Goal: Task Accomplishment & Management: Use online tool/utility

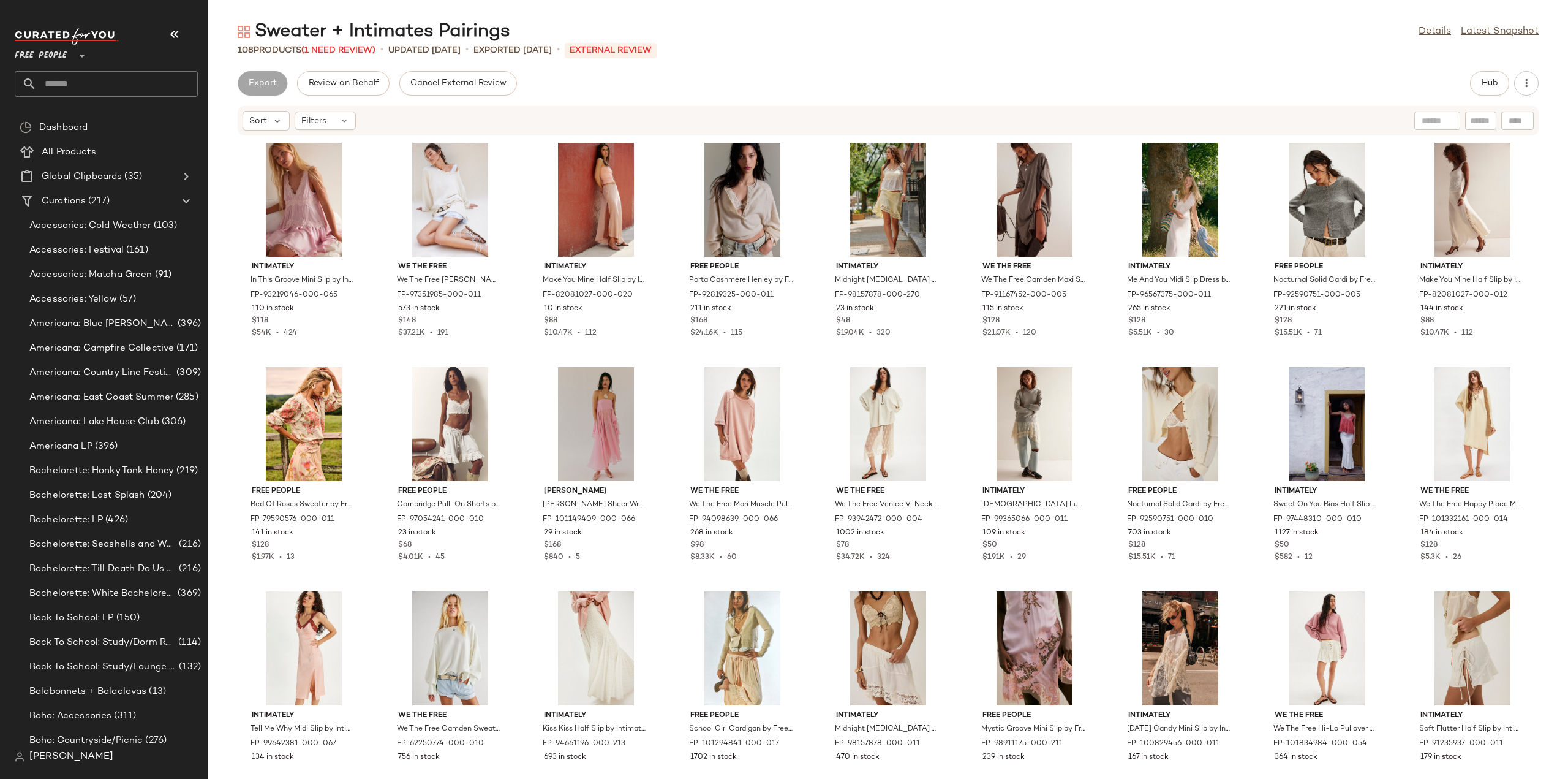
click at [66, 85] on input "text" at bounding box center [117, 84] width 161 height 25
type input "*******"
click at [59, 113] on span "Seasonal Fabrics:" at bounding box center [61, 119] width 72 height 13
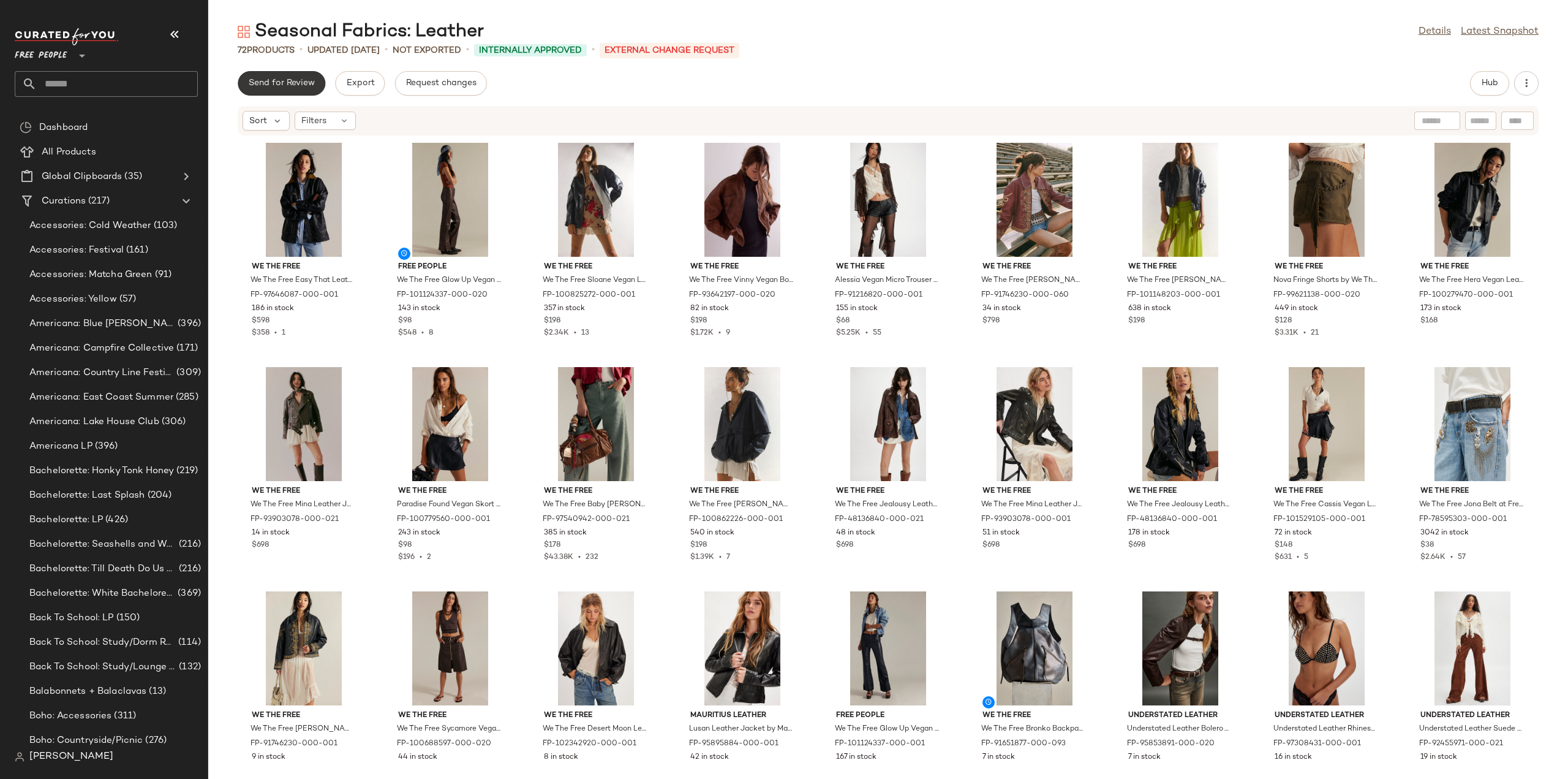
click at [282, 84] on span "Send for Review" at bounding box center [282, 83] width 67 height 10
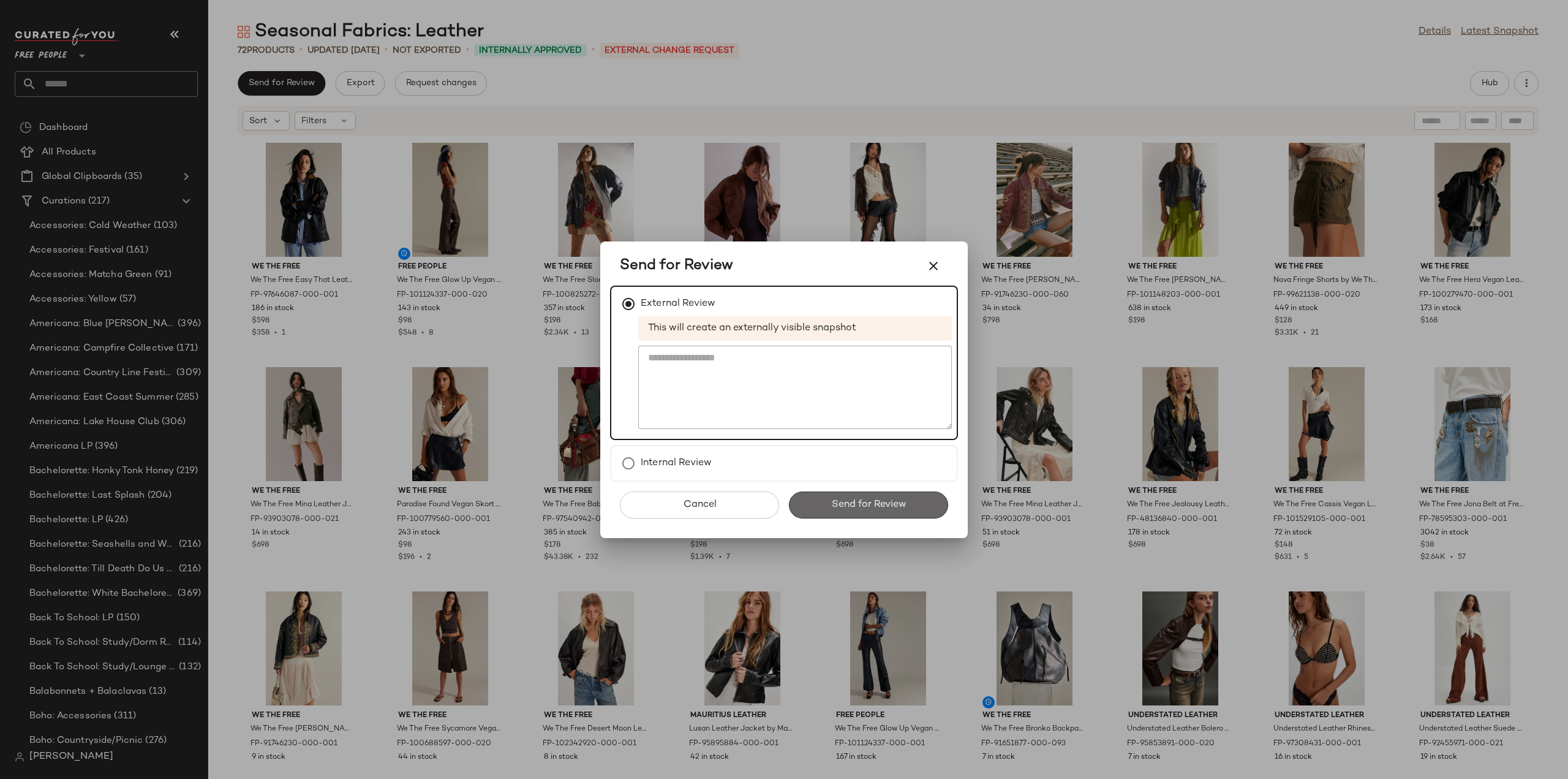
click at [871, 506] on span "Send for Review" at bounding box center [868, 504] width 76 height 11
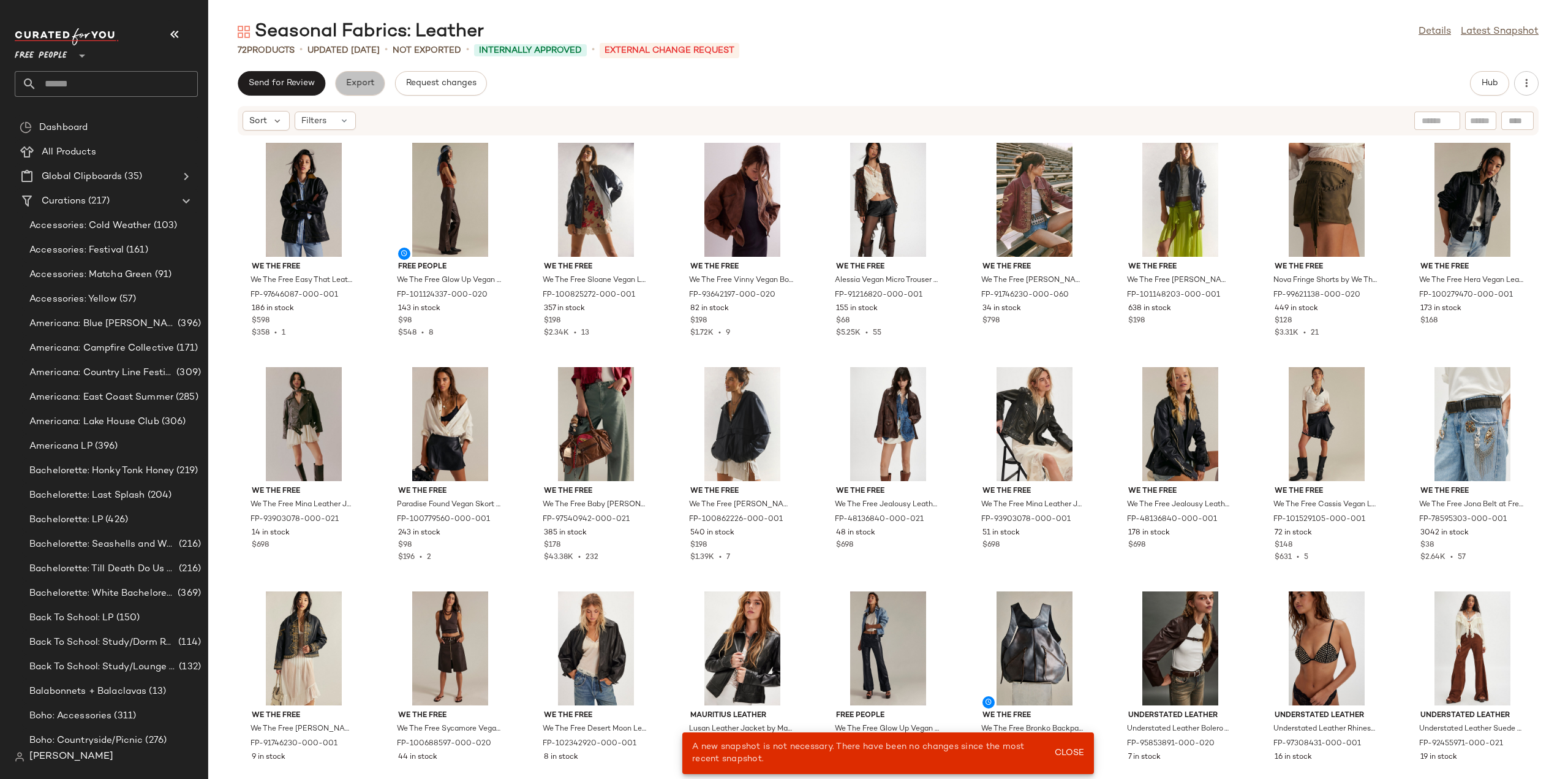
click at [351, 84] on span "Export" at bounding box center [360, 83] width 29 height 10
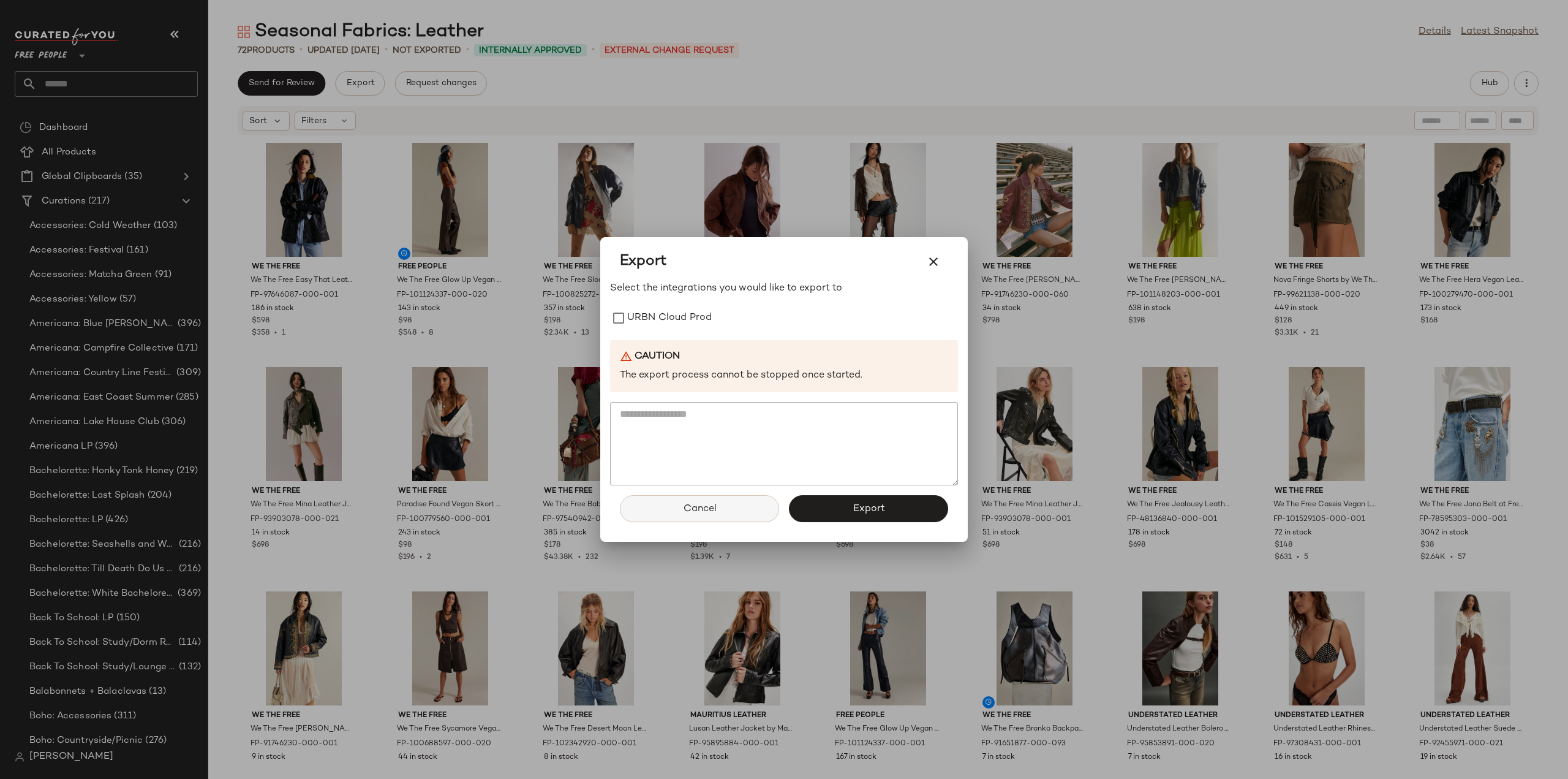
click at [693, 506] on span "Cancel" at bounding box center [699, 508] width 33 height 11
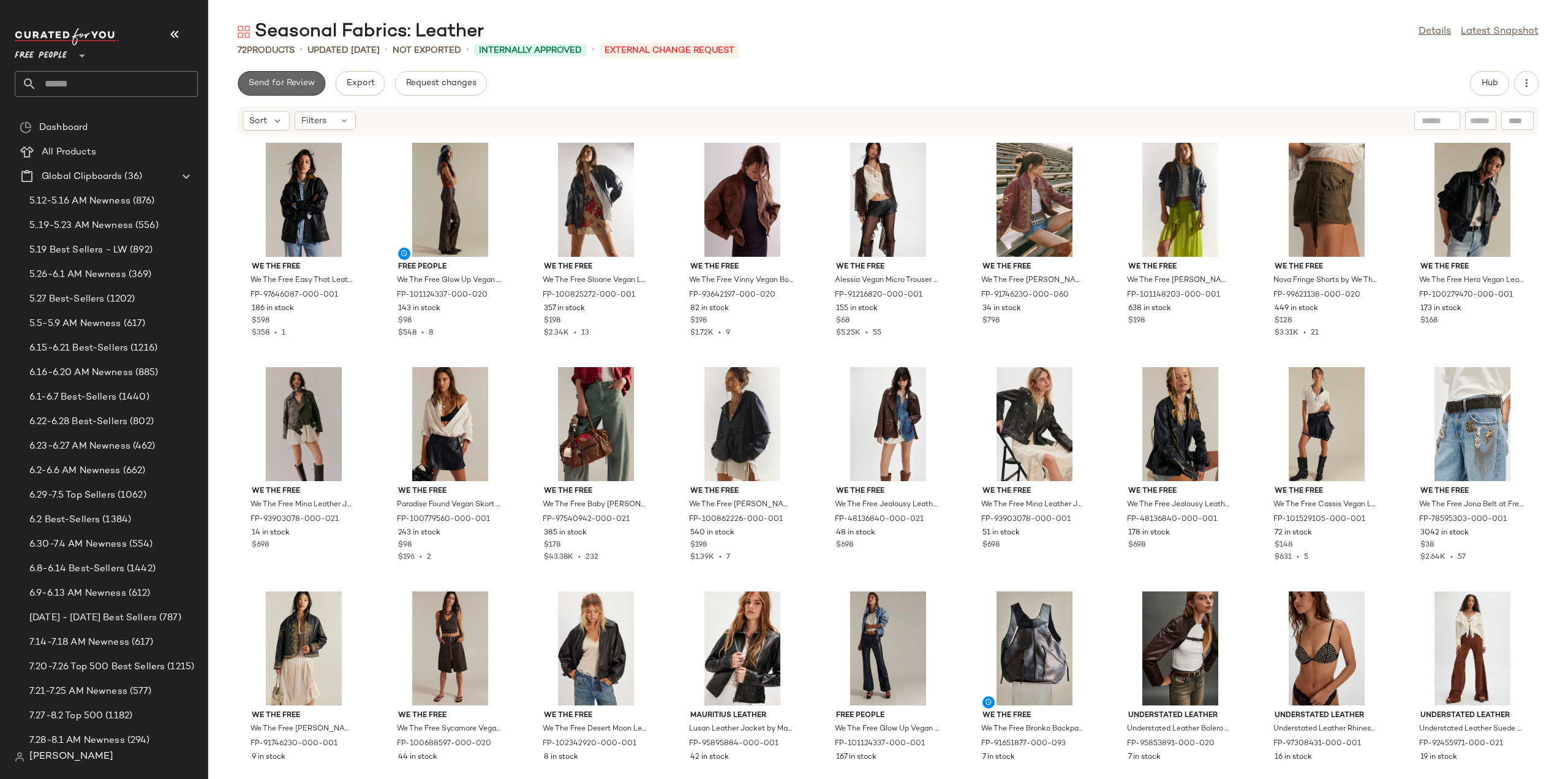
click at [270, 85] on span "Send for Review" at bounding box center [282, 83] width 67 height 10
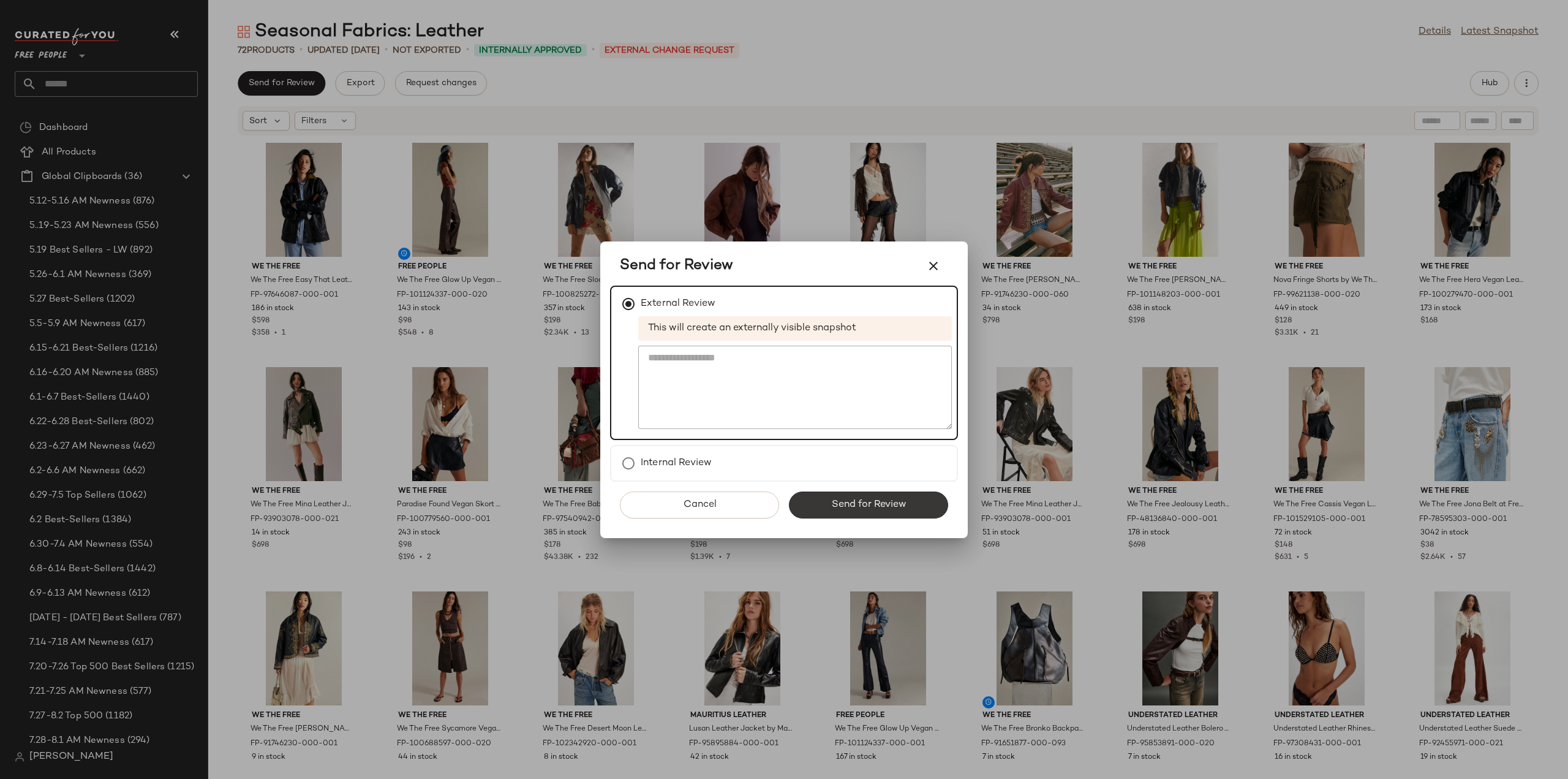
click at [872, 503] on span "Send for Review" at bounding box center [868, 504] width 76 height 11
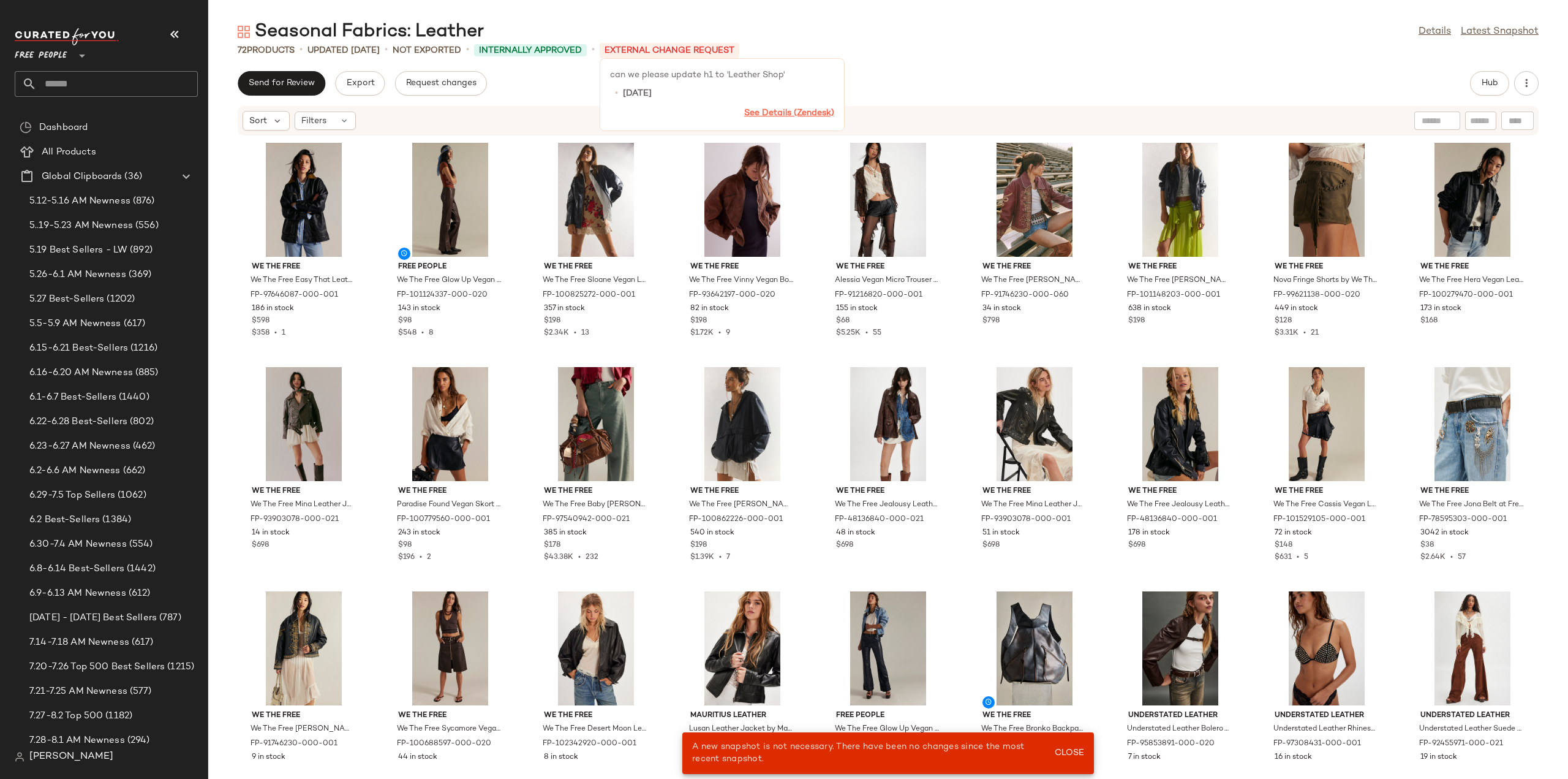
click at [815, 110] on link "See Details (Zendesk)" at bounding box center [789, 113] width 90 height 9
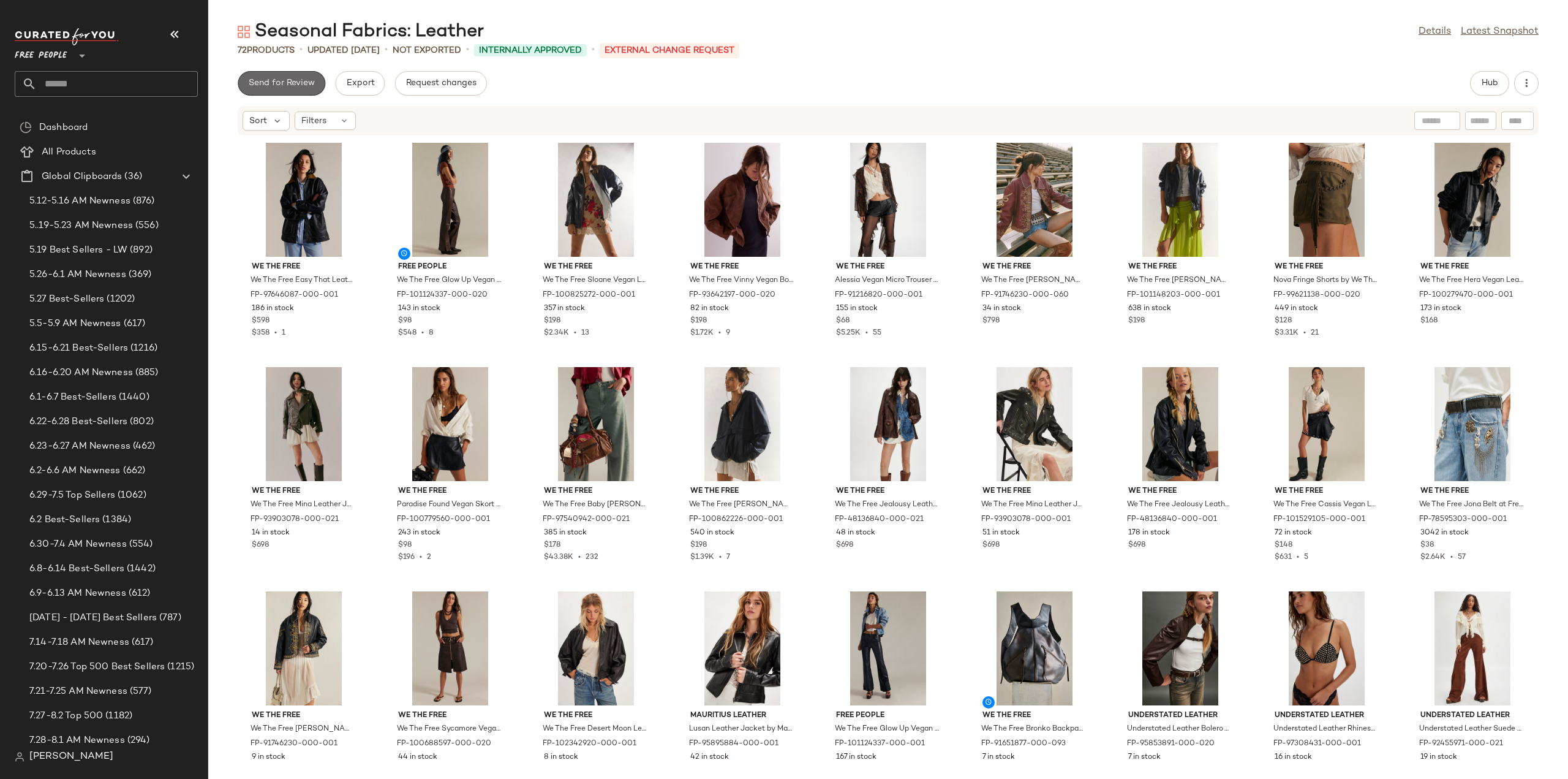
click at [283, 84] on span "Send for Review" at bounding box center [282, 83] width 67 height 10
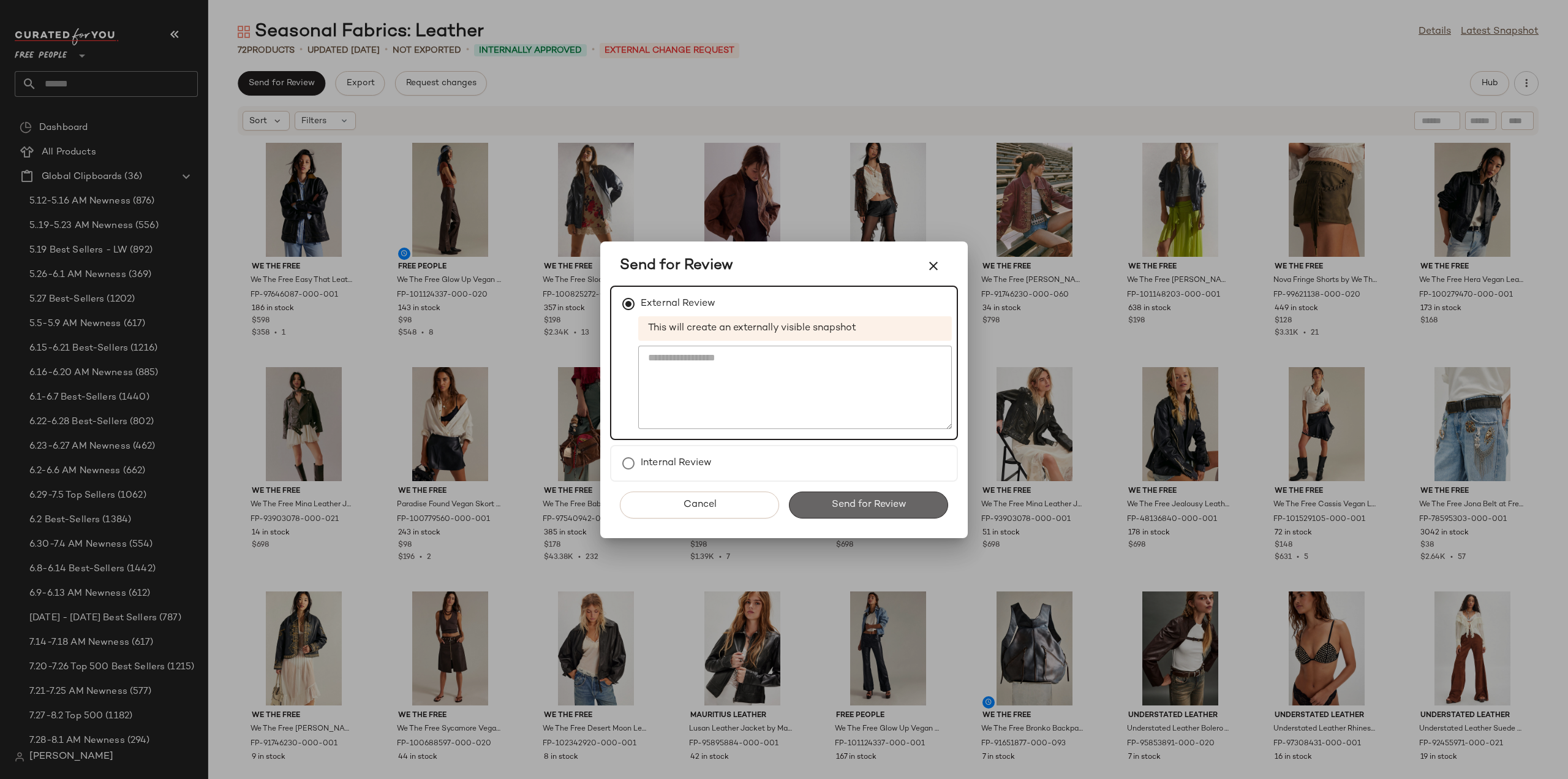
click at [882, 506] on span "Send for Review" at bounding box center [868, 504] width 76 height 11
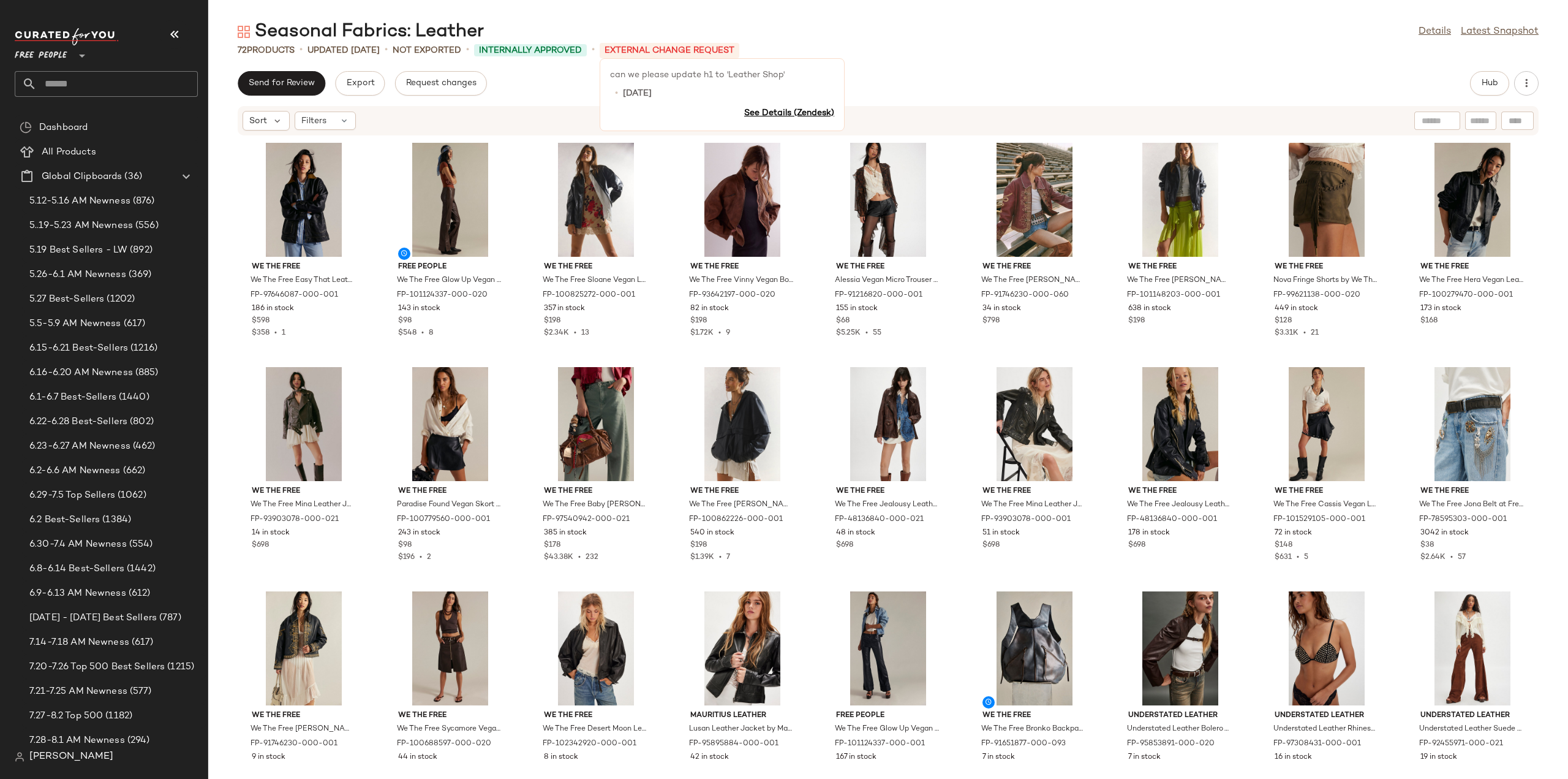
click at [665, 48] on p "External Change Request" at bounding box center [670, 50] width 140 height 15
click at [1428, 33] on link "Details" at bounding box center [1435, 32] width 32 height 15
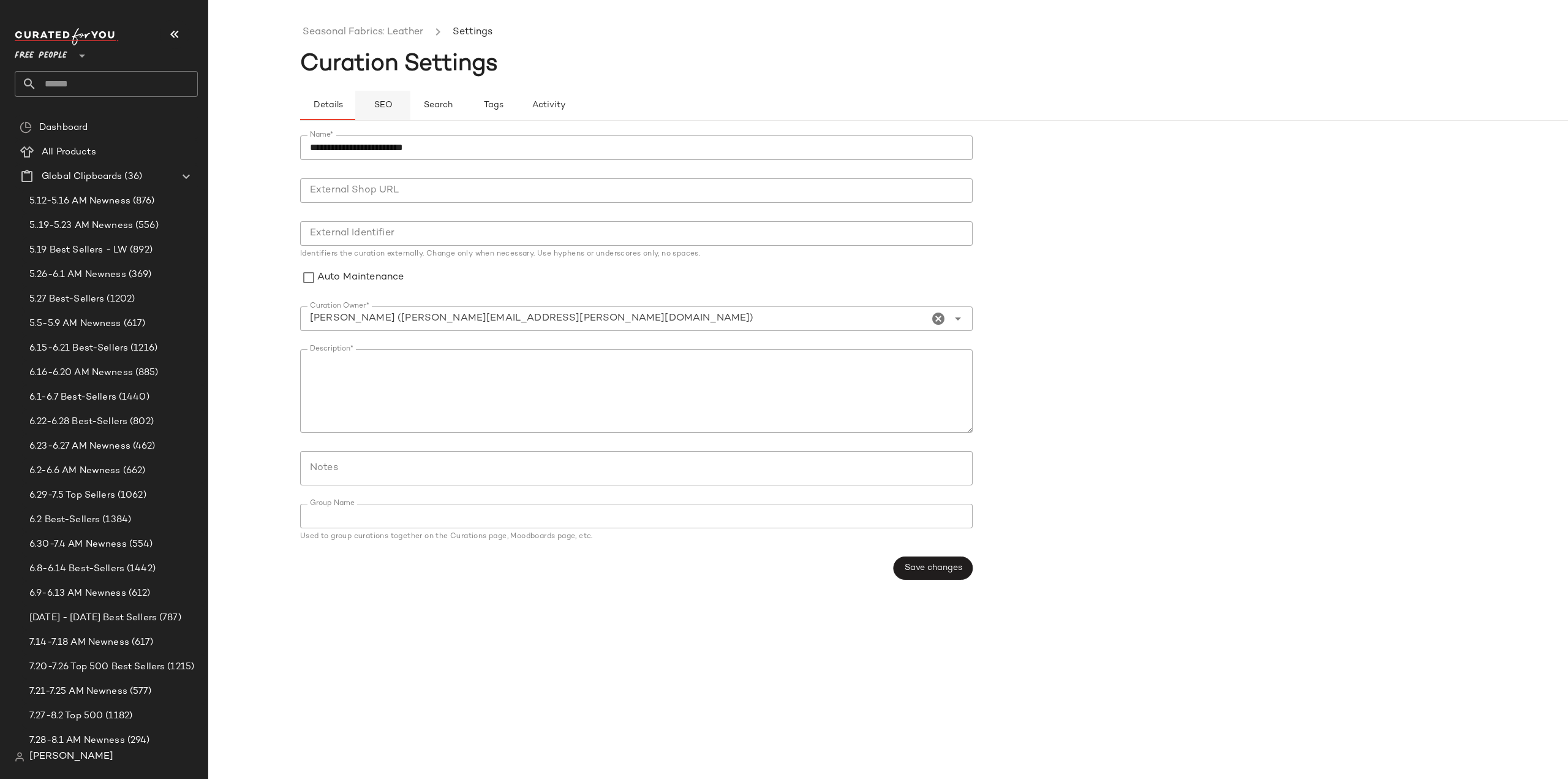
click at [390, 106] on span "SEO" at bounding box center [382, 105] width 19 height 10
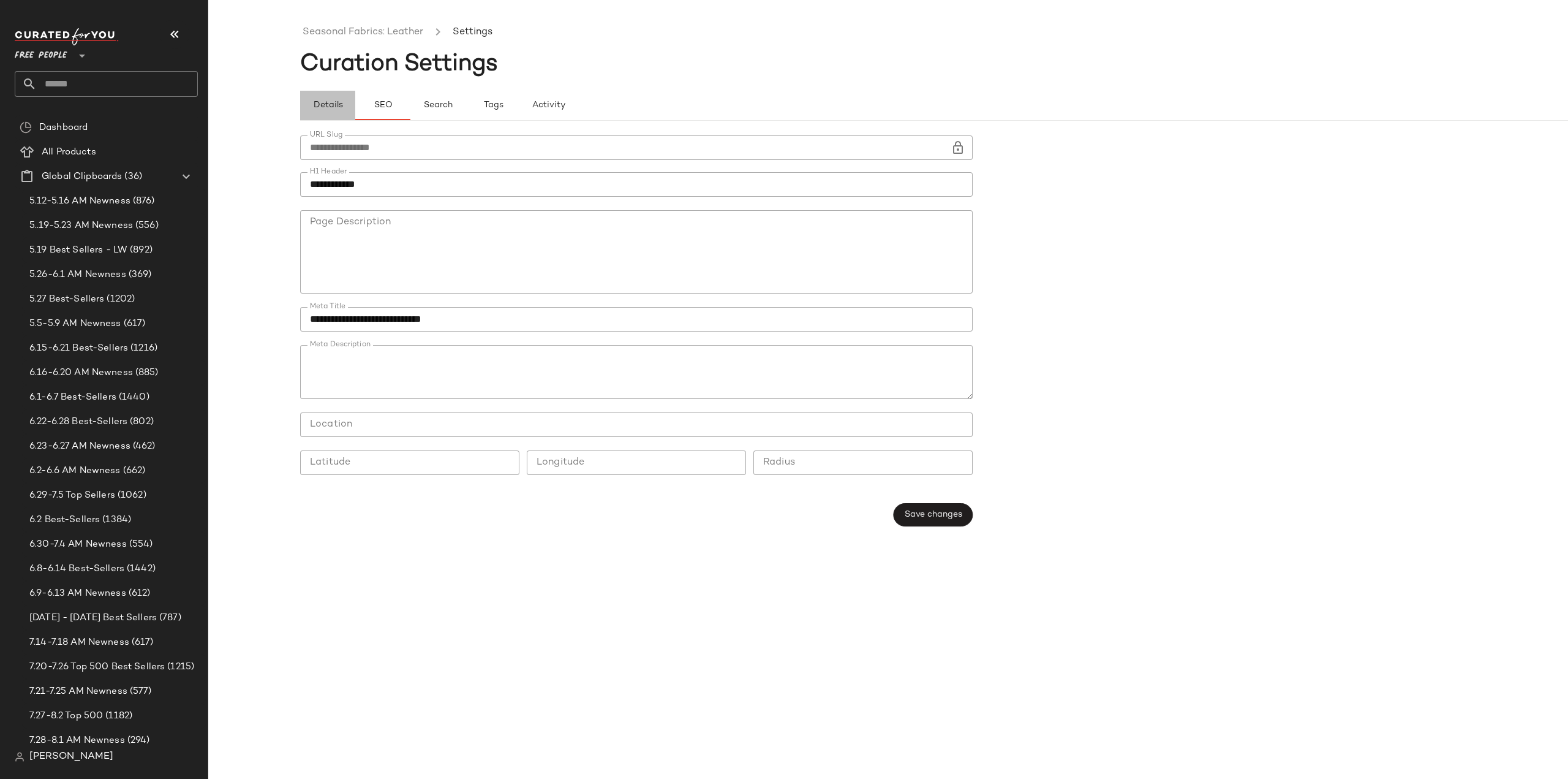
click at [324, 104] on span "Details" at bounding box center [327, 105] width 30 height 10
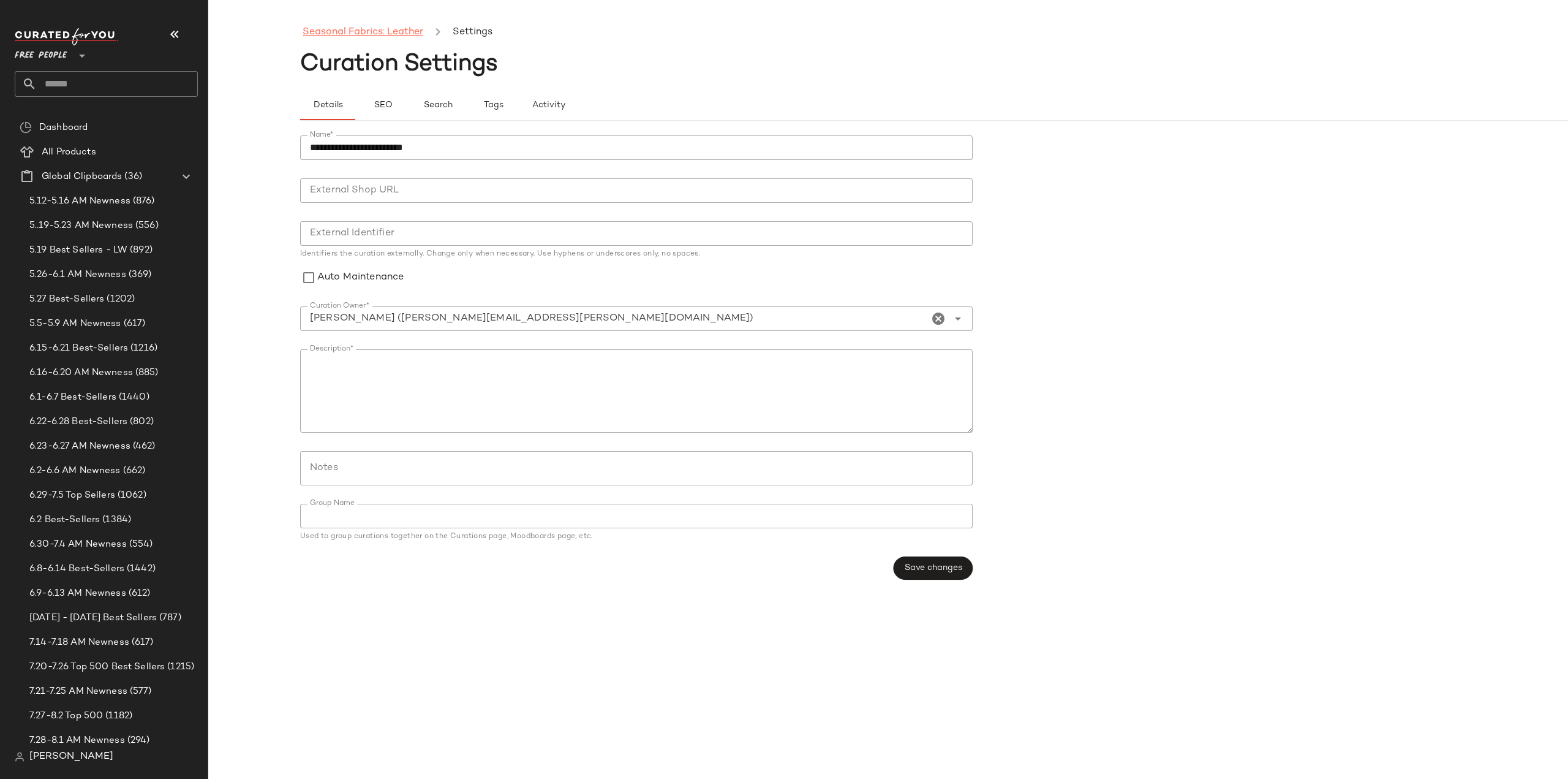
click at [343, 35] on link "Seasonal Fabrics: Leather" at bounding box center [363, 33] width 121 height 16
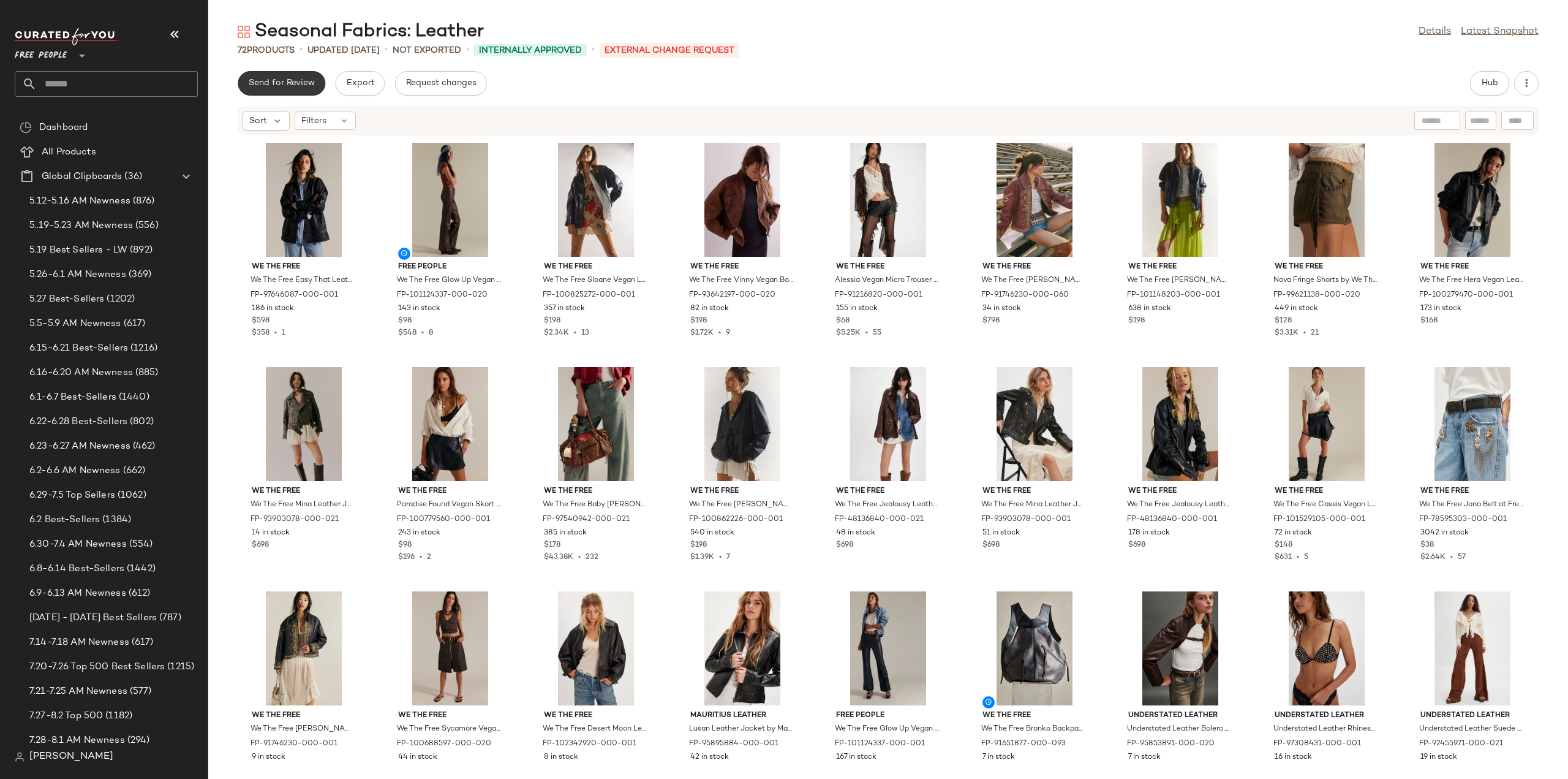
click at [262, 88] on span "Send for Review" at bounding box center [282, 83] width 67 height 10
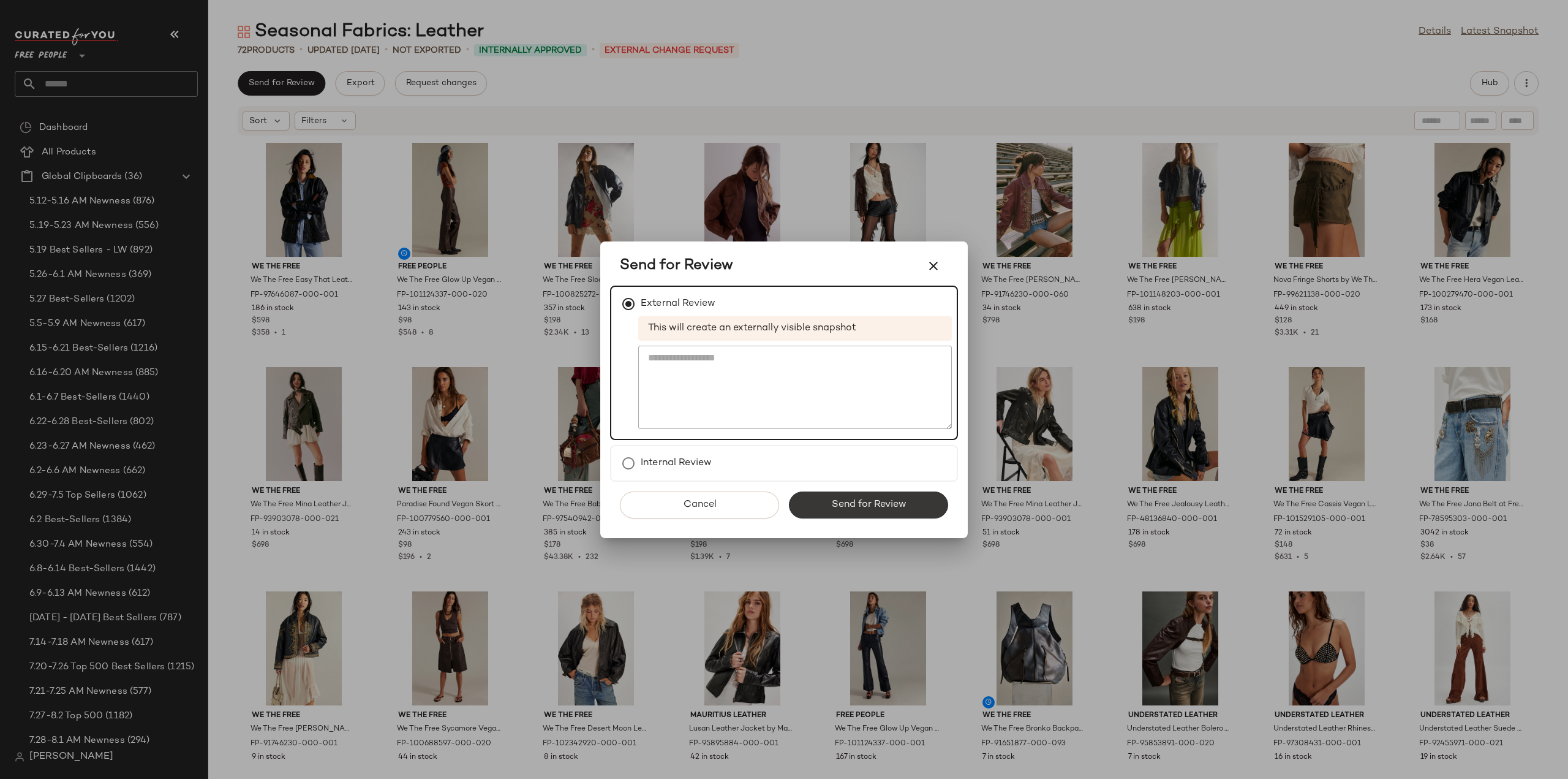
click at [846, 502] on span "Send for Review" at bounding box center [868, 504] width 76 height 11
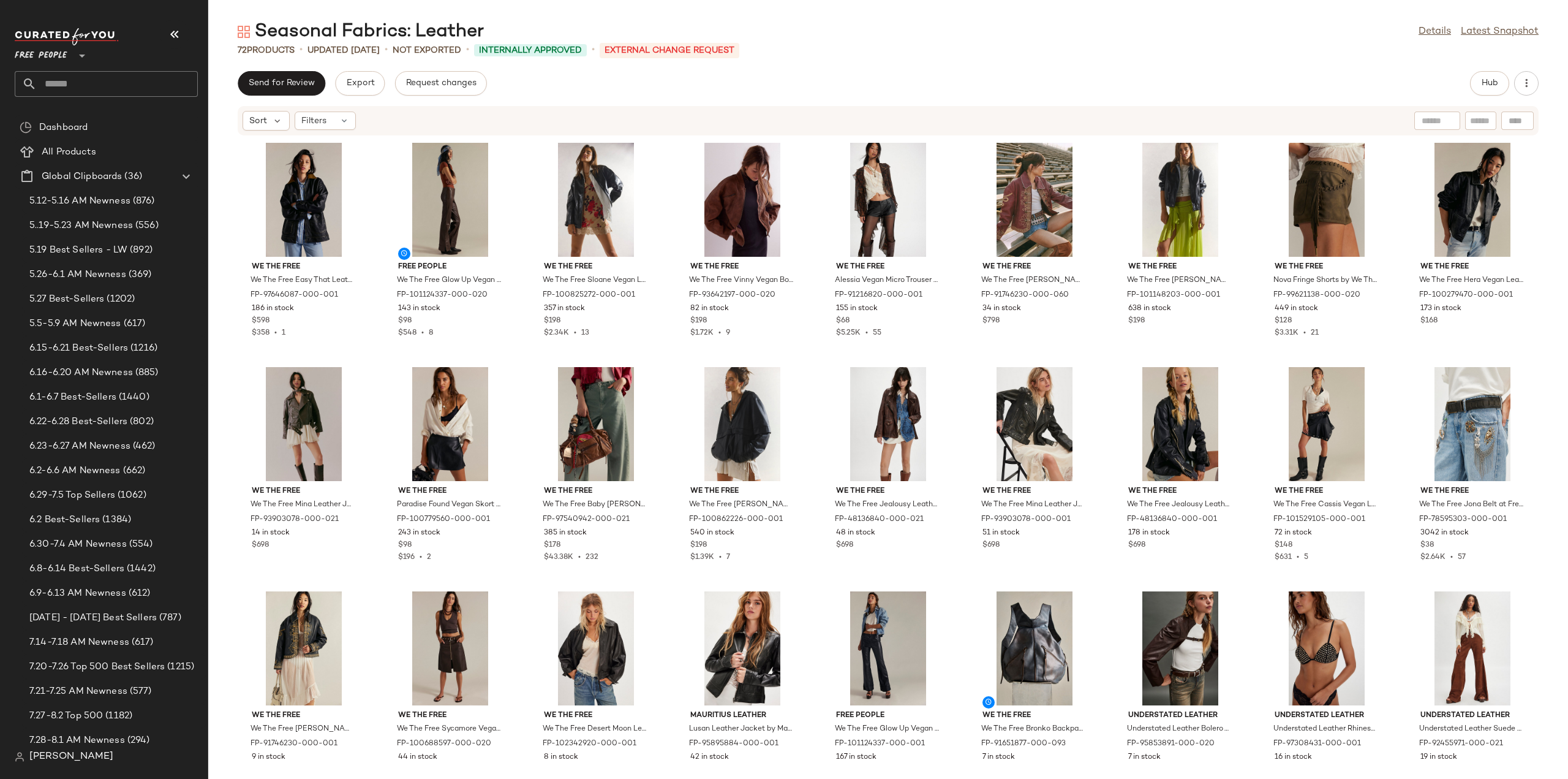
click at [80, 84] on input "text" at bounding box center [117, 84] width 161 height 25
type input "****"
click at [68, 119] on span "Seasonal Fabrics:" at bounding box center [61, 119] width 72 height 13
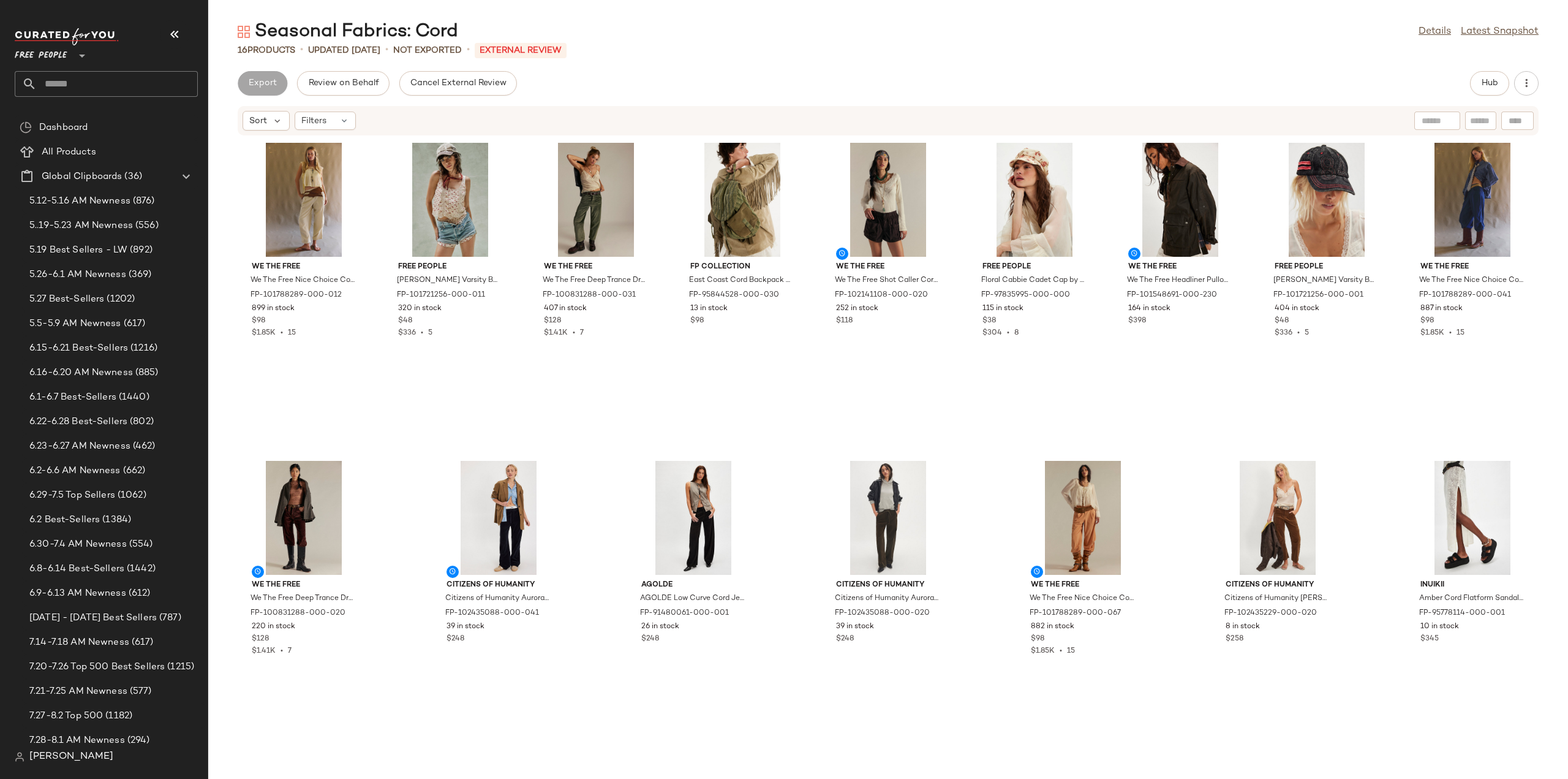
click at [58, 79] on input "text" at bounding box center [117, 84] width 161 height 25
type input "*"
type input "*****"
click at [98, 121] on b "Vegan" at bounding box center [110, 119] width 26 height 13
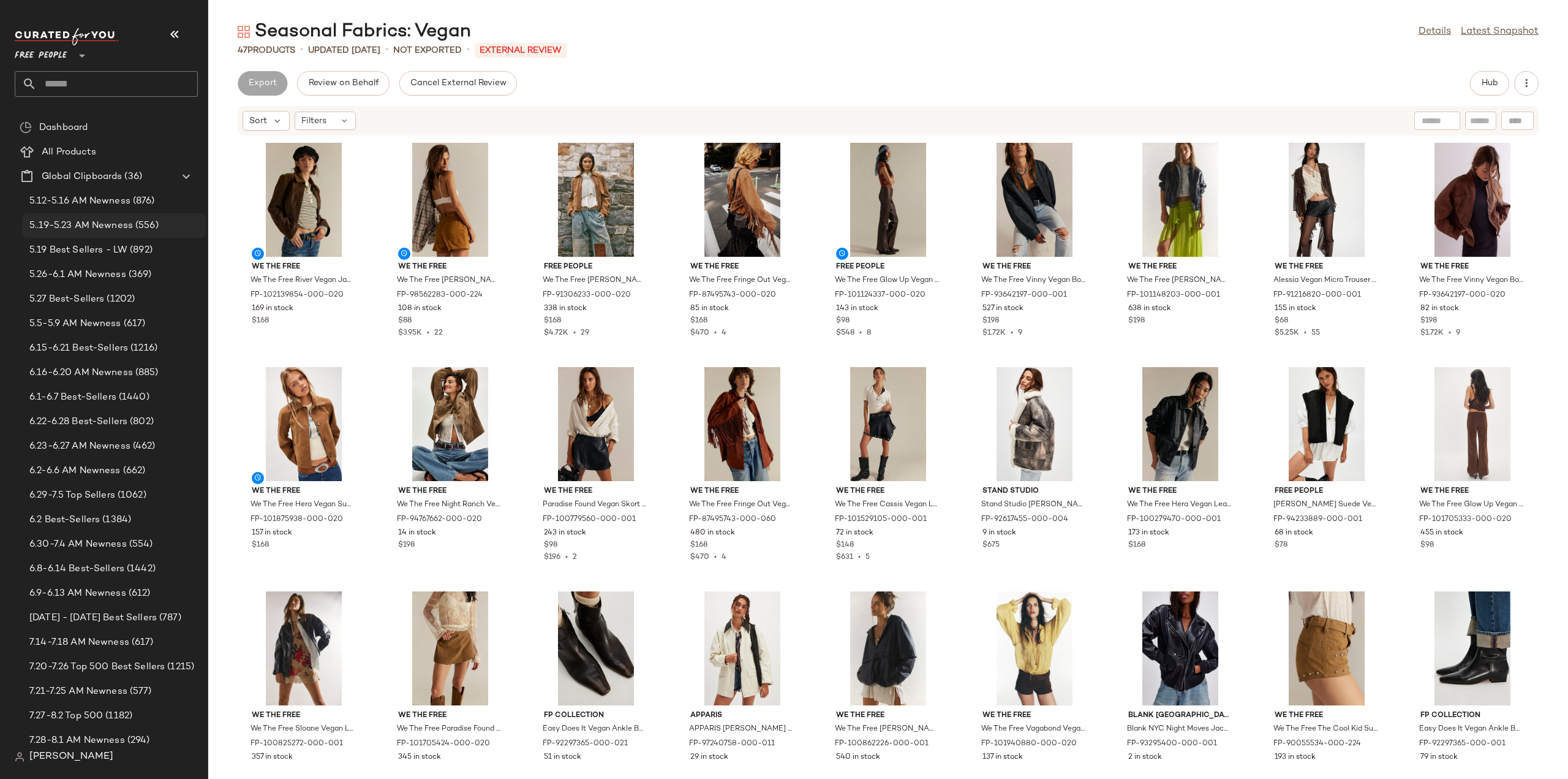
click at [92, 220] on span "5..19-5.23 AM Newness" at bounding box center [81, 226] width 104 height 14
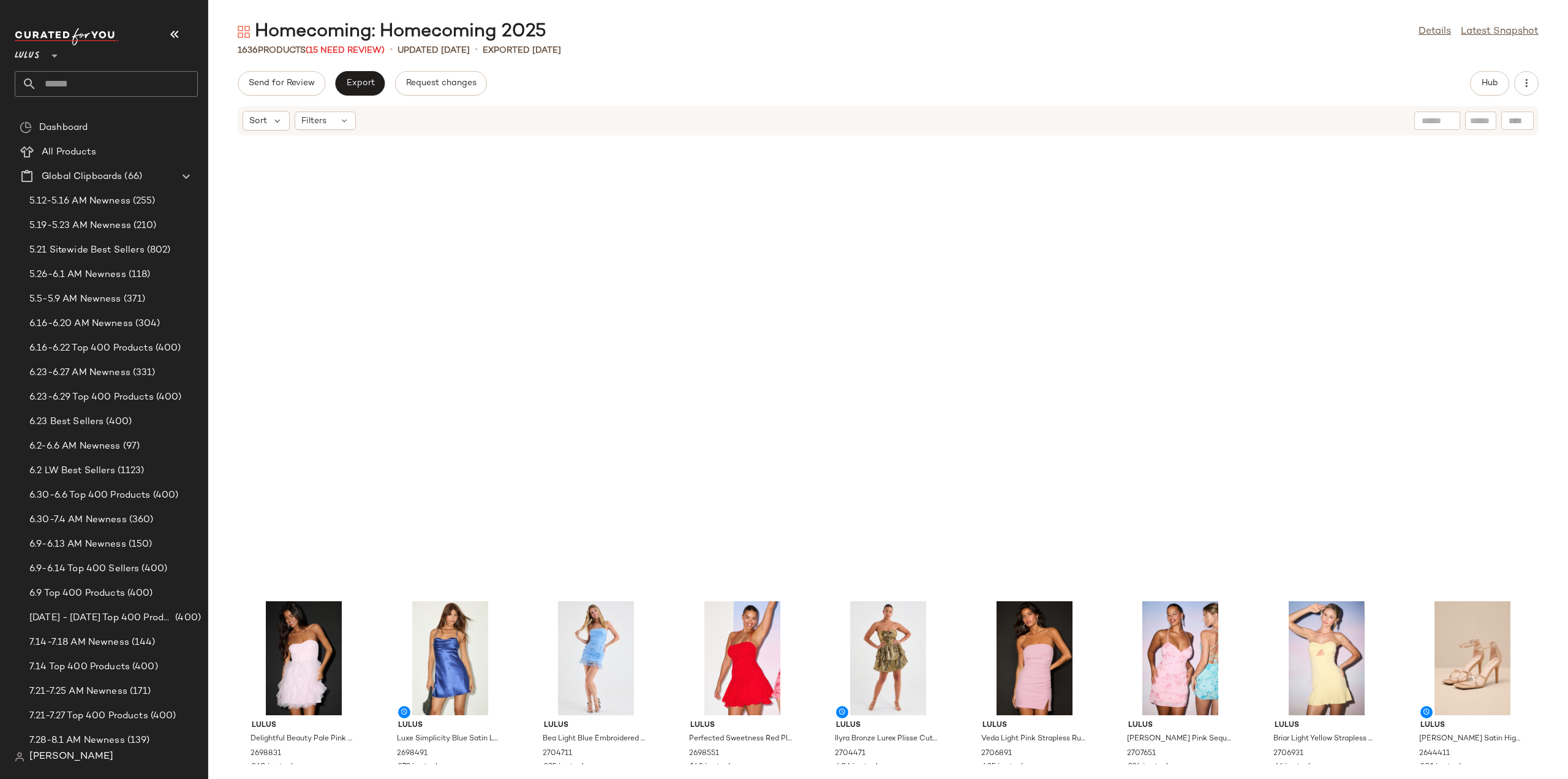
scroll to position [684, 0]
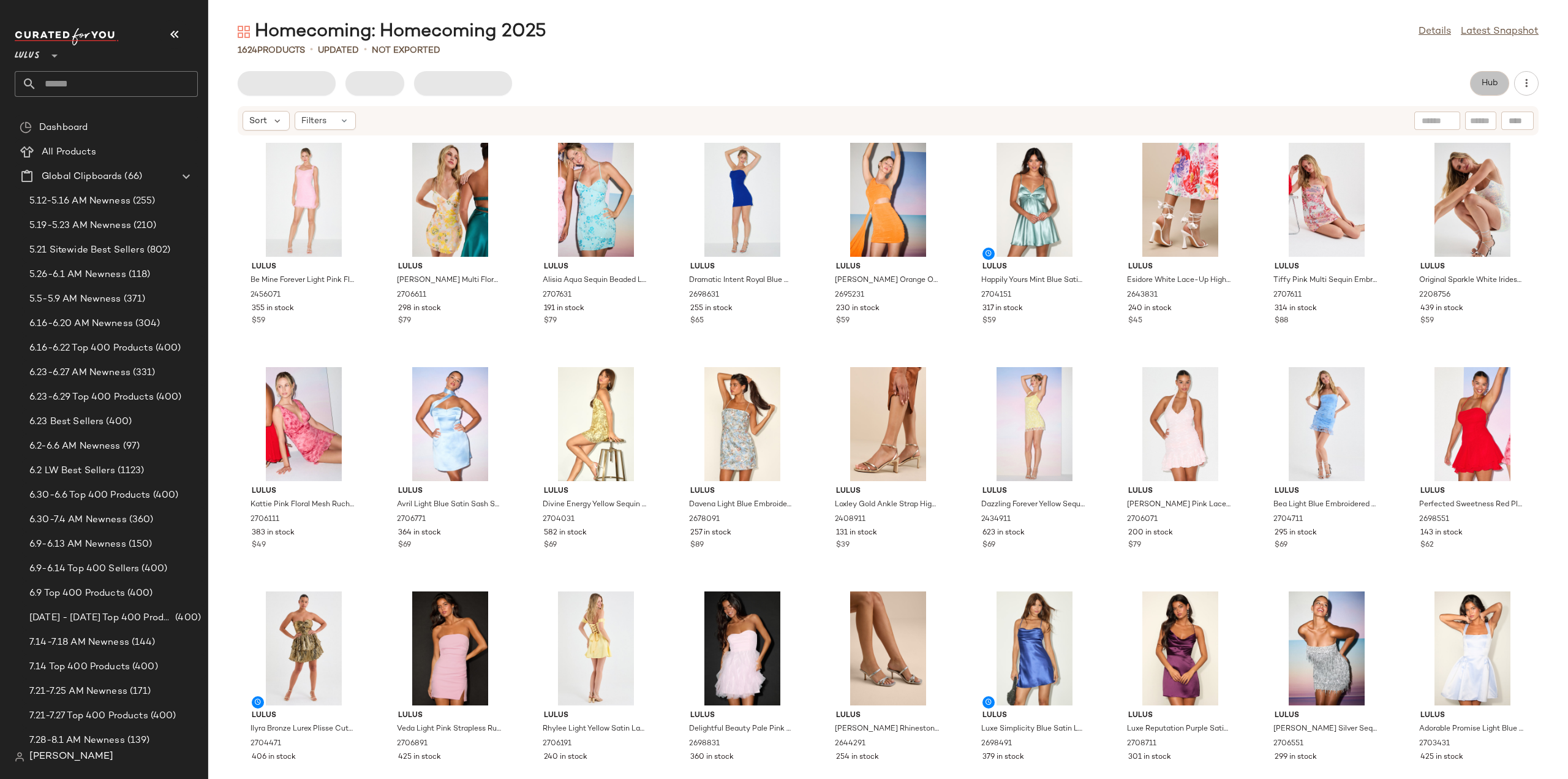
click at [1490, 88] on span "Hub" at bounding box center [1490, 83] width 17 height 10
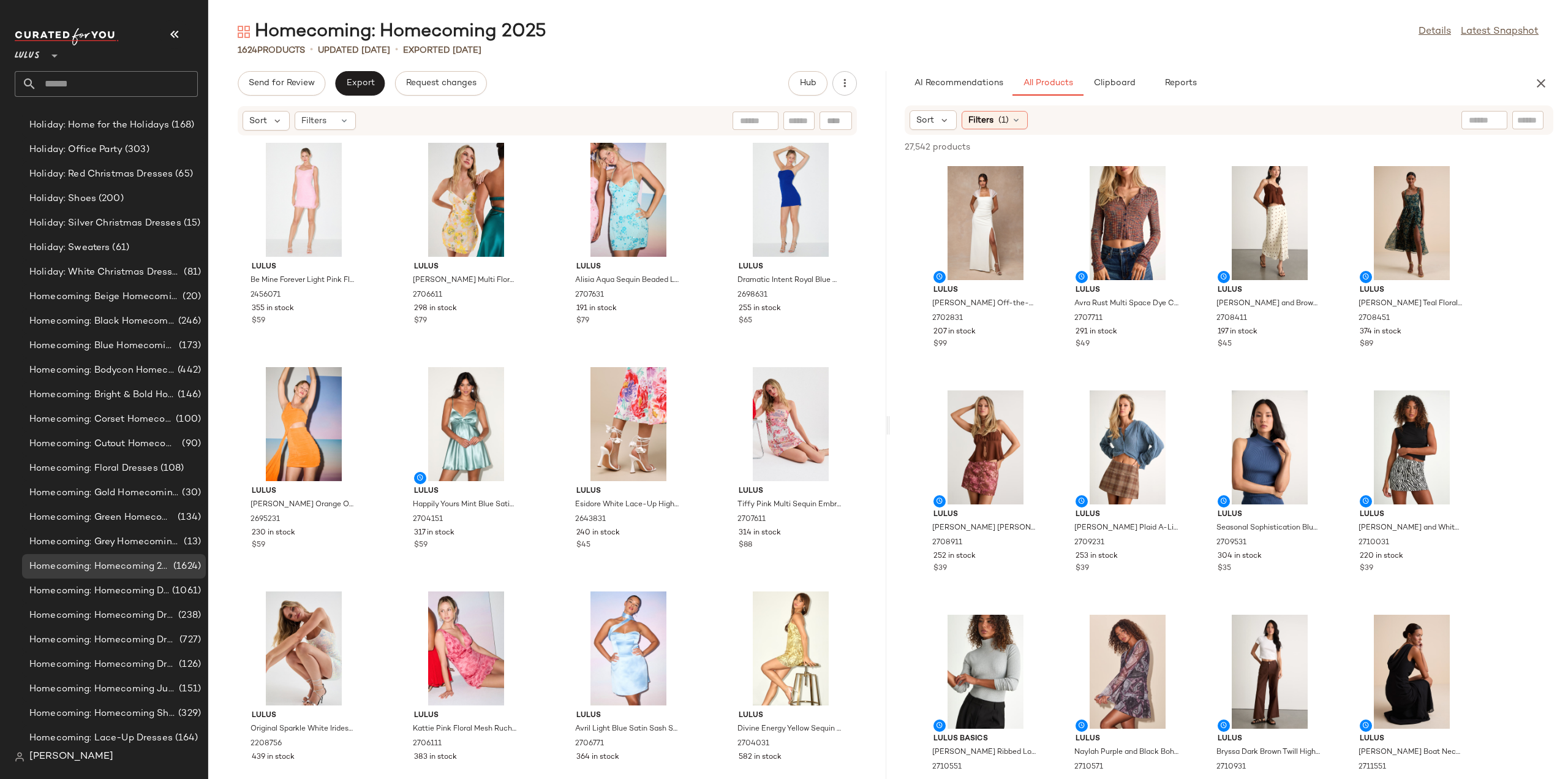
scroll to position [9096, 0]
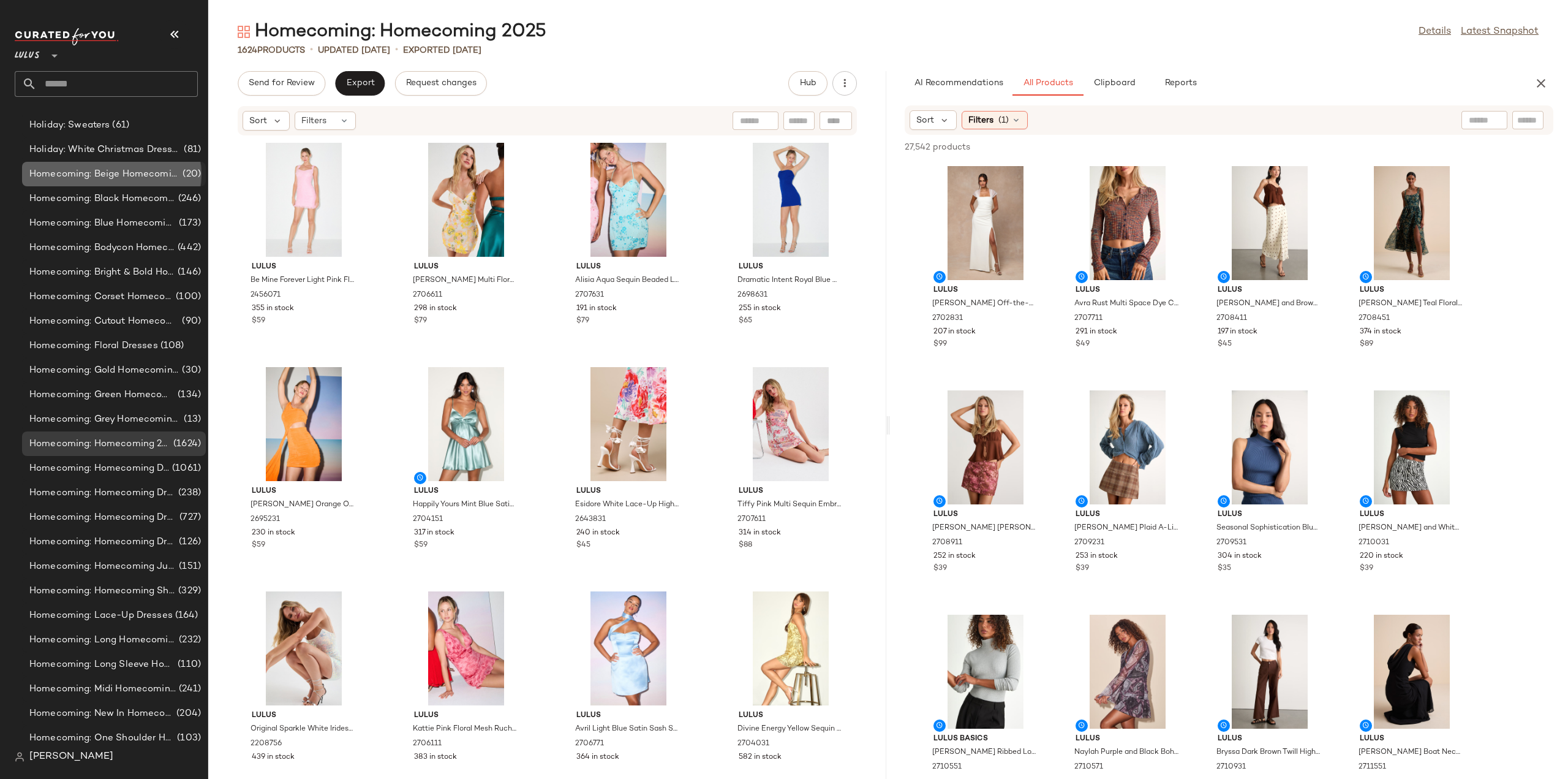
click at [76, 177] on span "Homecoming: Beige Homecoming Dresses" at bounding box center [104, 174] width 151 height 14
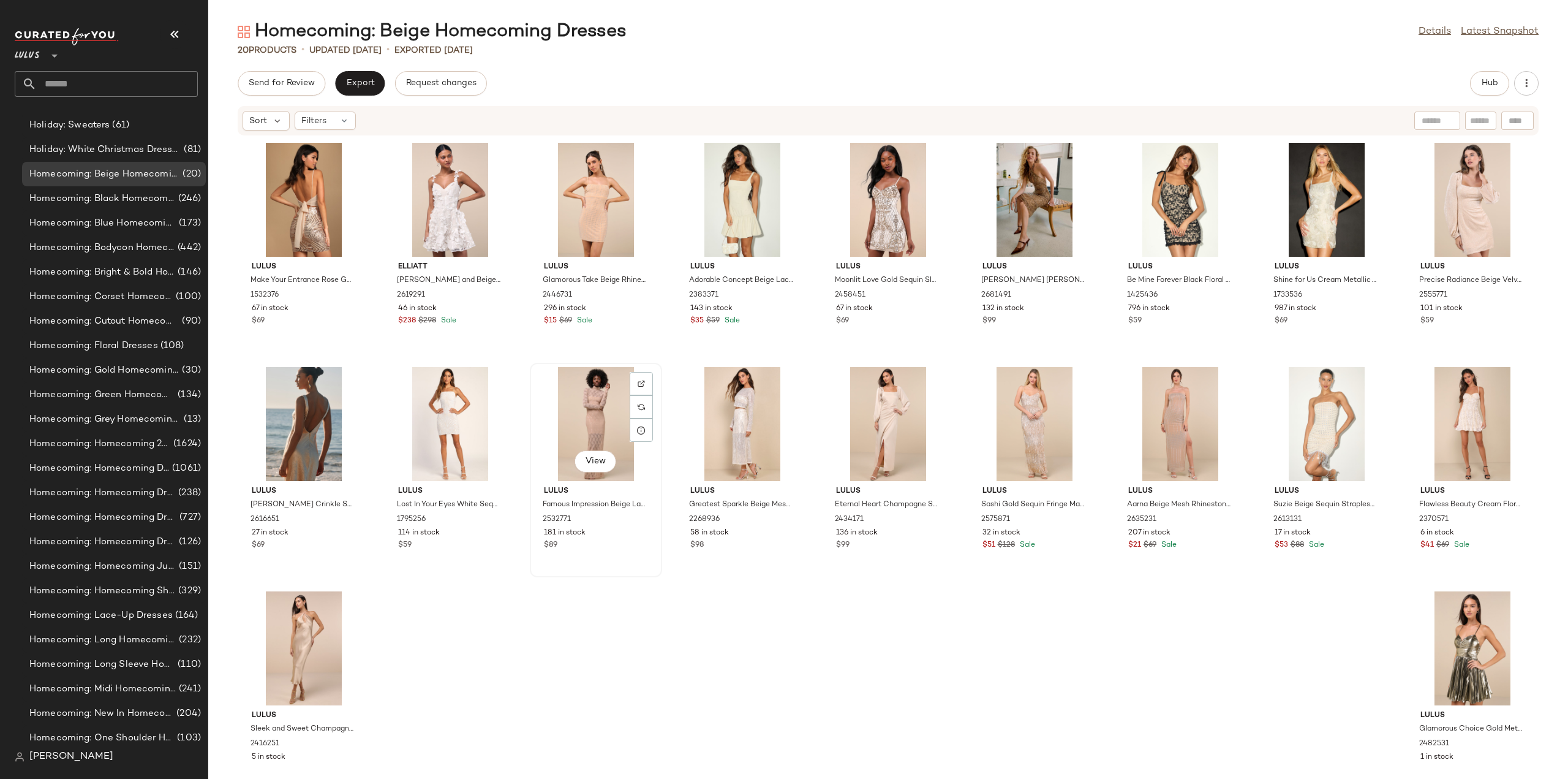
click at [546, 445] on div "View" at bounding box center [596, 424] width 124 height 114
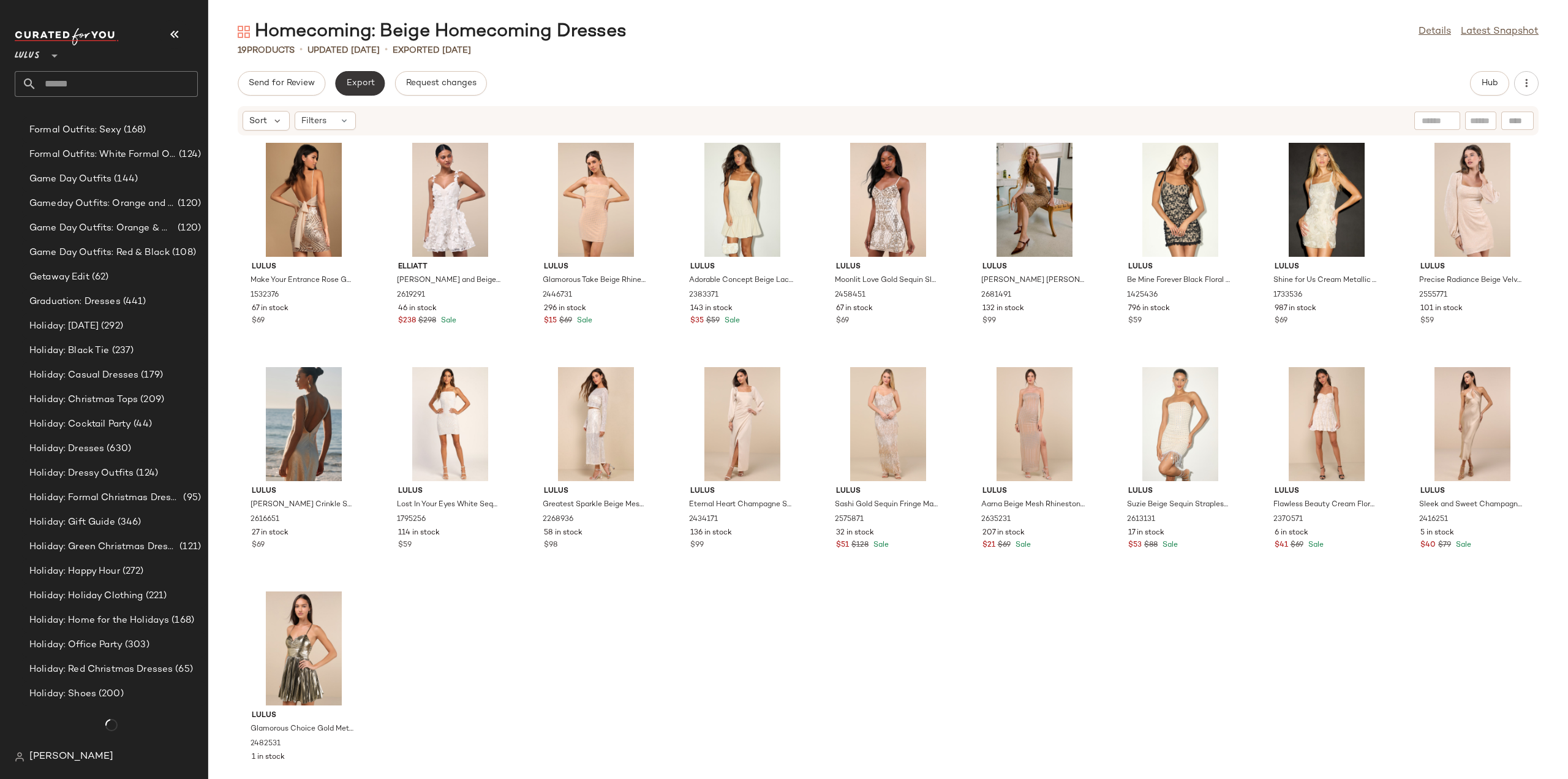
click at [360, 84] on span "Export" at bounding box center [360, 83] width 29 height 10
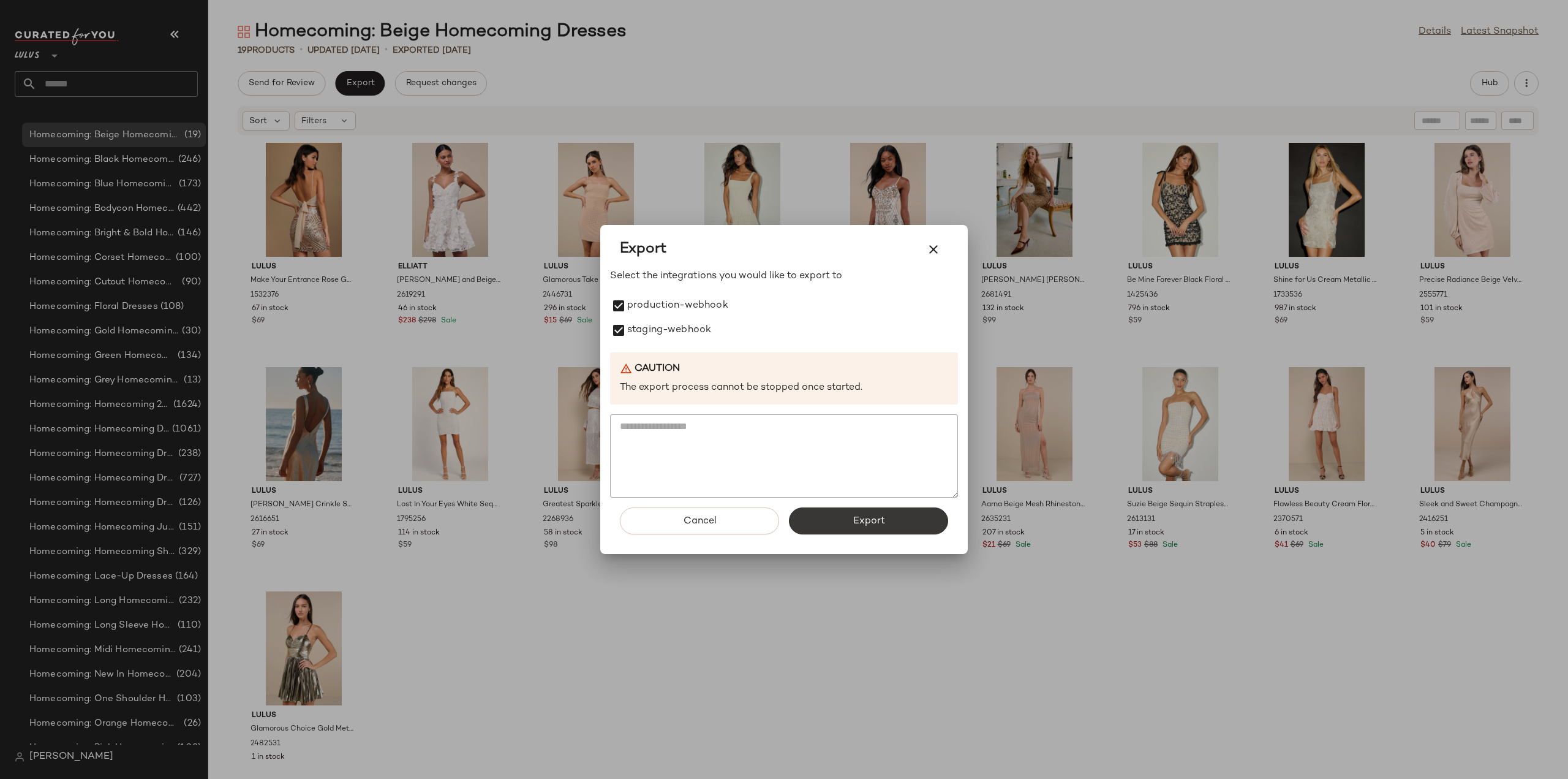
click at [870, 521] on span "Export" at bounding box center [868, 520] width 32 height 11
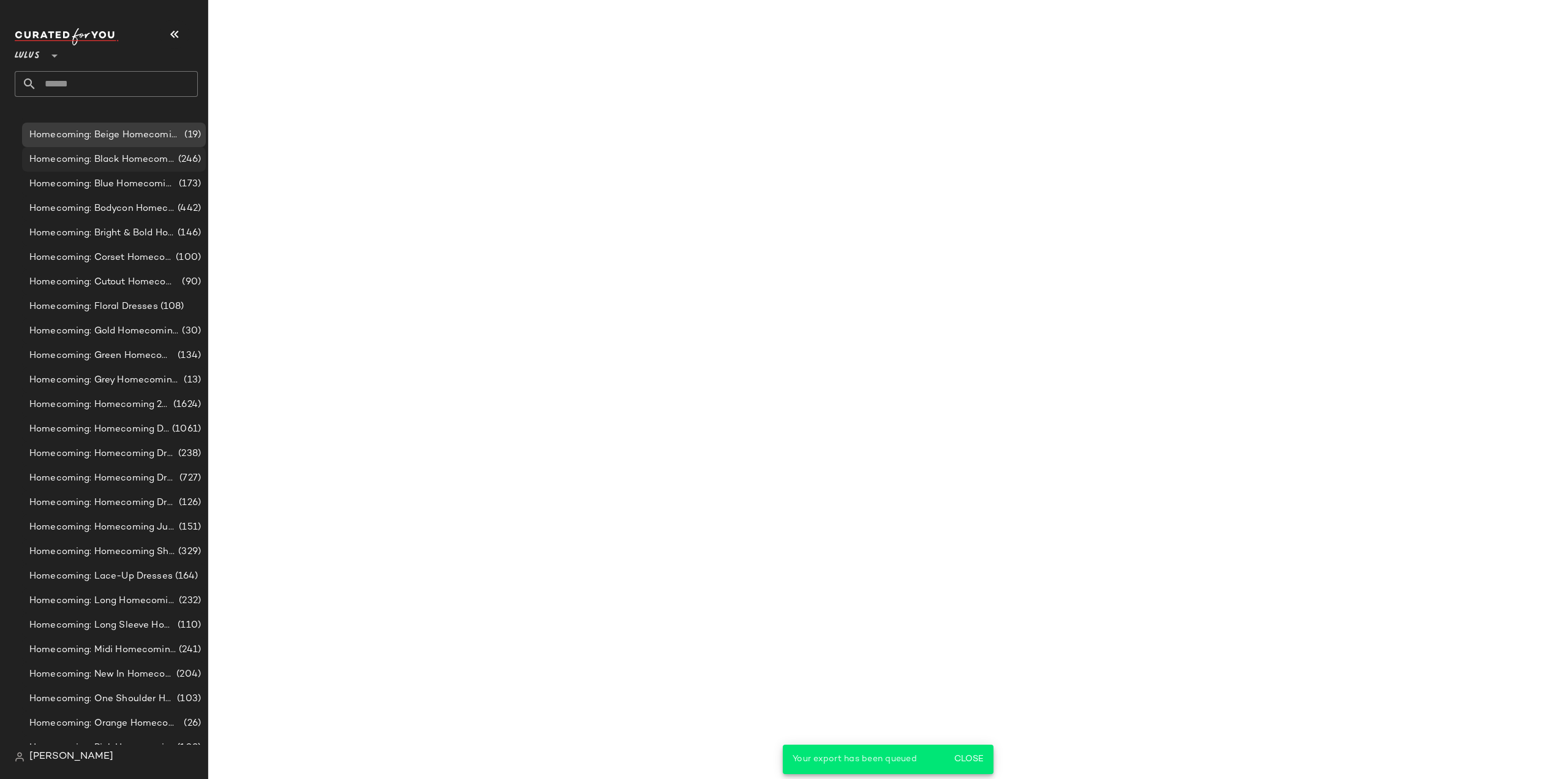
click at [77, 162] on span "Homecoming: Black Homecoming Dresses" at bounding box center [102, 159] width 147 height 14
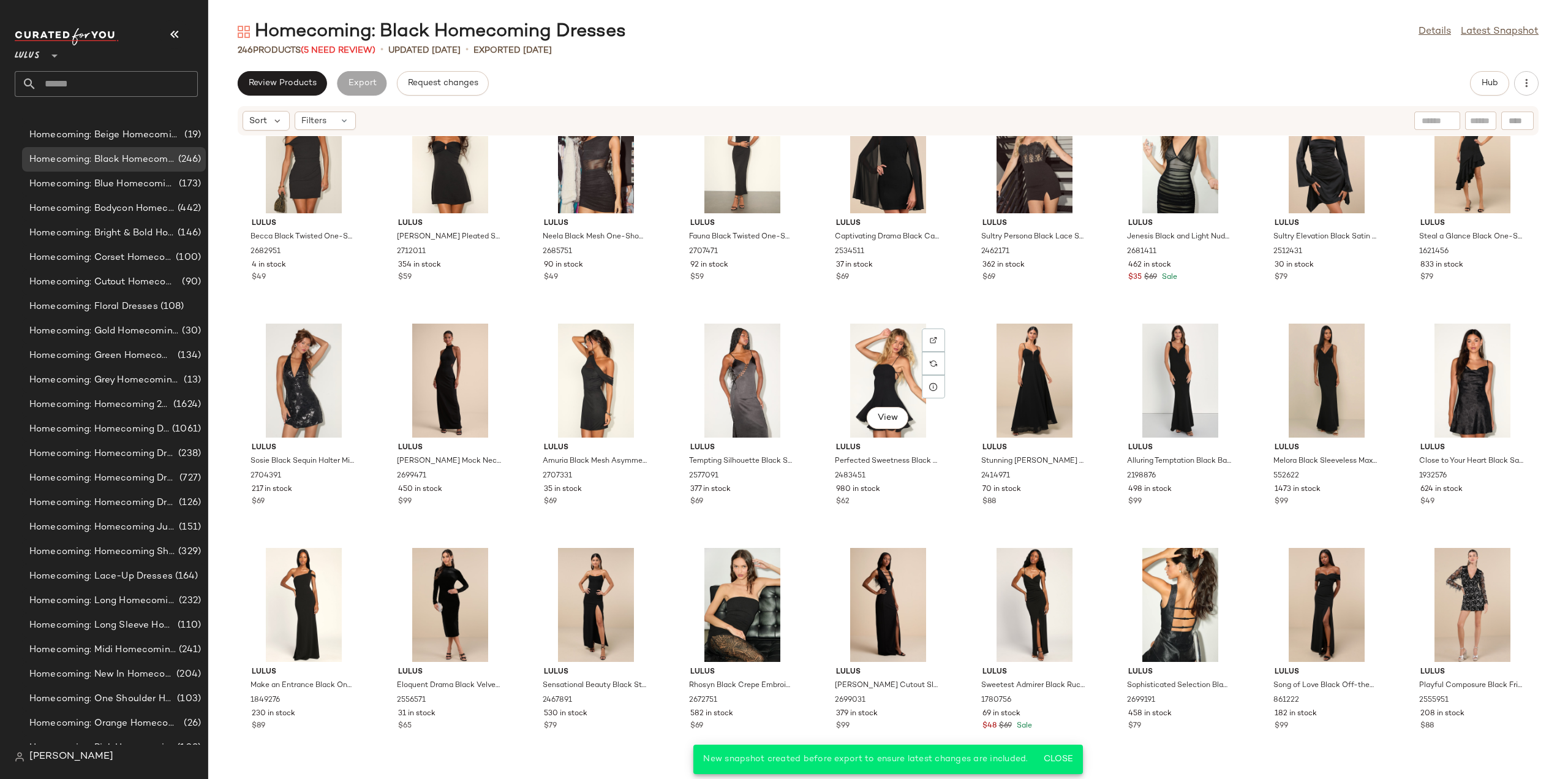
scroll to position [61, 0]
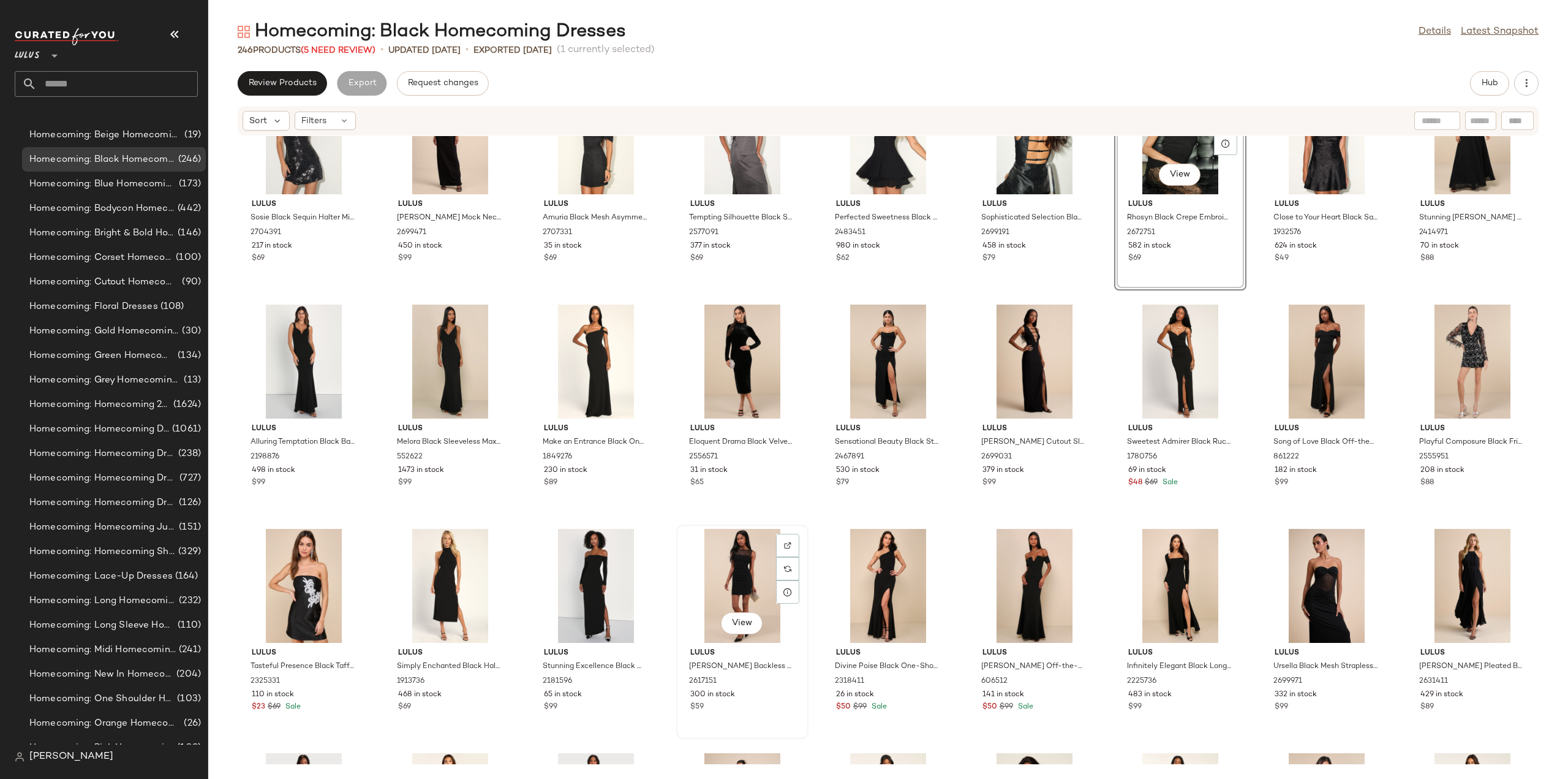
scroll to position [316, 0]
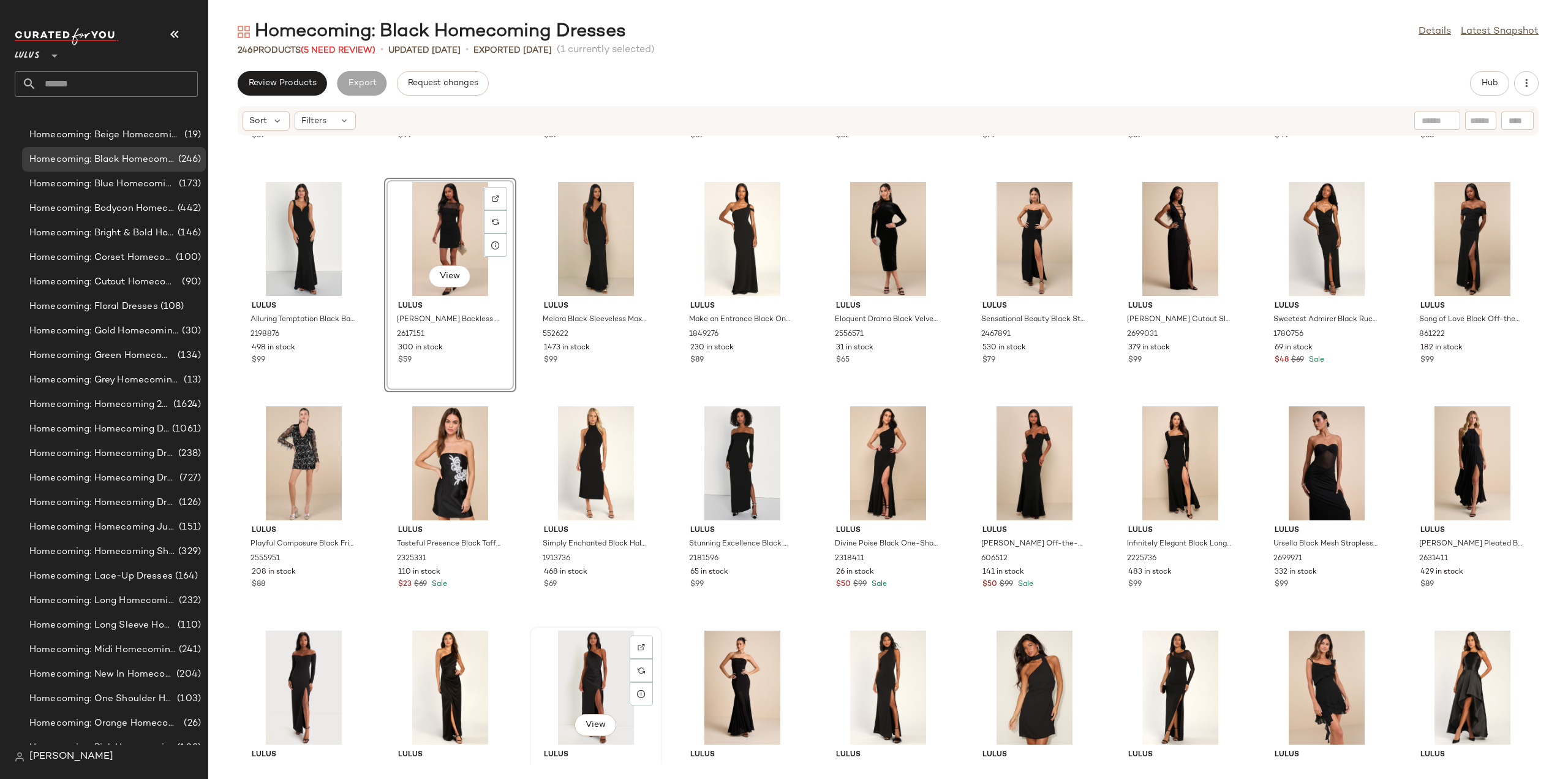
scroll to position [439, 0]
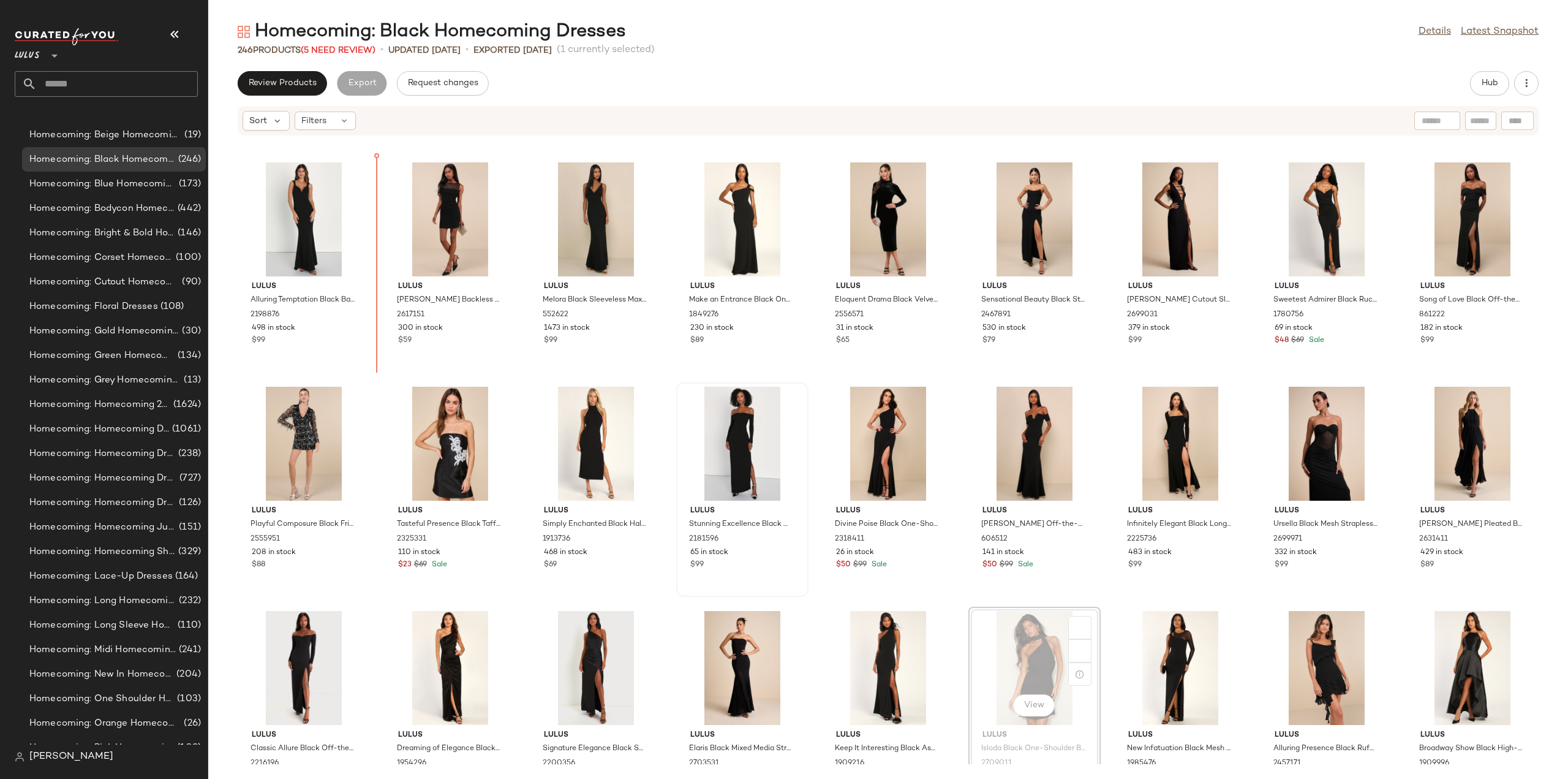
scroll to position [439, 0]
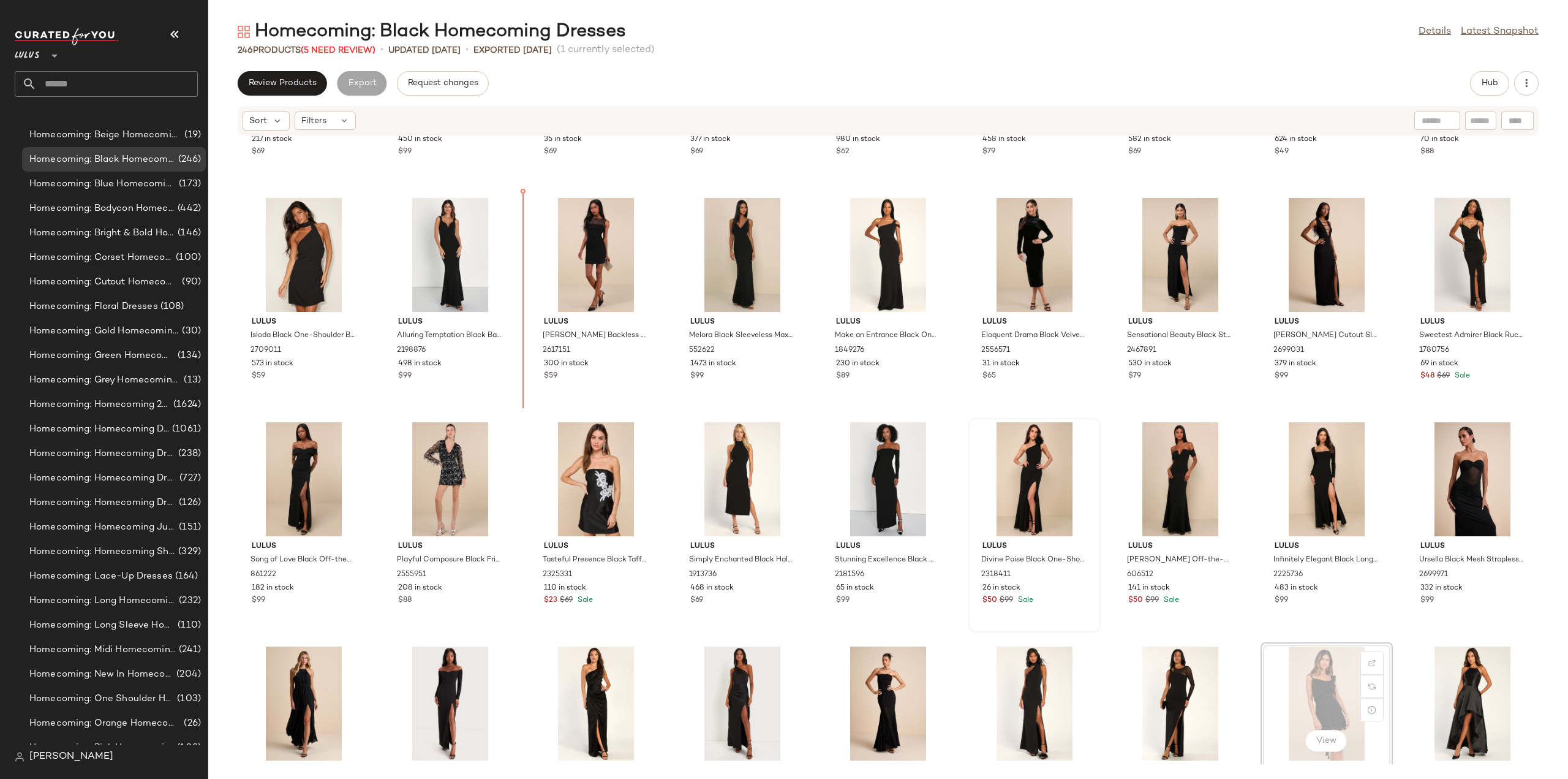
scroll to position [396, 0]
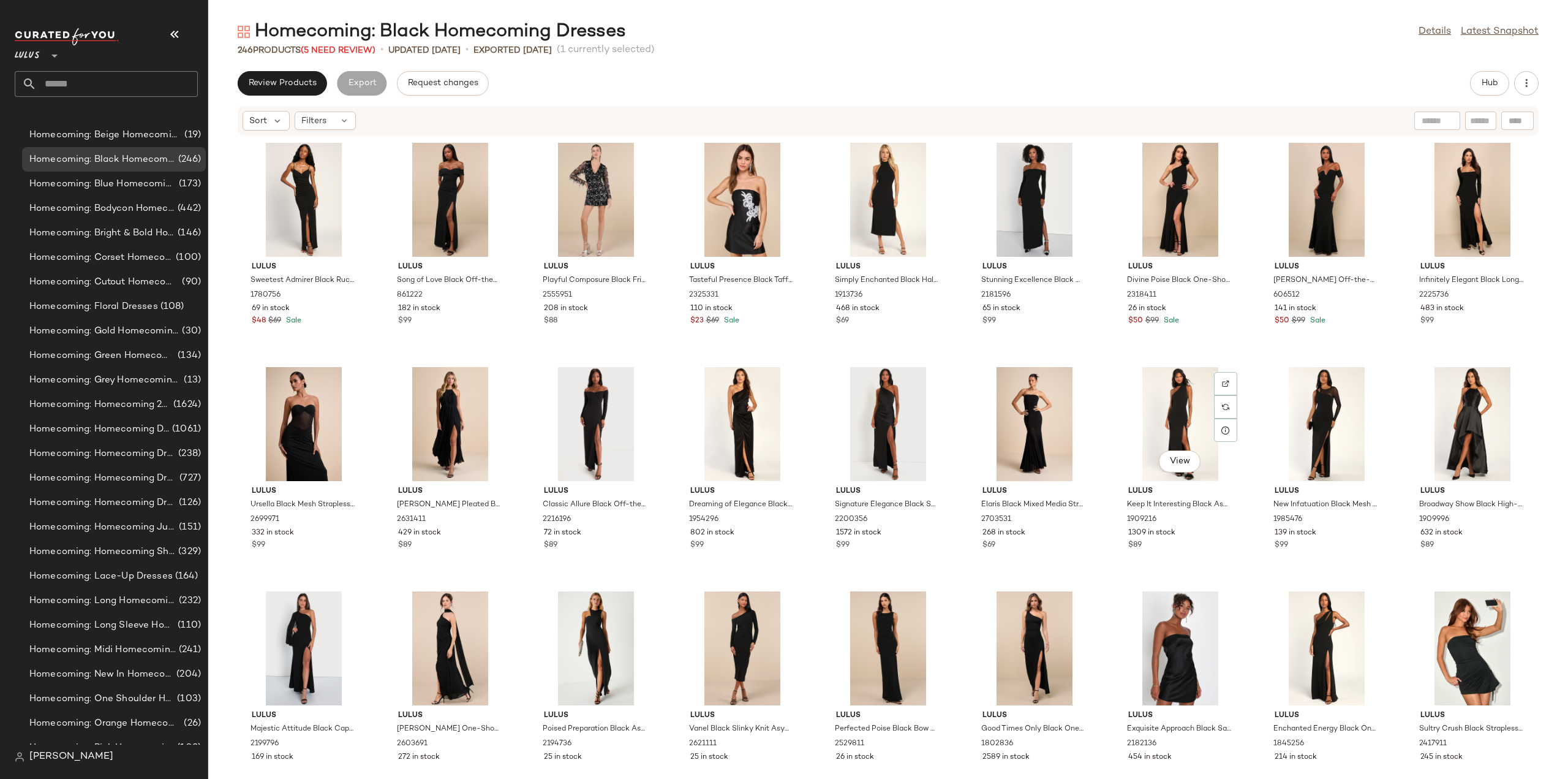
scroll to position [764, 0]
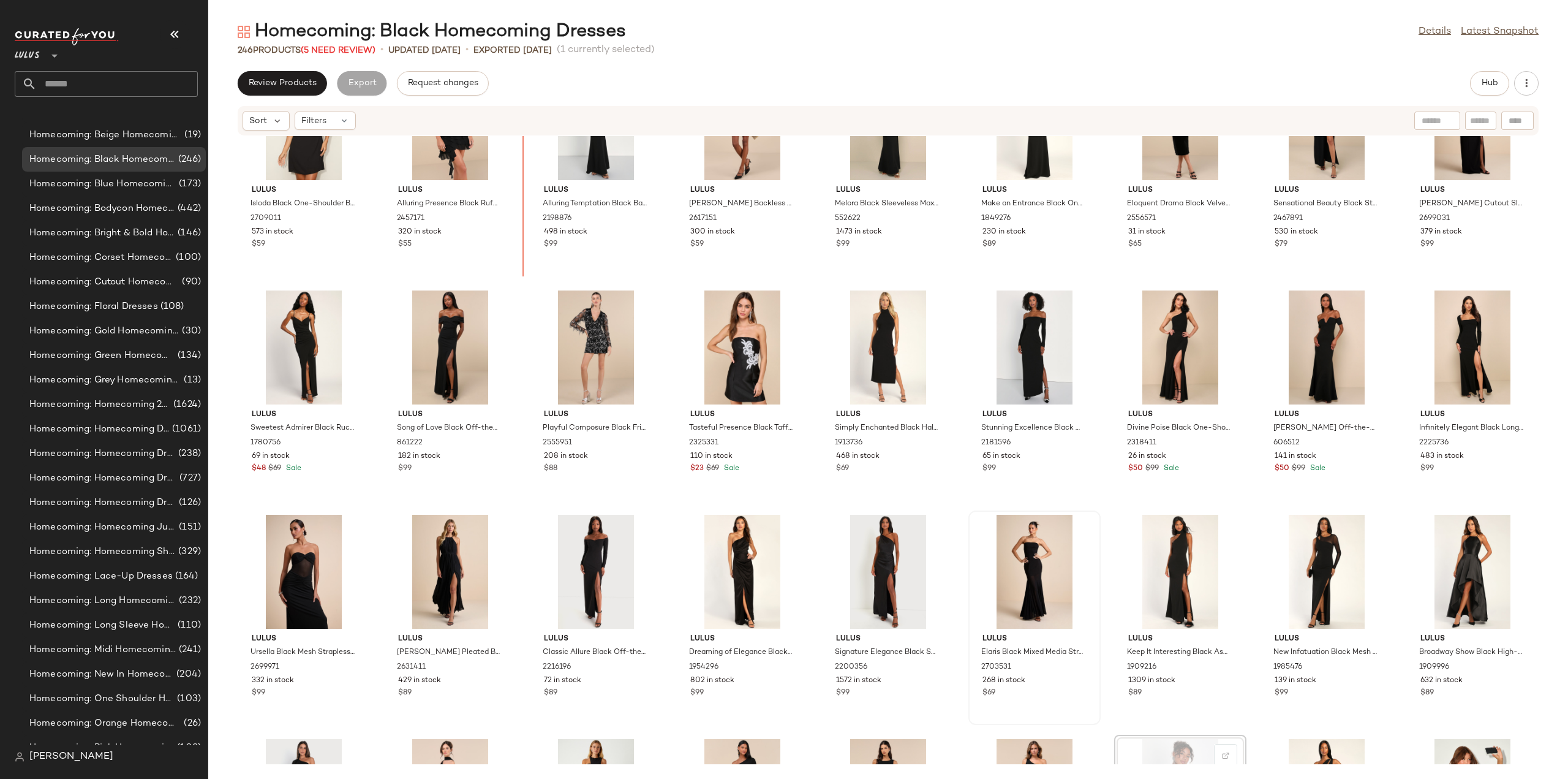
scroll to position [449, 0]
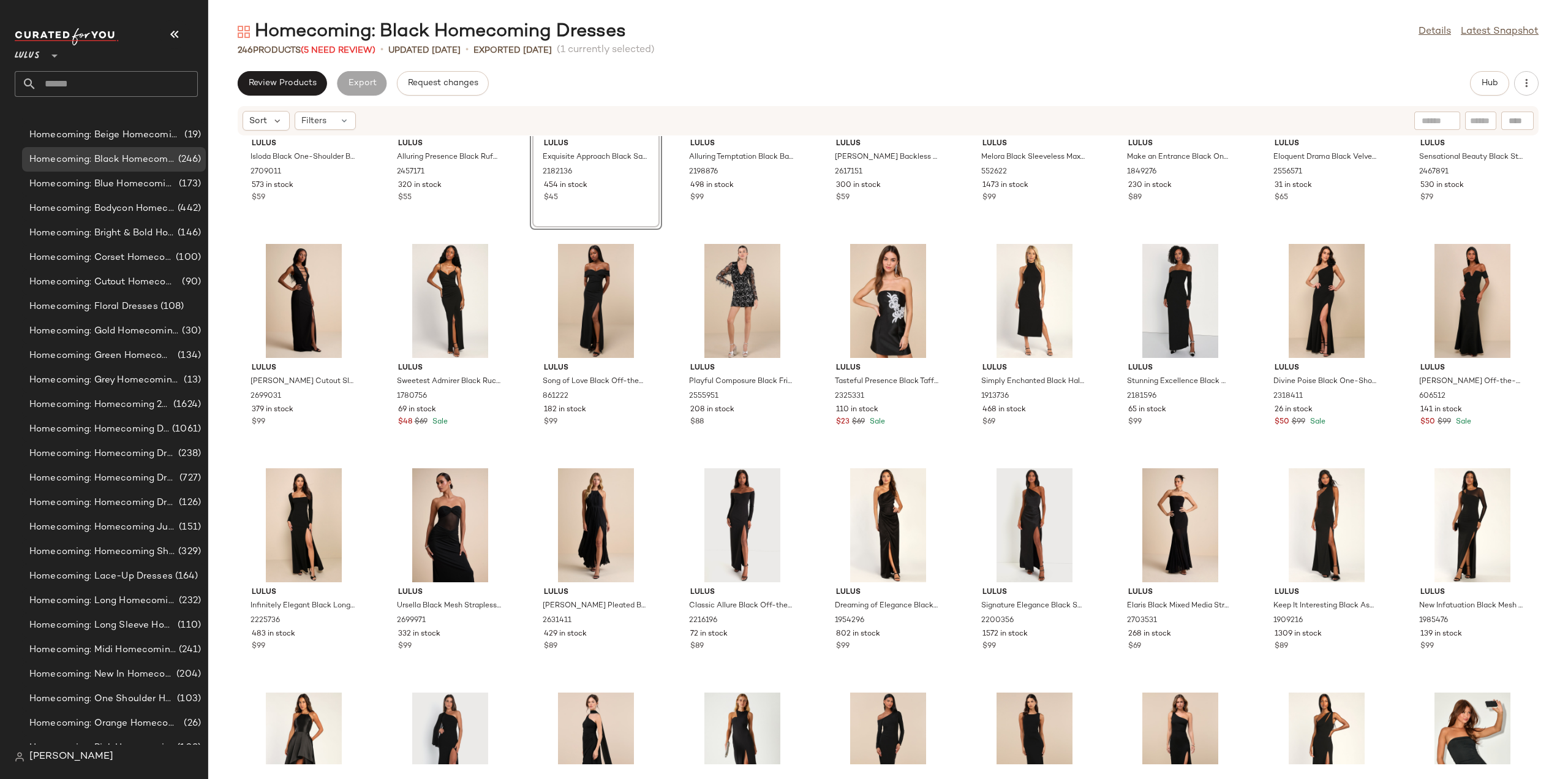
scroll to position [695, 0]
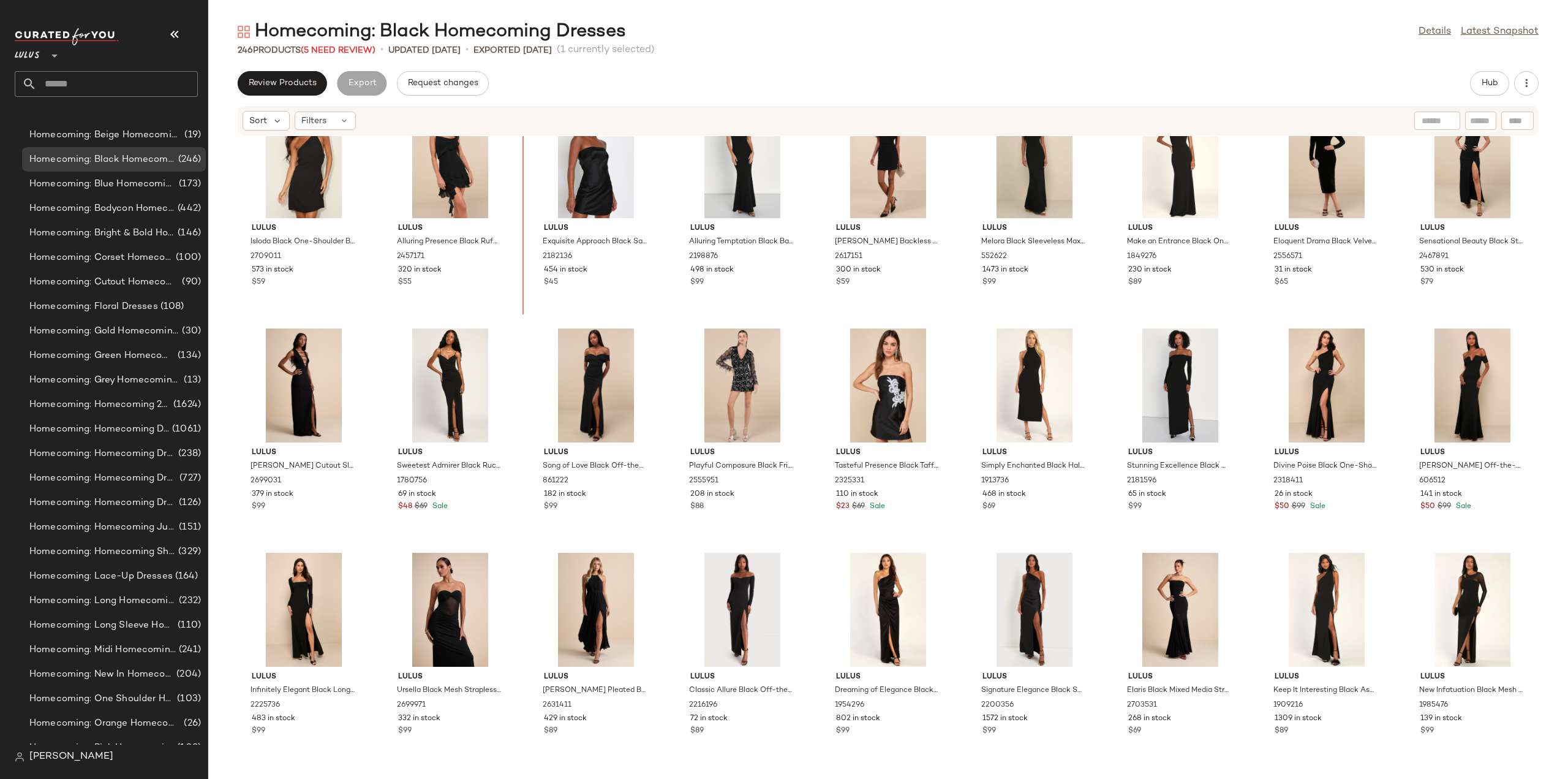
scroll to position [411, 0]
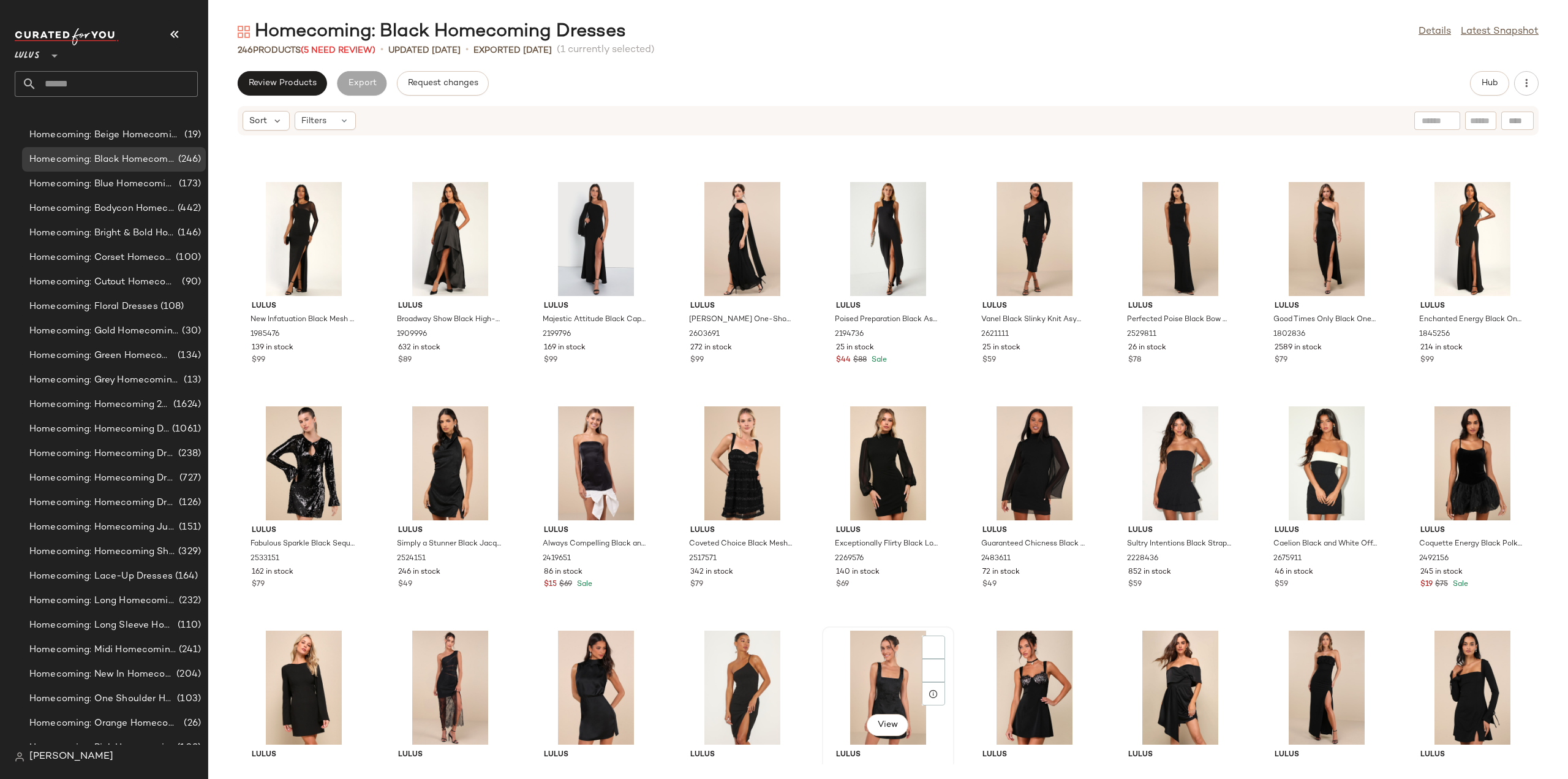
scroll to position [1147, 0]
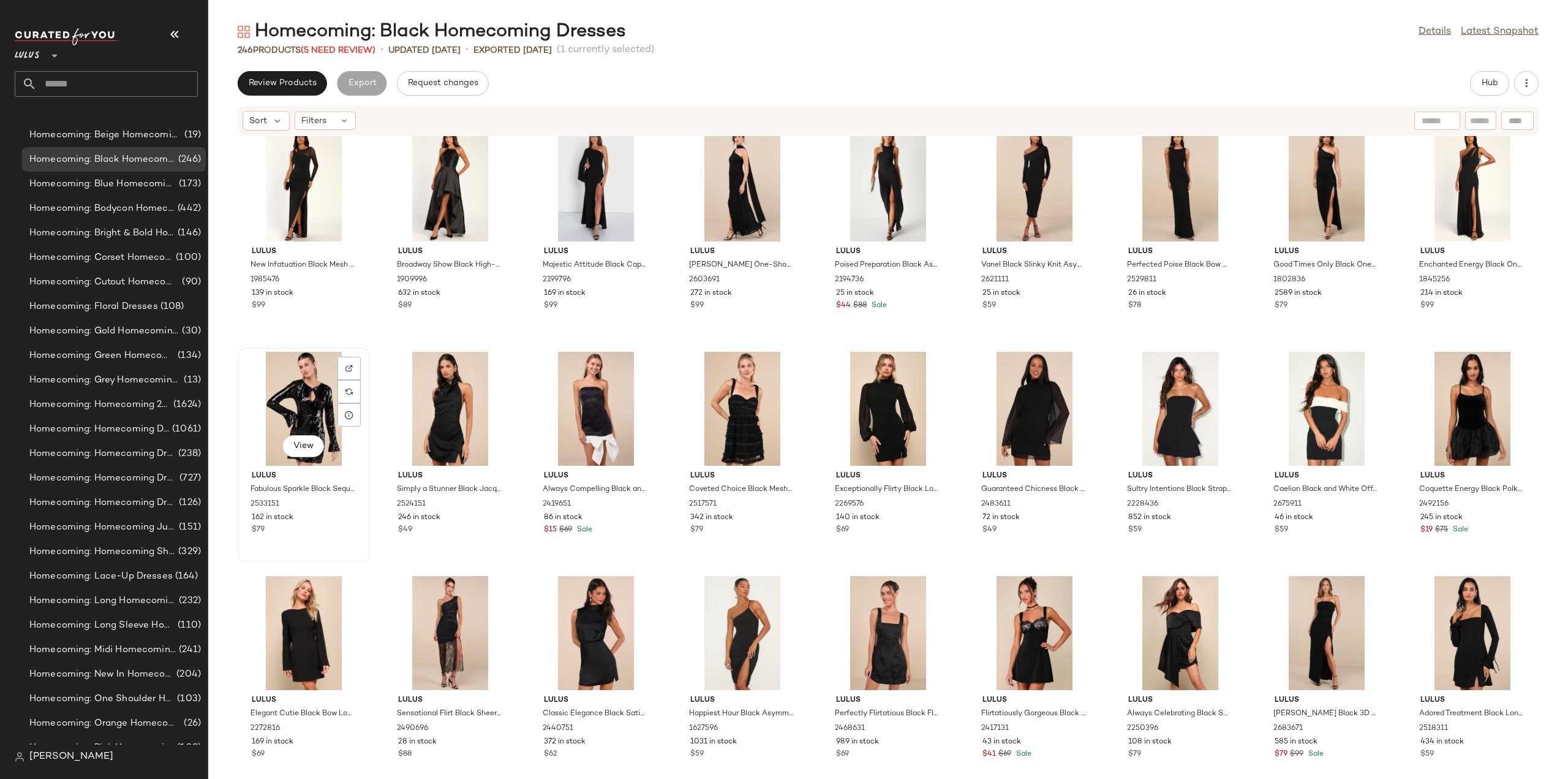
click at [322, 543] on div "View Lulus Fabulous Sparkle Black Sequin Cutout Long Sleeve Mini Dress 2533151 …" at bounding box center [304, 455] width 130 height 212
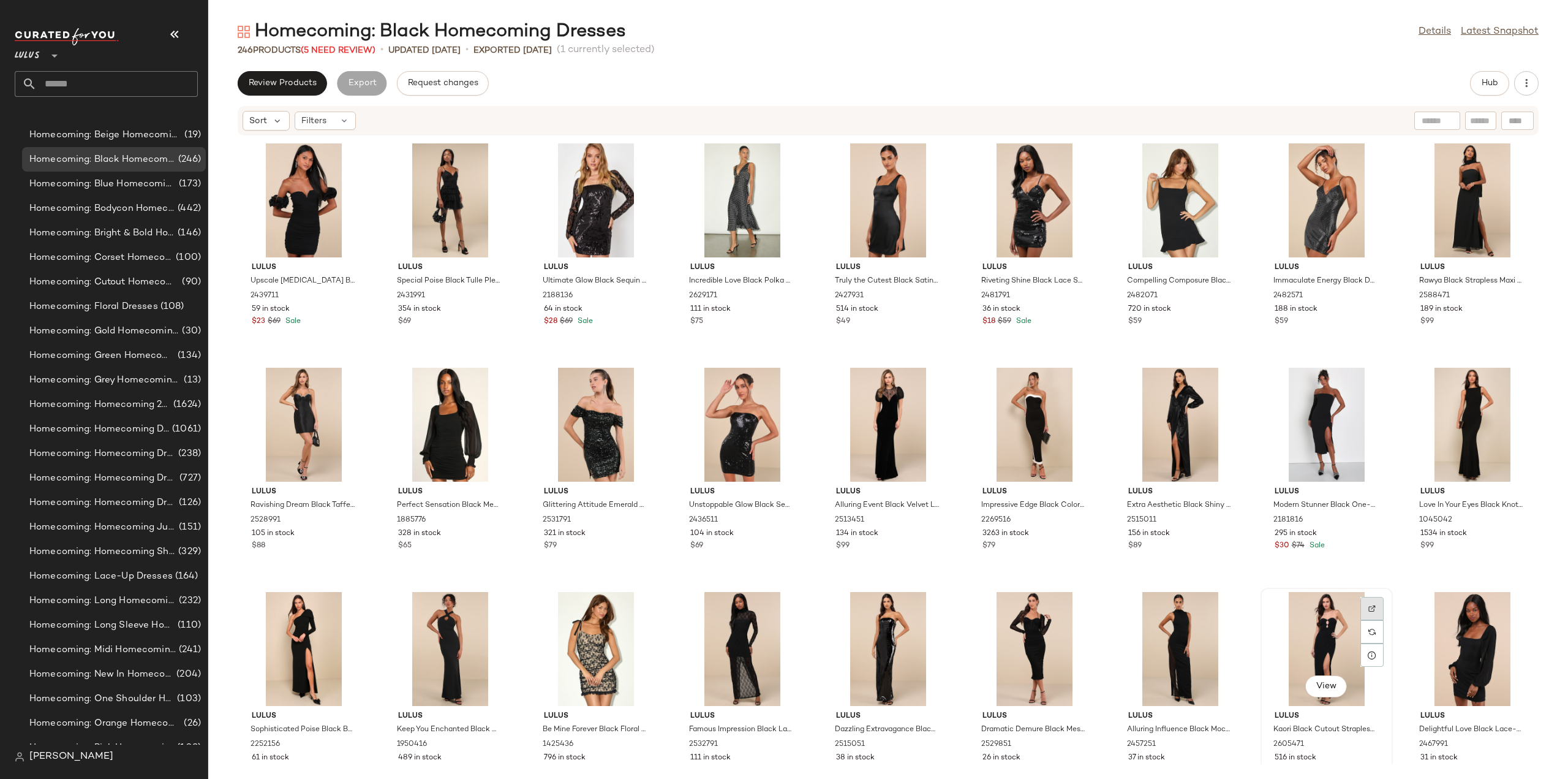
scroll to position [2617, 0]
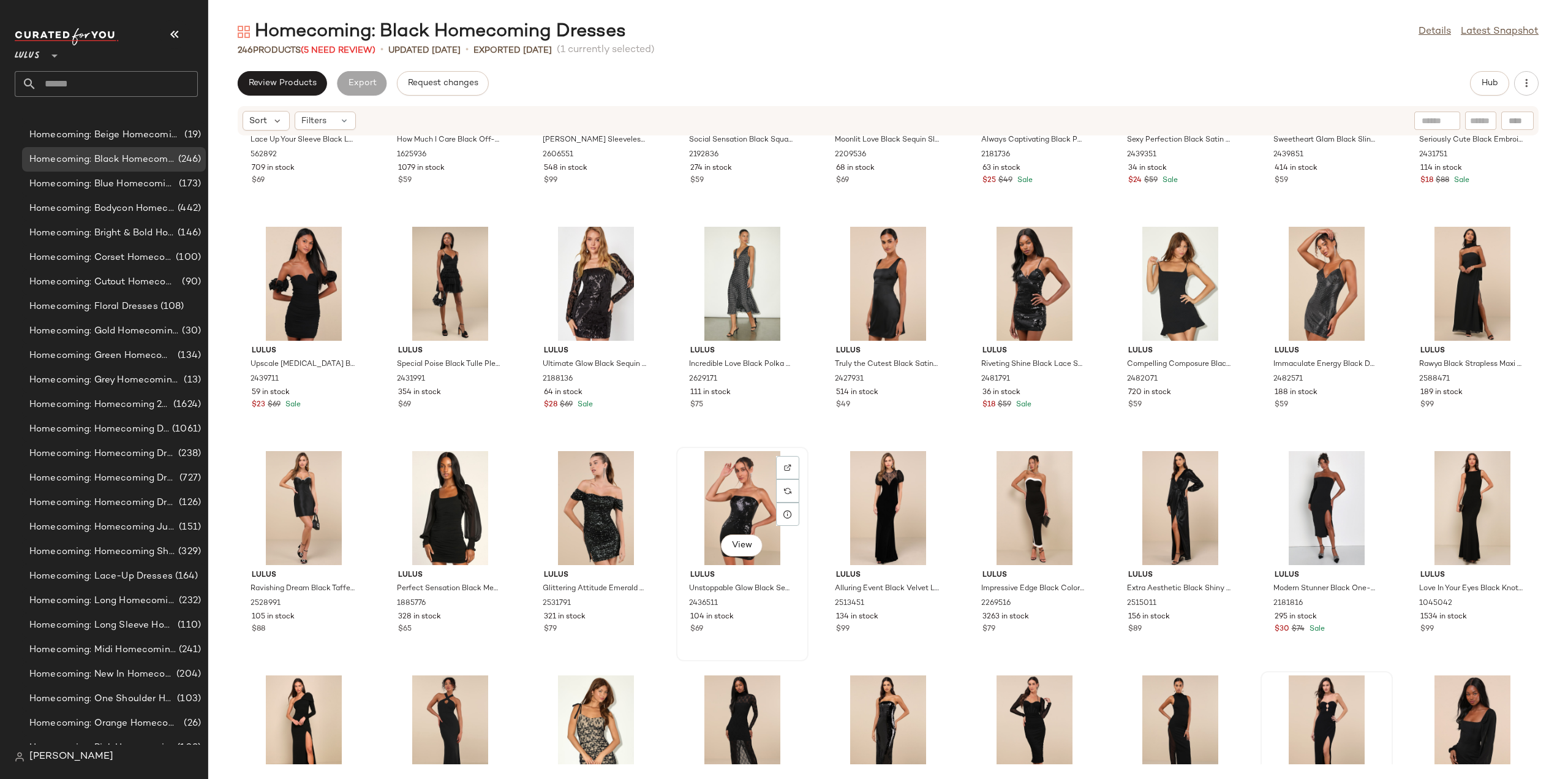
click at [753, 644] on div "View Lulus Unstoppable Glow Black Sequin Strapless Mini Dress 2436511 104 in st…" at bounding box center [742, 554] width 130 height 212
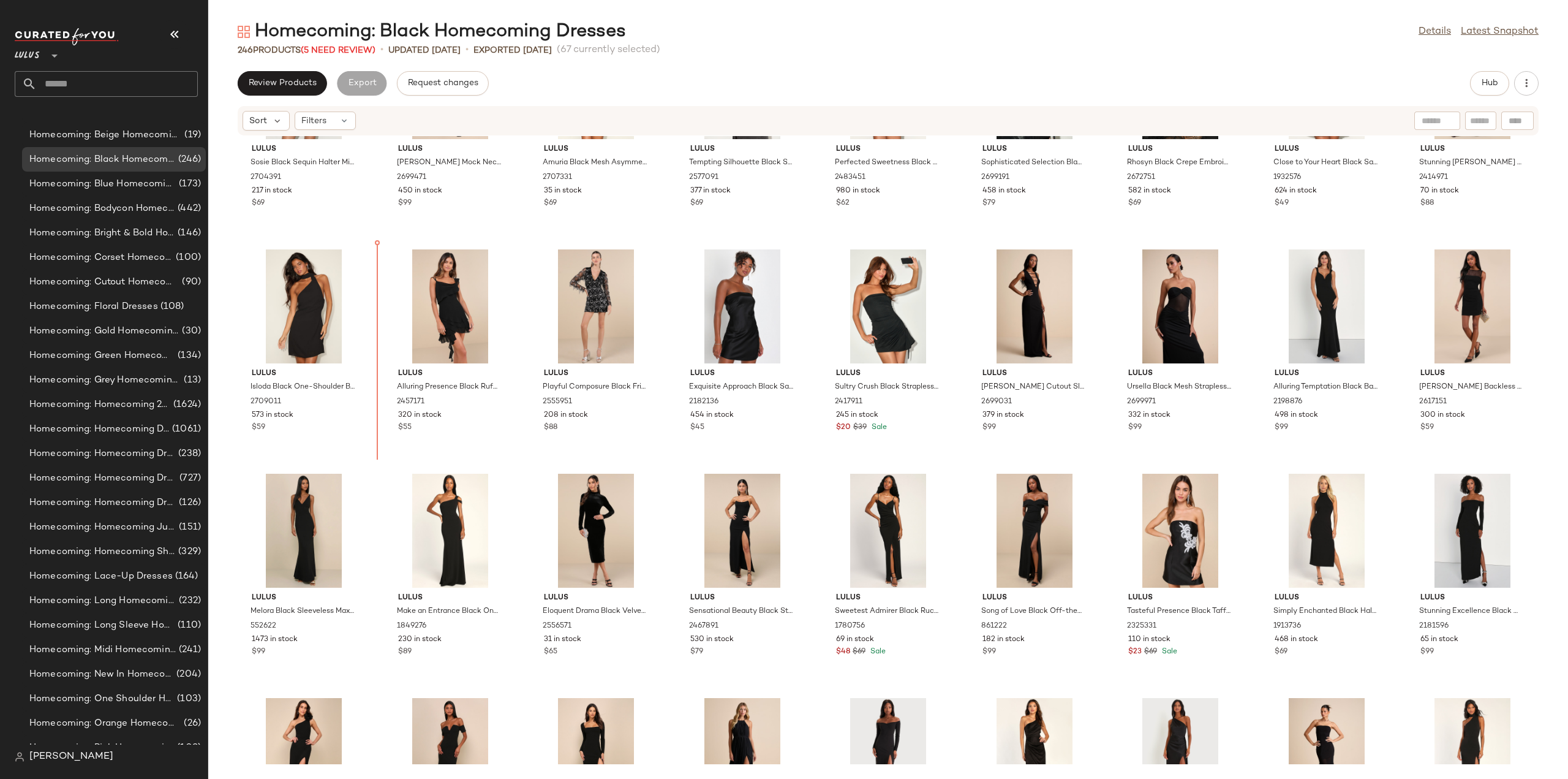
scroll to position [318, 0]
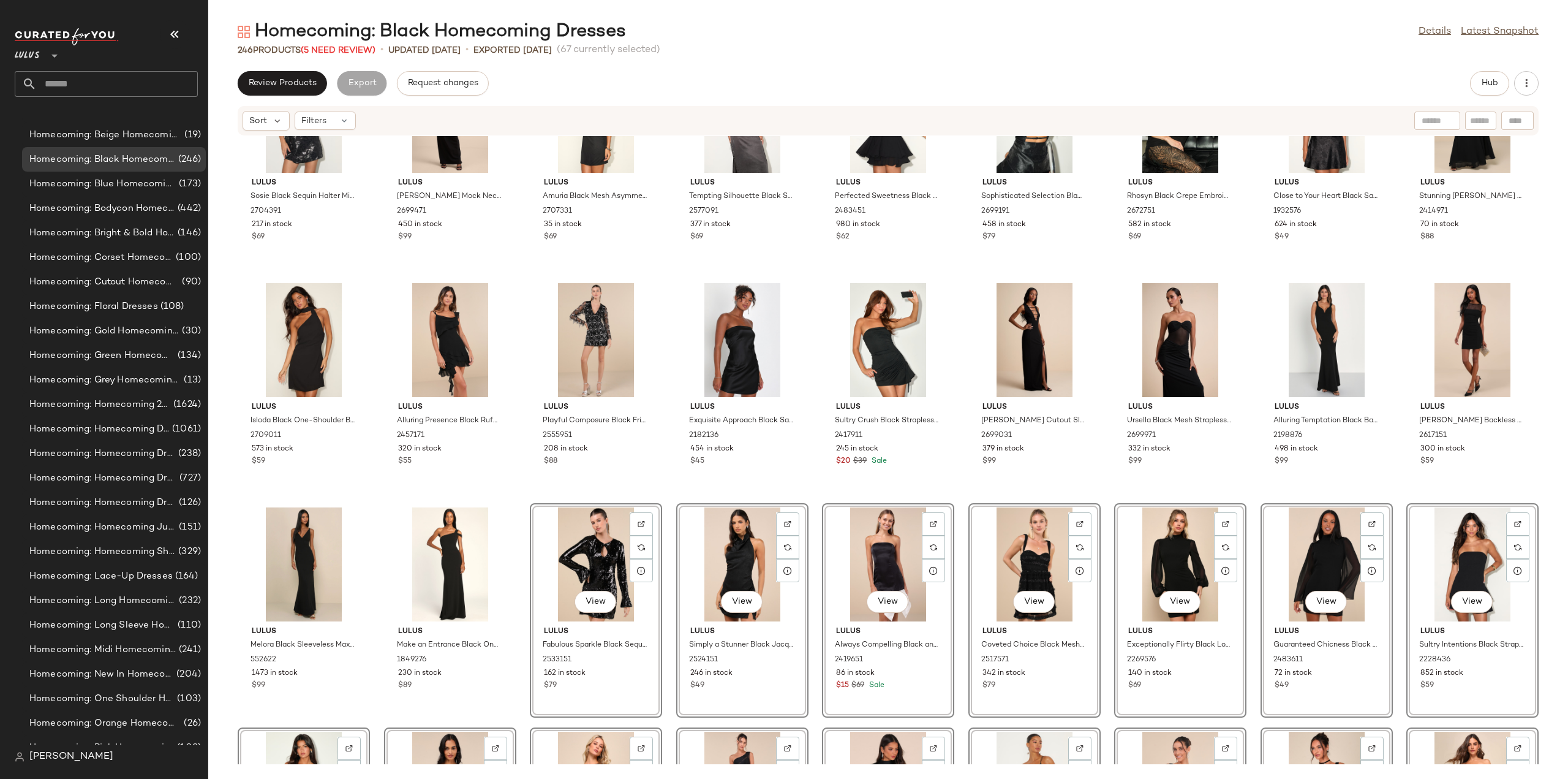
click at [520, 697] on div "Lulus Sosie Black Sequin Halter Mini Dress 2704391 217 in stock $69 Lulus Vira …" at bounding box center [888, 450] width 1360 height 628
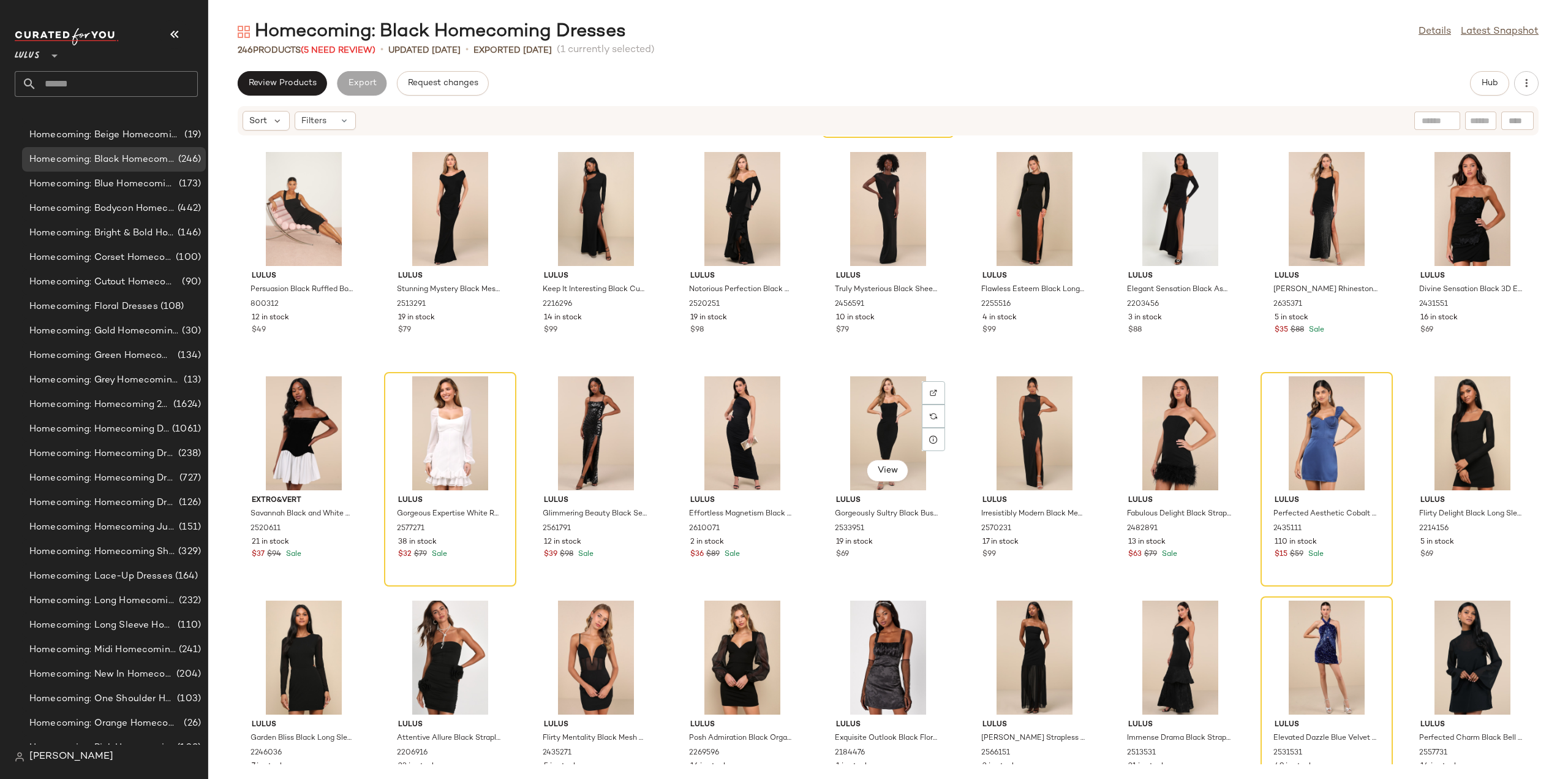
scroll to position [5282, 0]
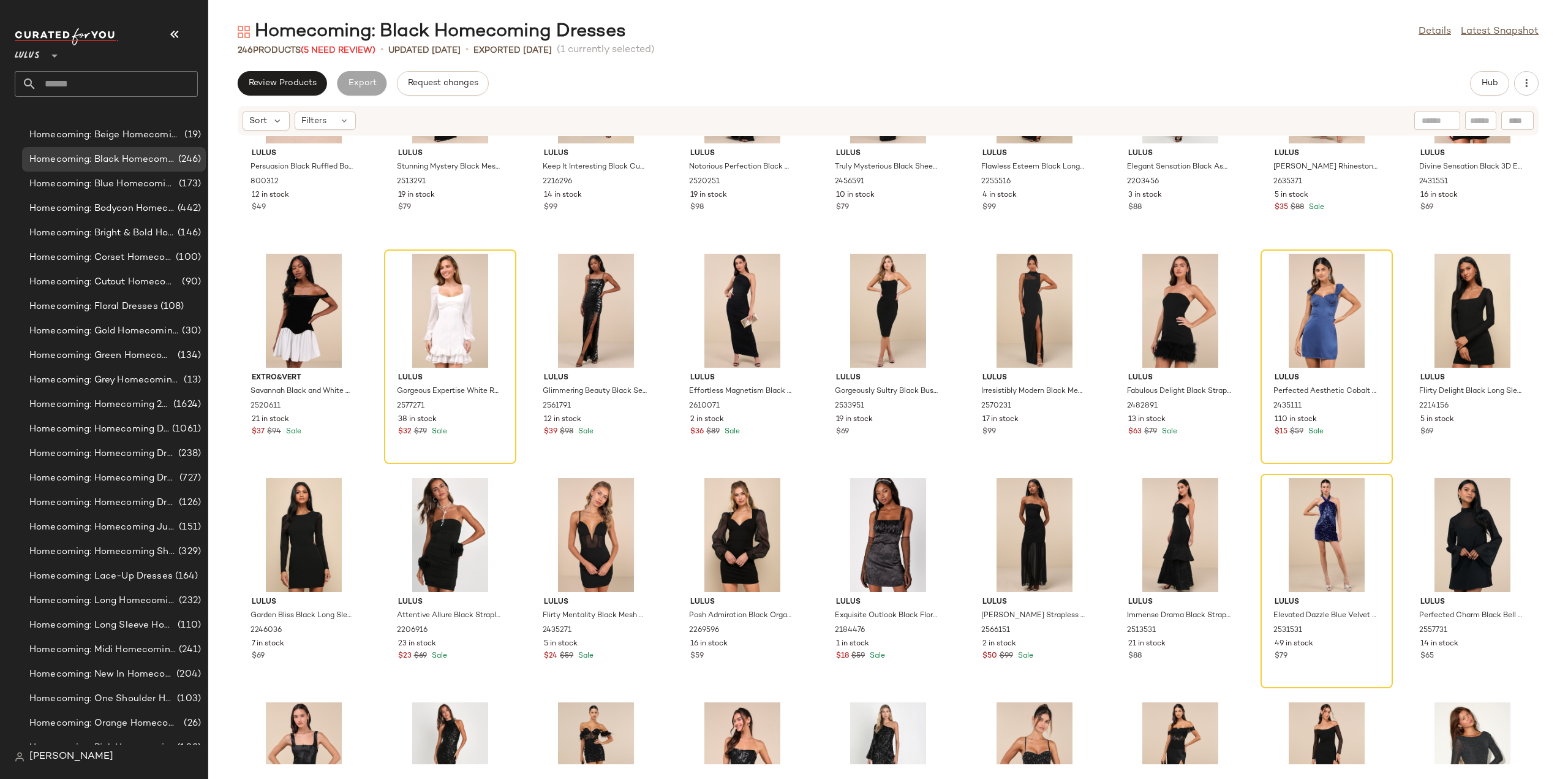
click at [1245, 518] on div "Lulus Persuasion Black Ruffled Bodycon Midi Dress 800312 12 in stock $49 Lulus …" at bounding box center [888, 450] width 1360 height 628
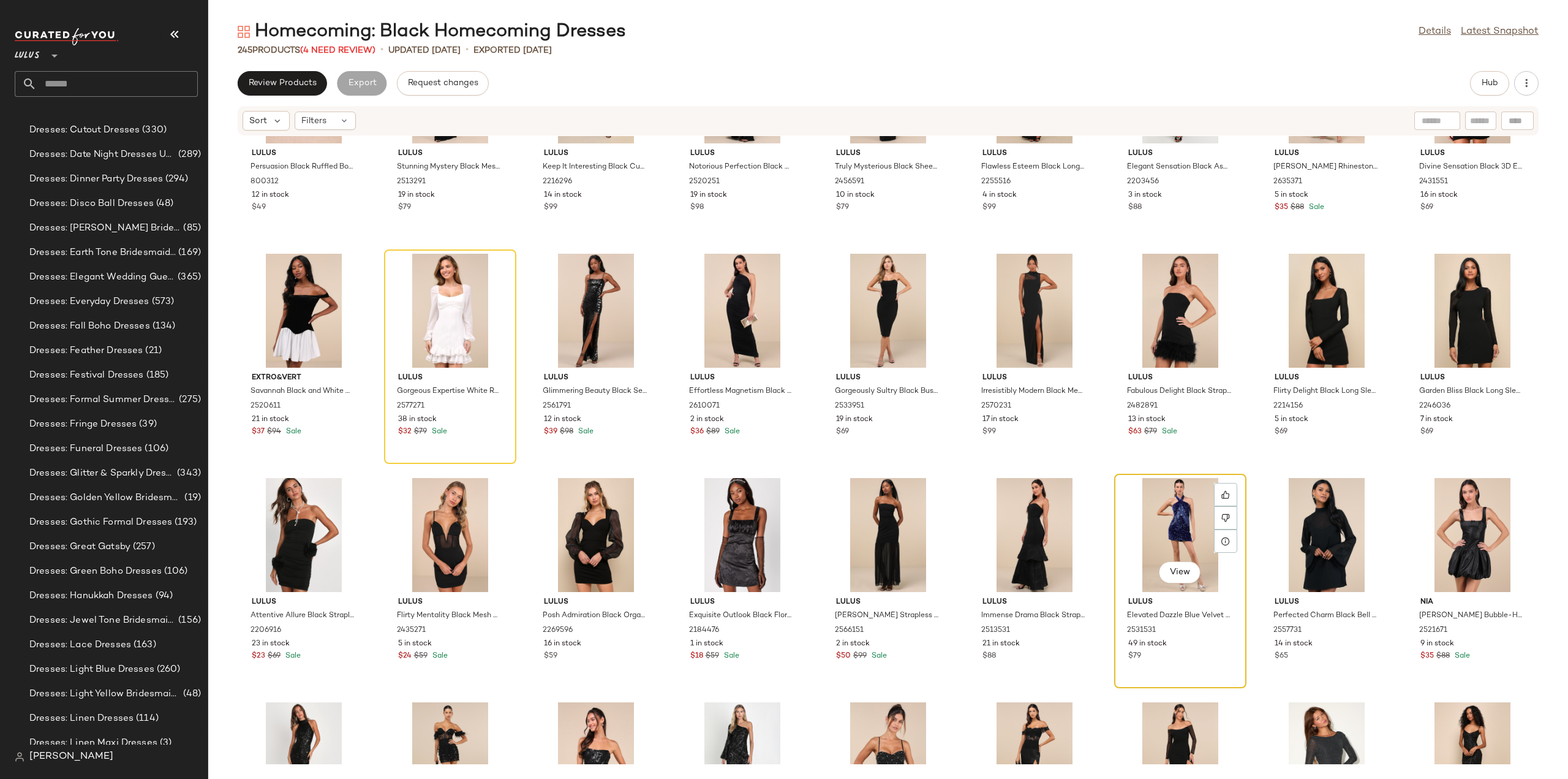
click at [1154, 536] on div "View" at bounding box center [1180, 535] width 124 height 114
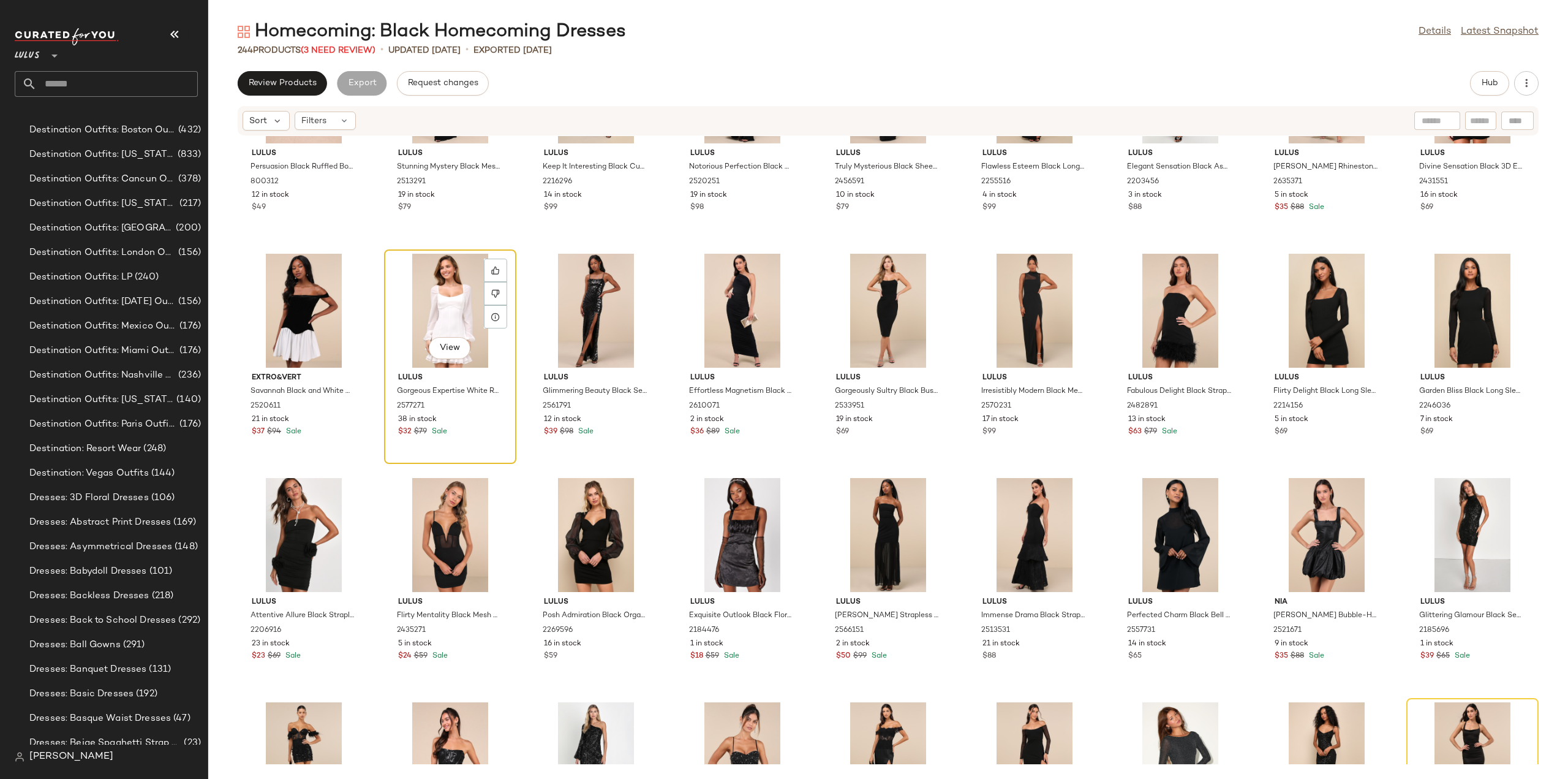
scroll to position [5036, 0]
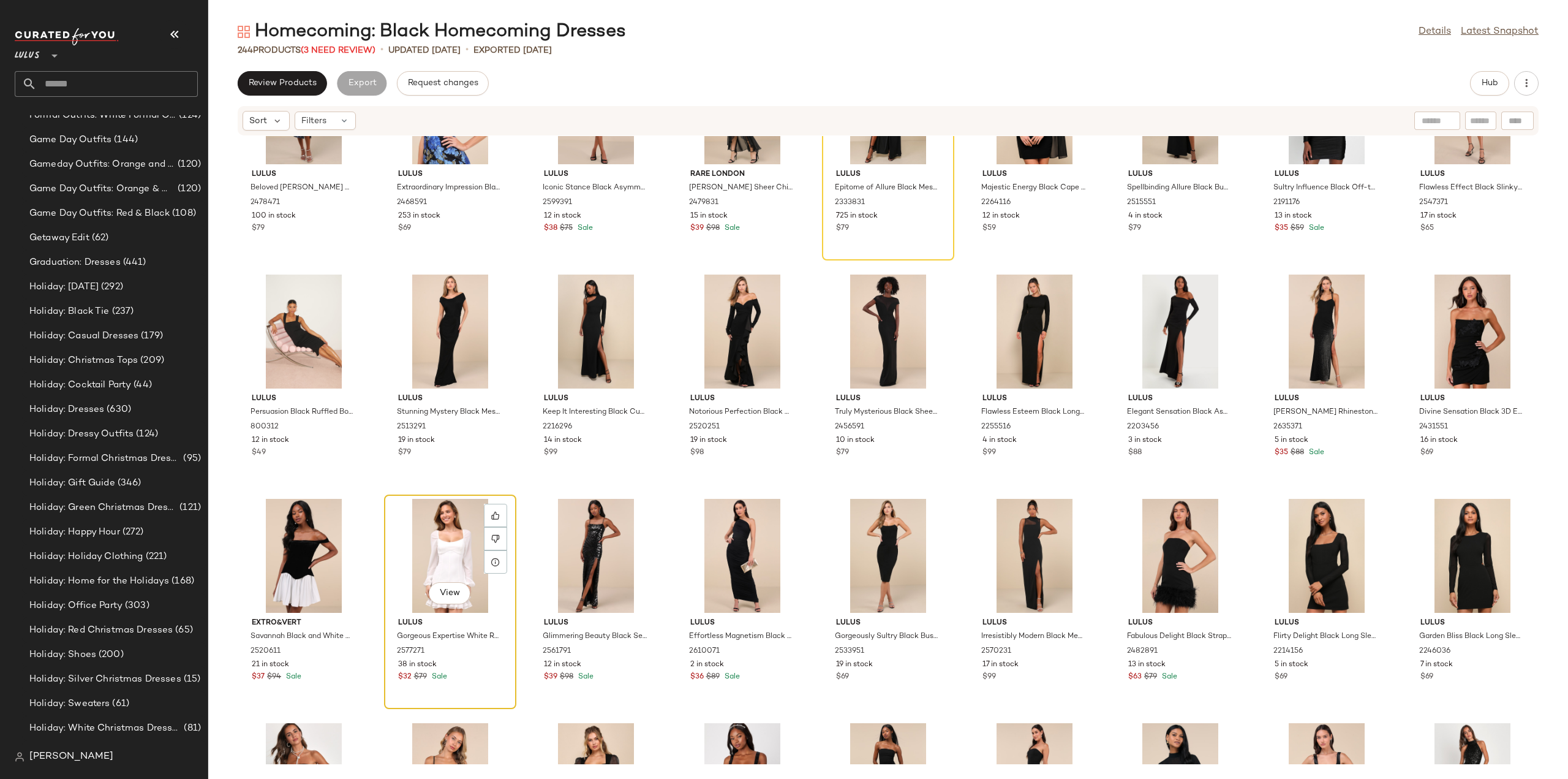
click at [408, 624] on span "Lulus" at bounding box center [451, 623] width 104 height 11
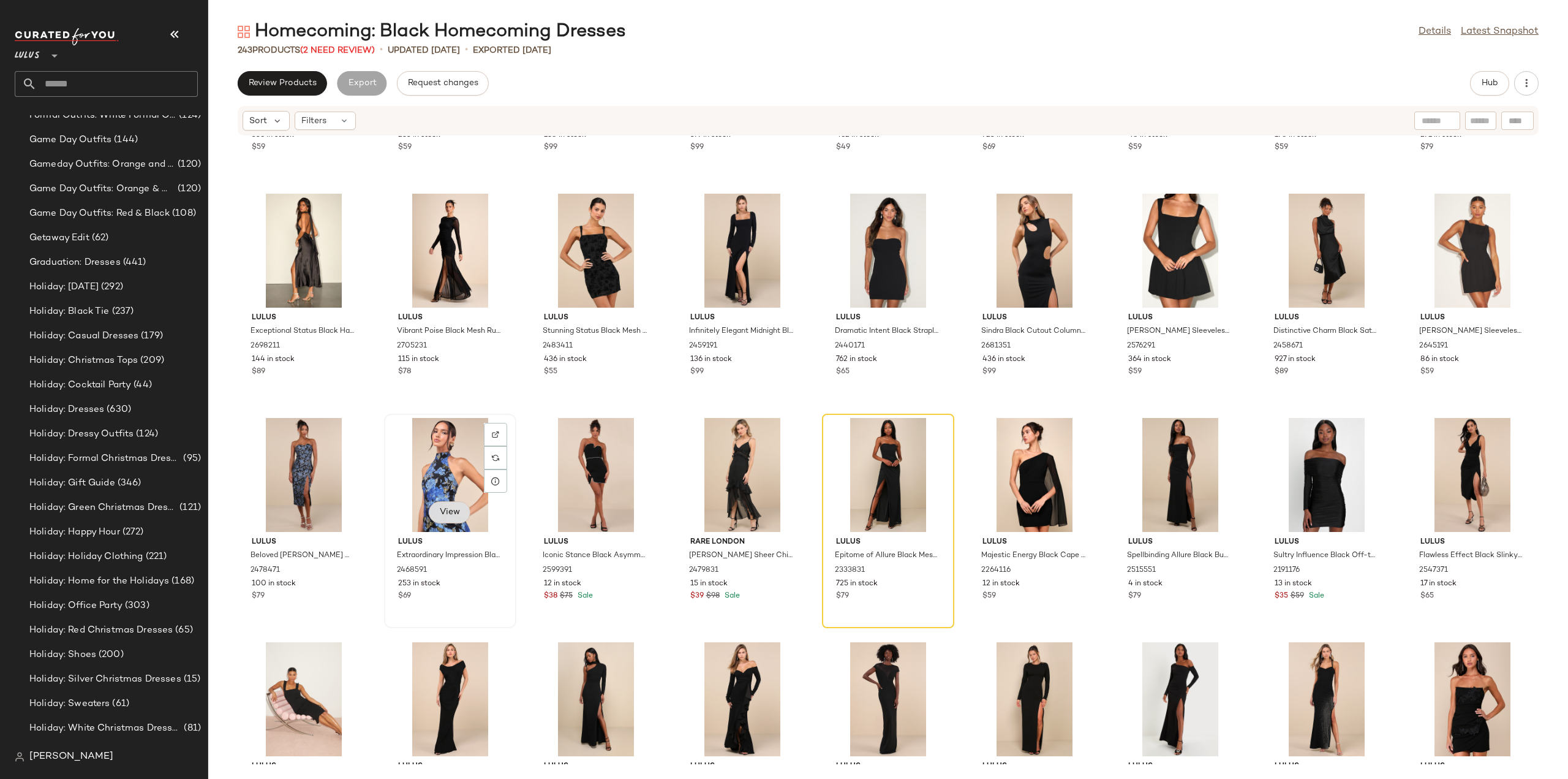
scroll to position [9175, 0]
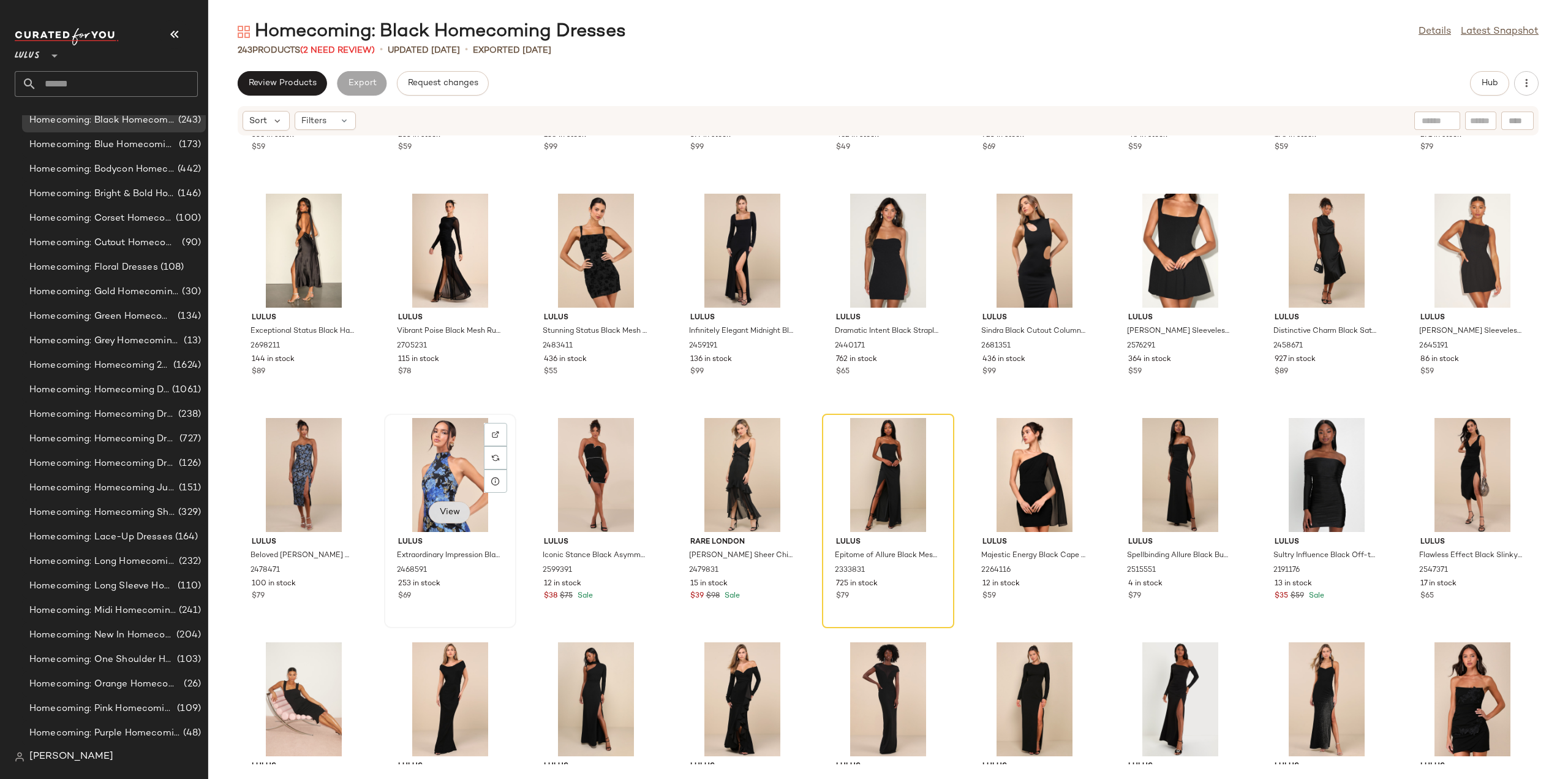
click at [447, 509] on span "View" at bounding box center [449, 512] width 21 height 10
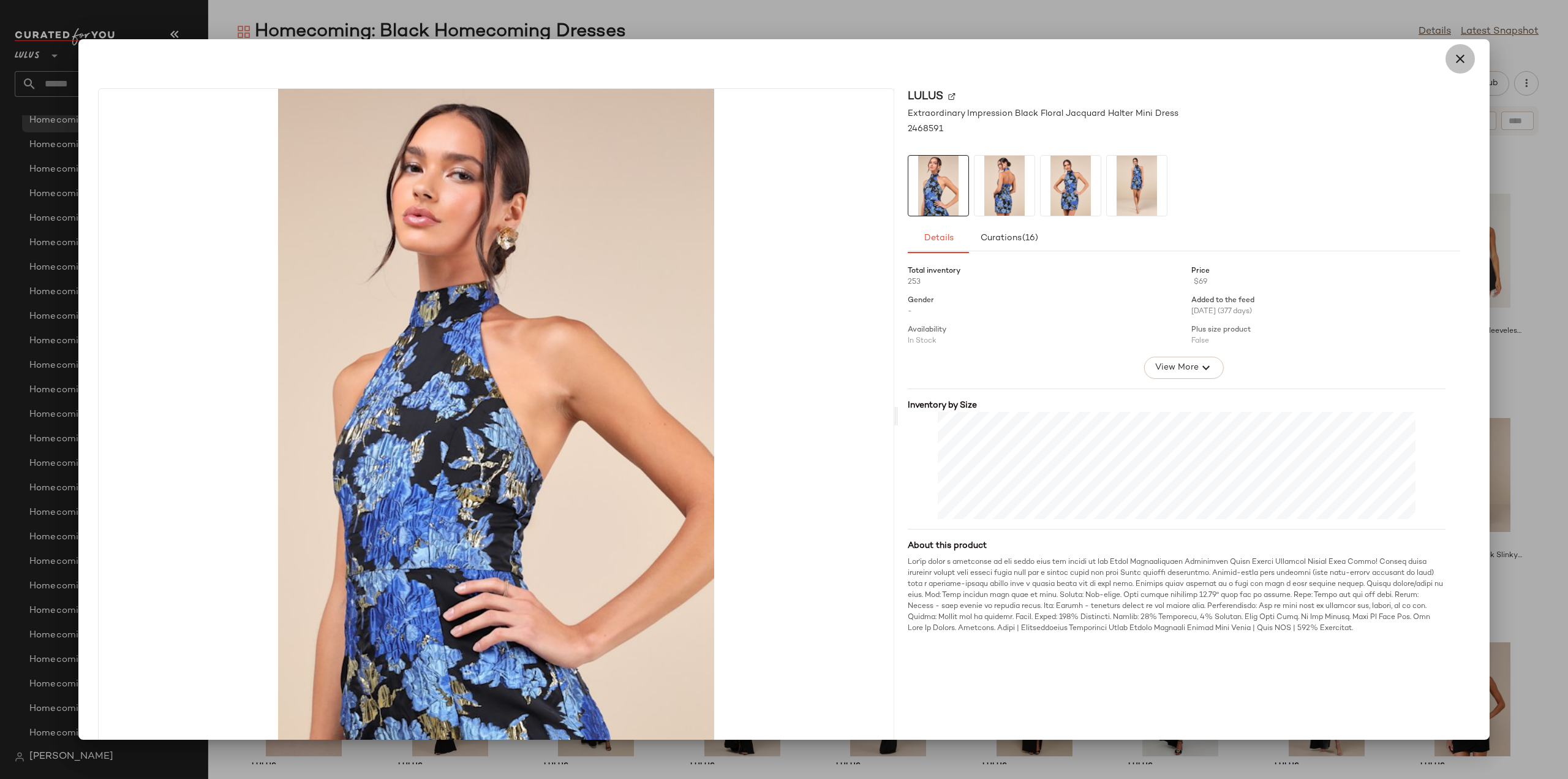
click at [1457, 59] on icon "button" at bounding box center [1460, 59] width 15 height 15
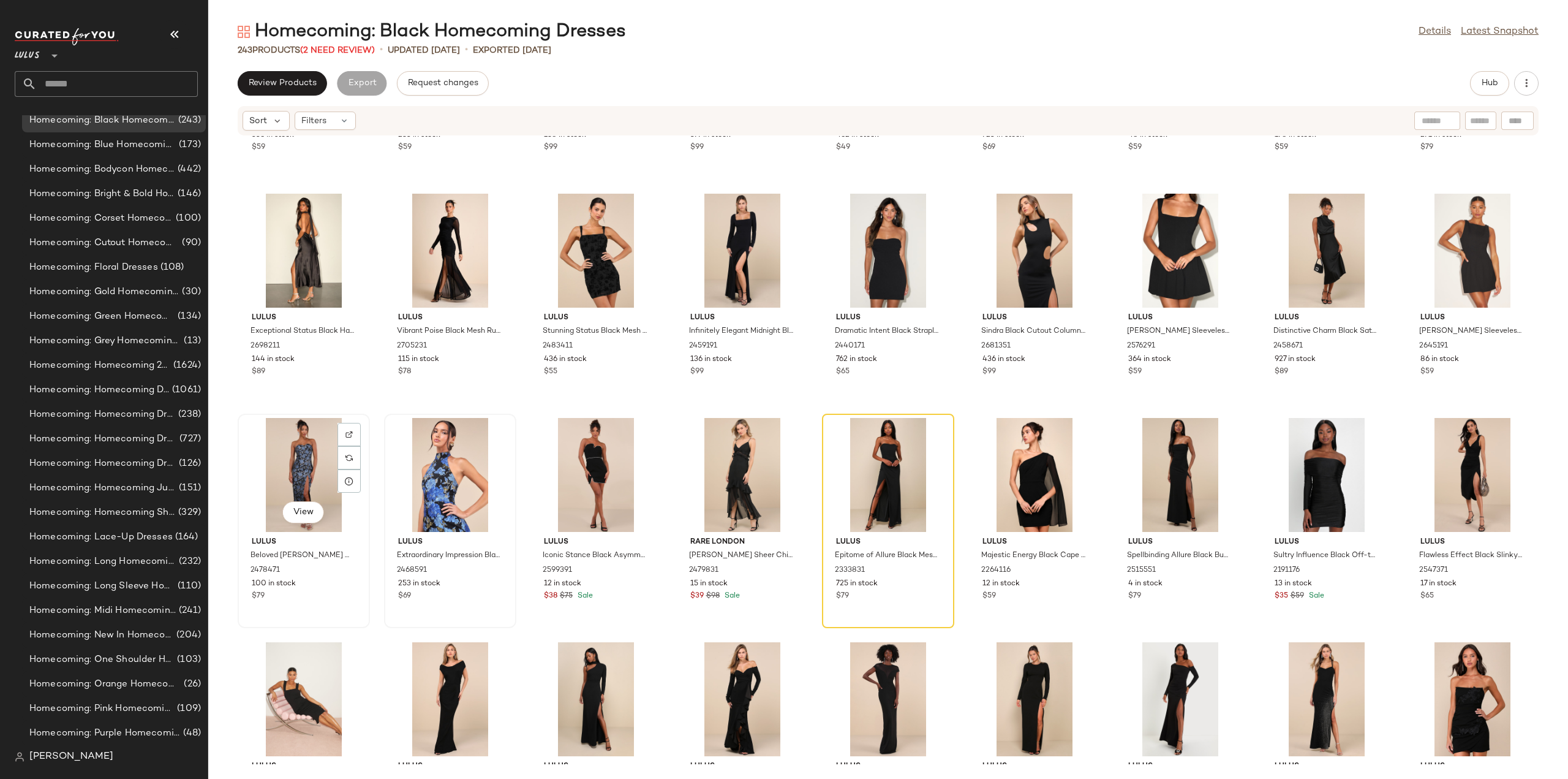
click at [329, 608] on div "View Lulus Beloved Belle Black Multi Jacquard Strapless Bow Midi Dress 2478471 …" at bounding box center [304, 520] width 130 height 212
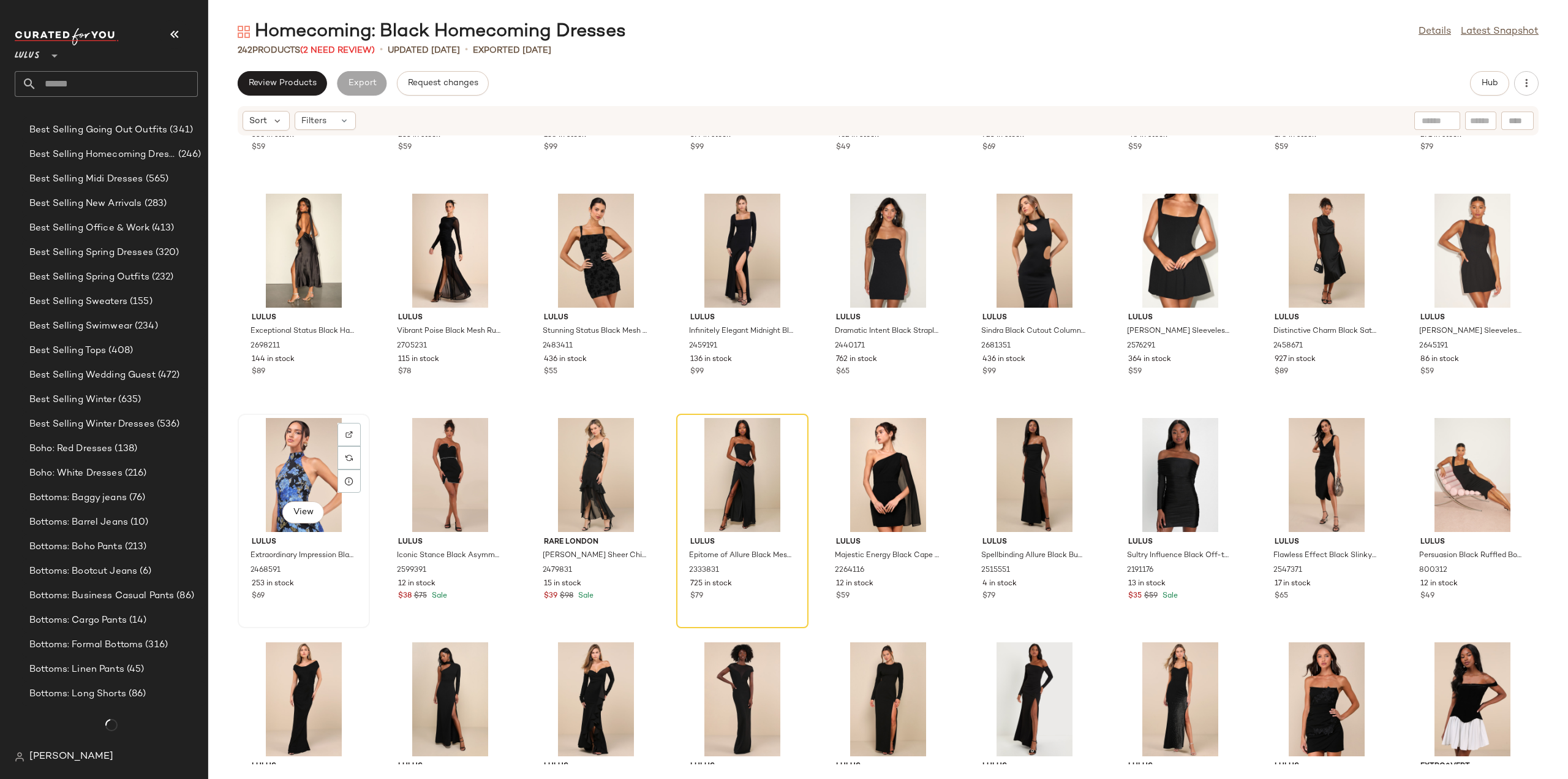
click at [326, 604] on div "View Lulus Extraordinary Impression Black Floral Jacquard Halter Mini Dress 246…" at bounding box center [304, 520] width 130 height 212
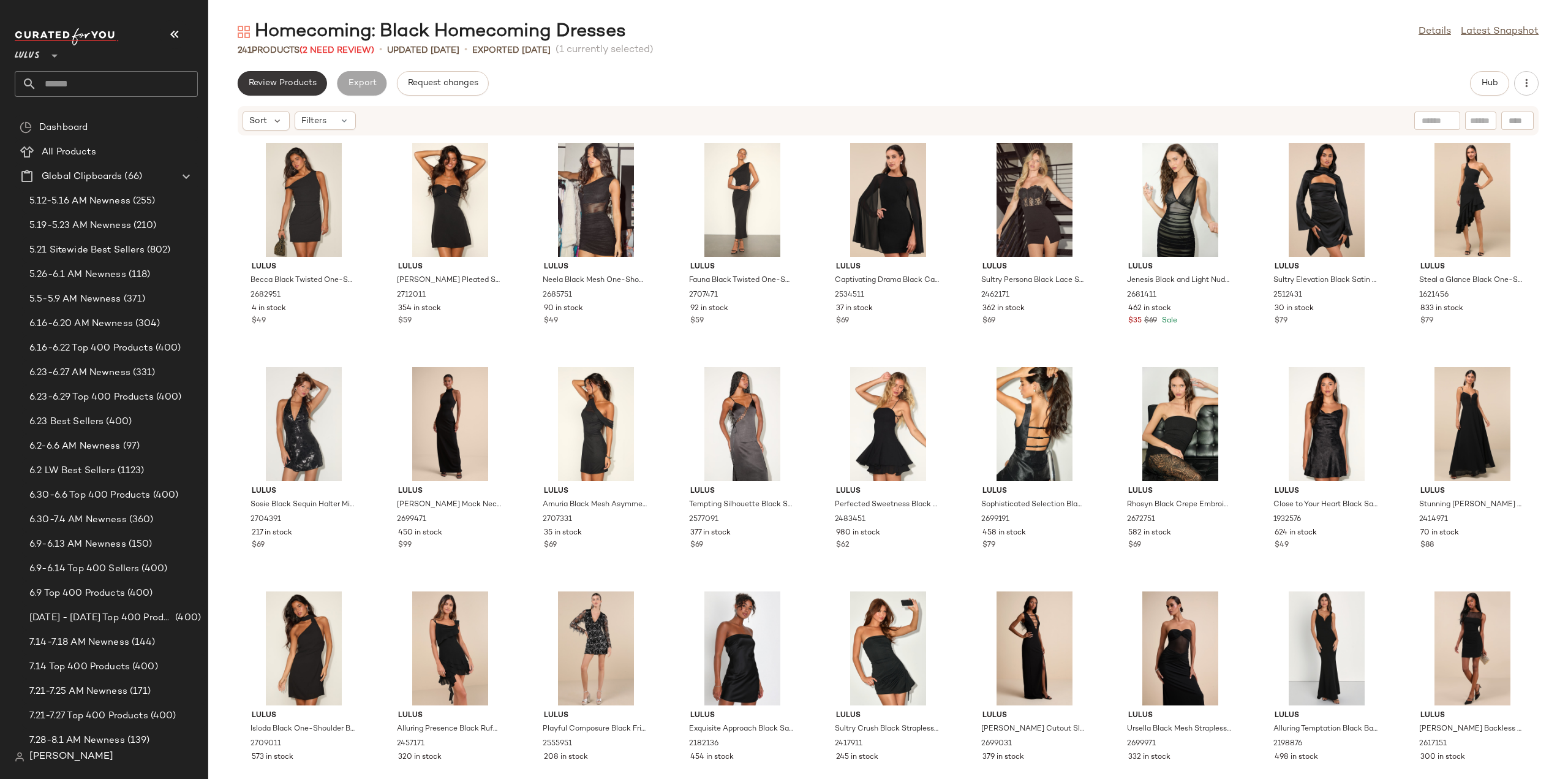
click at [301, 87] on span "Review Products" at bounding box center [283, 83] width 68 height 10
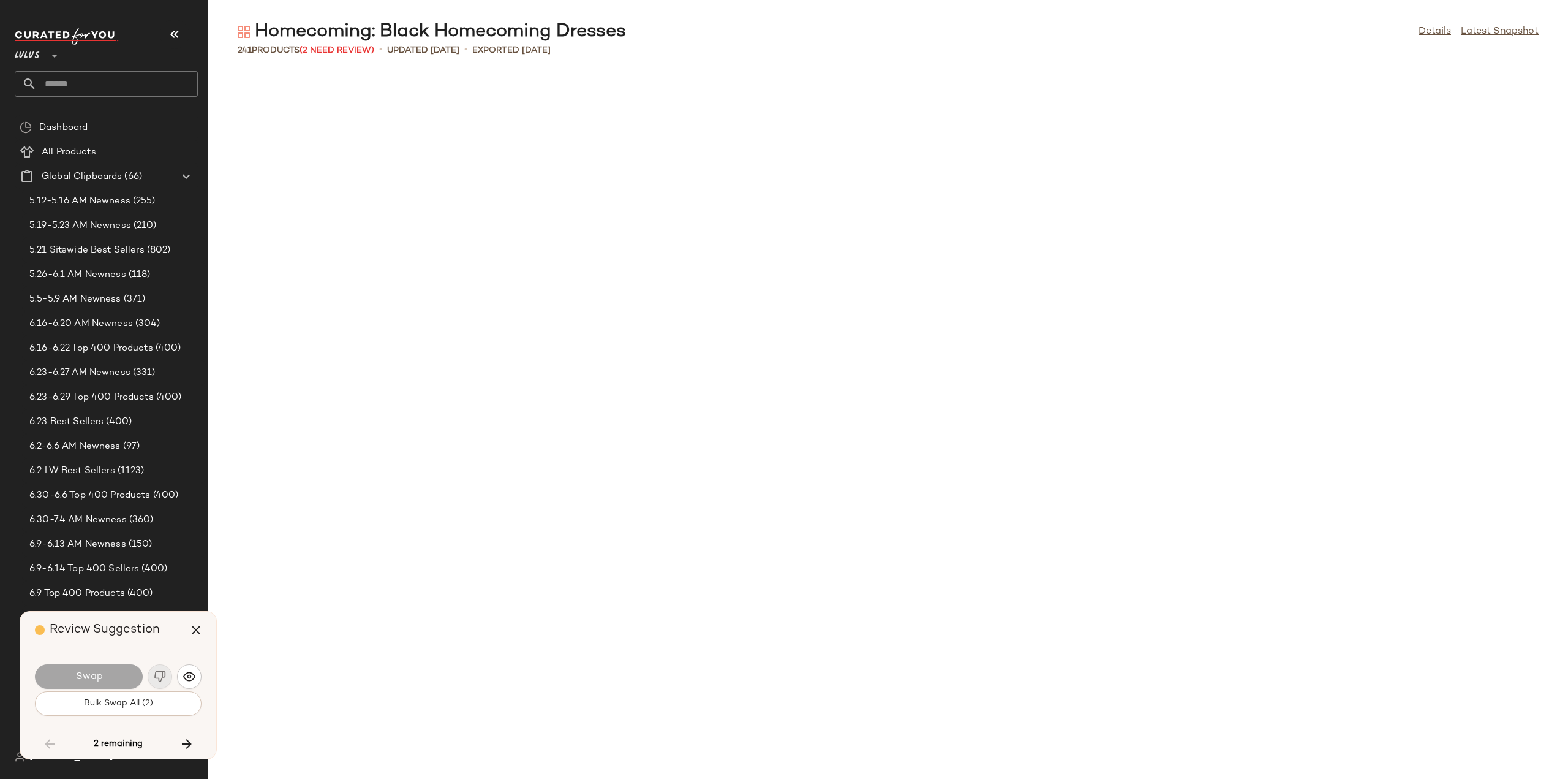
scroll to position [4710, 0]
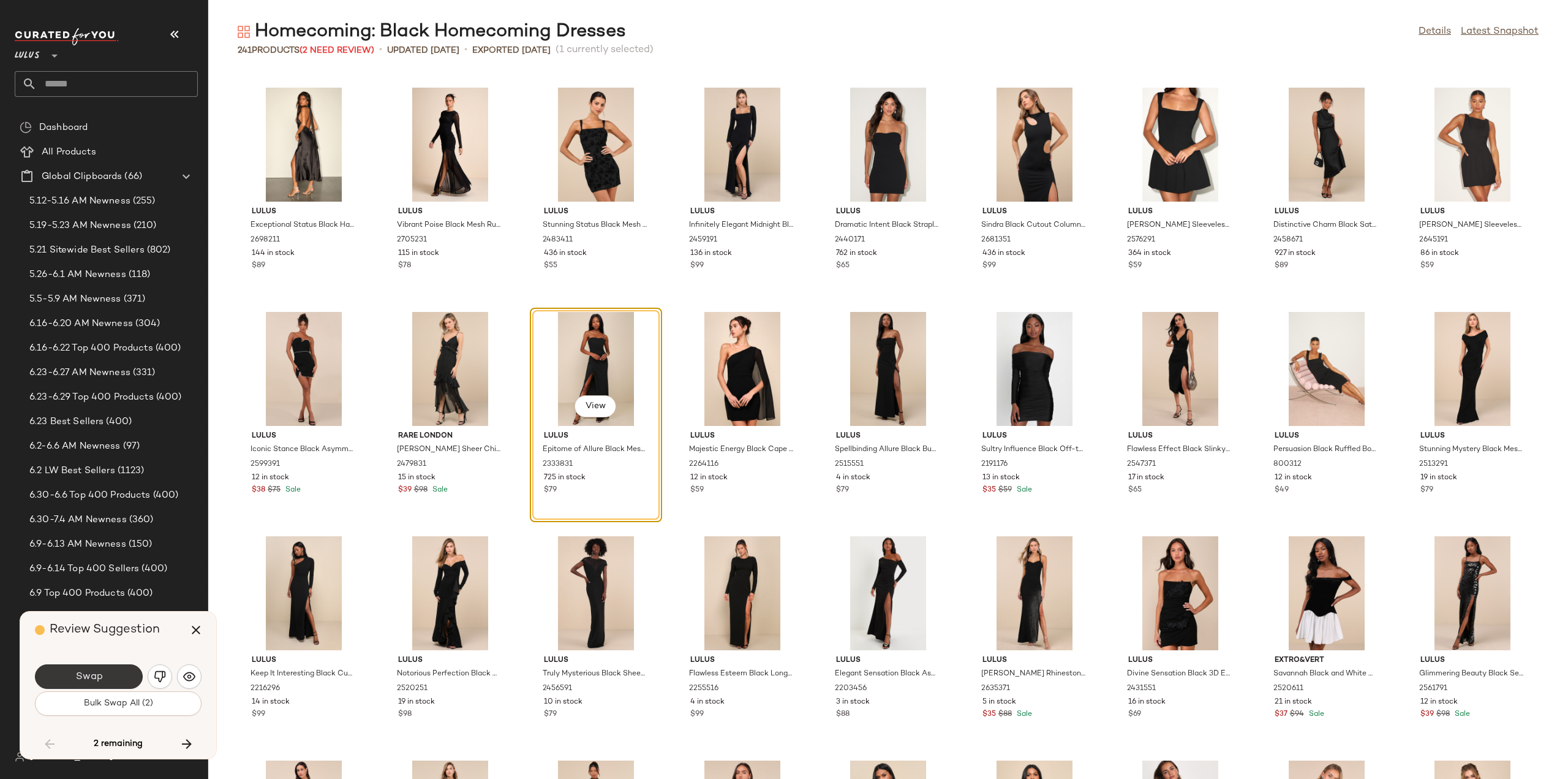
click at [99, 679] on span "Swap" at bounding box center [88, 677] width 27 height 11
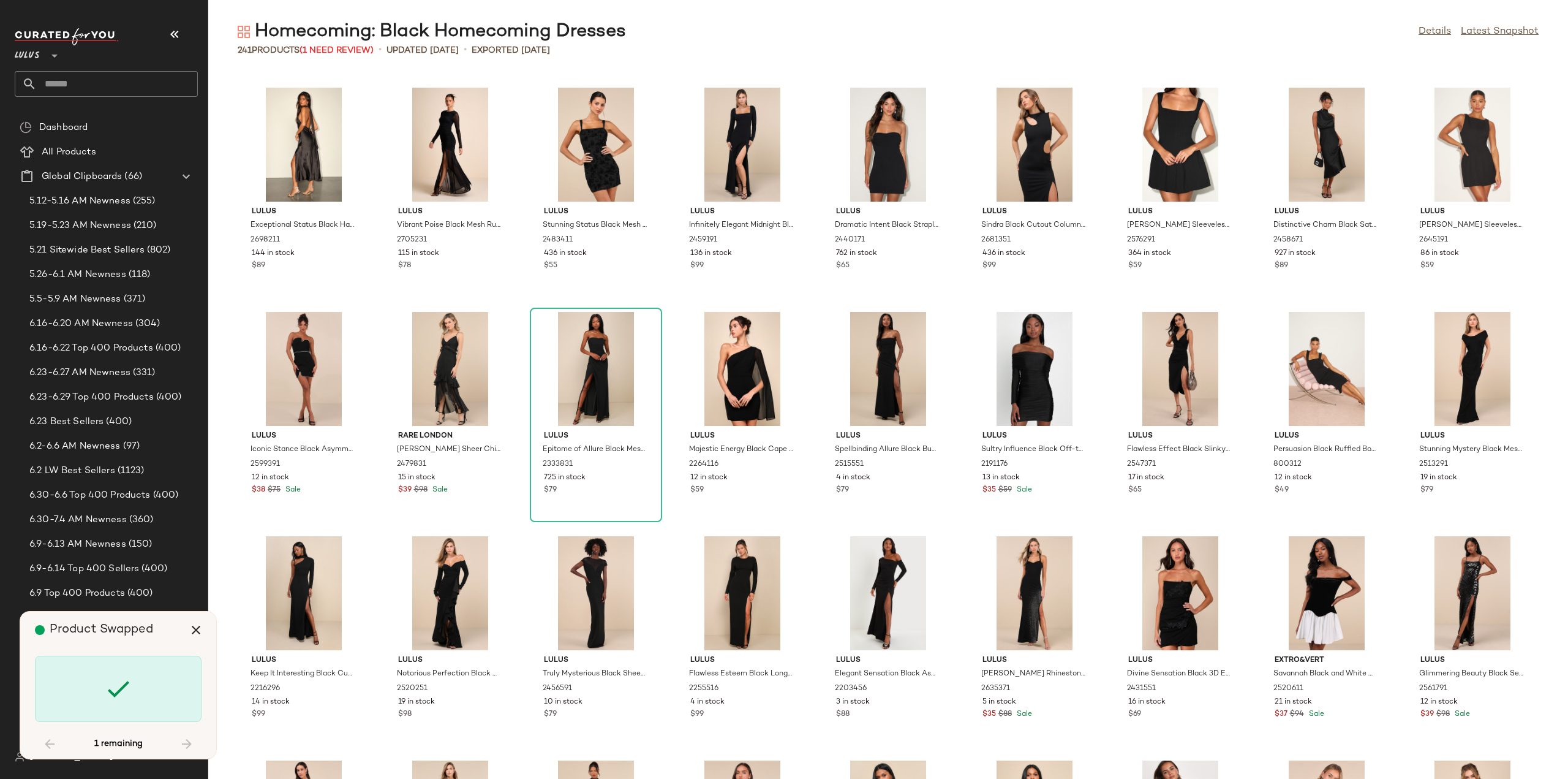
scroll to position [5350, 0]
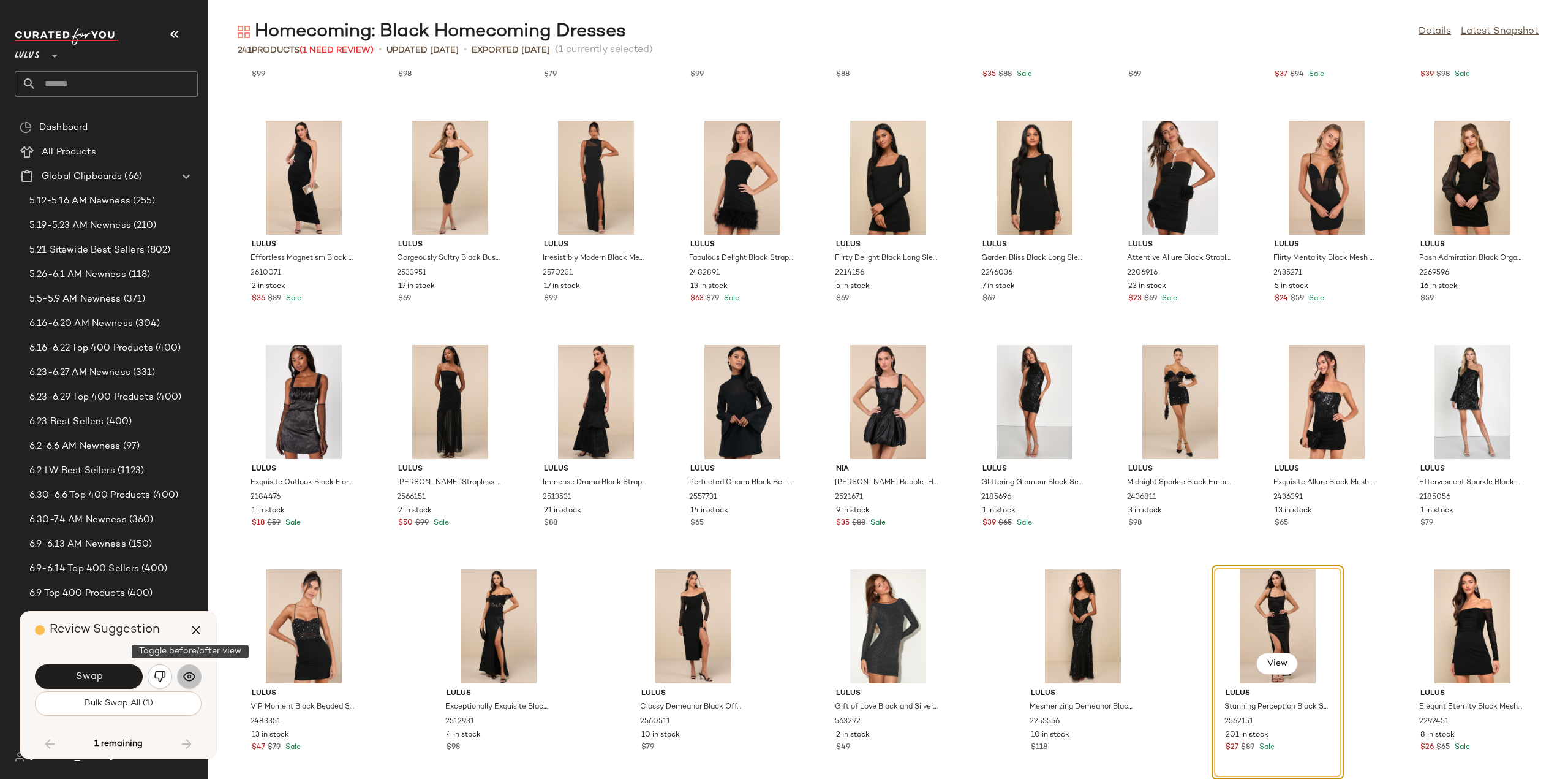
click at [190, 679] on img "button" at bounding box center [189, 677] width 12 height 12
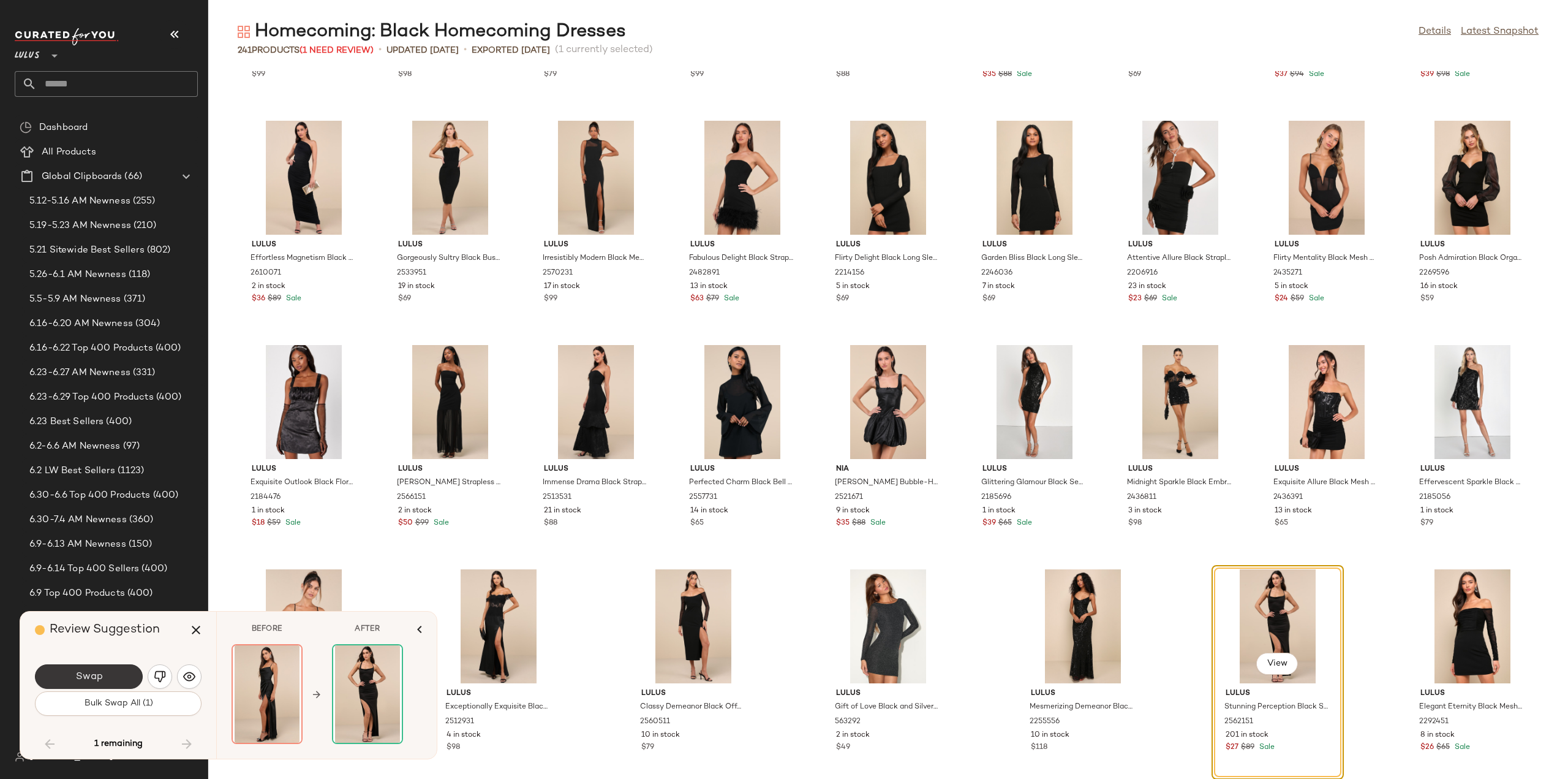
click at [76, 680] on span "Swap" at bounding box center [88, 677] width 27 height 11
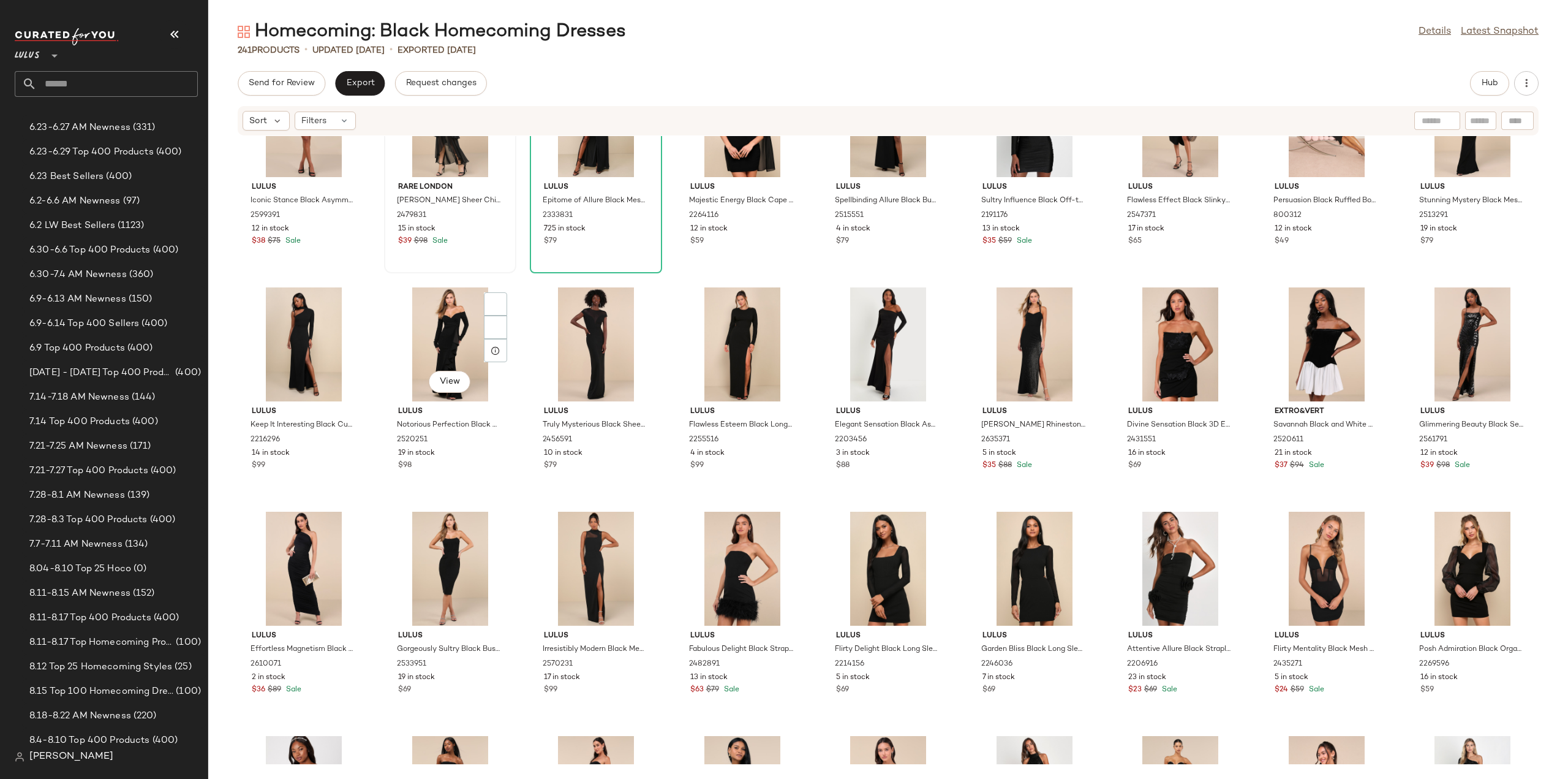
scroll to position [4939, 0]
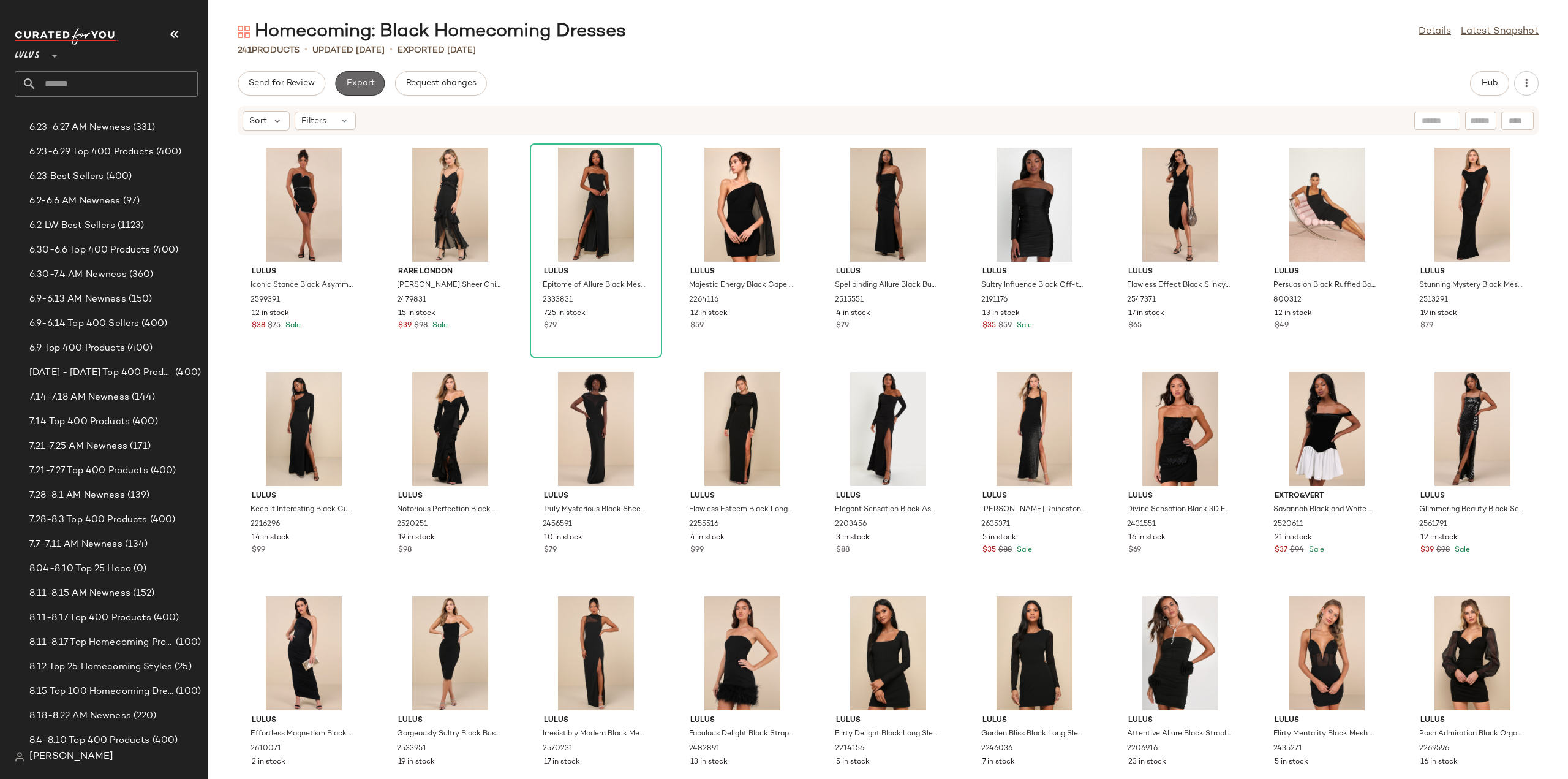
click at [347, 85] on span "Export" at bounding box center [360, 83] width 29 height 10
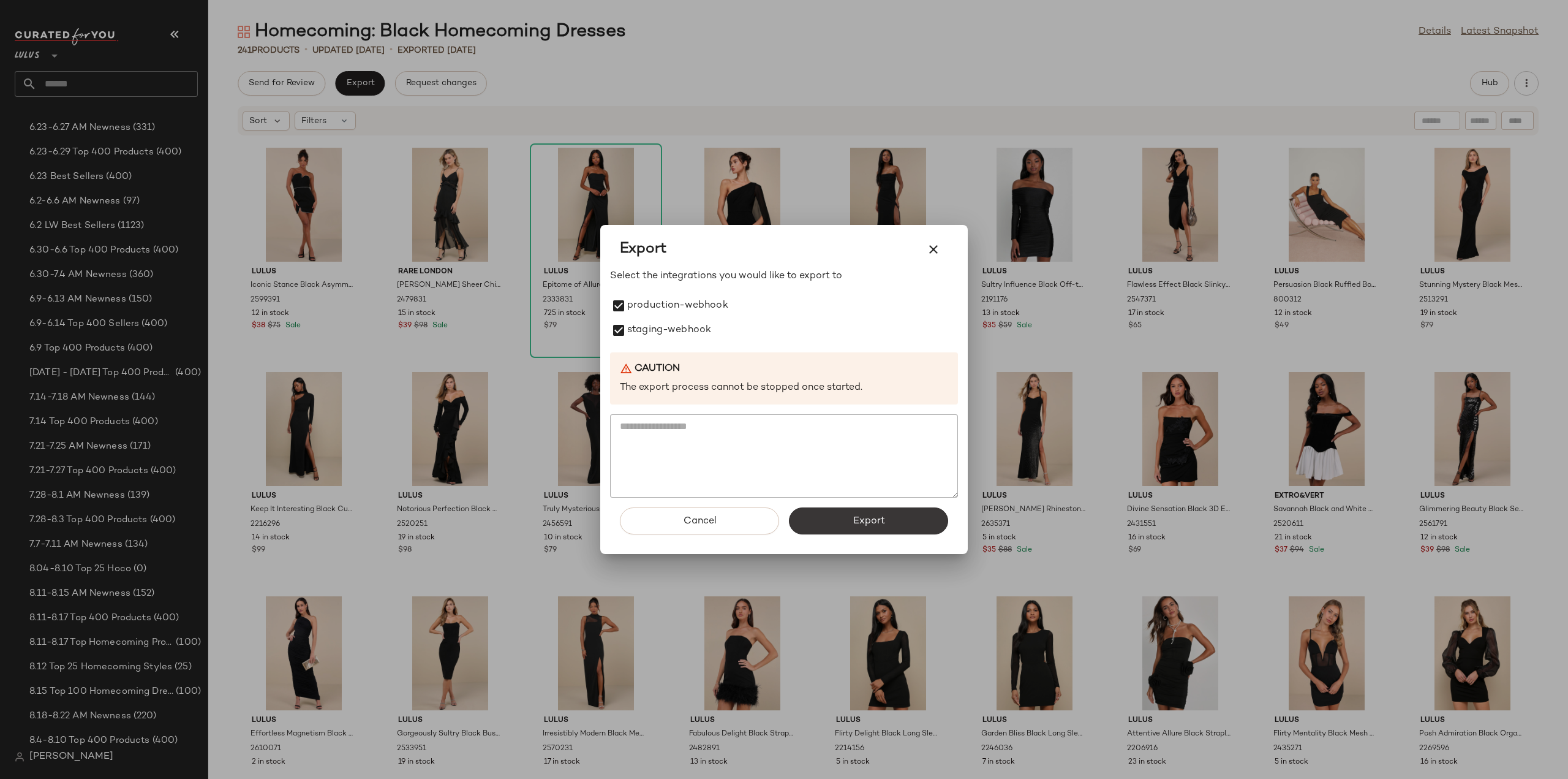
click at [831, 524] on button "Export" at bounding box center [868, 520] width 159 height 27
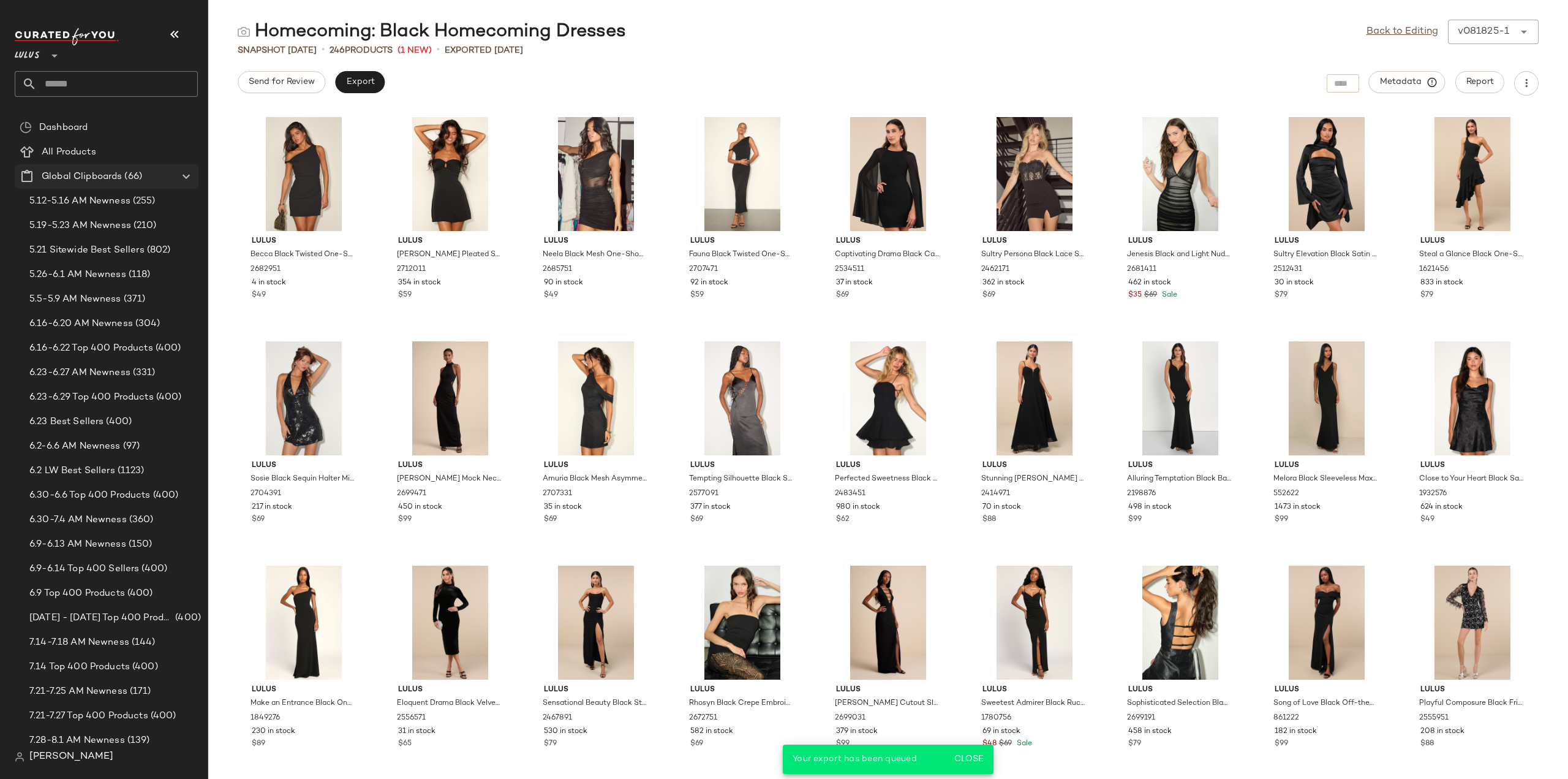
click at [184, 174] on icon at bounding box center [186, 176] width 15 height 15
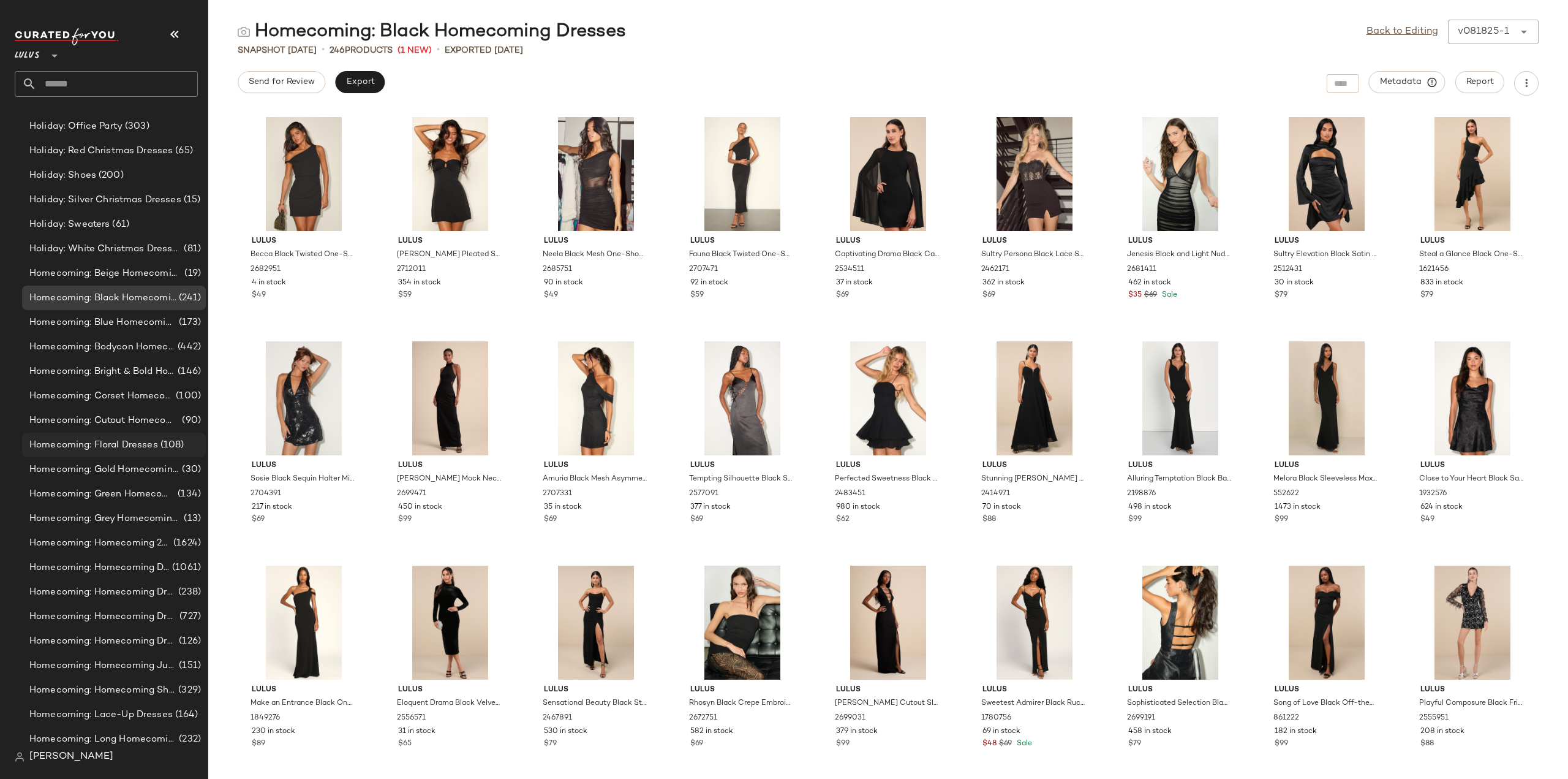
scroll to position [7482, 0]
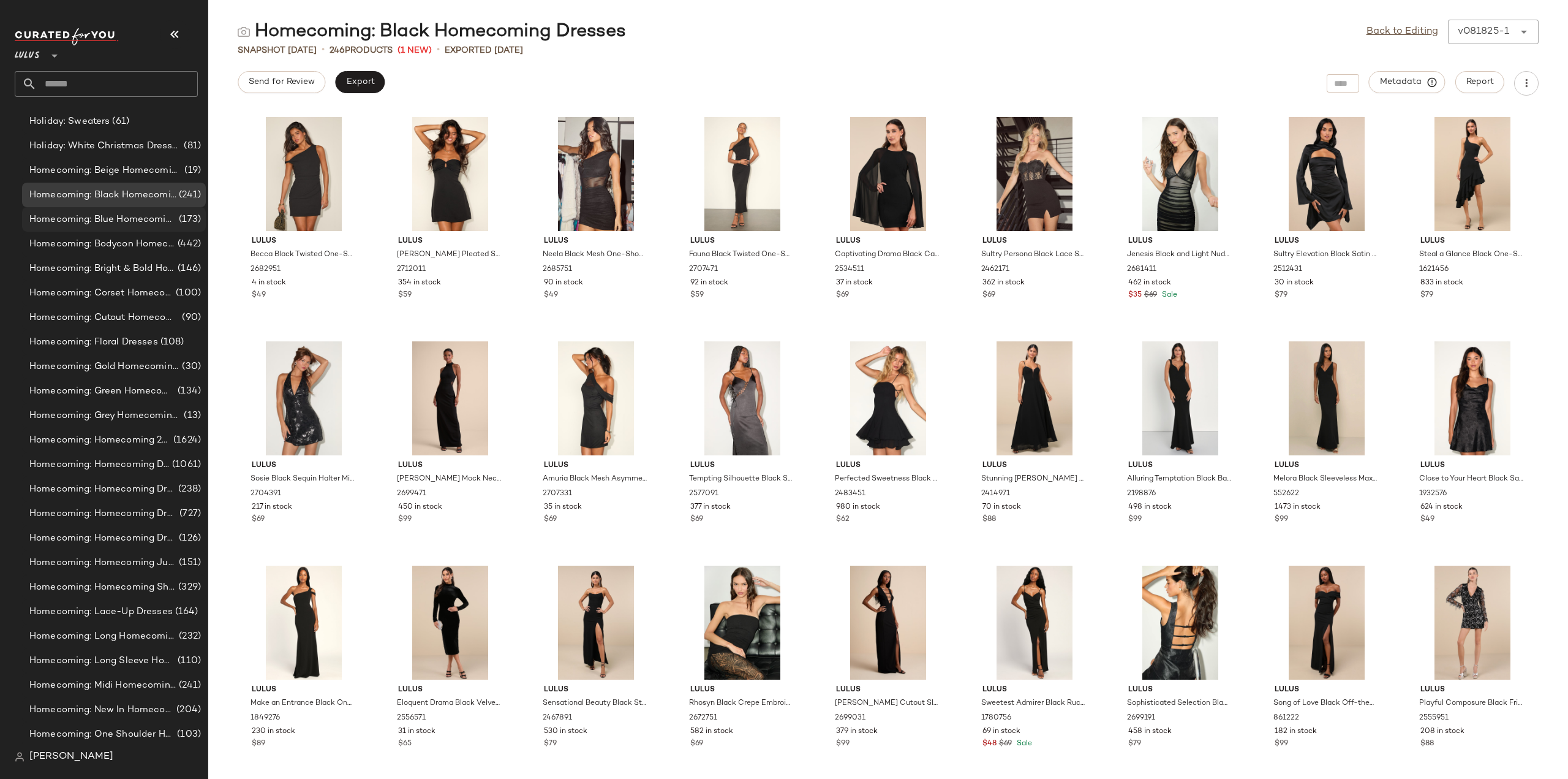
click at [90, 218] on span "Homecoming: Blue Homecoming Dresses" at bounding box center [103, 219] width 147 height 14
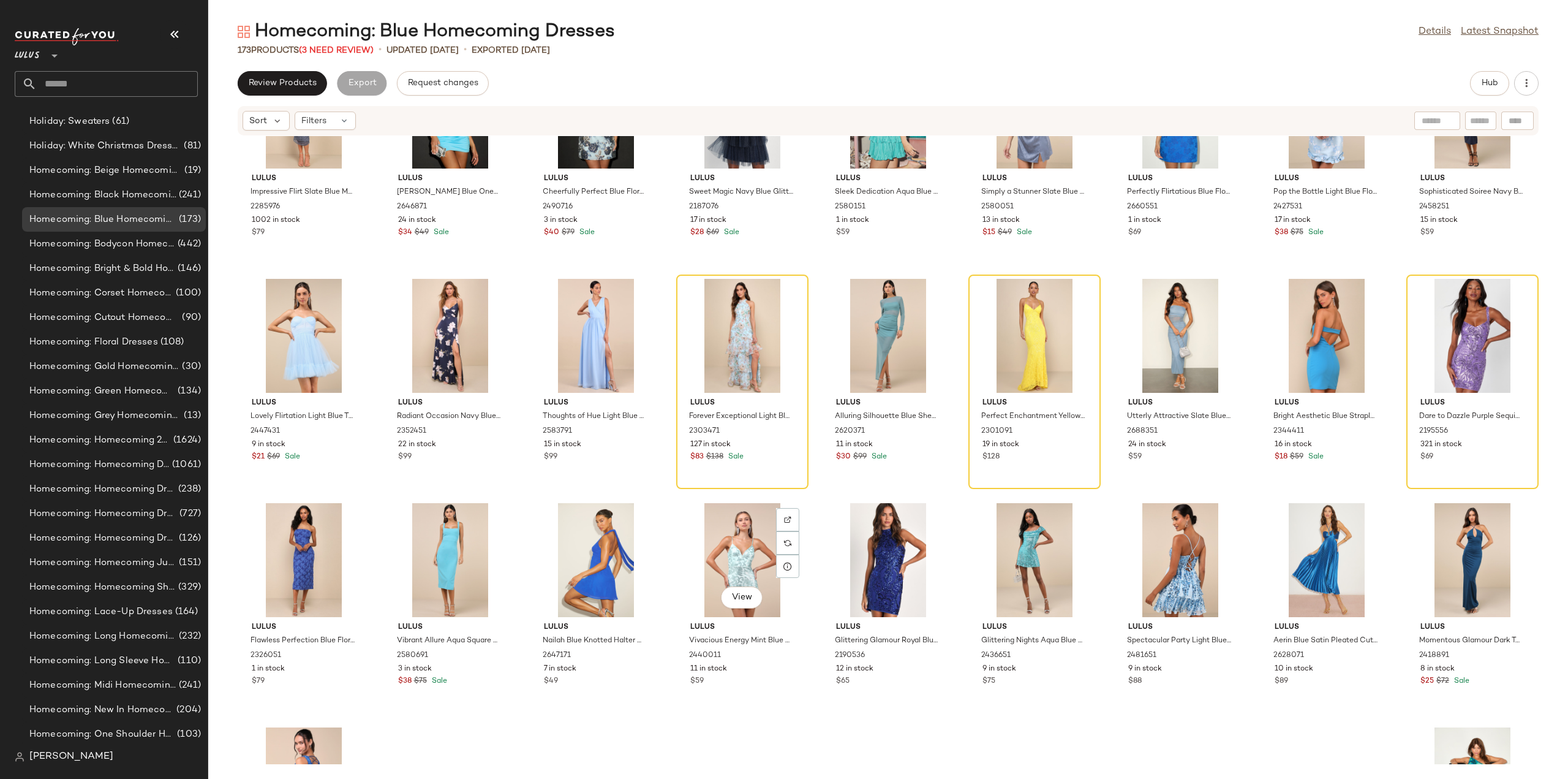
scroll to position [3859, 0]
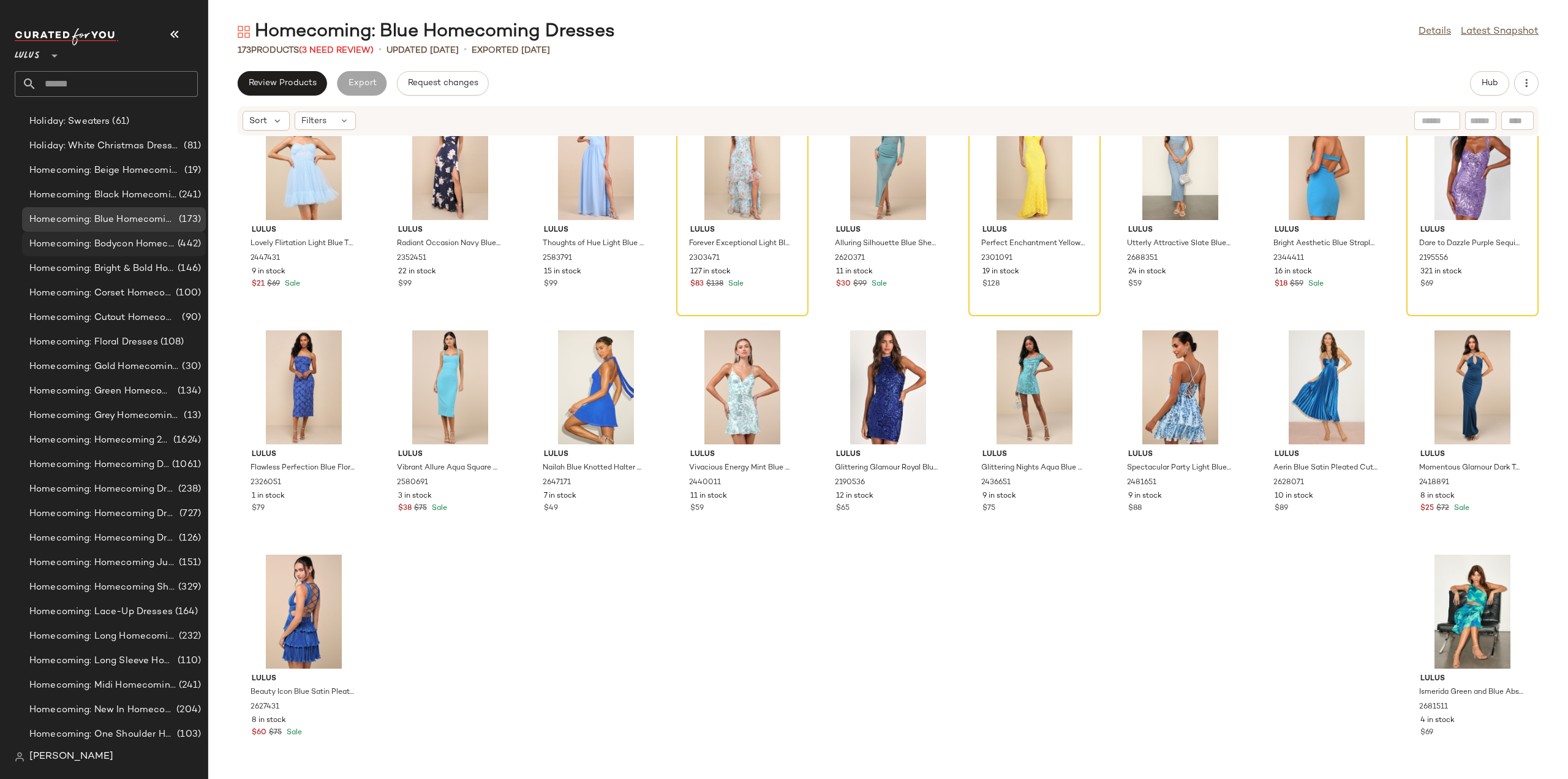
click at [90, 240] on span "Homecoming: Bodycon Homecoming Dresses" at bounding box center [102, 244] width 146 height 14
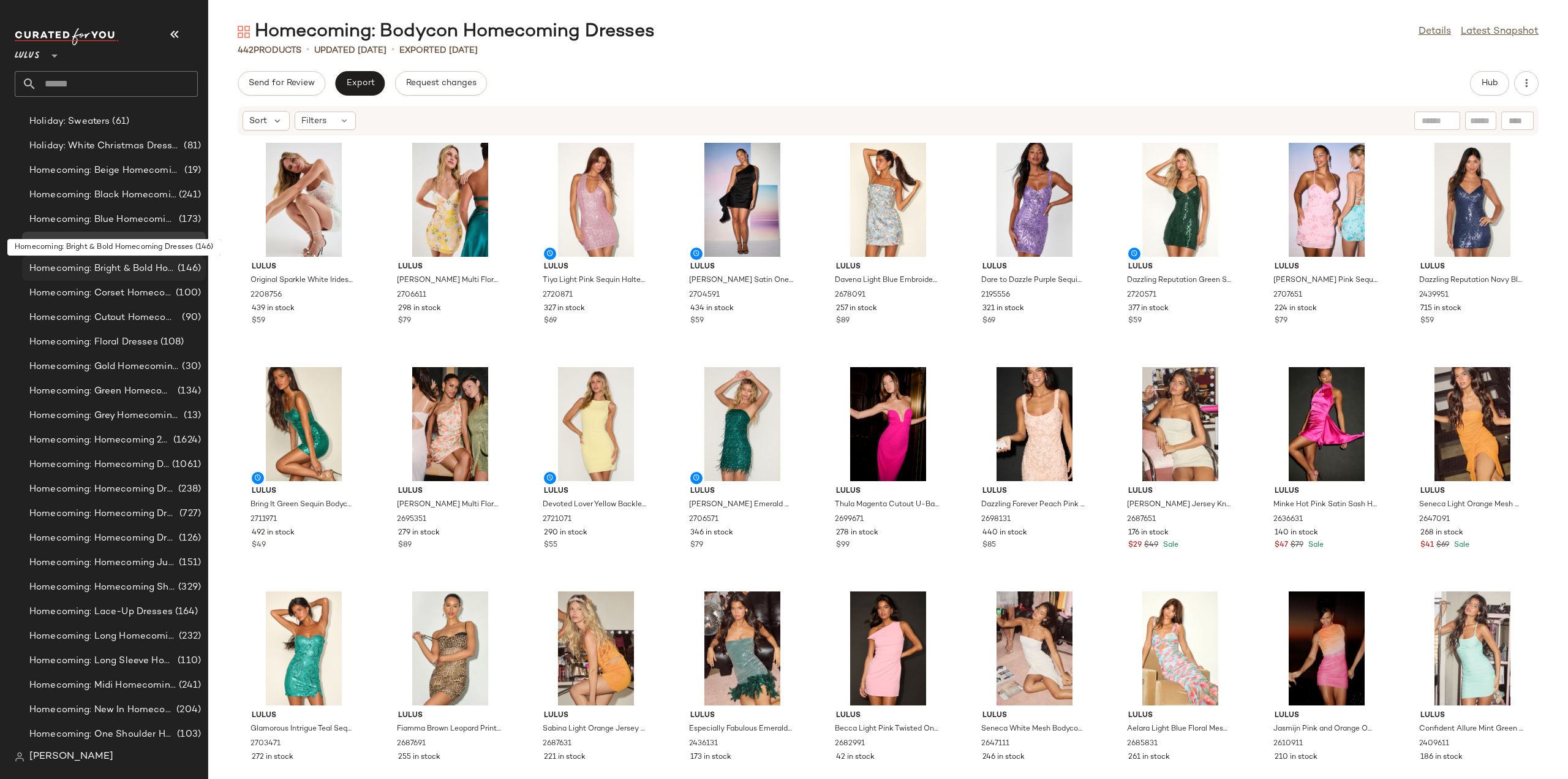
click at [77, 268] on span "Homecoming: Bright & Bold Homecoming Dresses" at bounding box center [102, 269] width 146 height 14
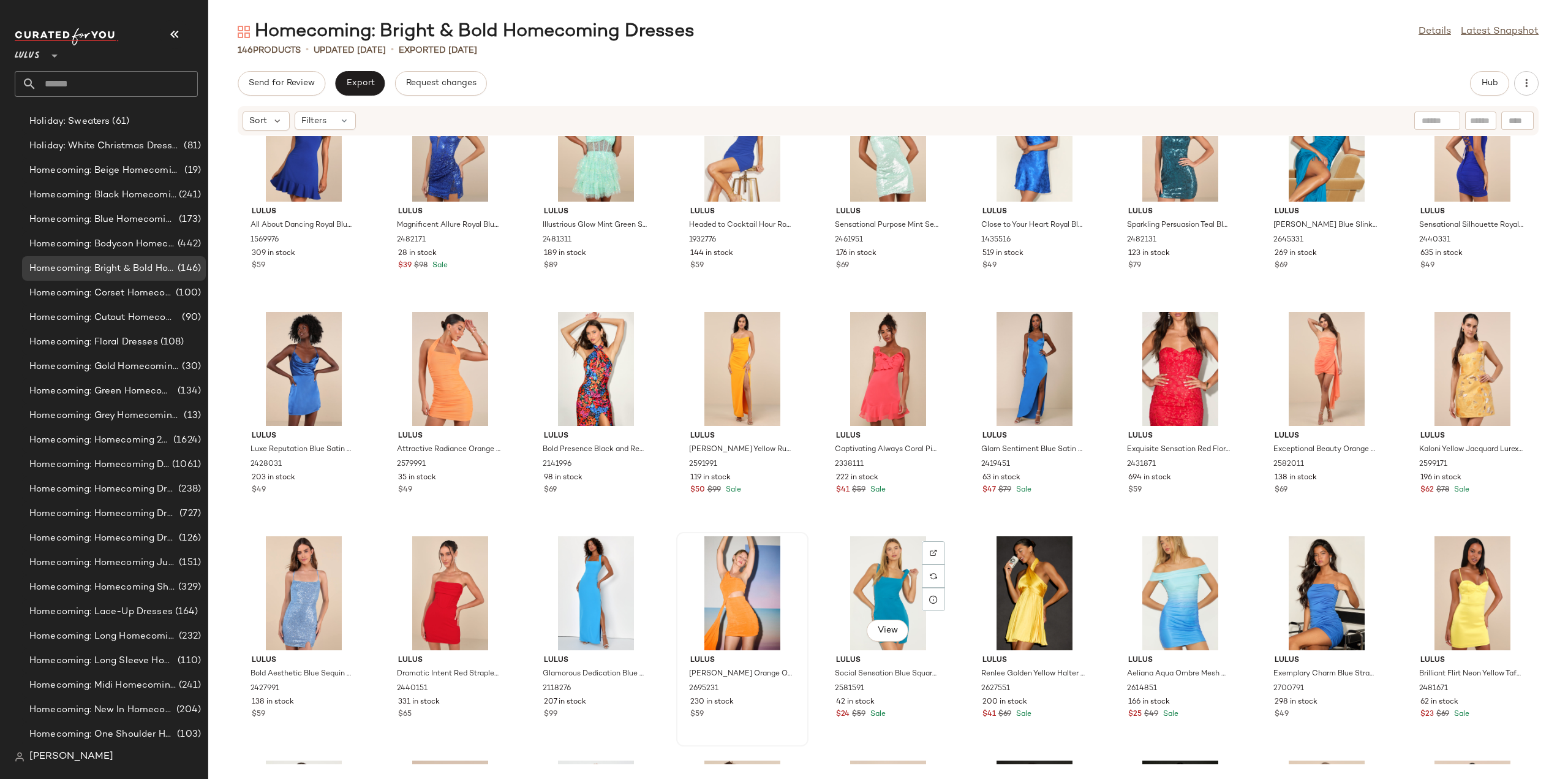
scroll to position [1725, 0]
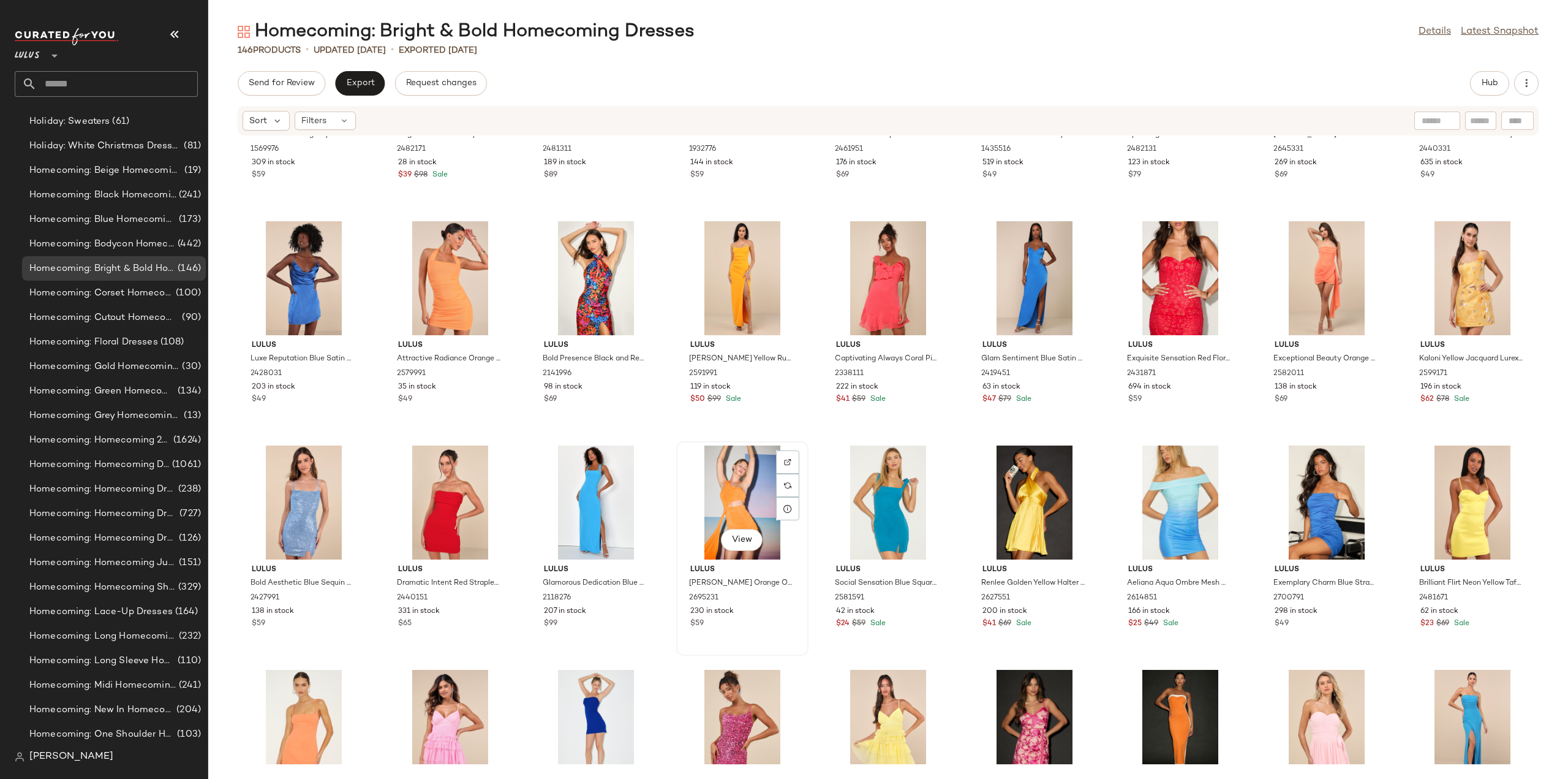
click at [749, 628] on div "$59" at bounding box center [742, 624] width 104 height 11
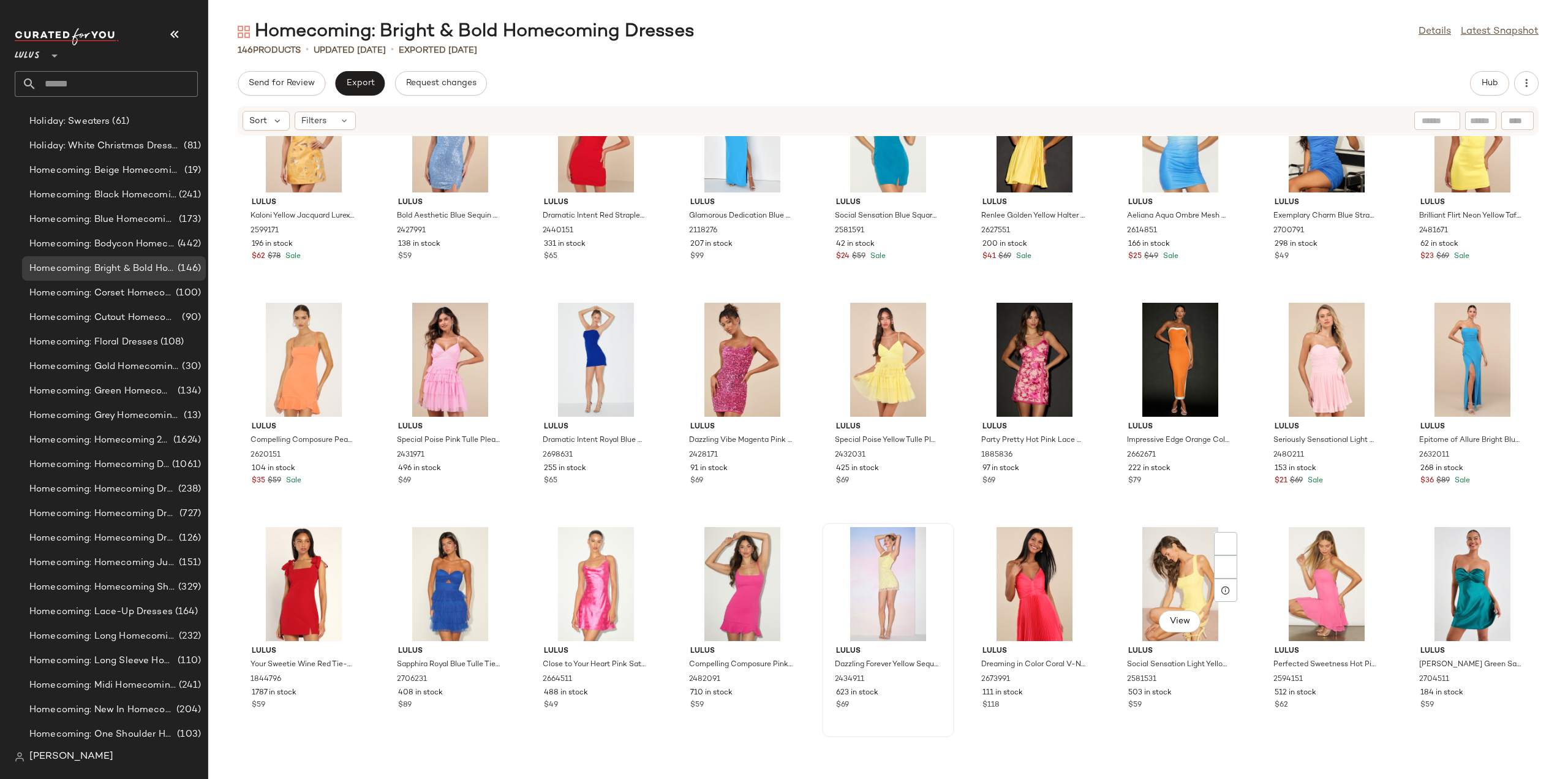
scroll to position [2093, 0]
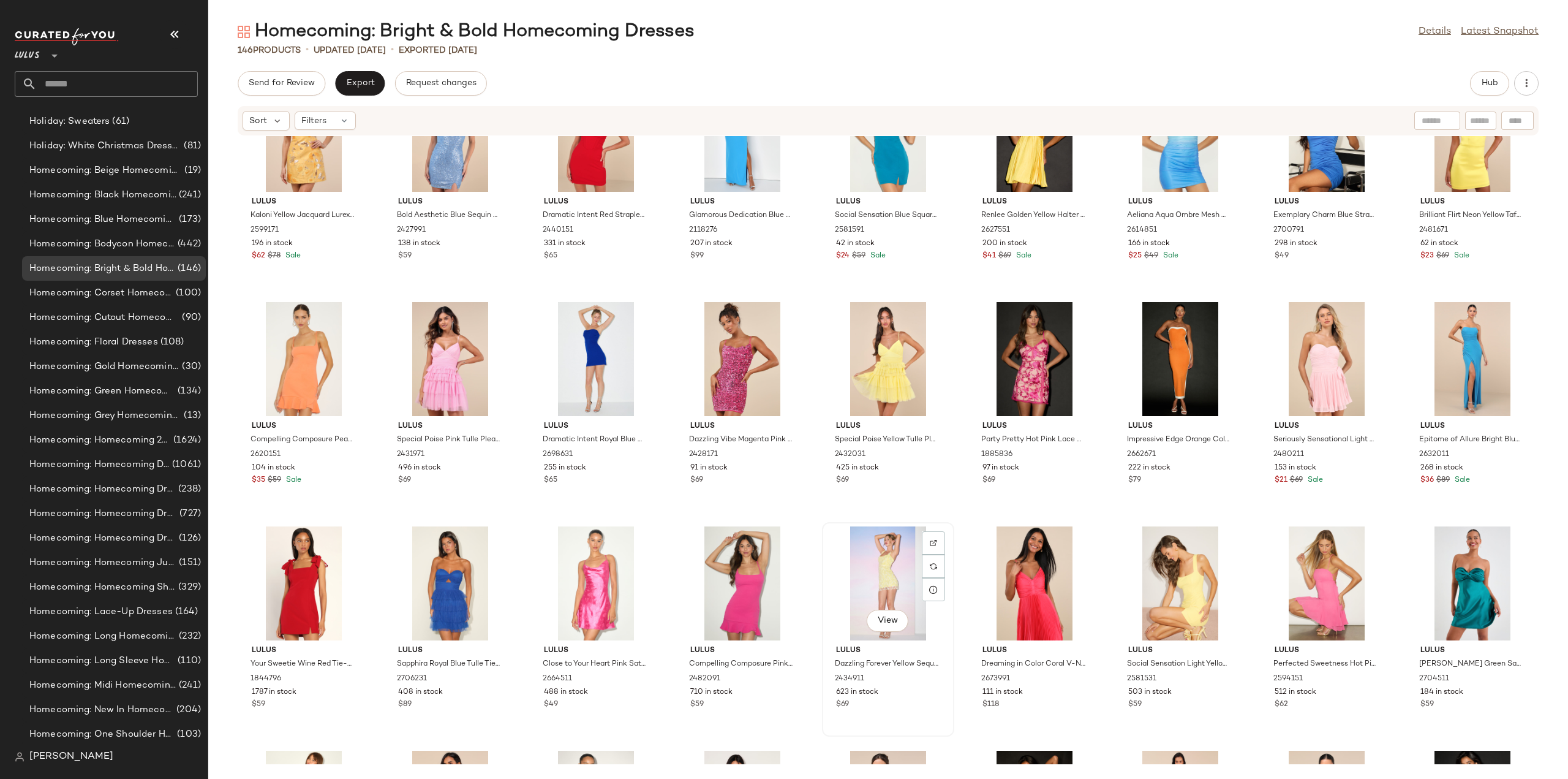
click at [903, 704] on div "$69" at bounding box center [888, 705] width 104 height 11
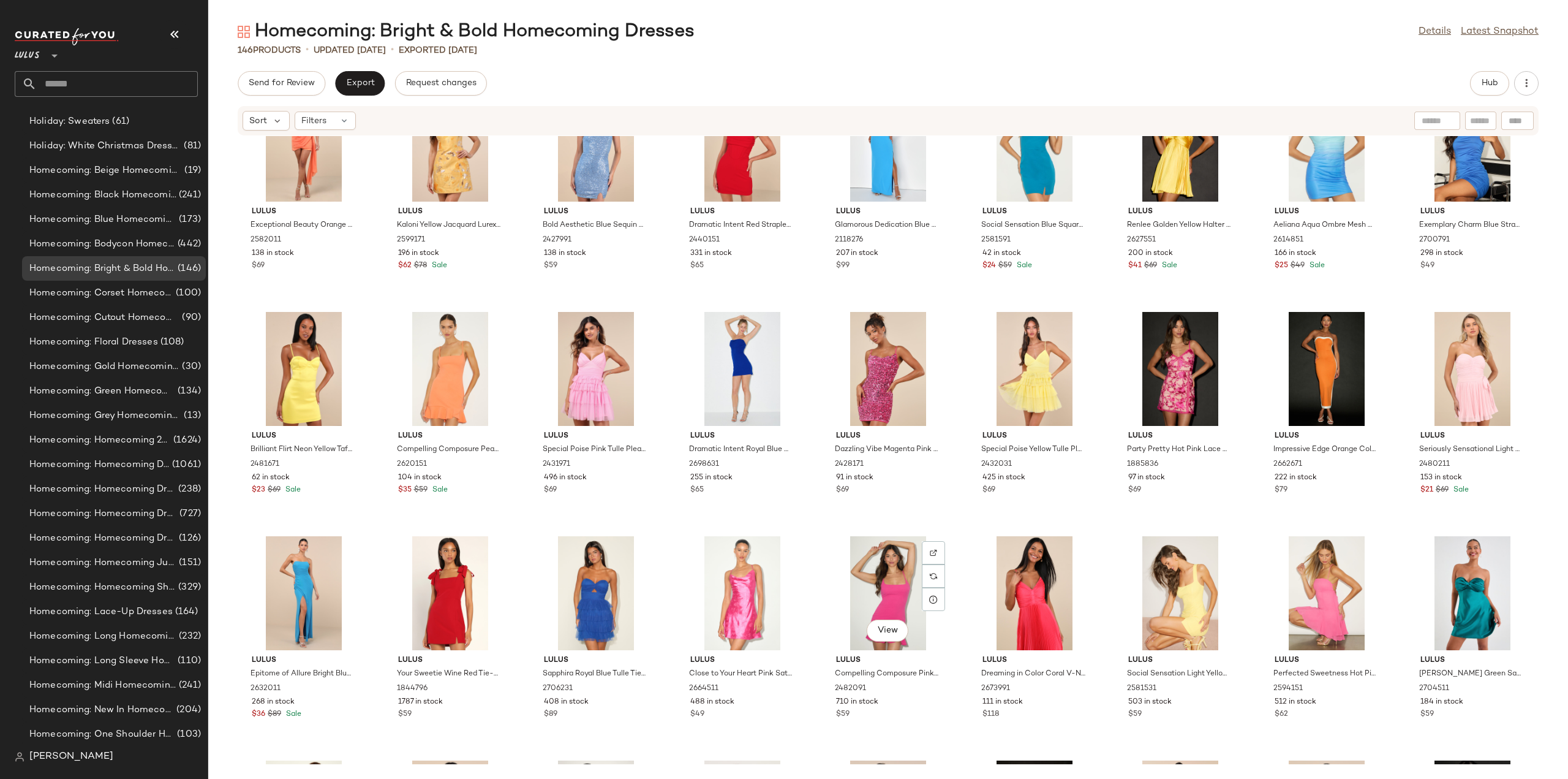
scroll to position [2022, 0]
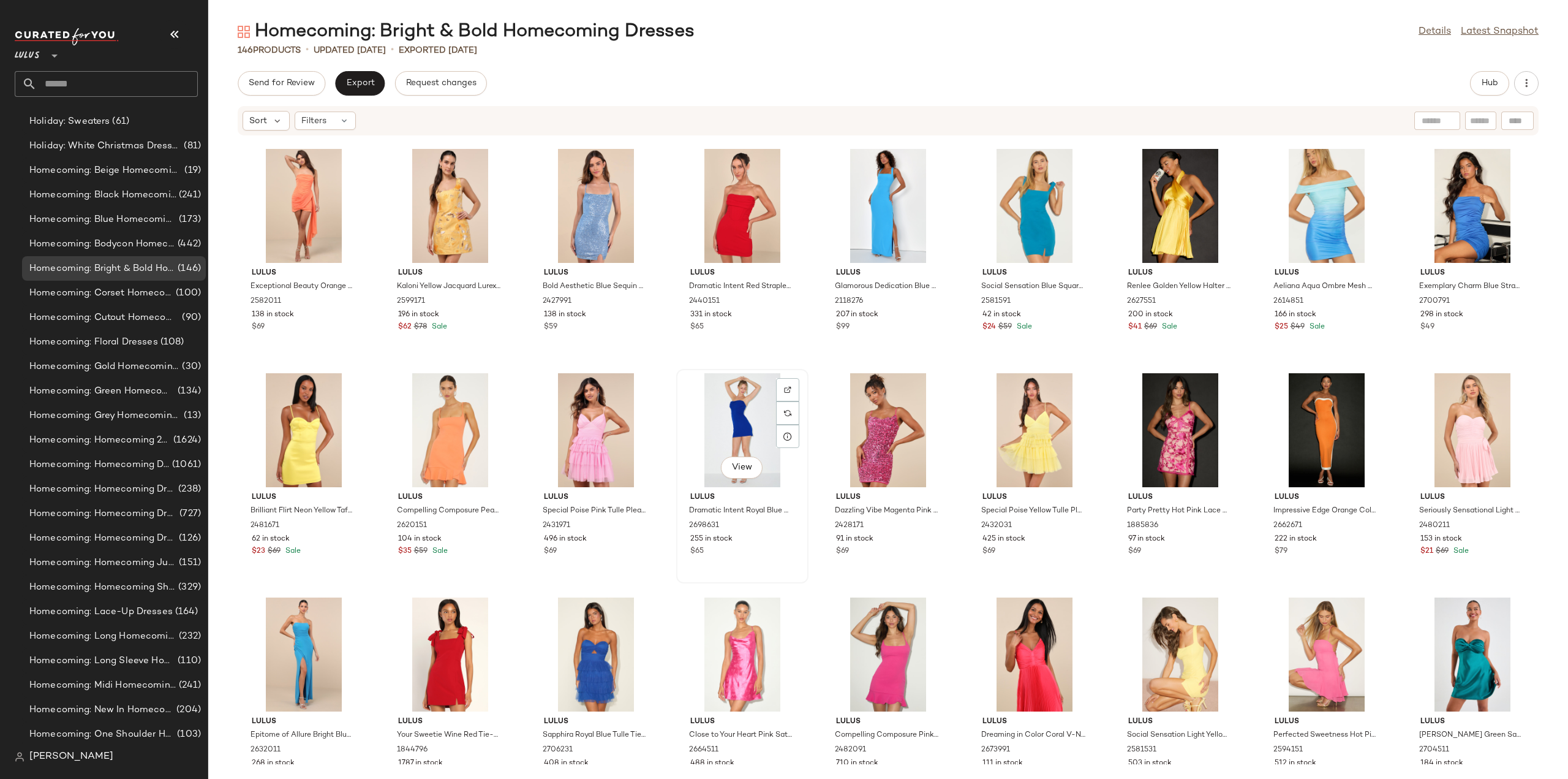
click at [747, 543] on div "255 in stock" at bounding box center [742, 539] width 104 height 11
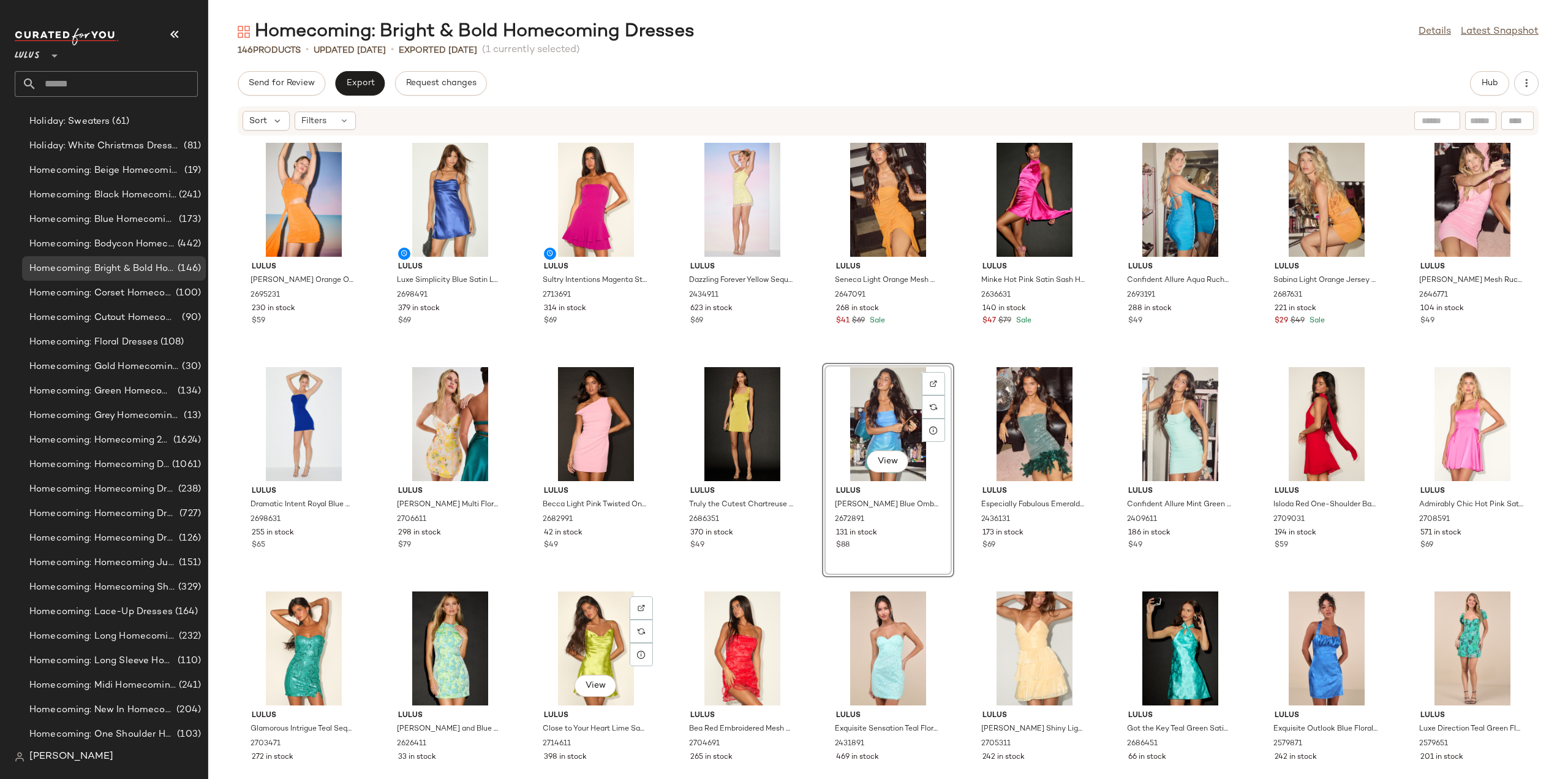
scroll to position [61, 0]
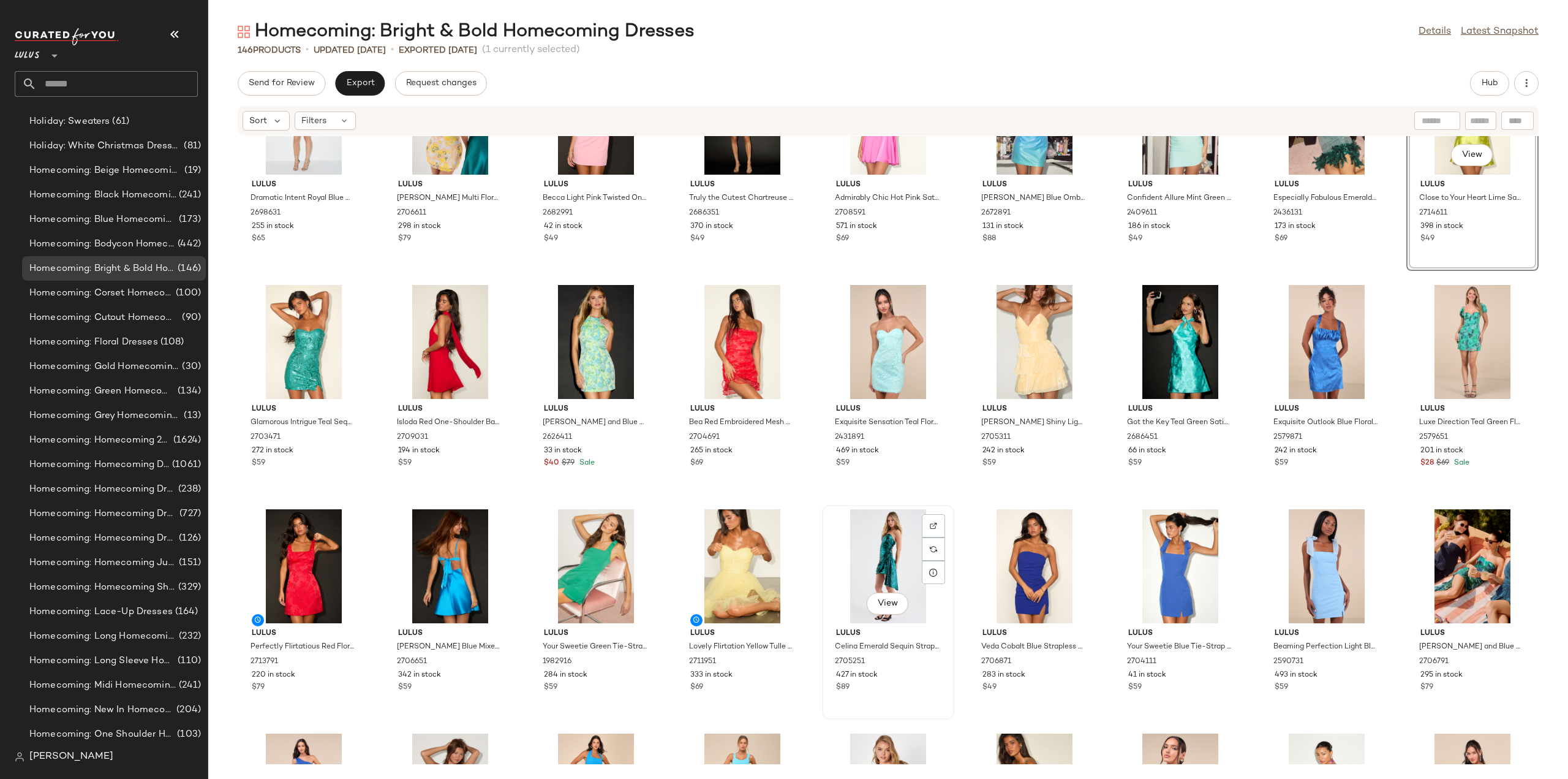
scroll to position [194, 0]
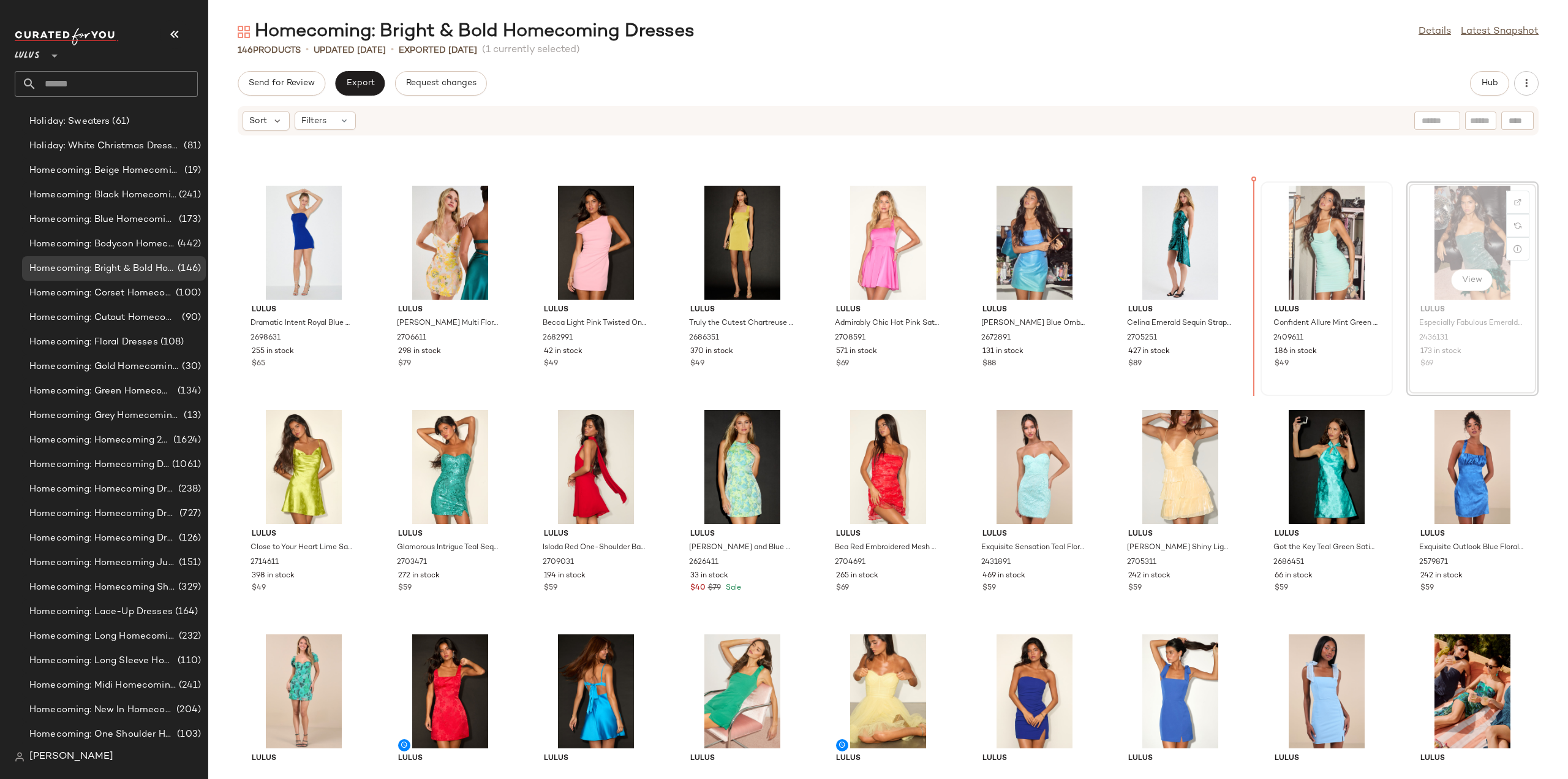
scroll to position [191, 0]
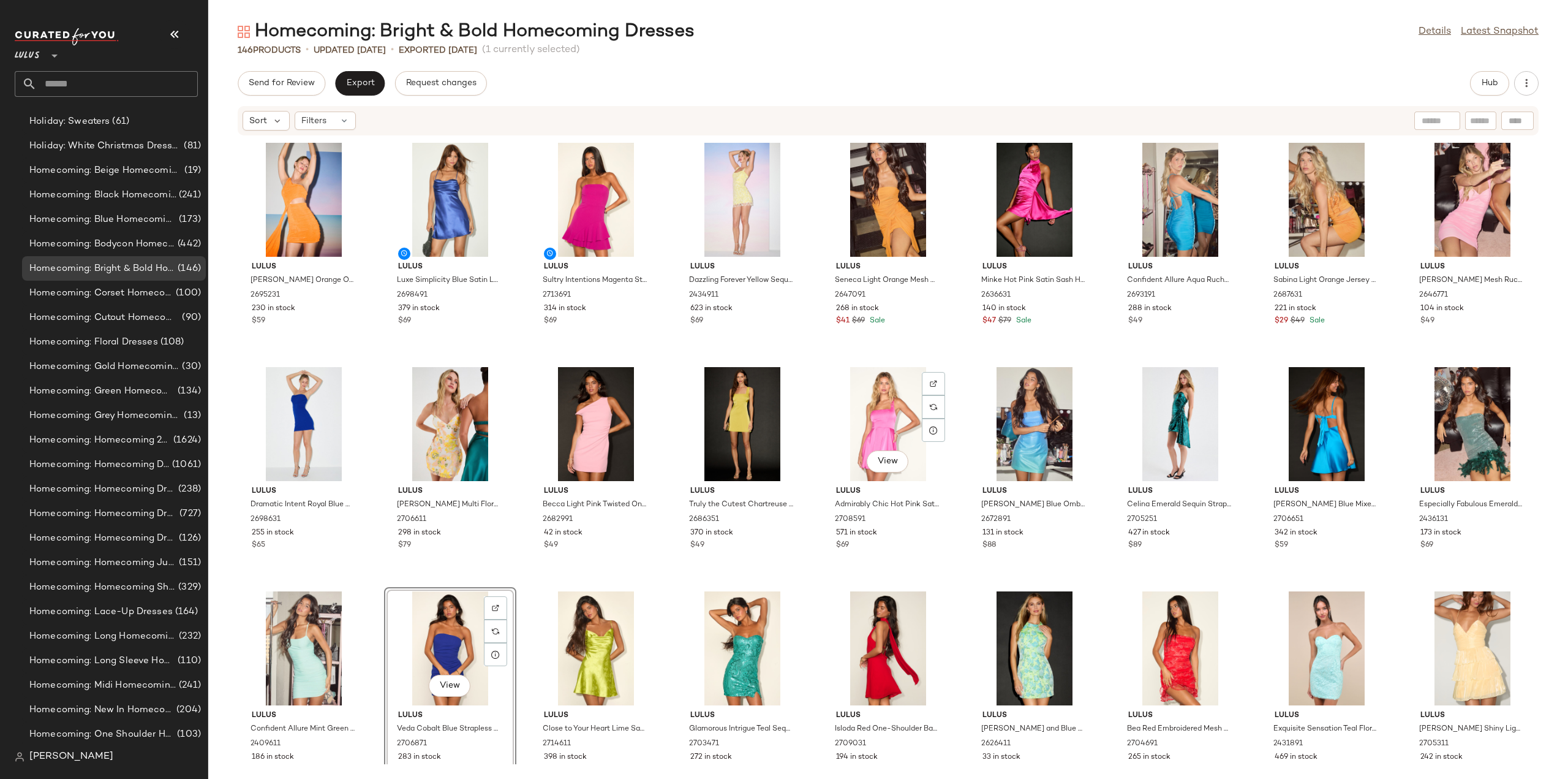
scroll to position [245, 0]
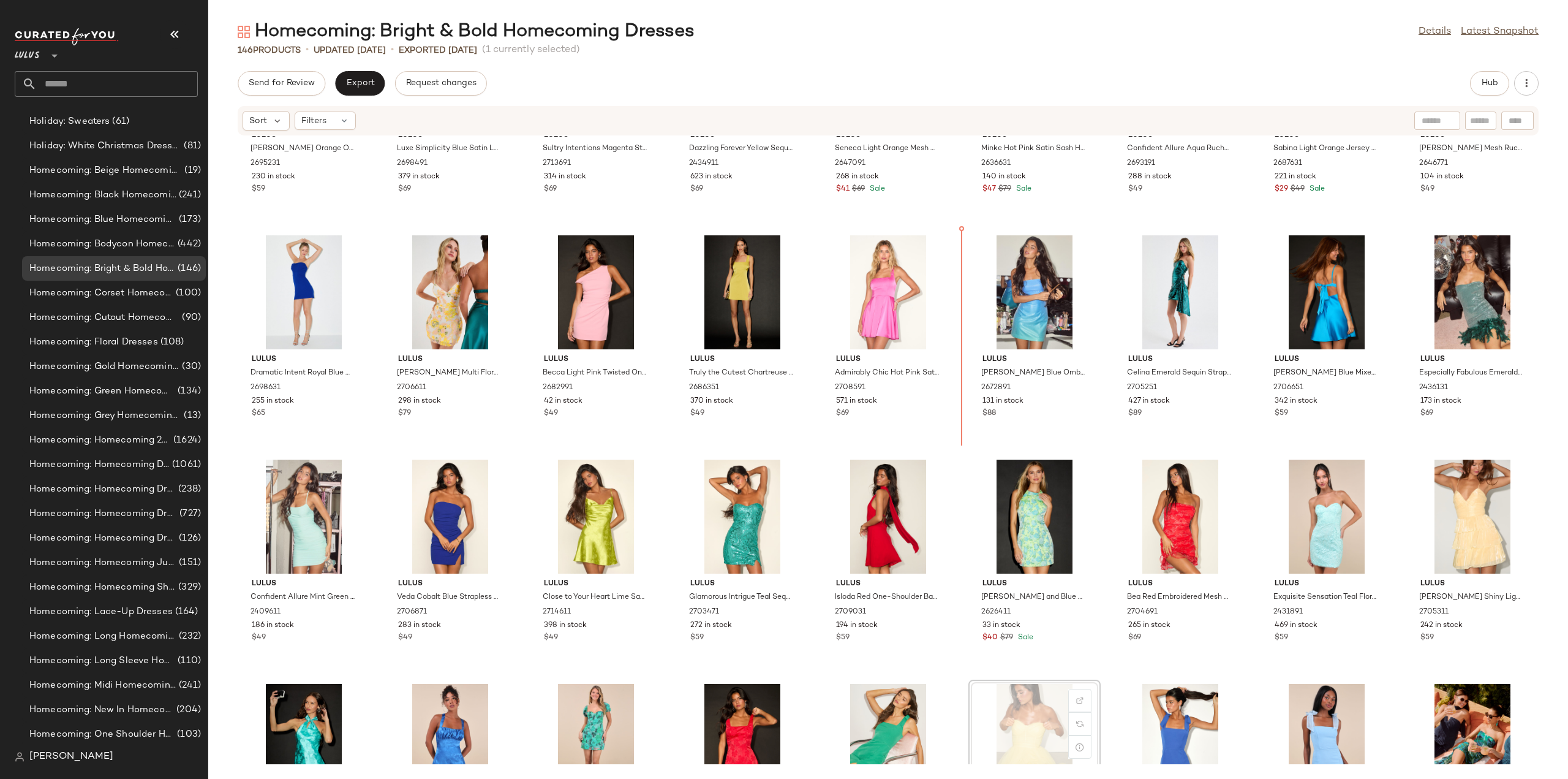
scroll to position [97, 0]
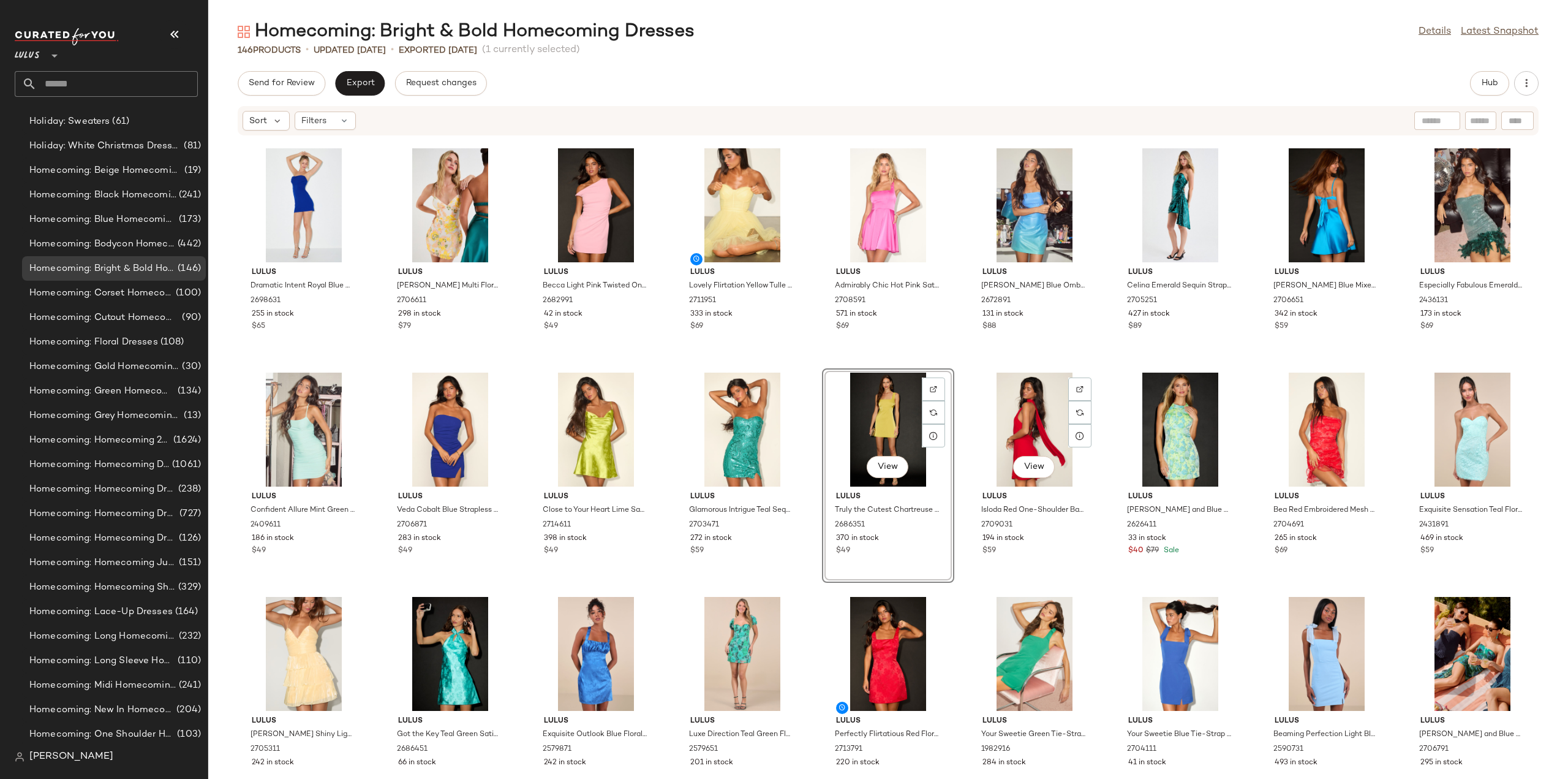
scroll to position [220, 0]
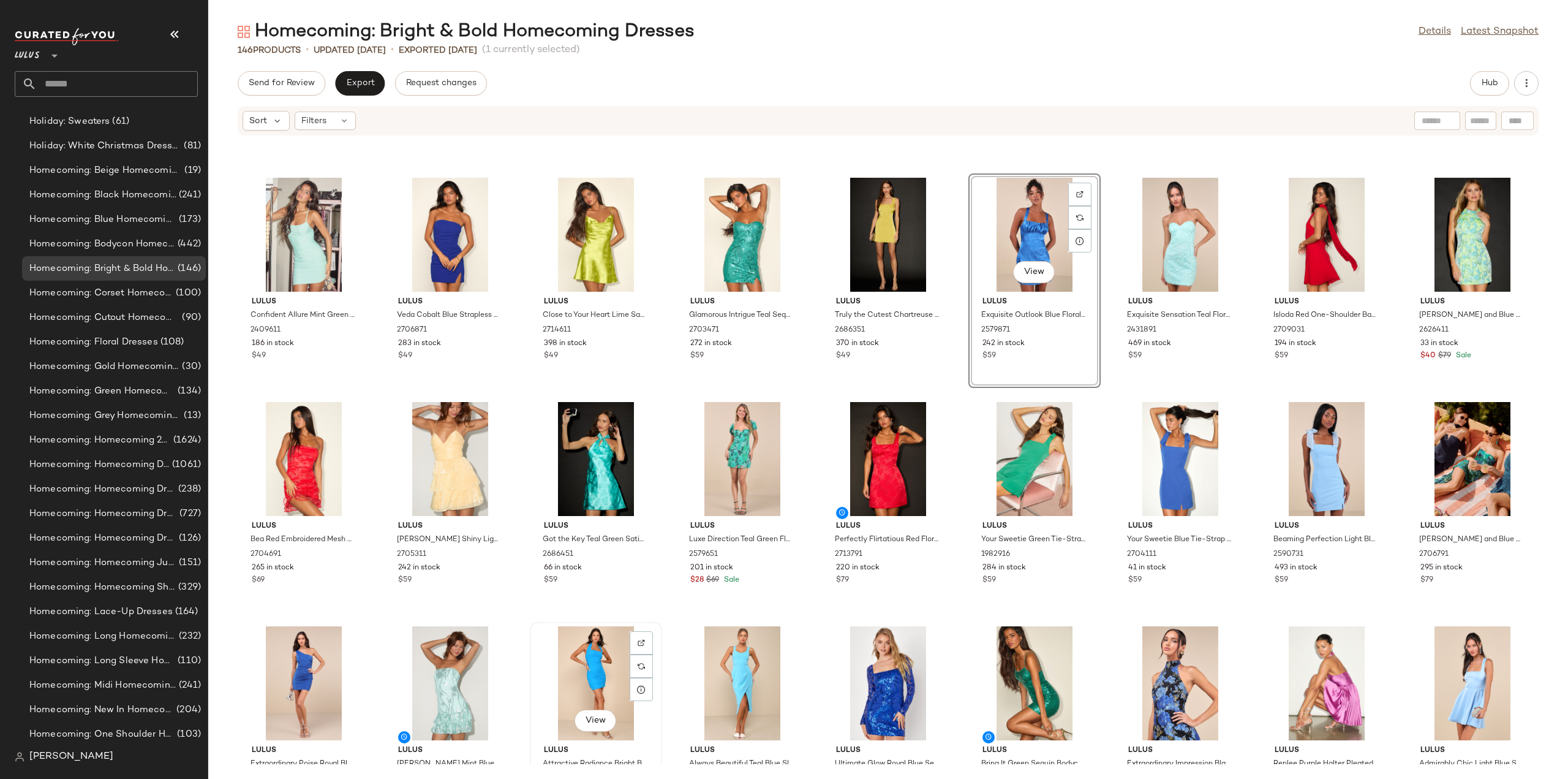
scroll to position [475, 0]
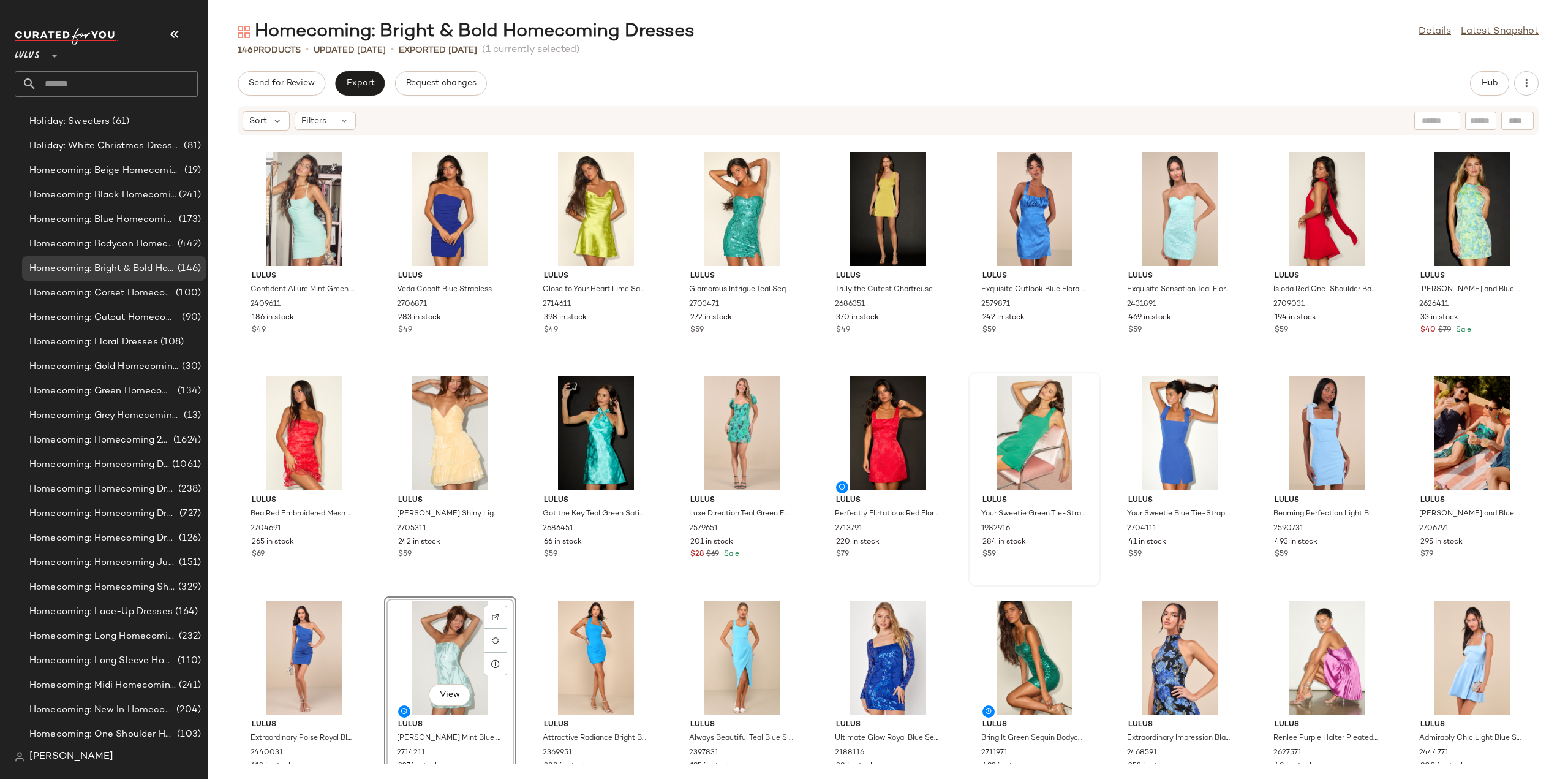
scroll to position [449, 0]
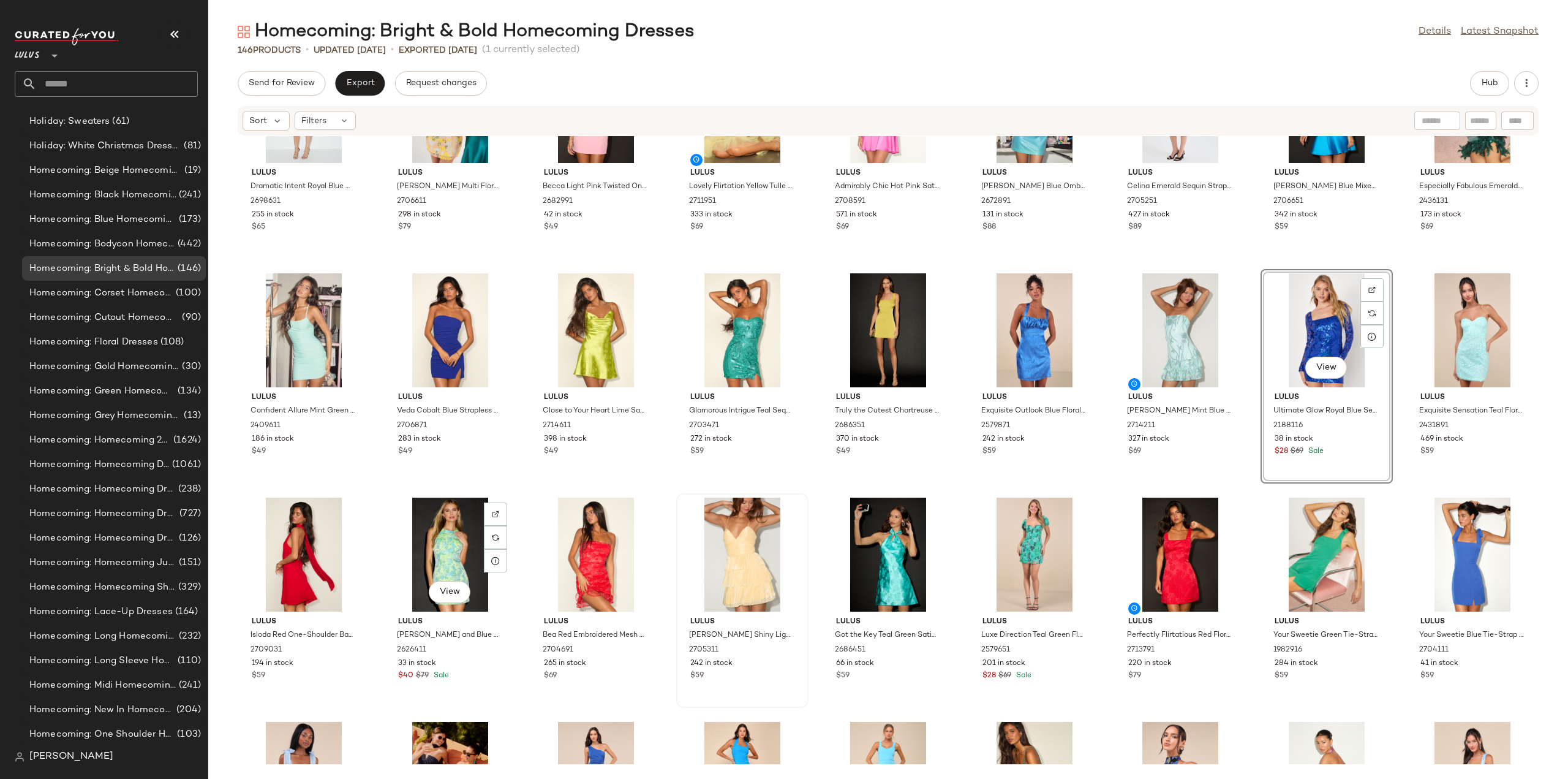
scroll to position [347, 0]
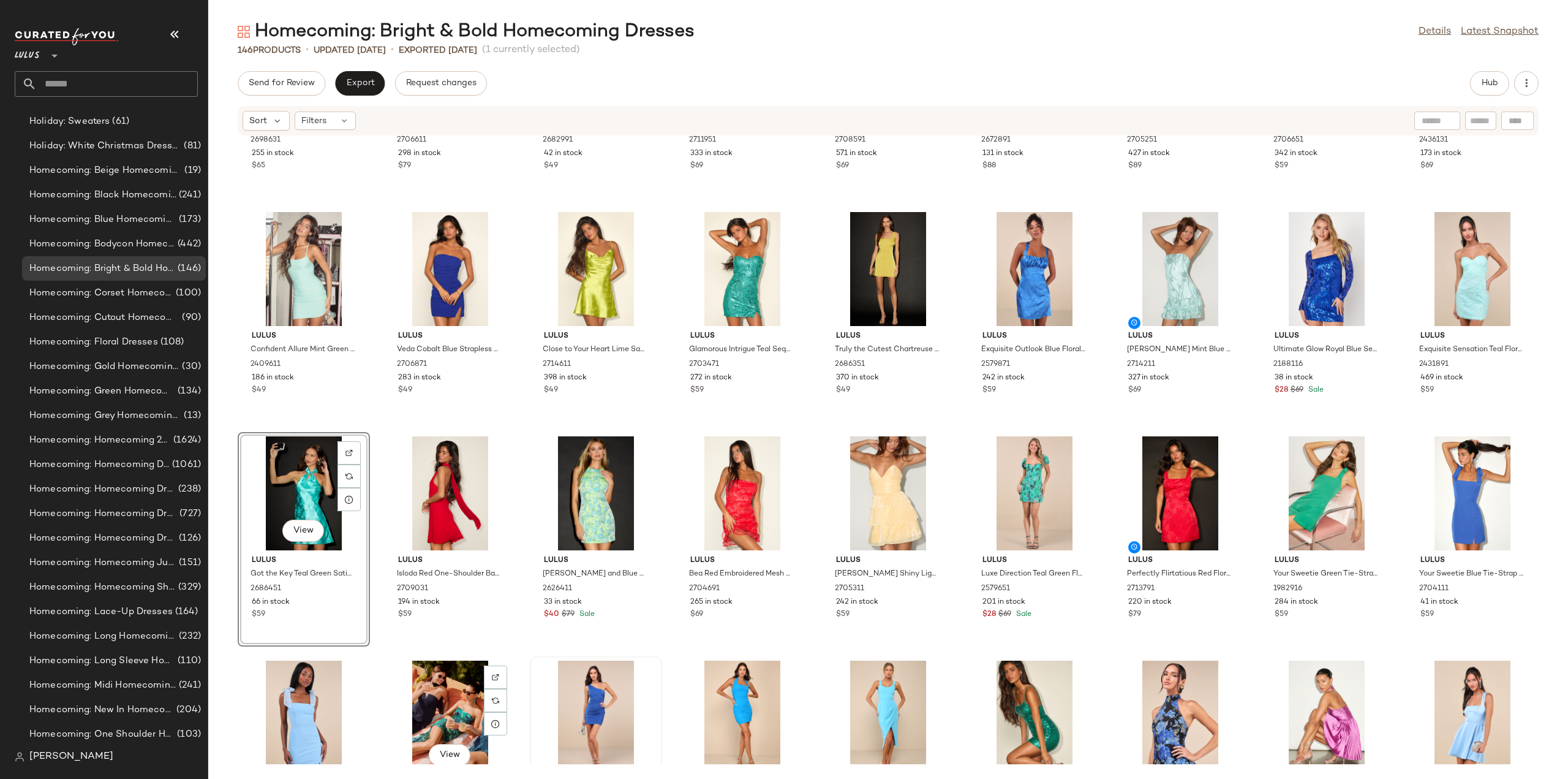
scroll to position [408, 0]
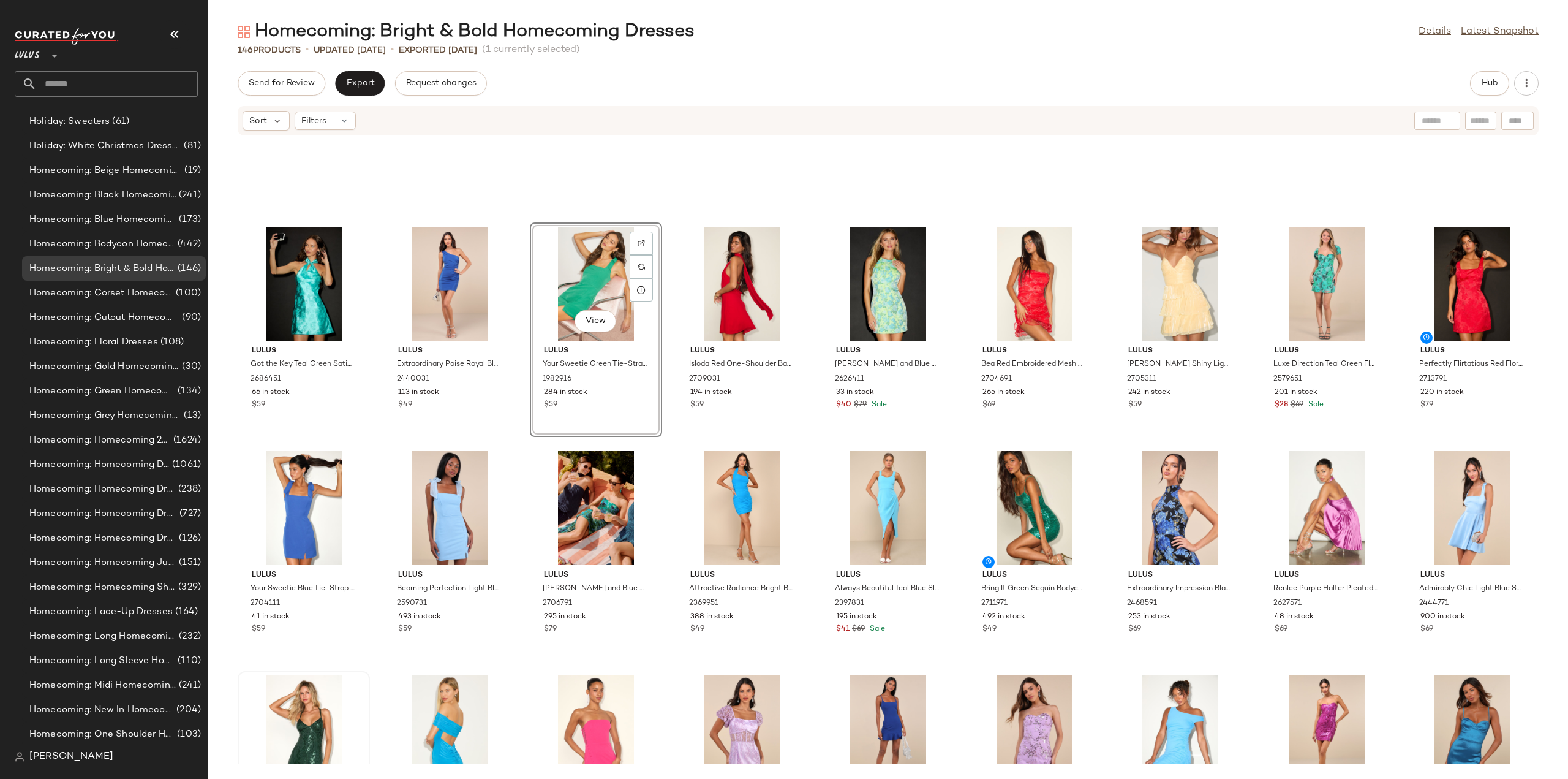
scroll to position [592, 0]
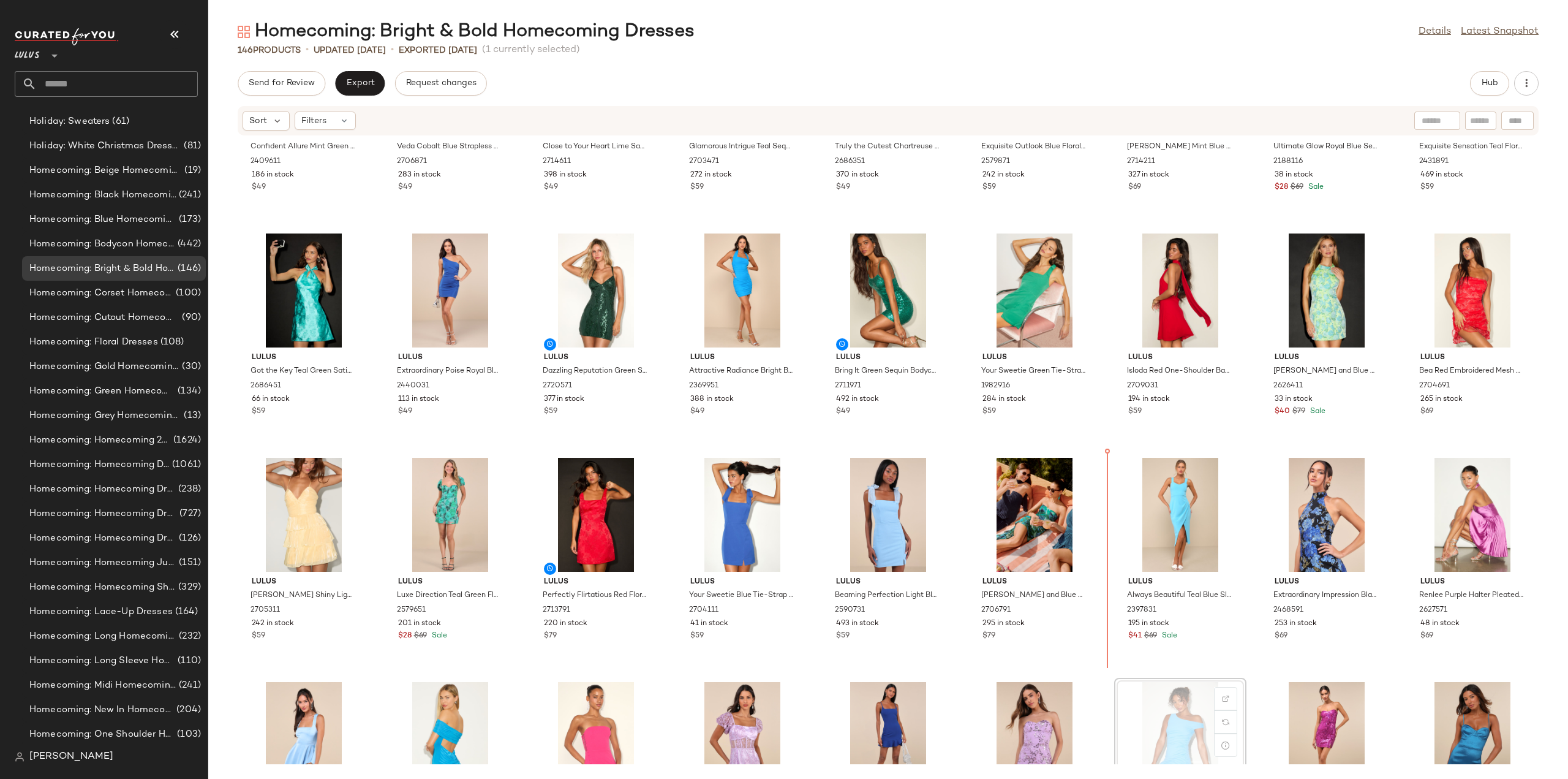
scroll to position [593, 0]
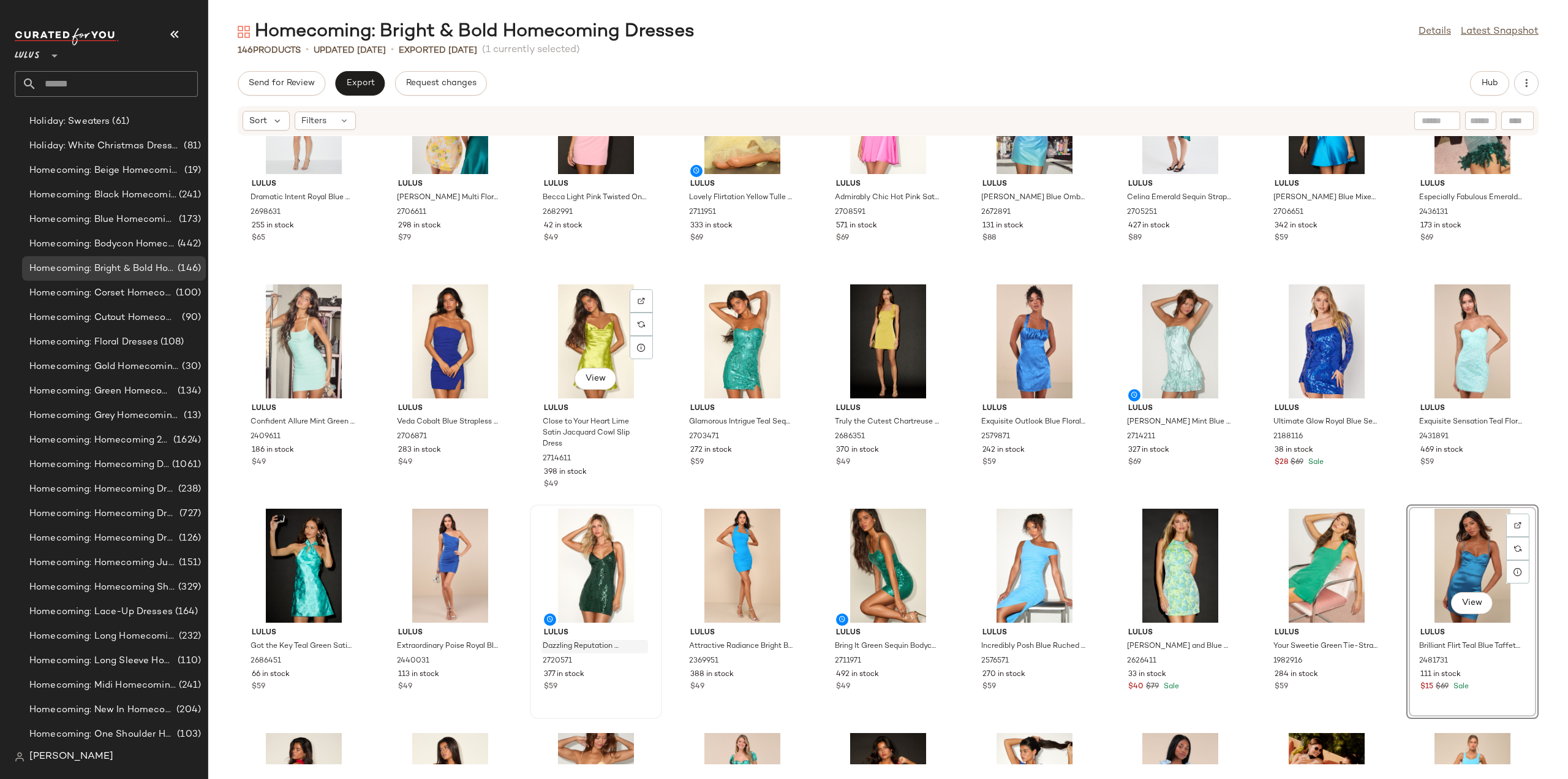
scroll to position [378, 0]
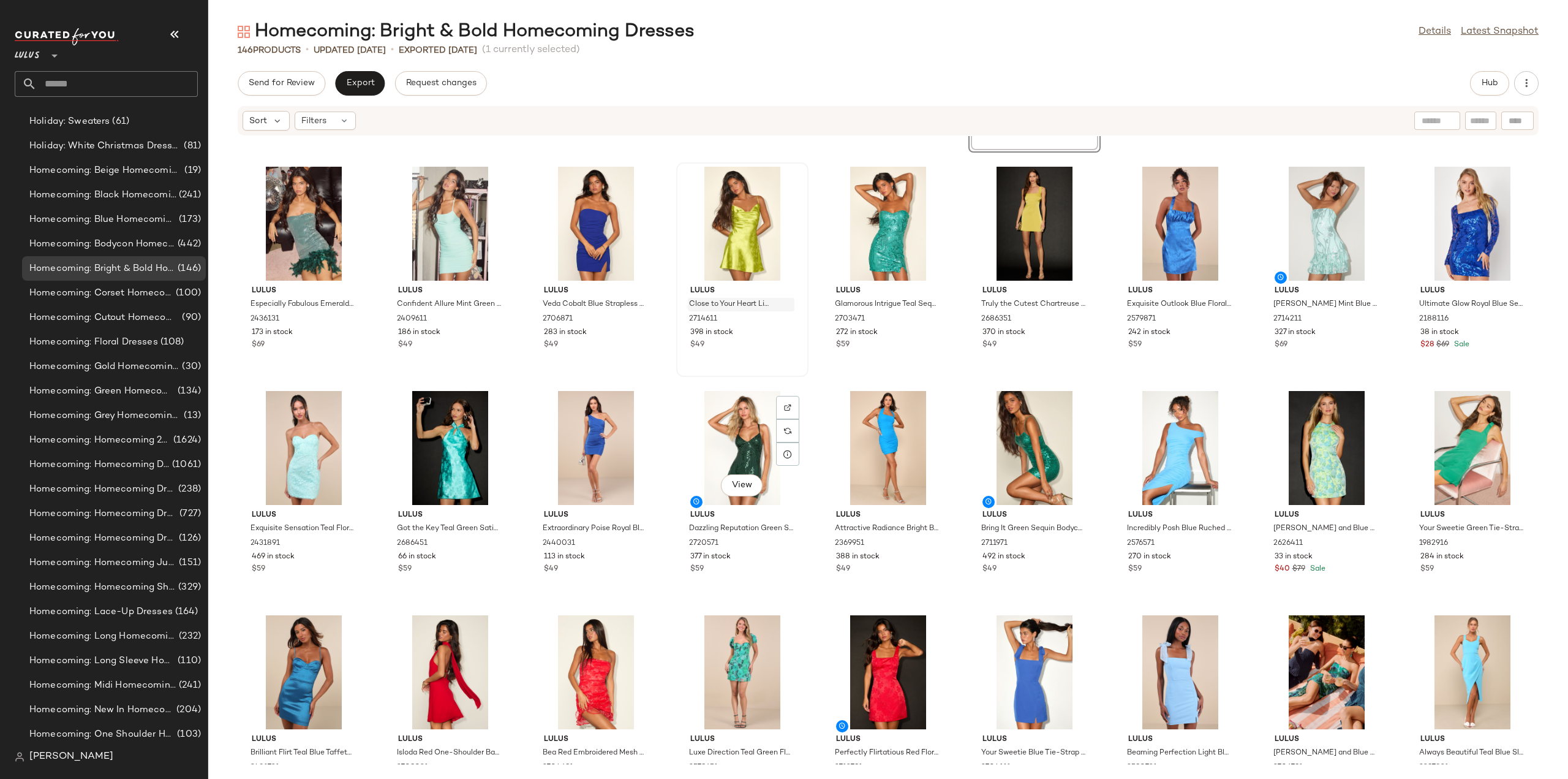
scroll to position [255, 0]
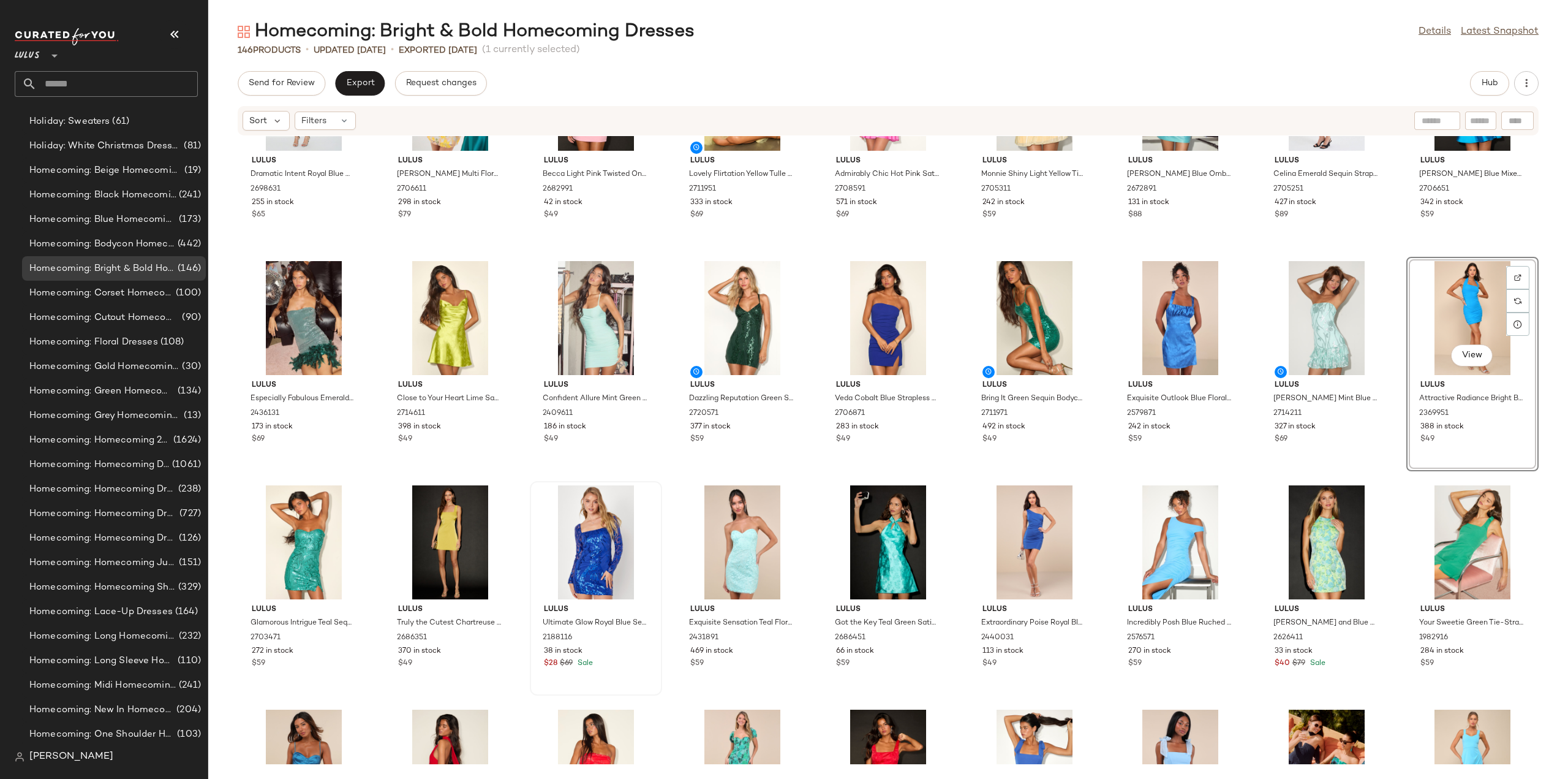
scroll to position [378, 0]
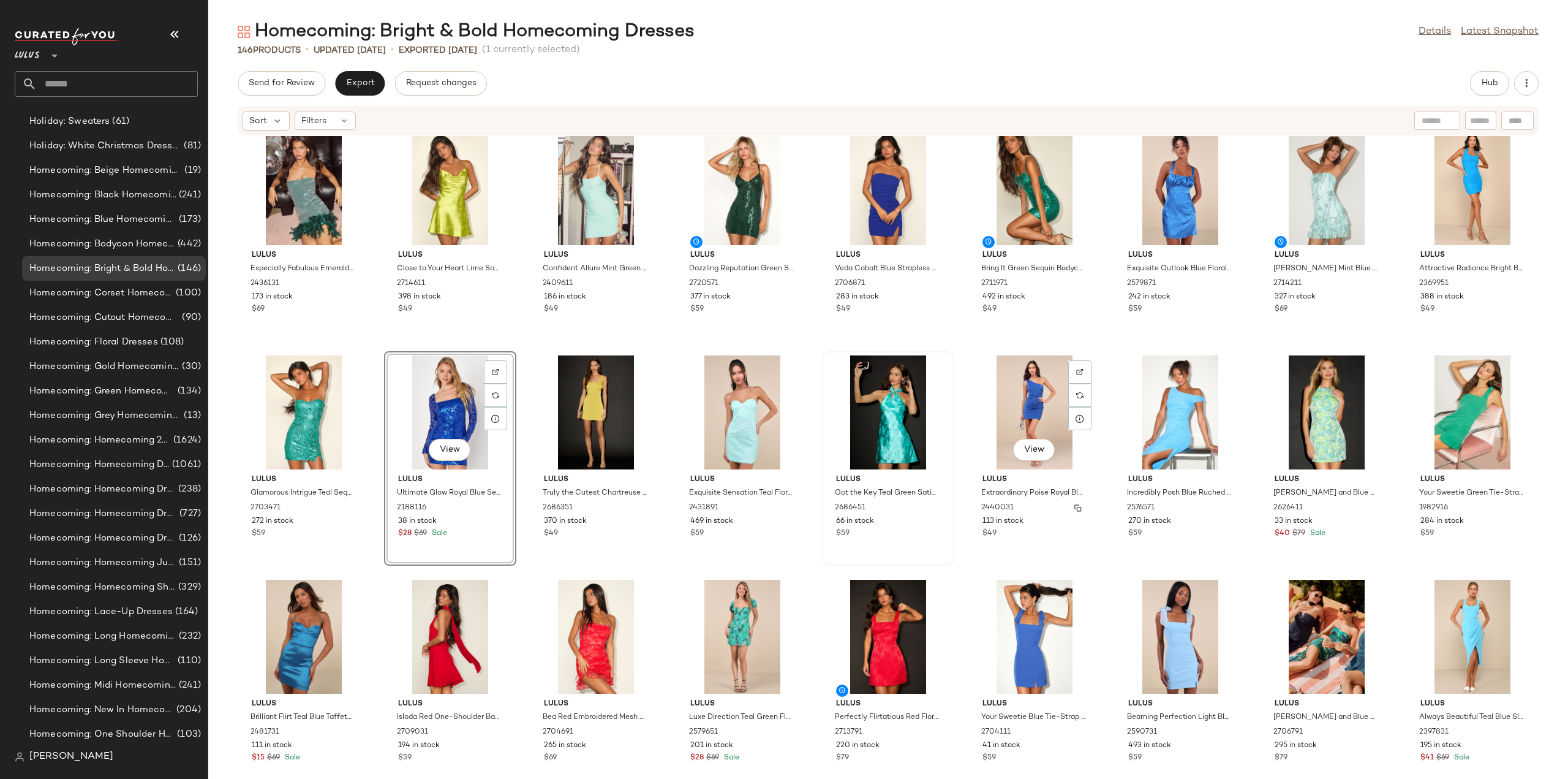
scroll to position [500, 0]
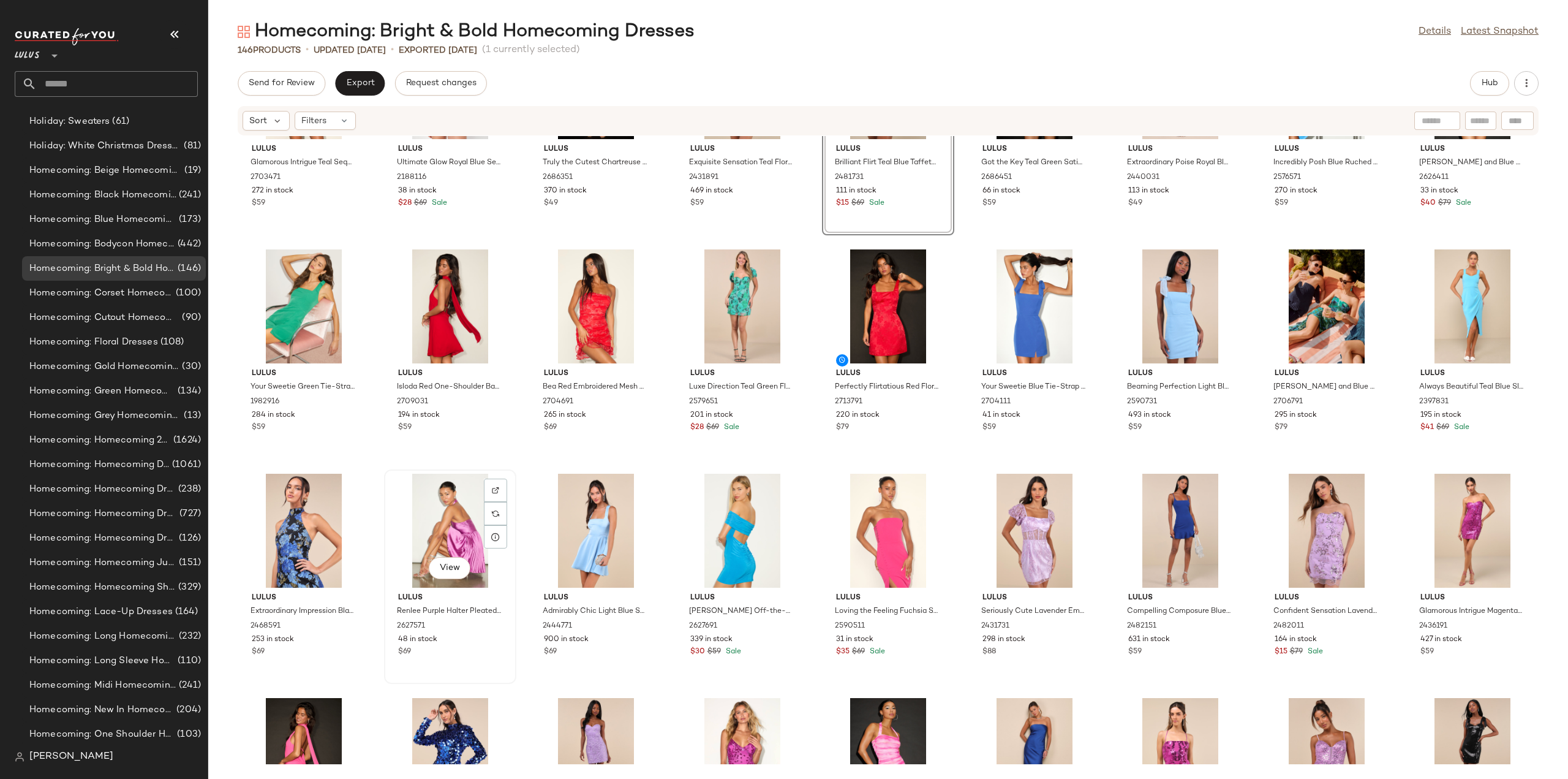
scroll to position [867, 0]
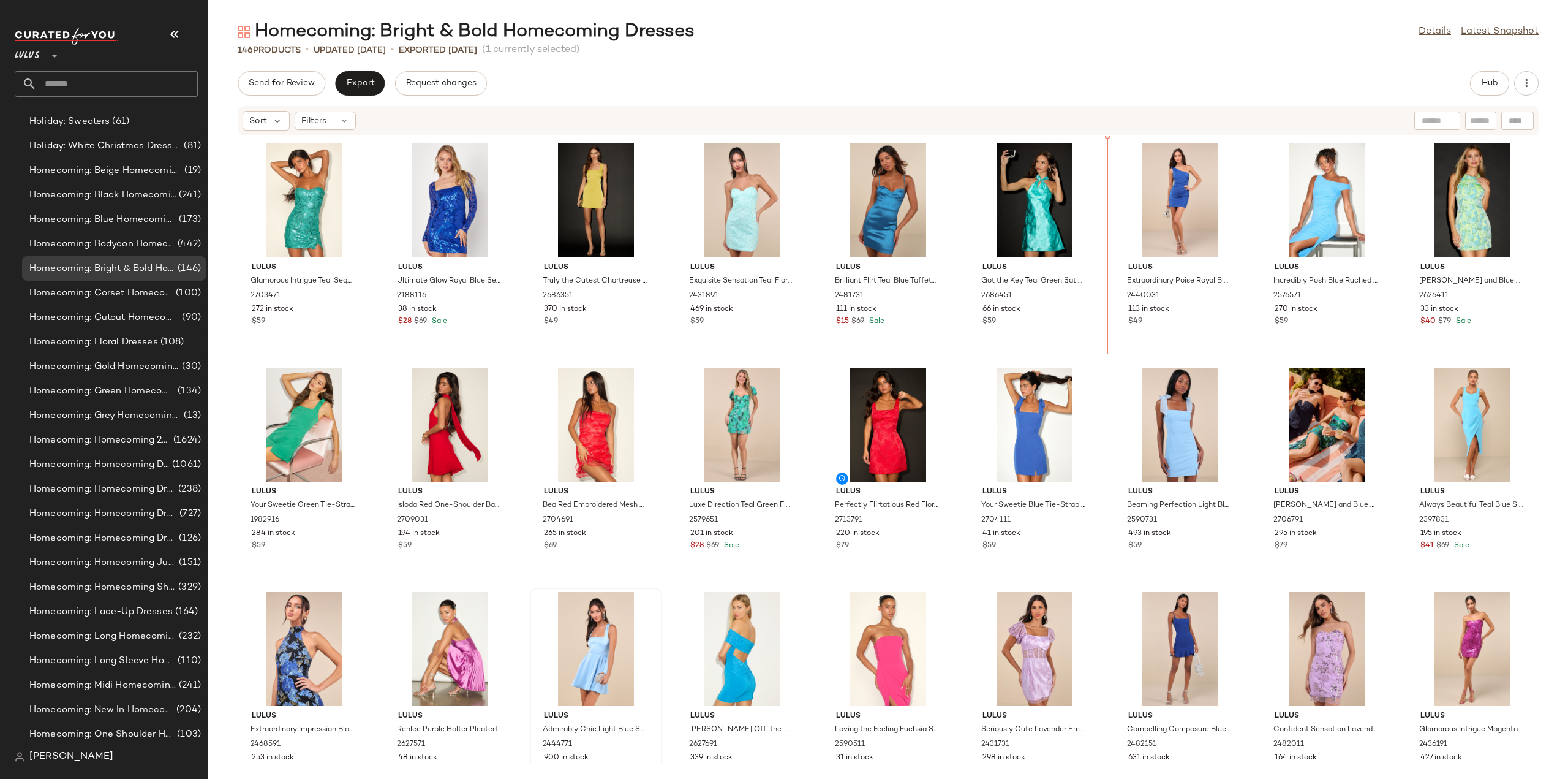
scroll to position [670, 0]
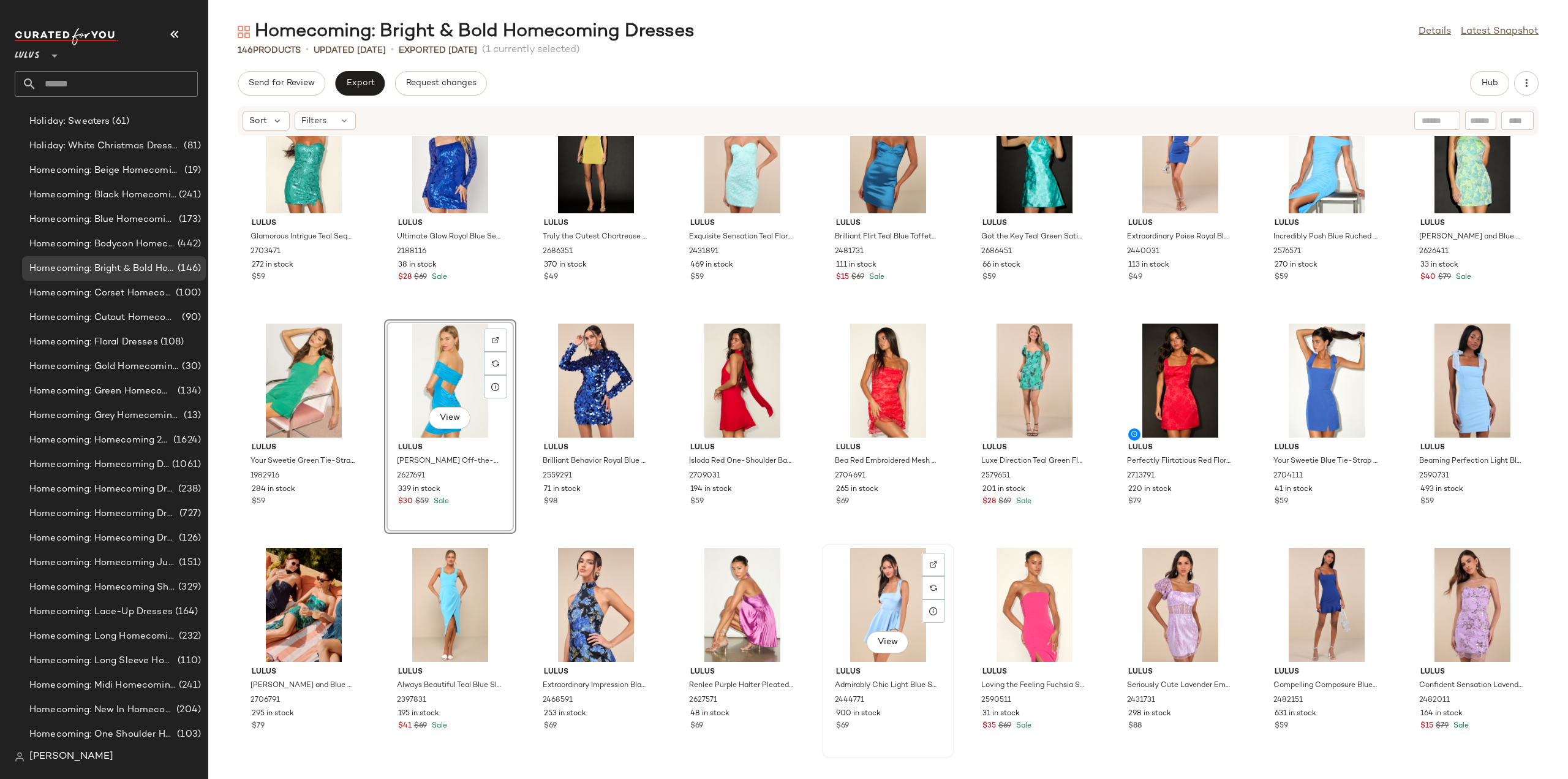
scroll to position [670, 0]
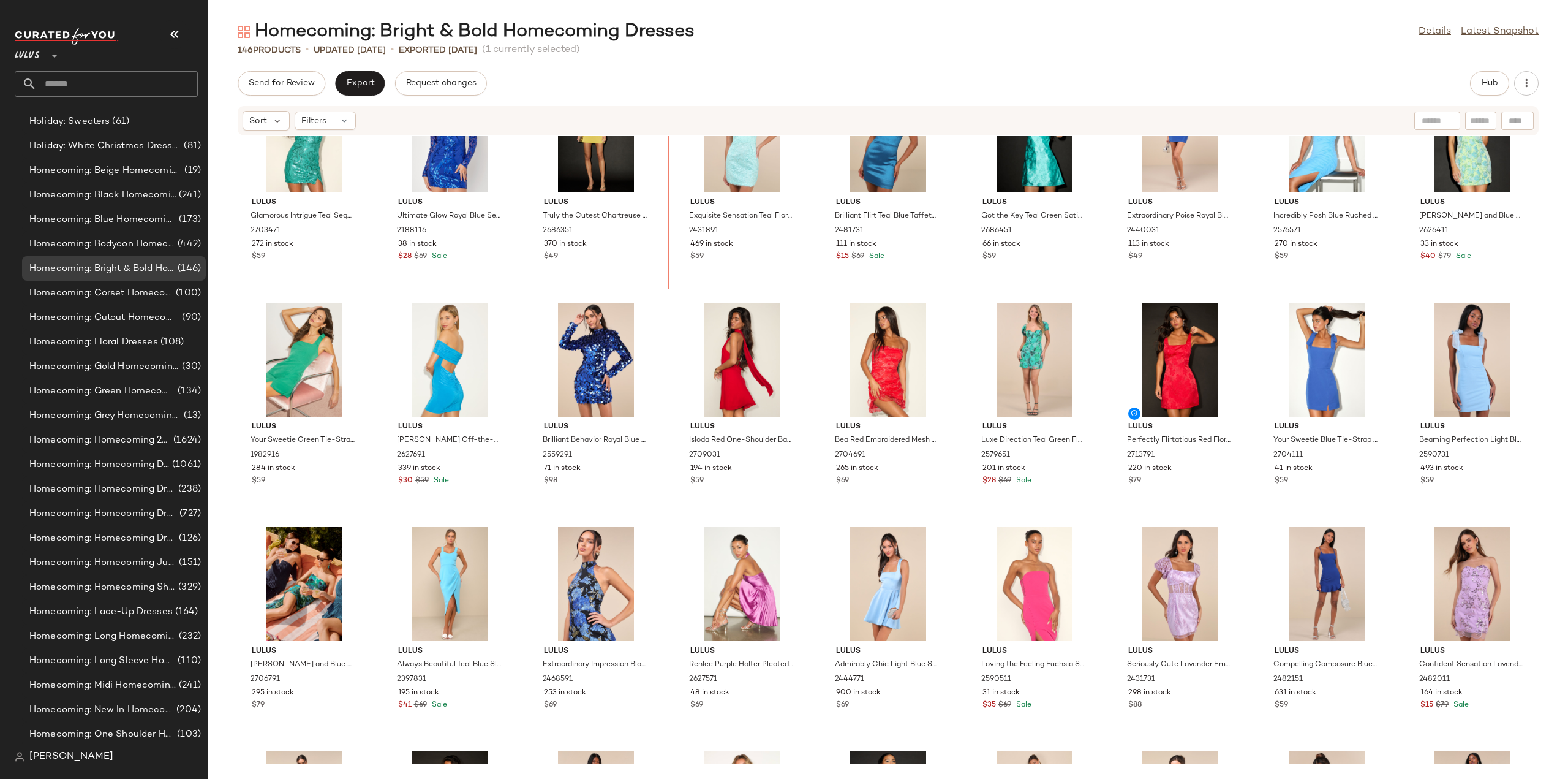
scroll to position [711, 0]
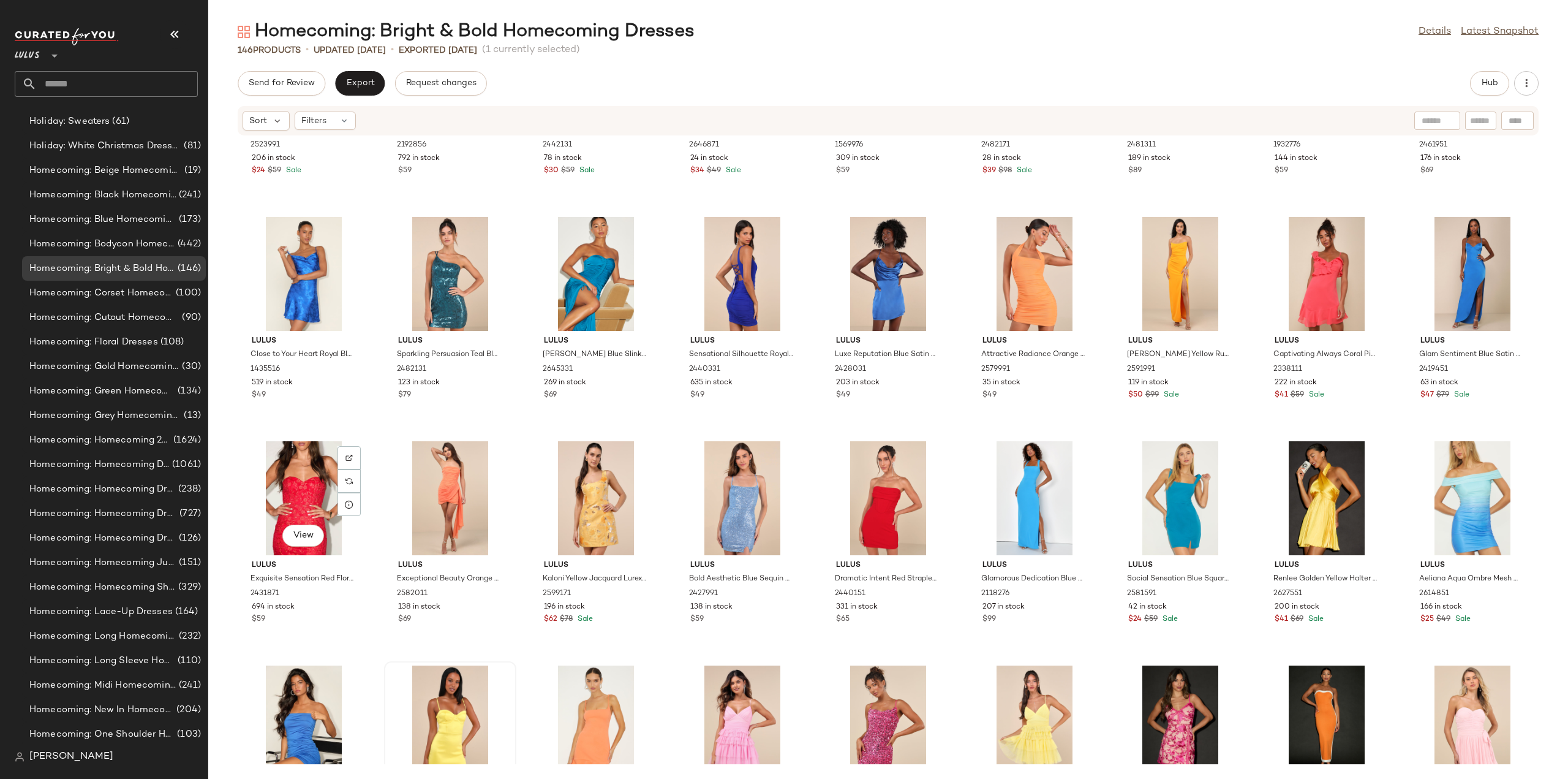
scroll to position [1937, 0]
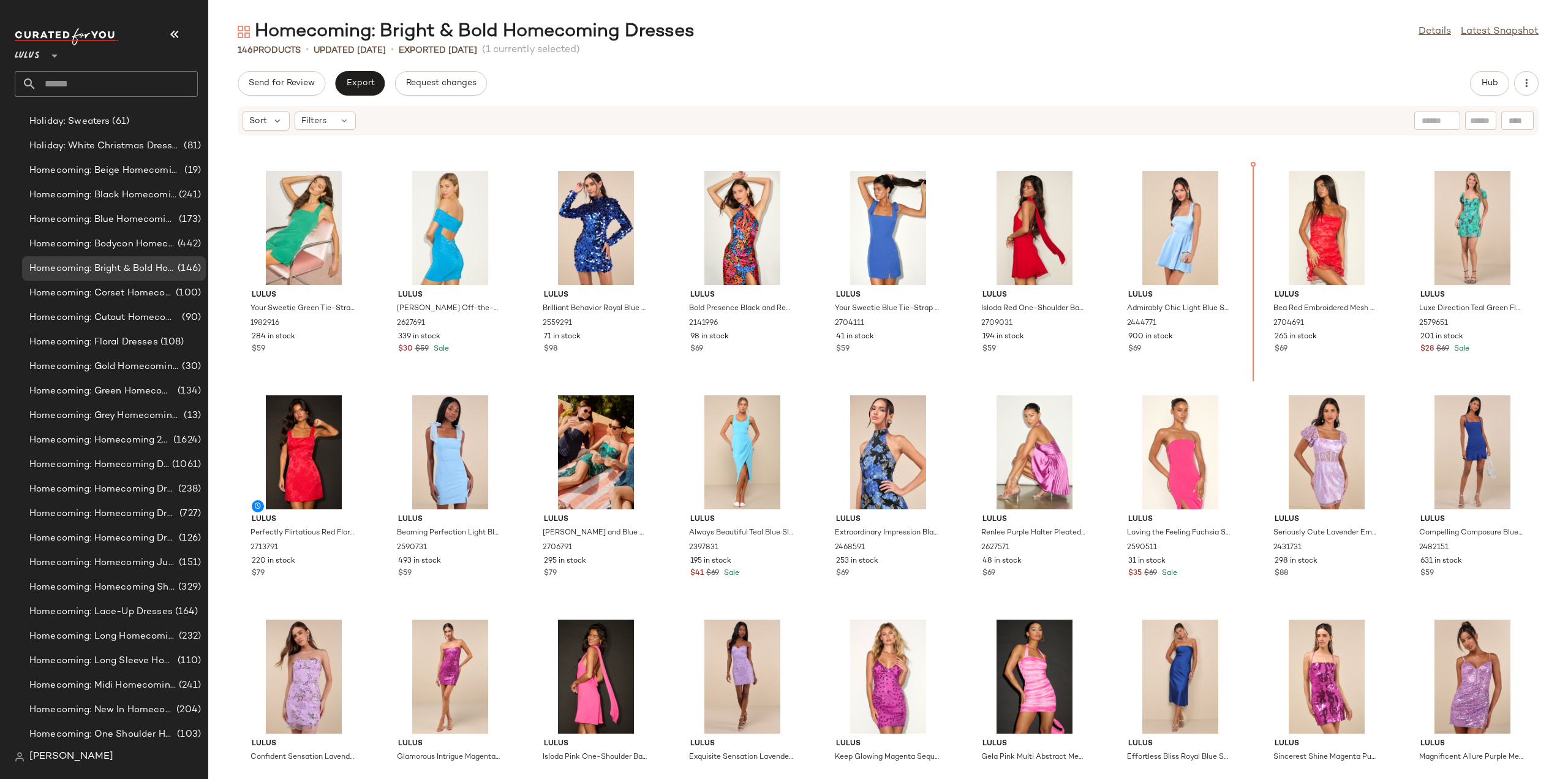
scroll to position [868, 0]
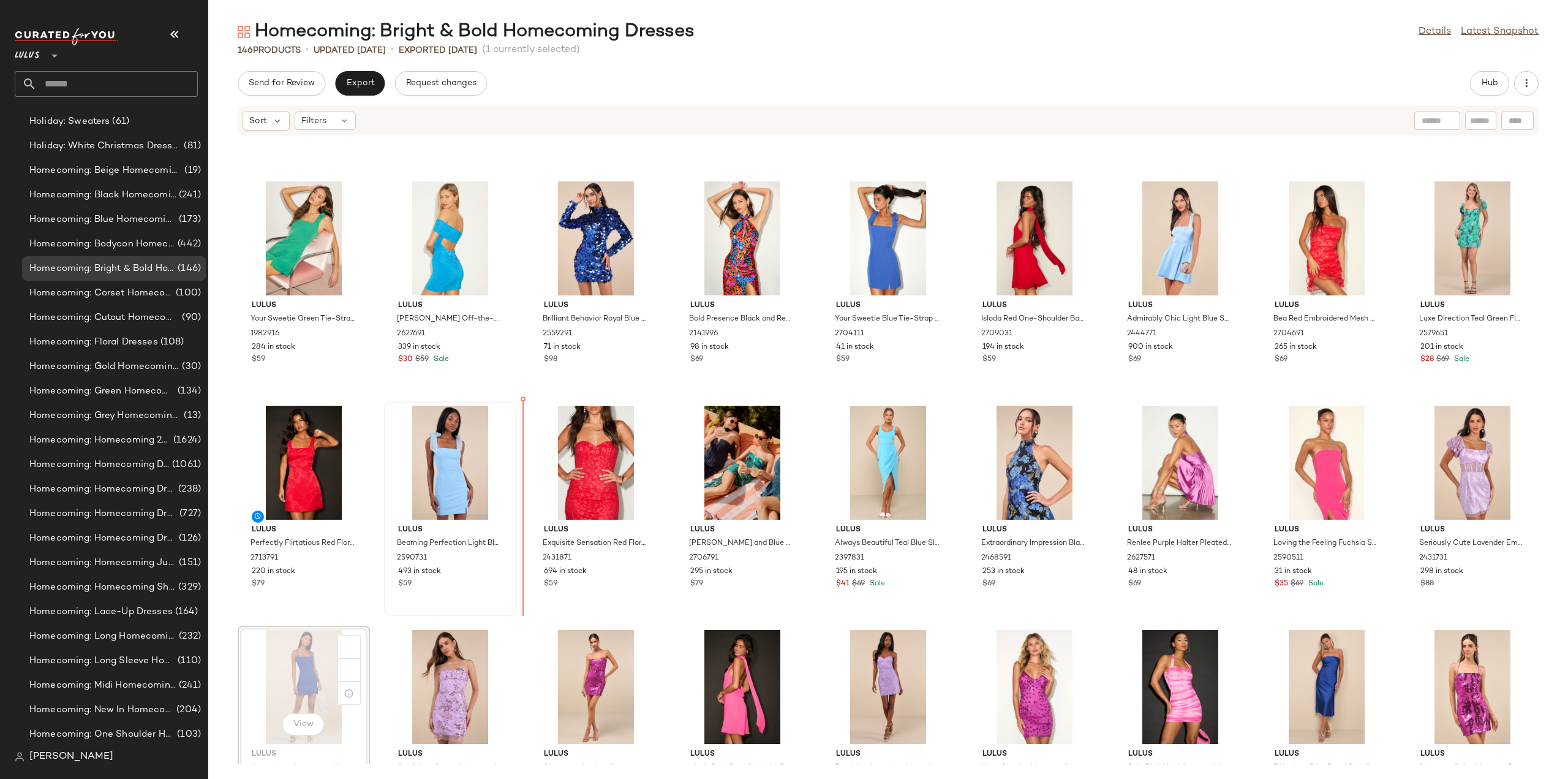
scroll to position [869, 0]
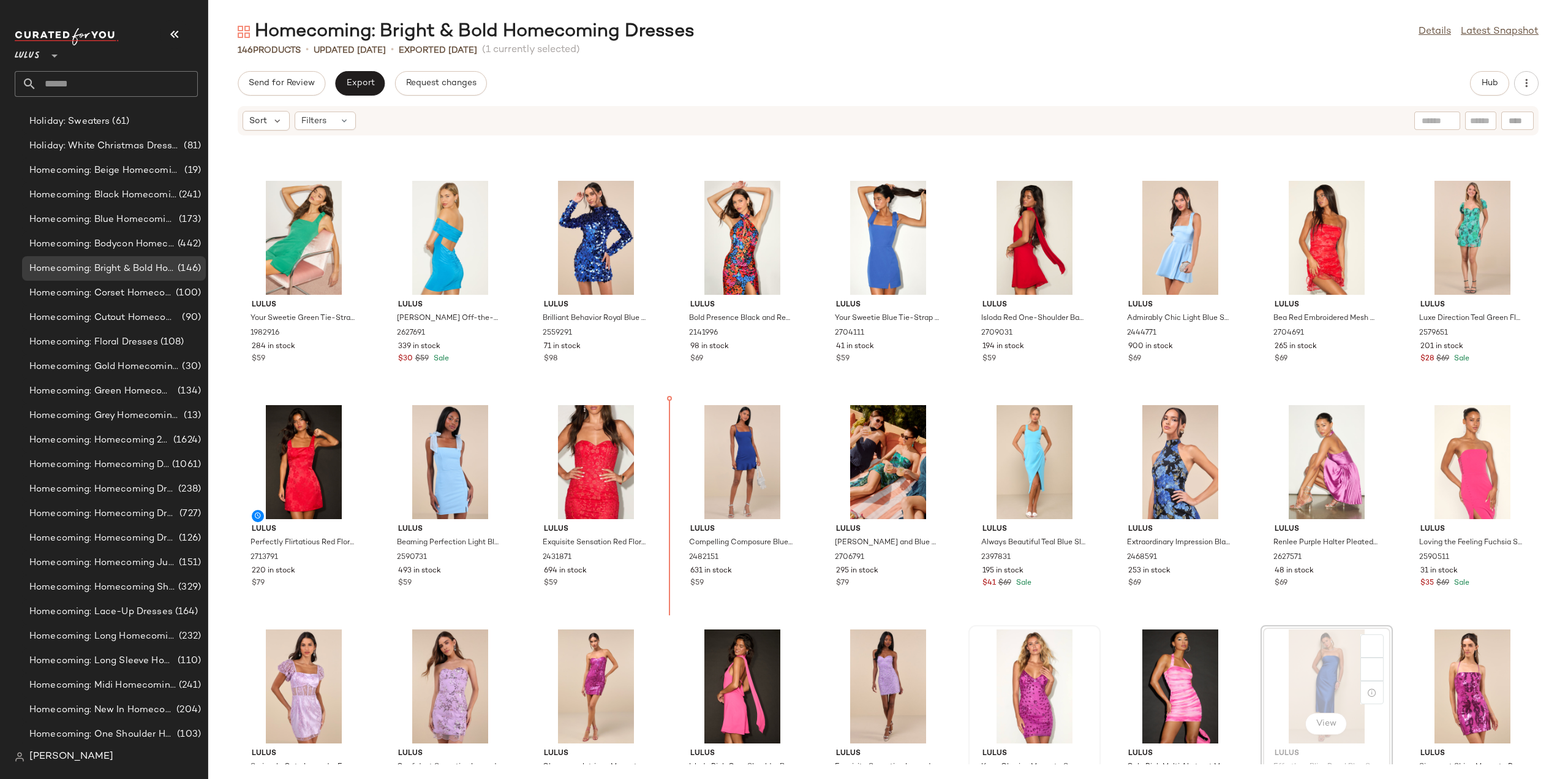
scroll to position [870, 0]
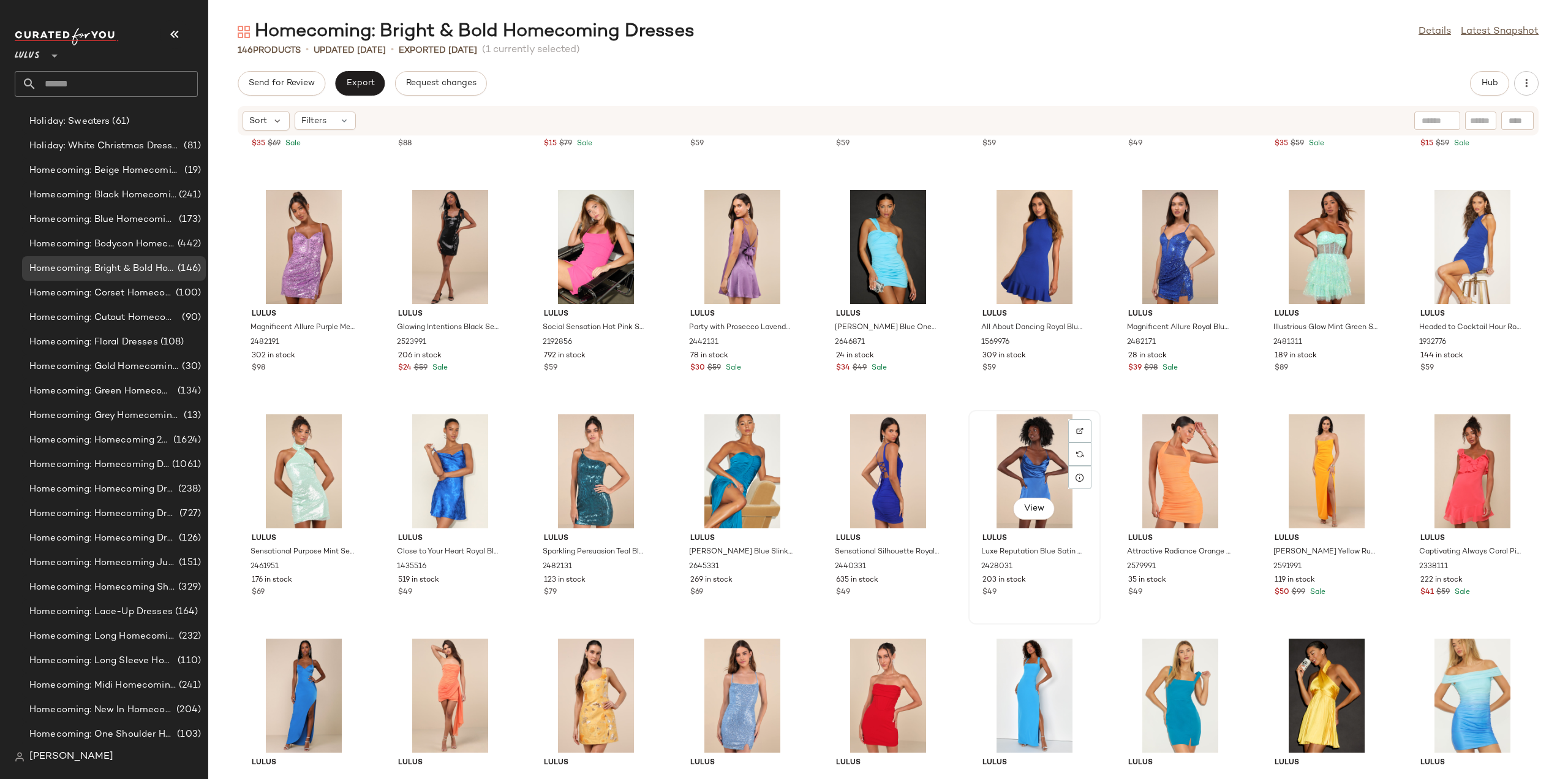
scroll to position [1544, 0]
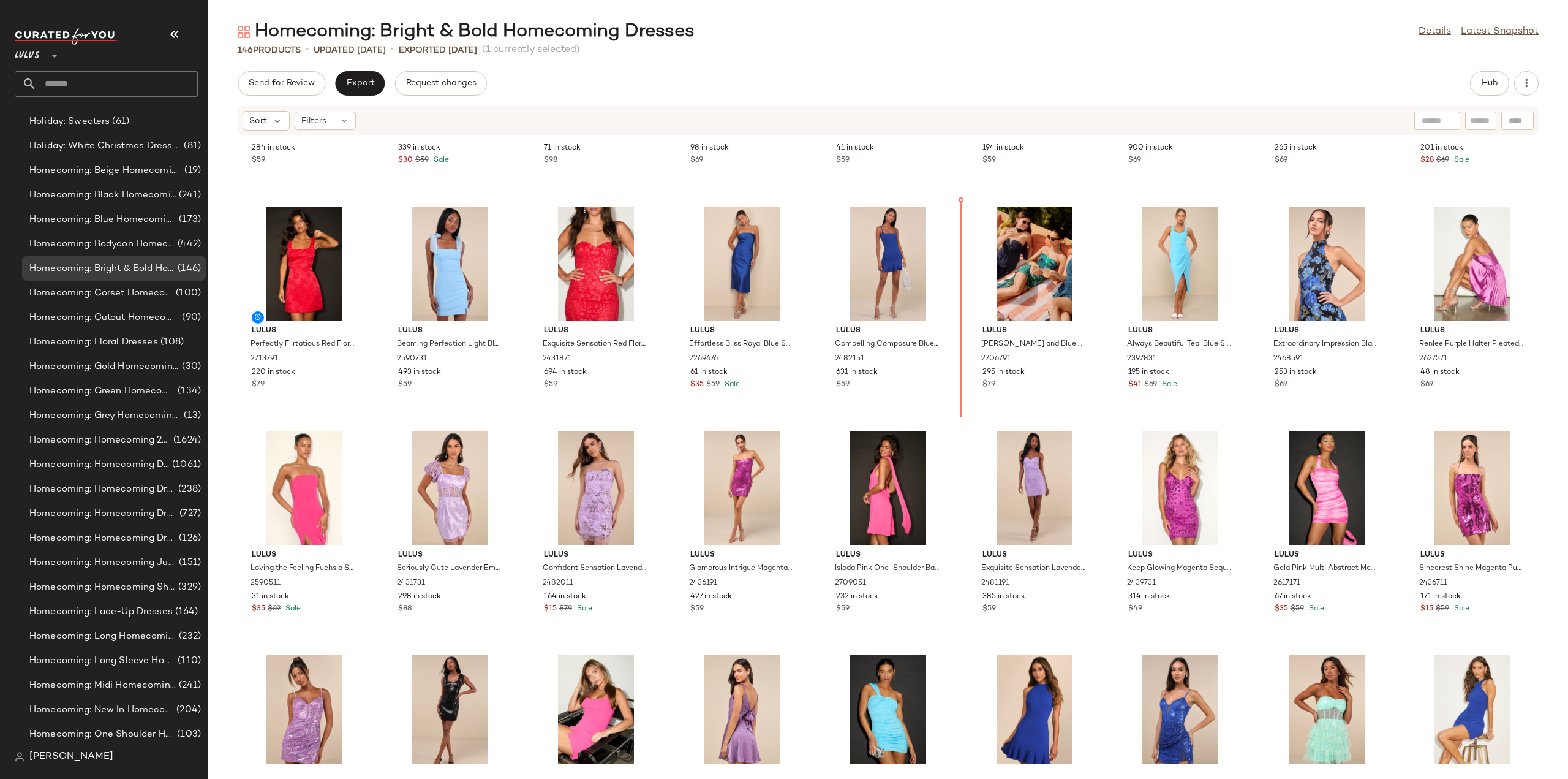
scroll to position [1063, 0]
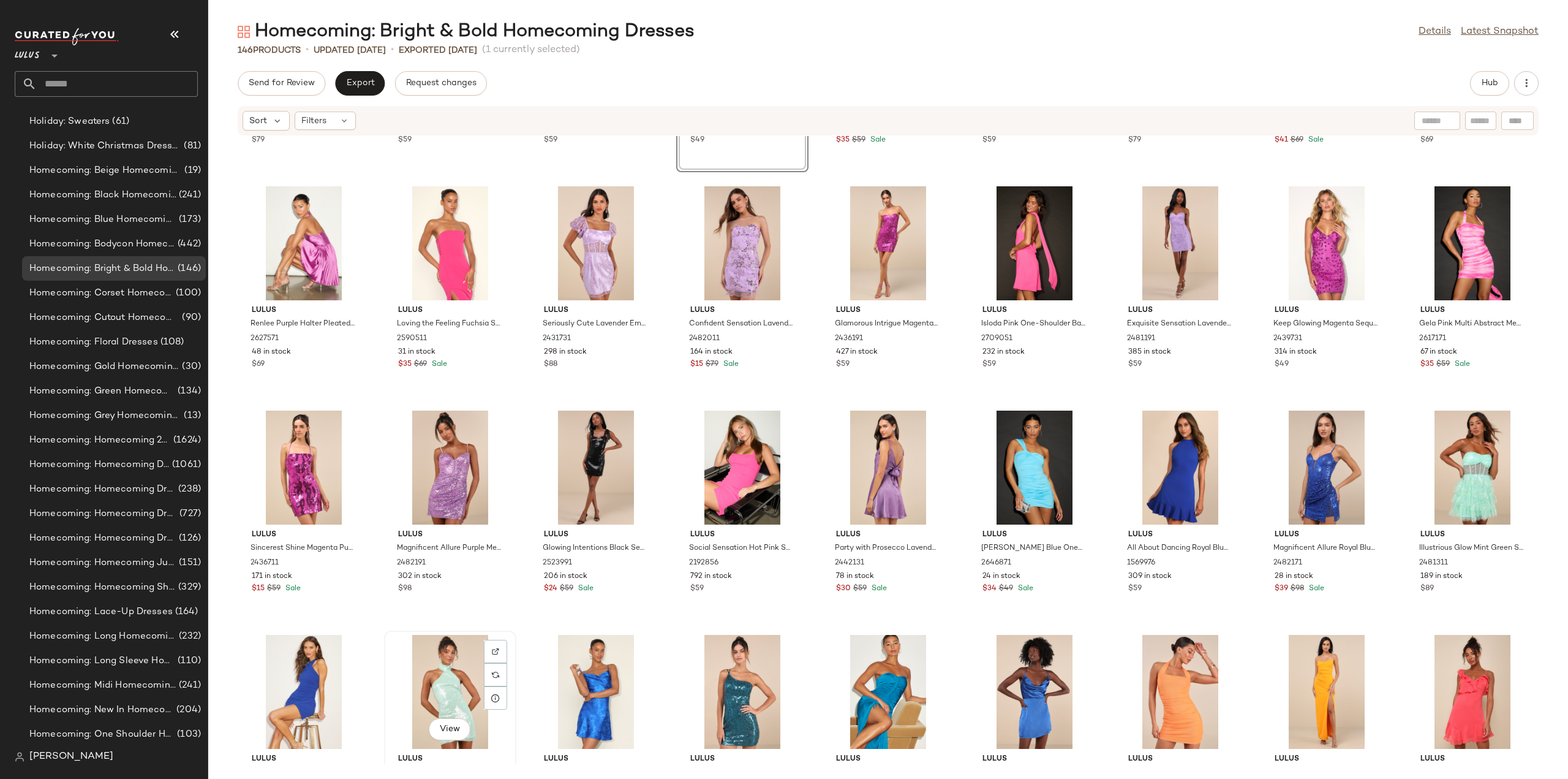
scroll to position [1431, 0]
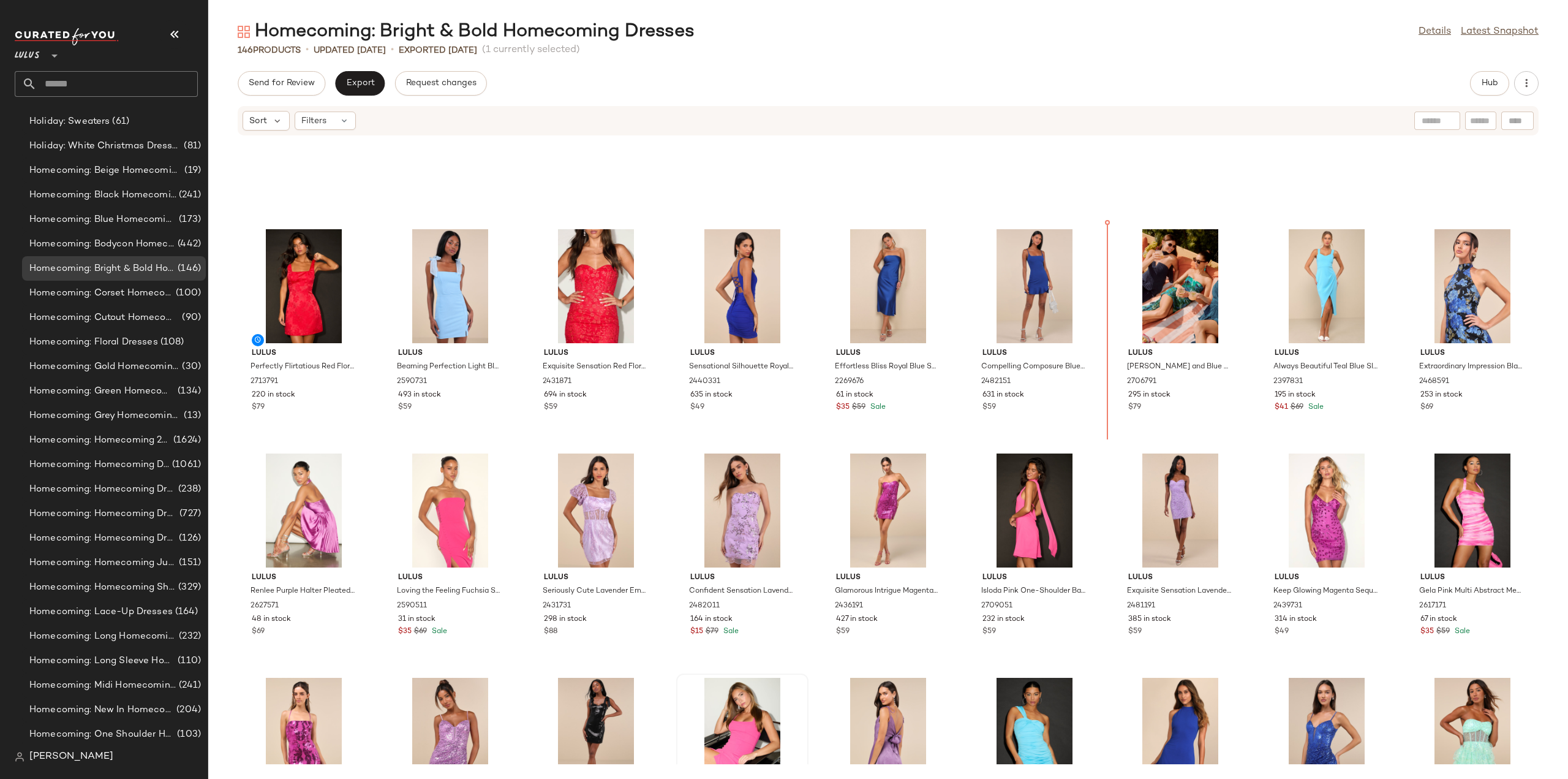
scroll to position [980, 0]
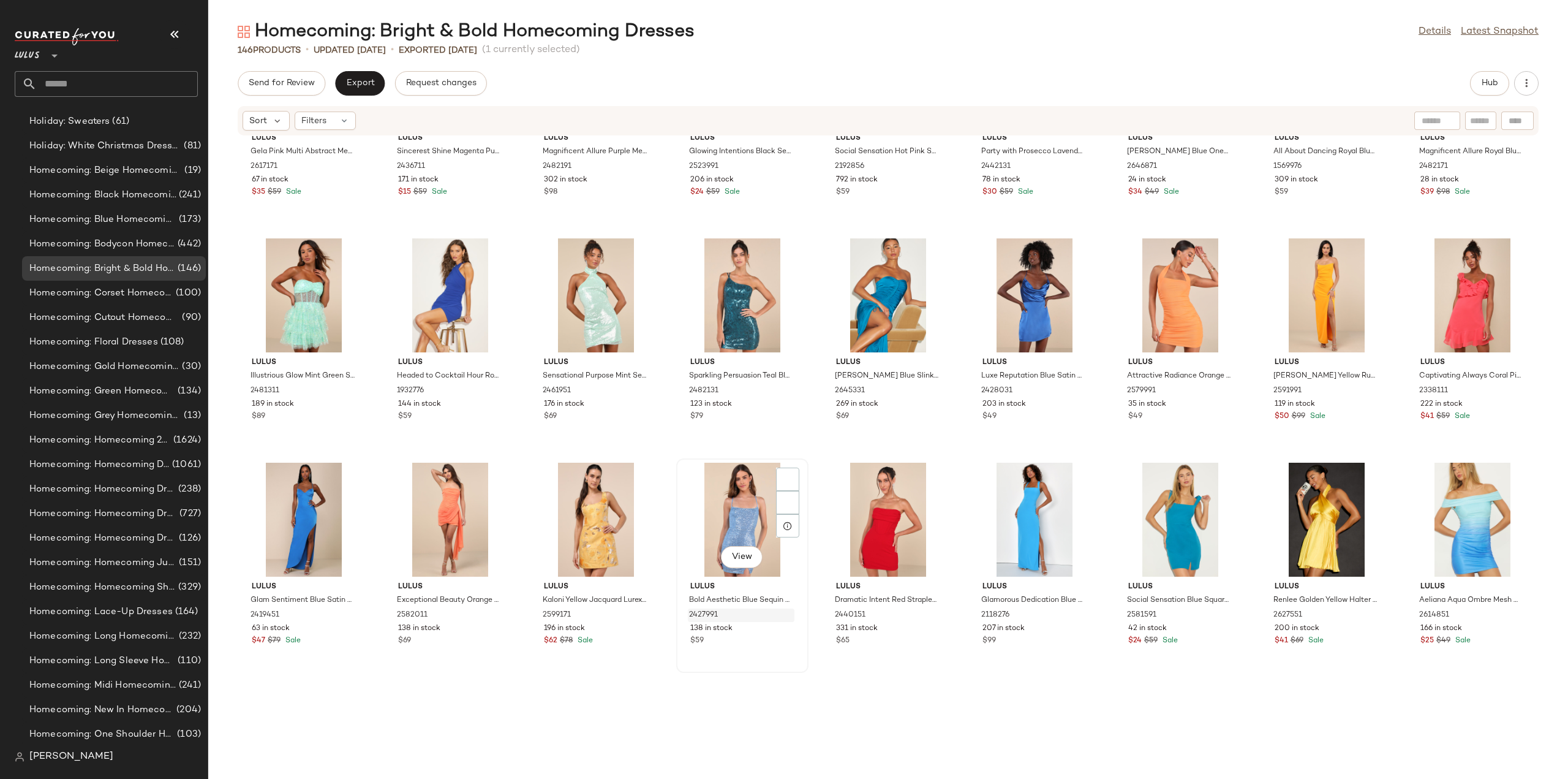
scroll to position [1838, 0]
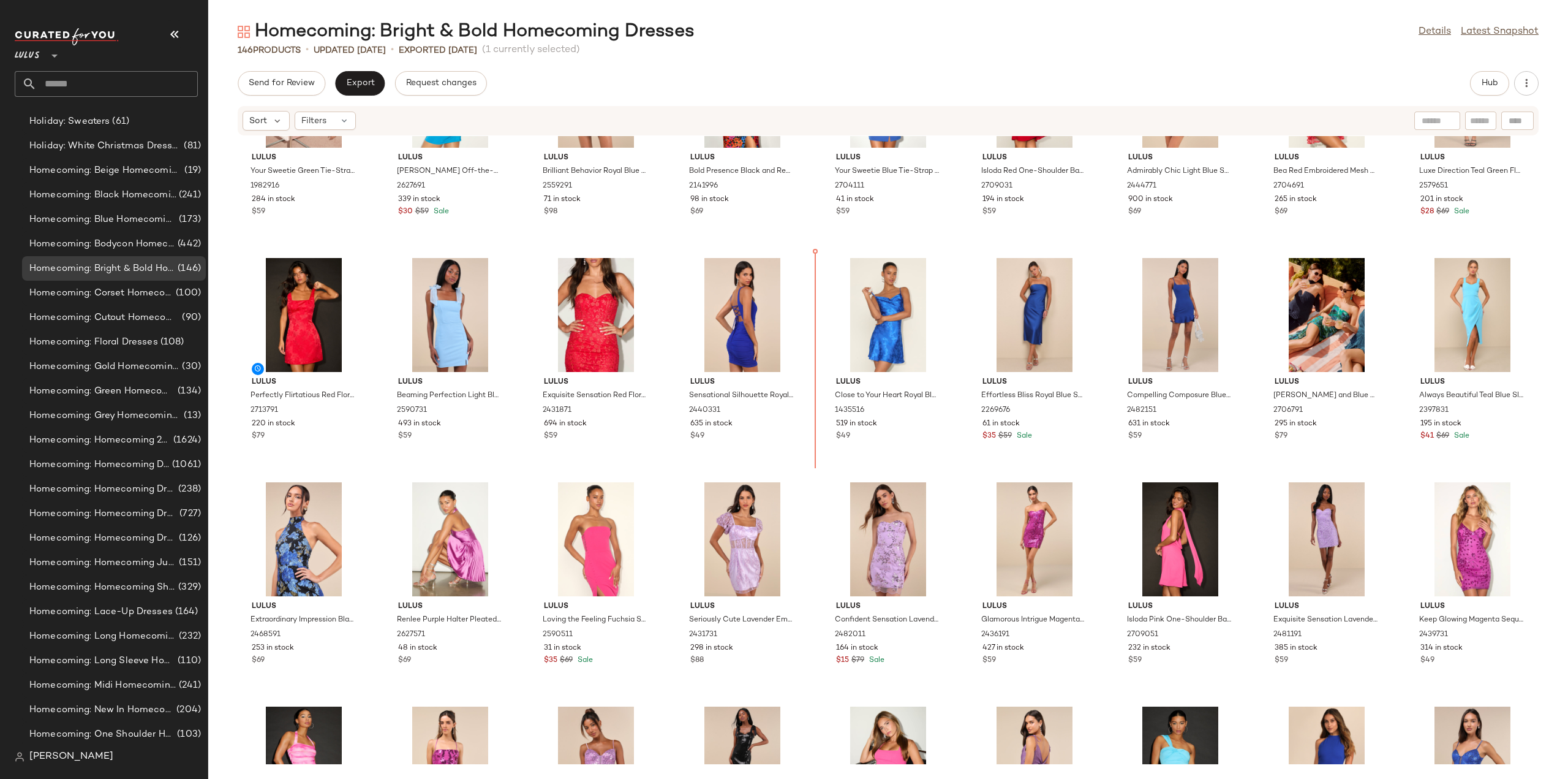
scroll to position [1016, 0]
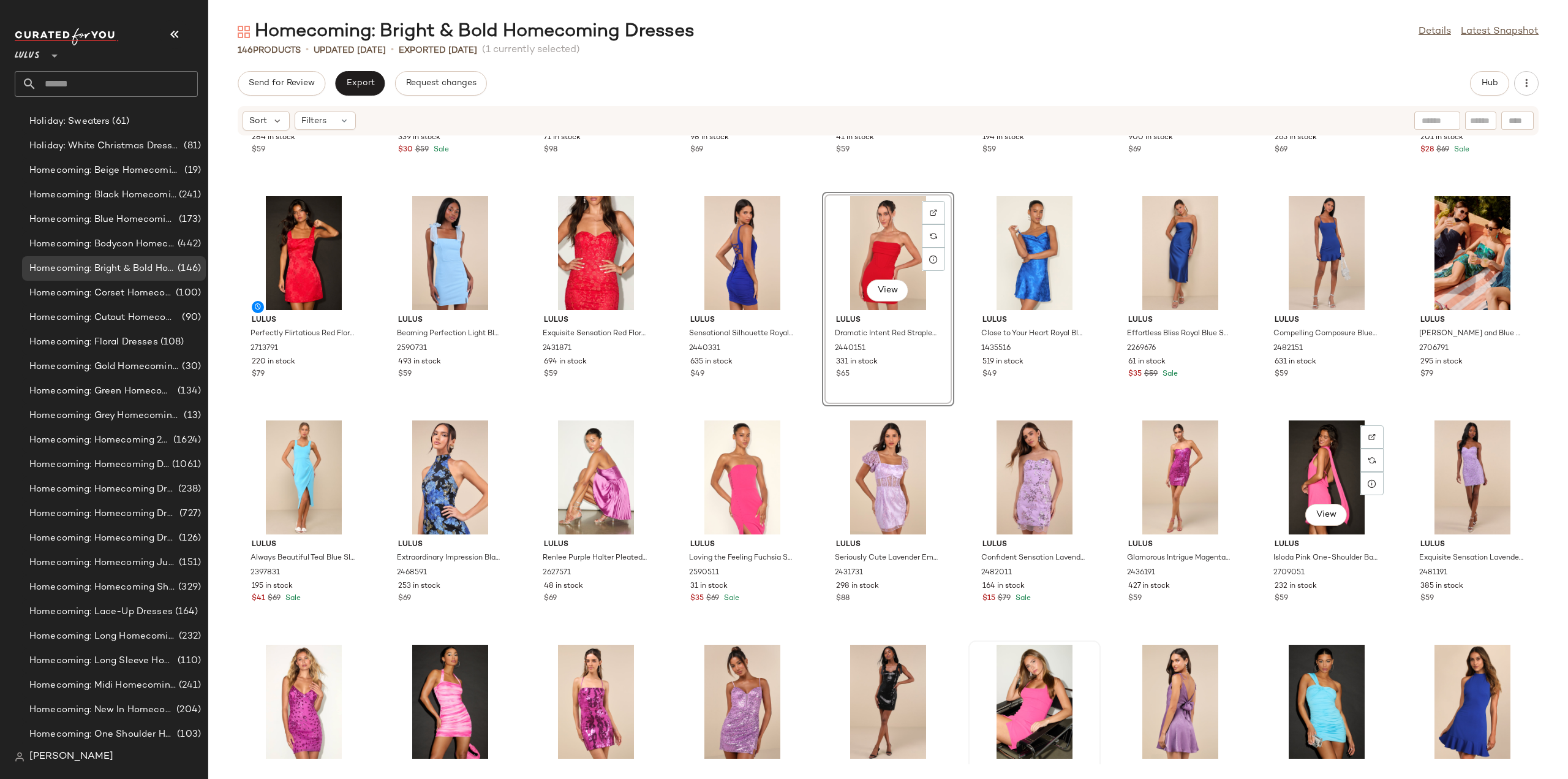
scroll to position [1139, 0]
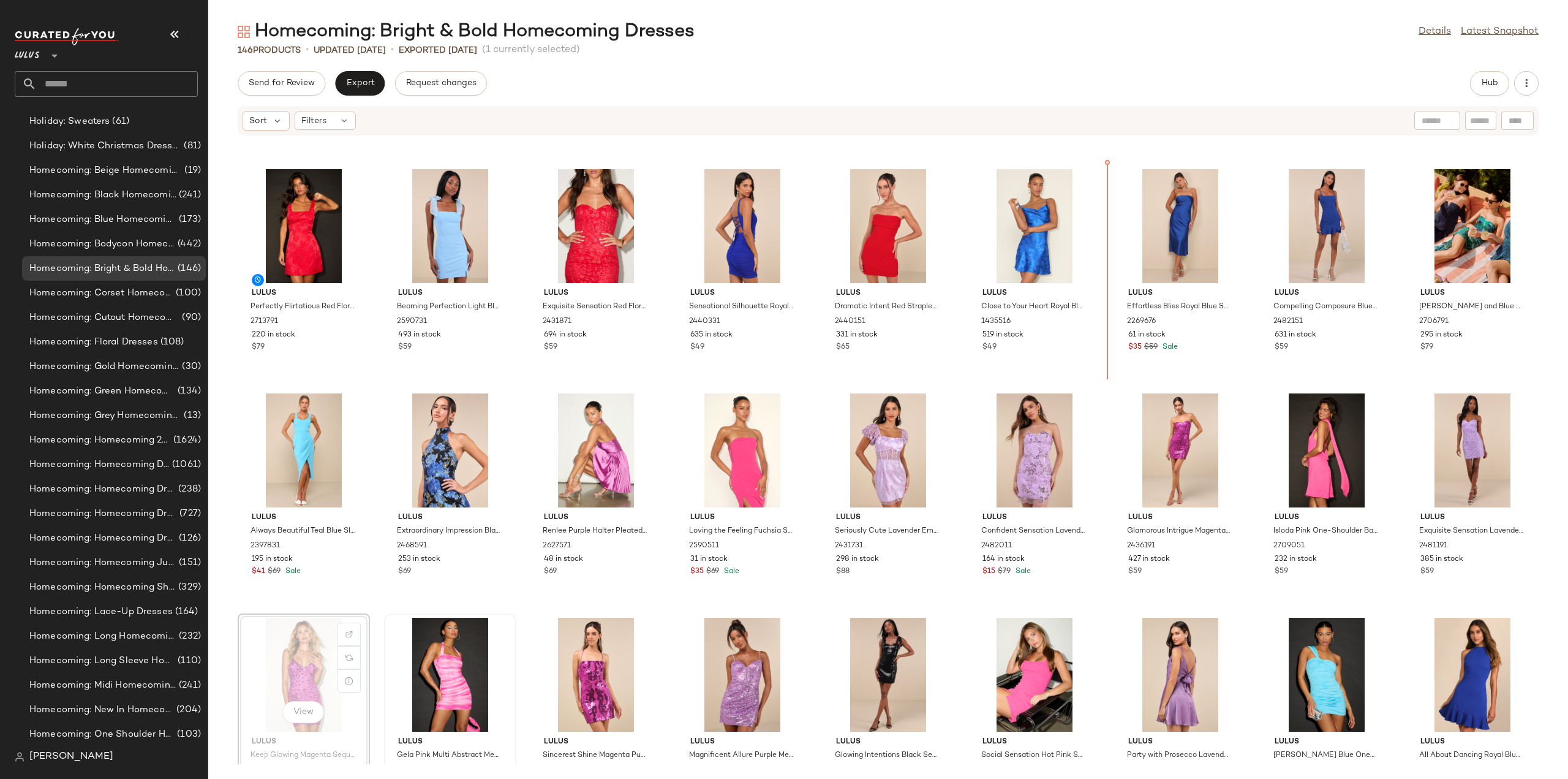
scroll to position [1101, 0]
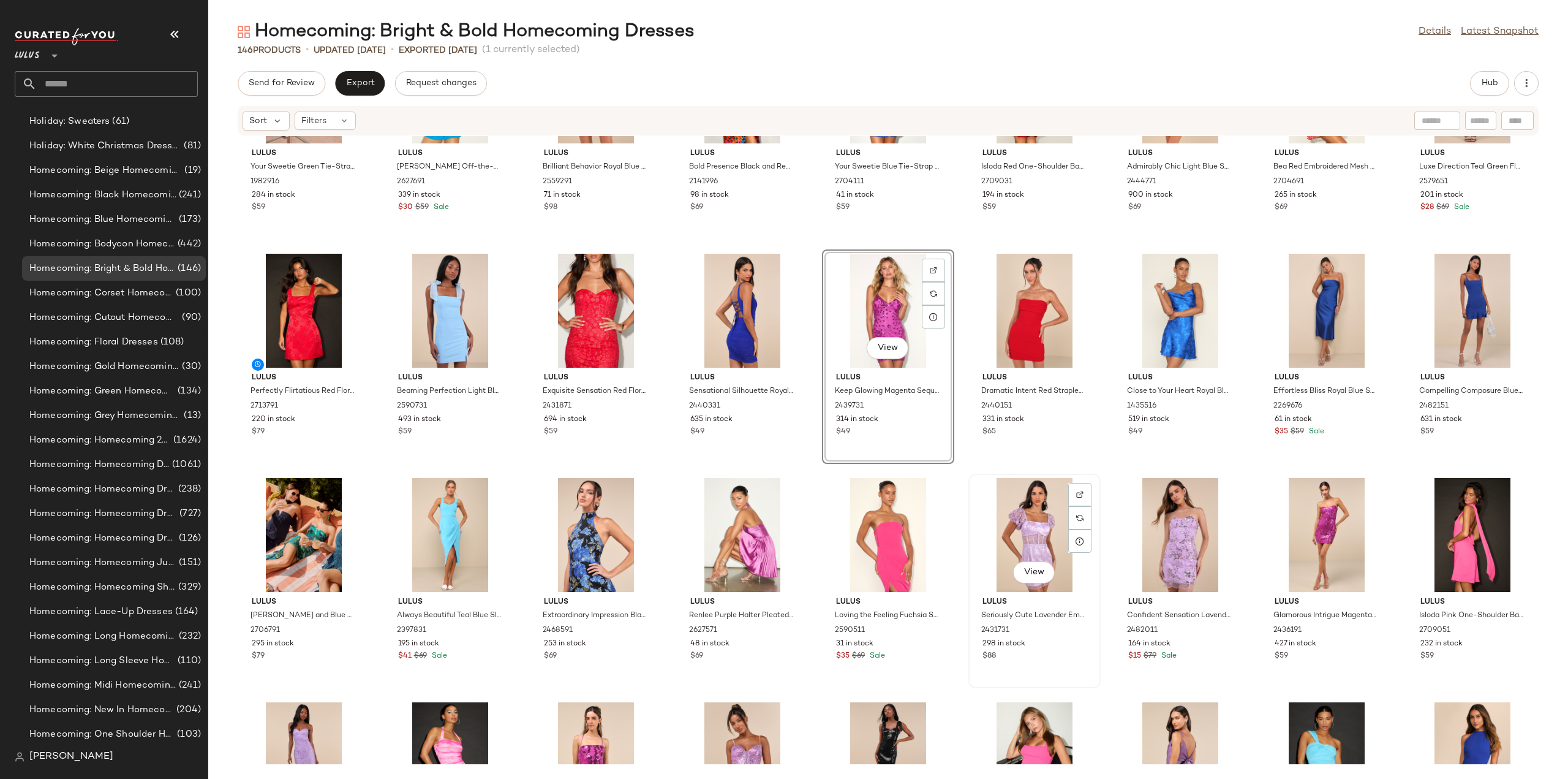
scroll to position [1040, 0]
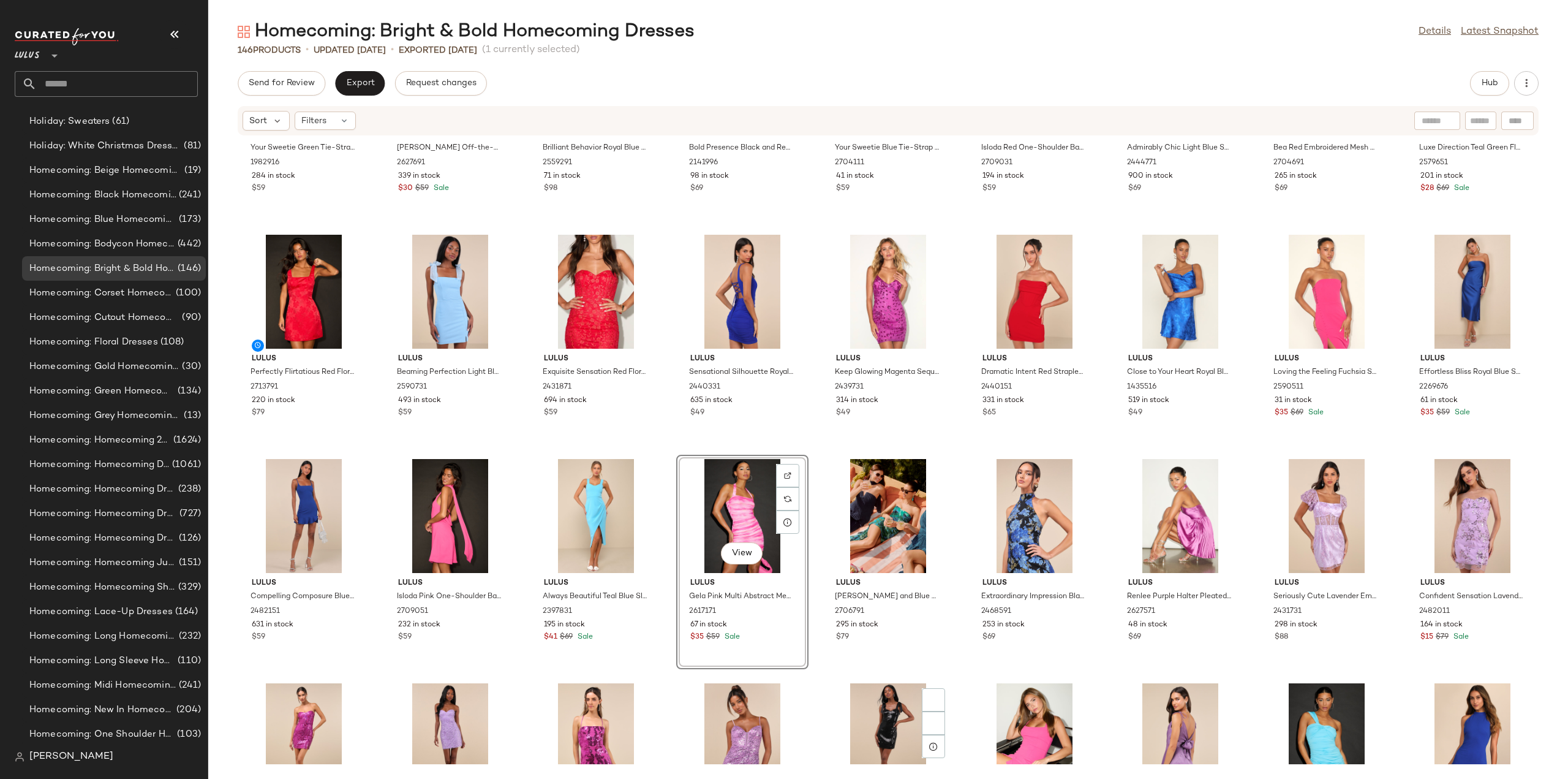
scroll to position [1162, 0]
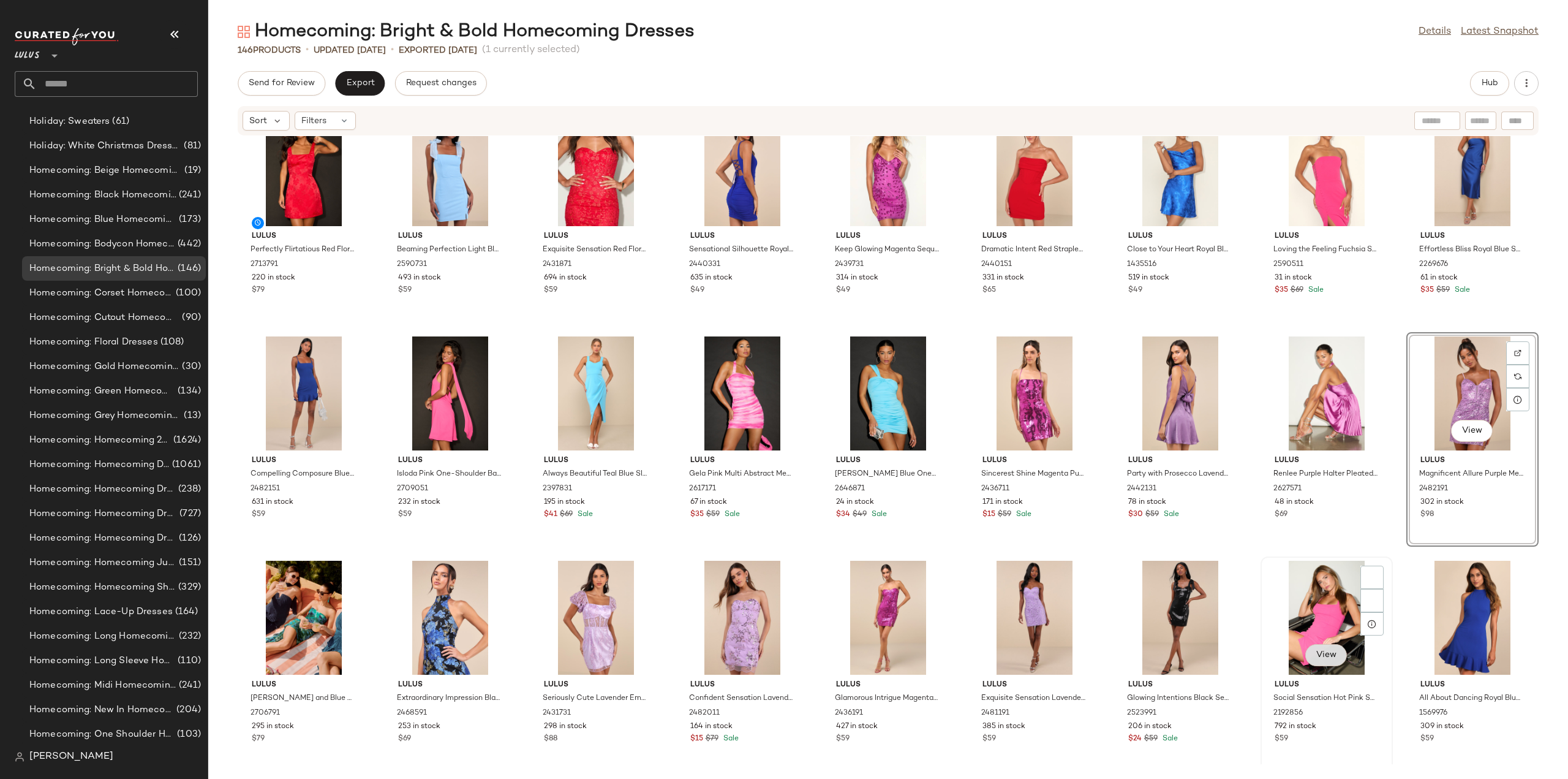
scroll to position [1346, 0]
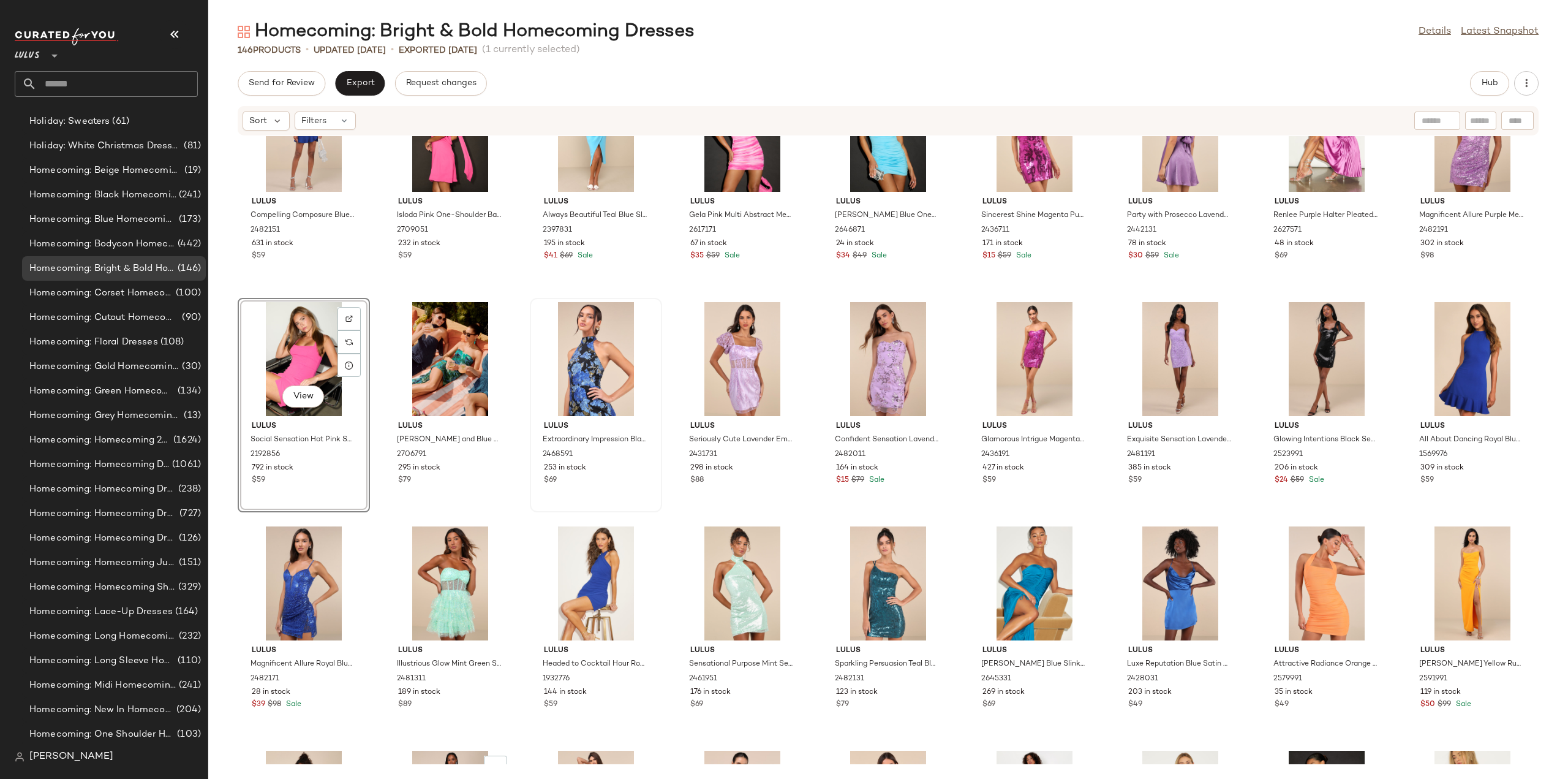
scroll to position [1346, 0]
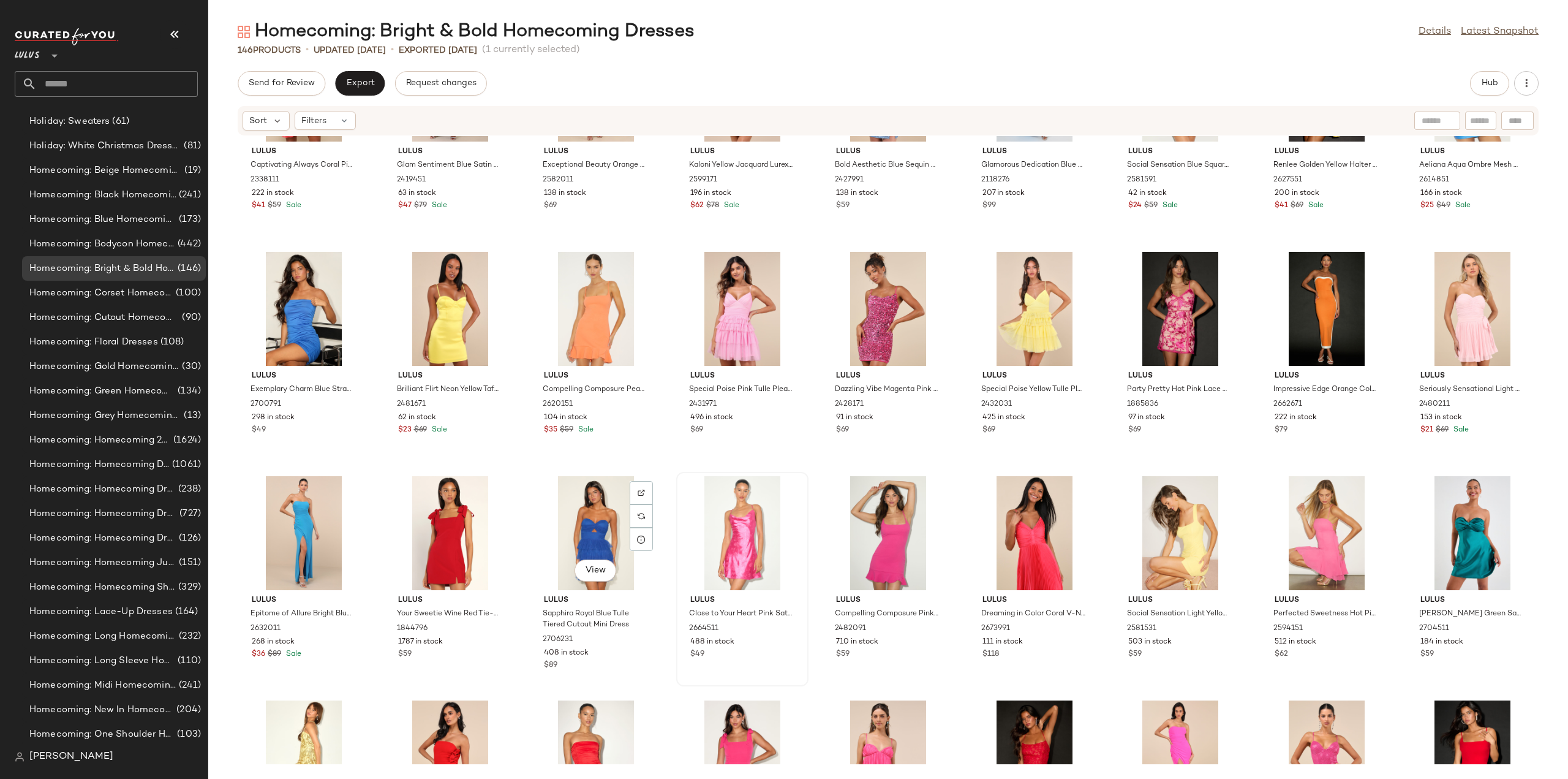
scroll to position [2204, 0]
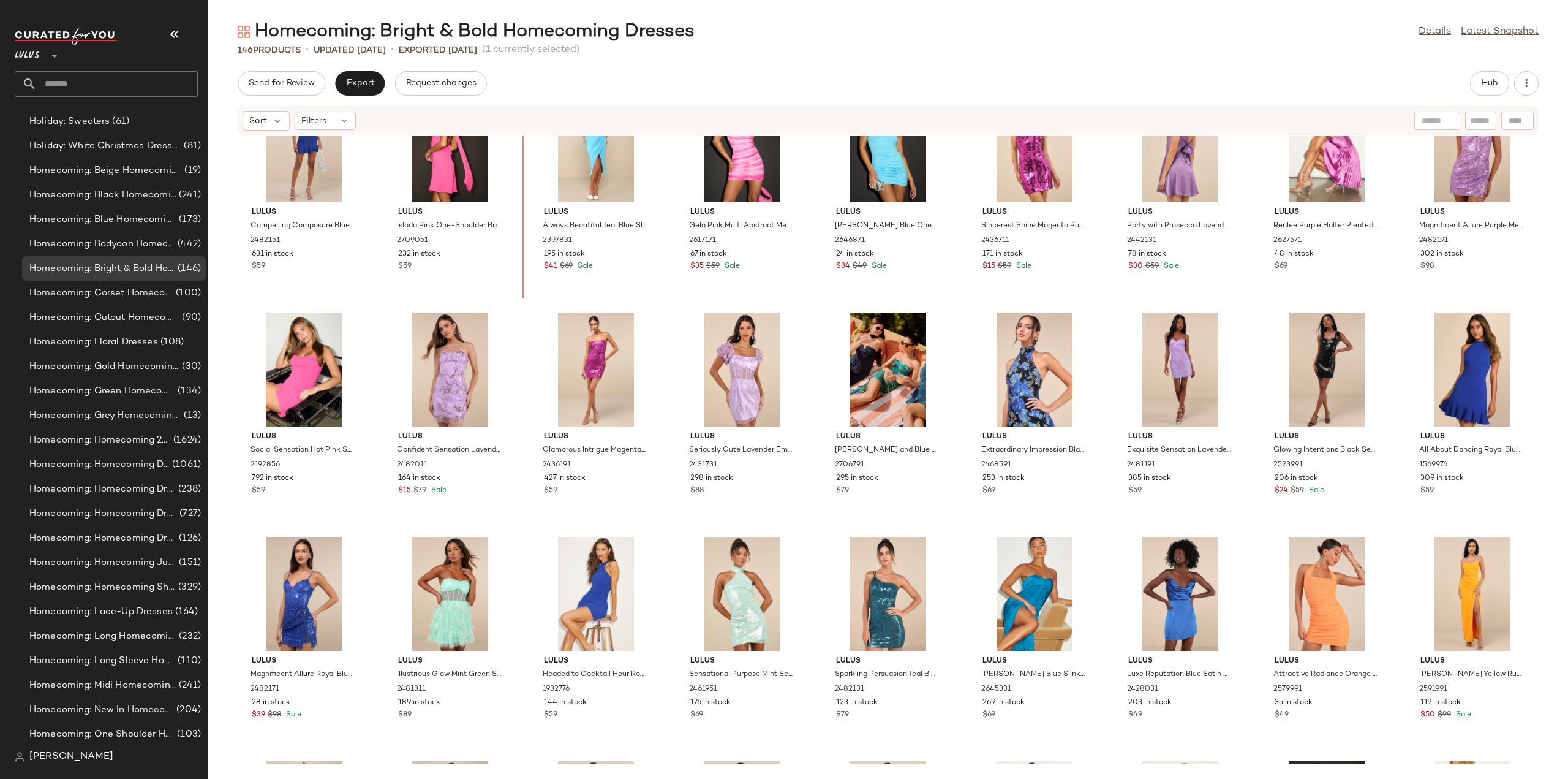
scroll to position [1410, 0]
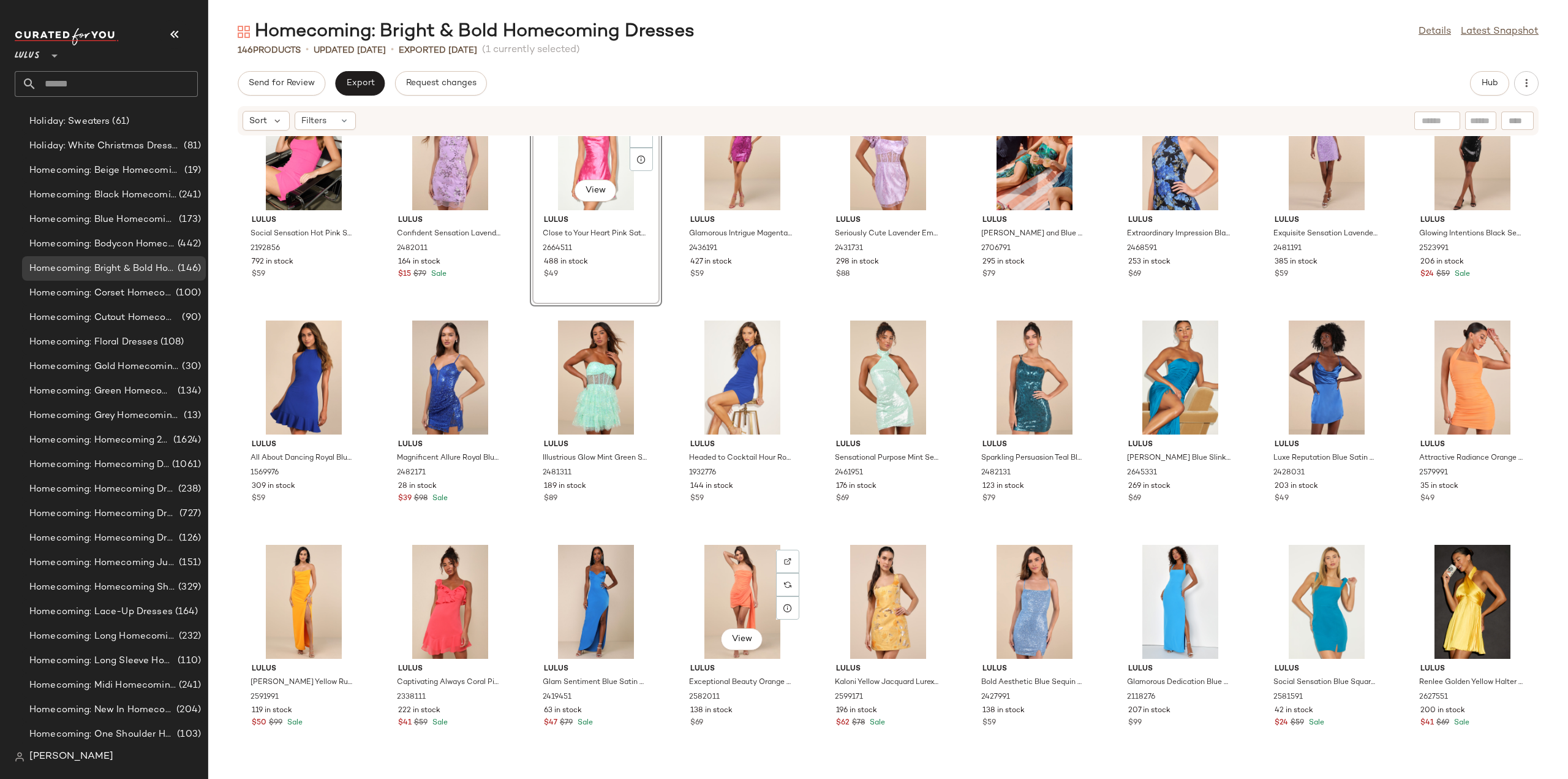
scroll to position [1532, 0]
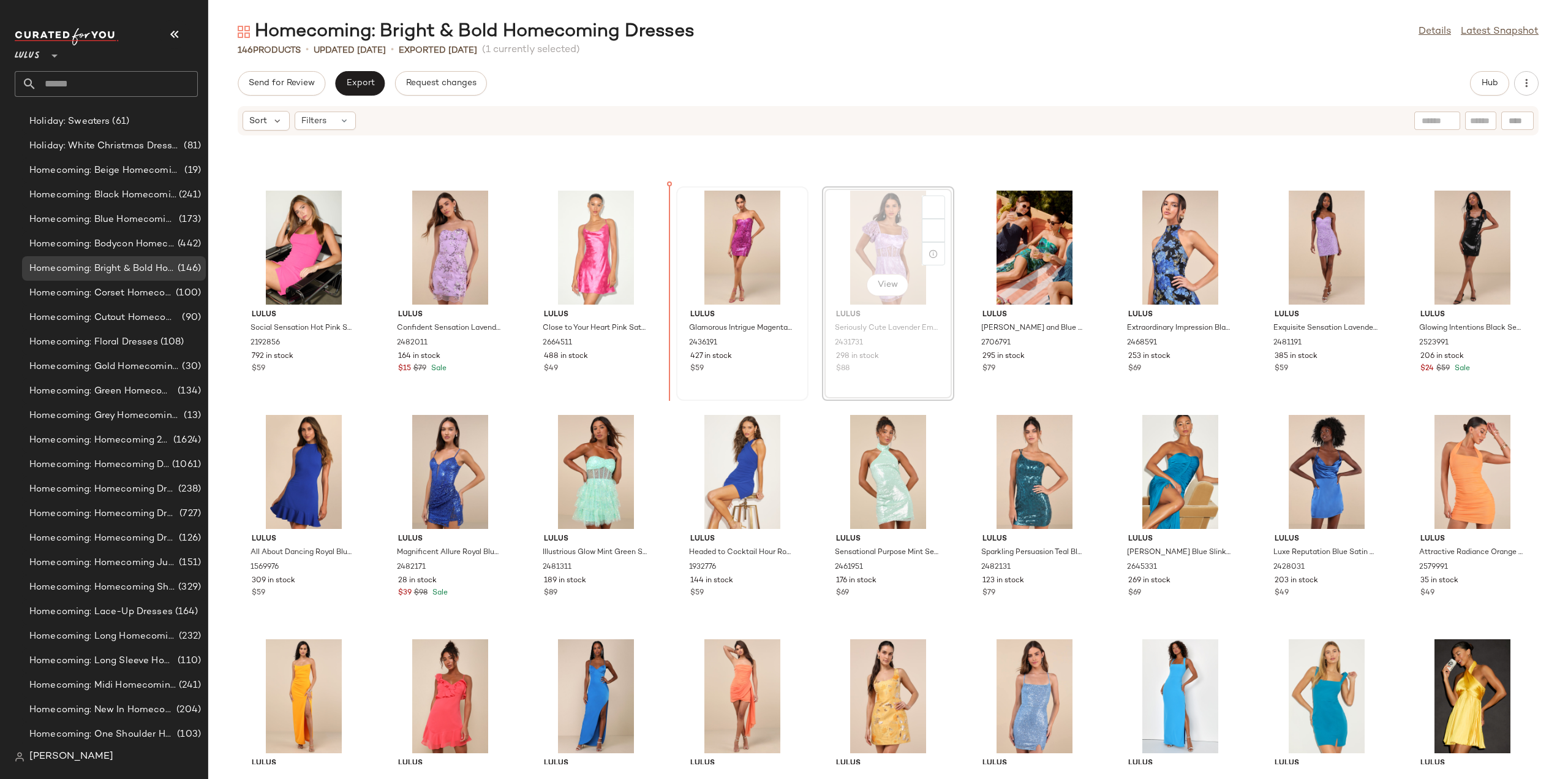
scroll to position [1532, 0]
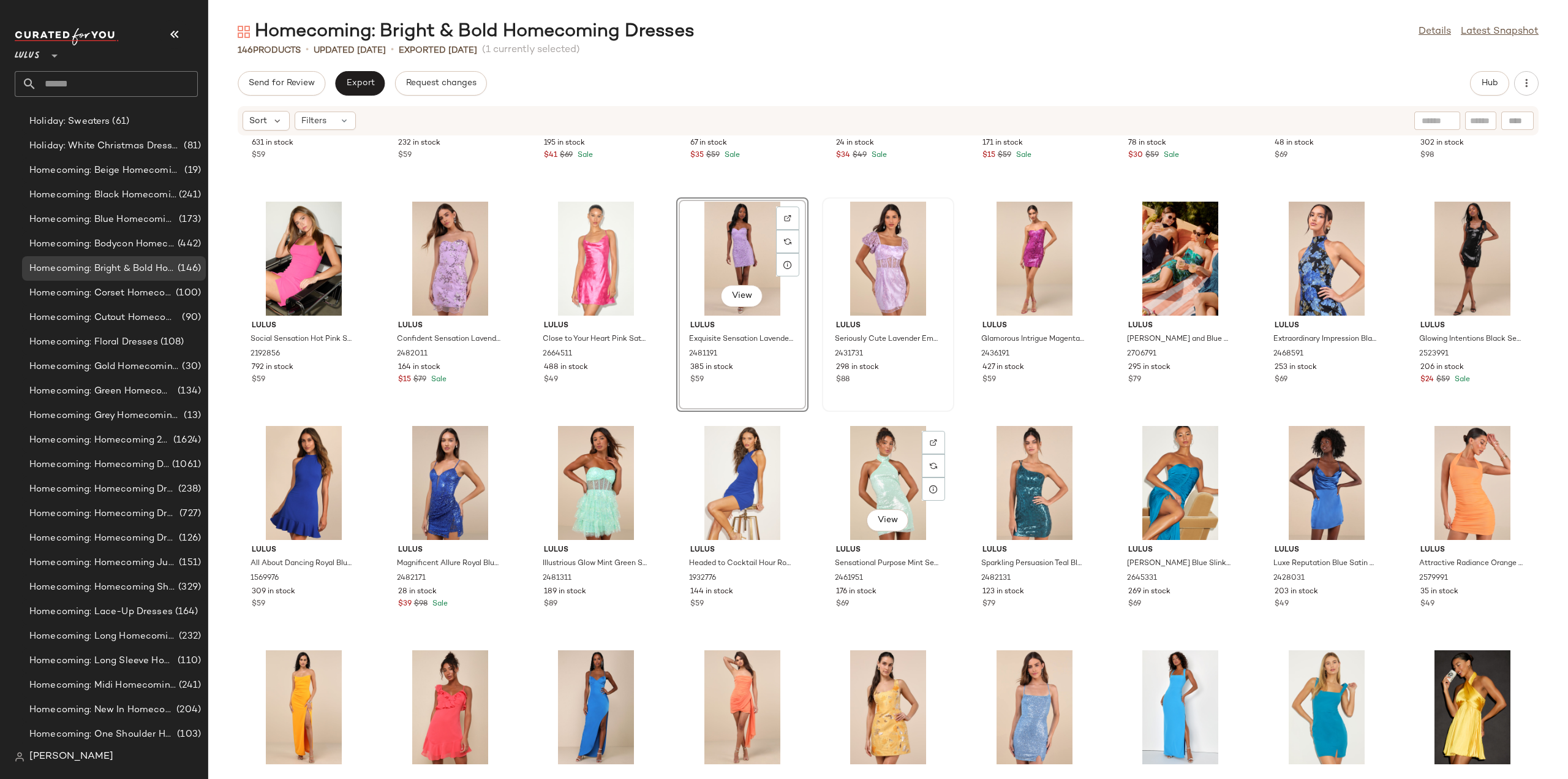
scroll to position [1532, 0]
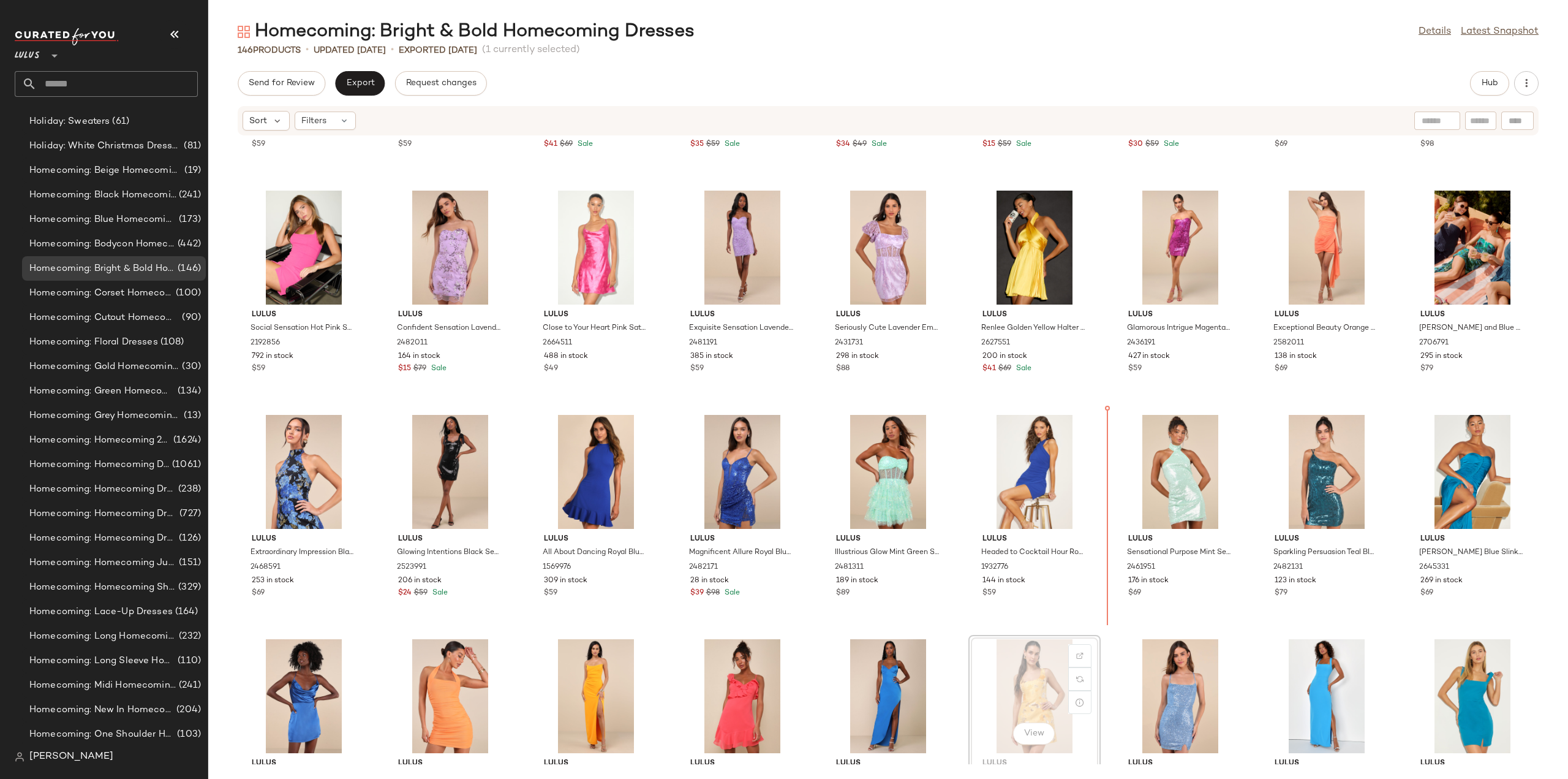
scroll to position [1533, 0]
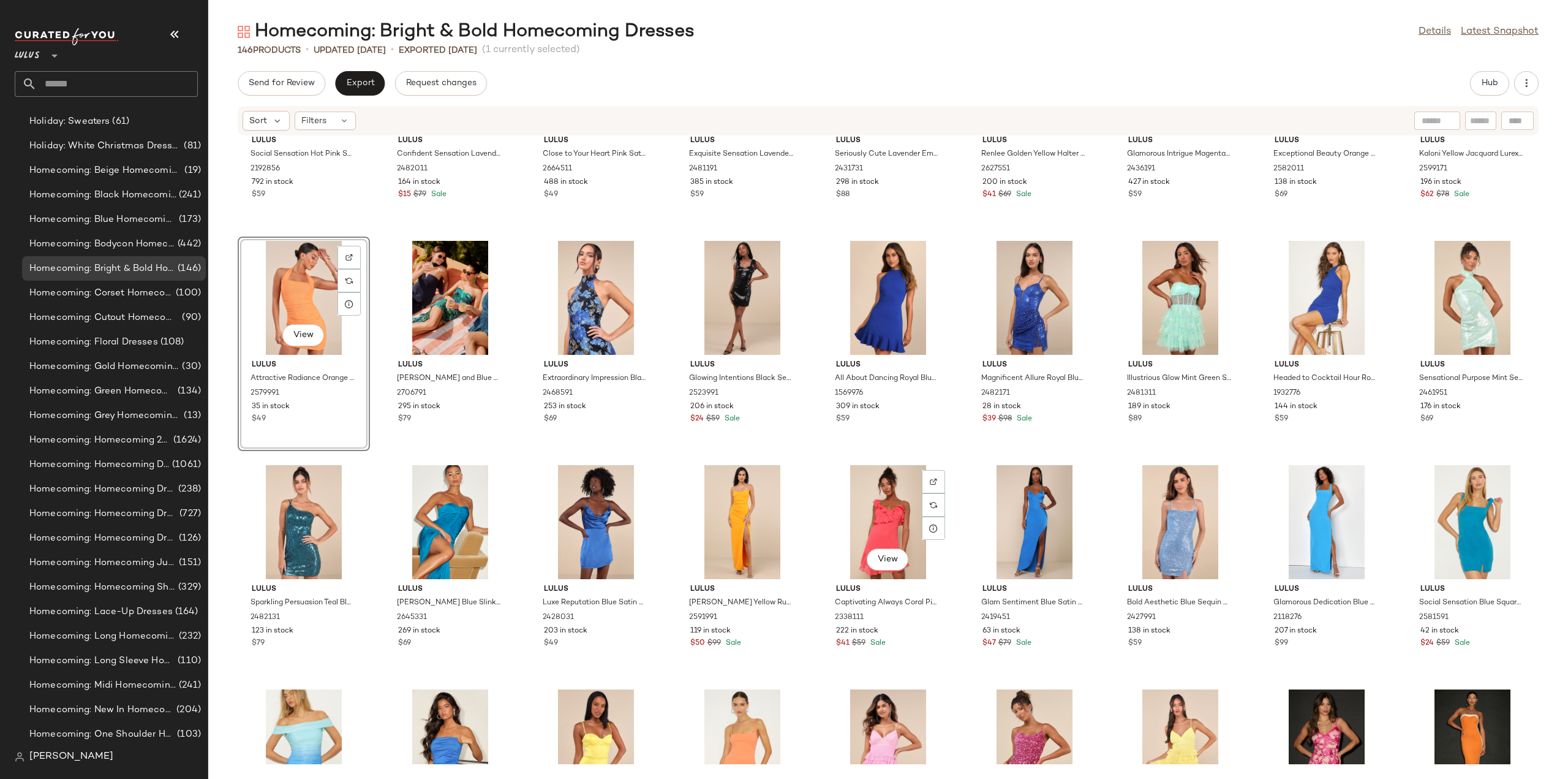
scroll to position [1839, 0]
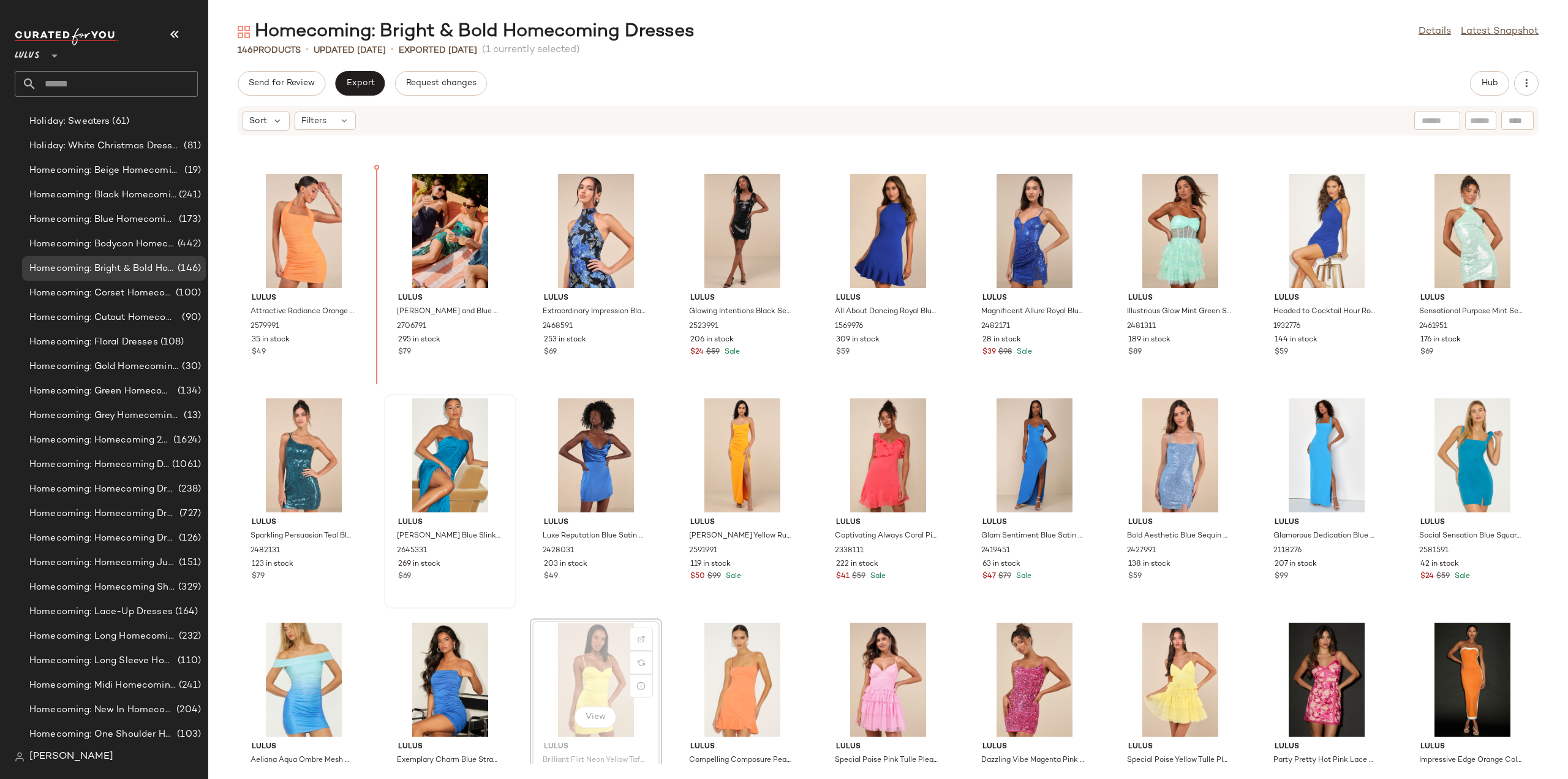
scroll to position [1727, 0]
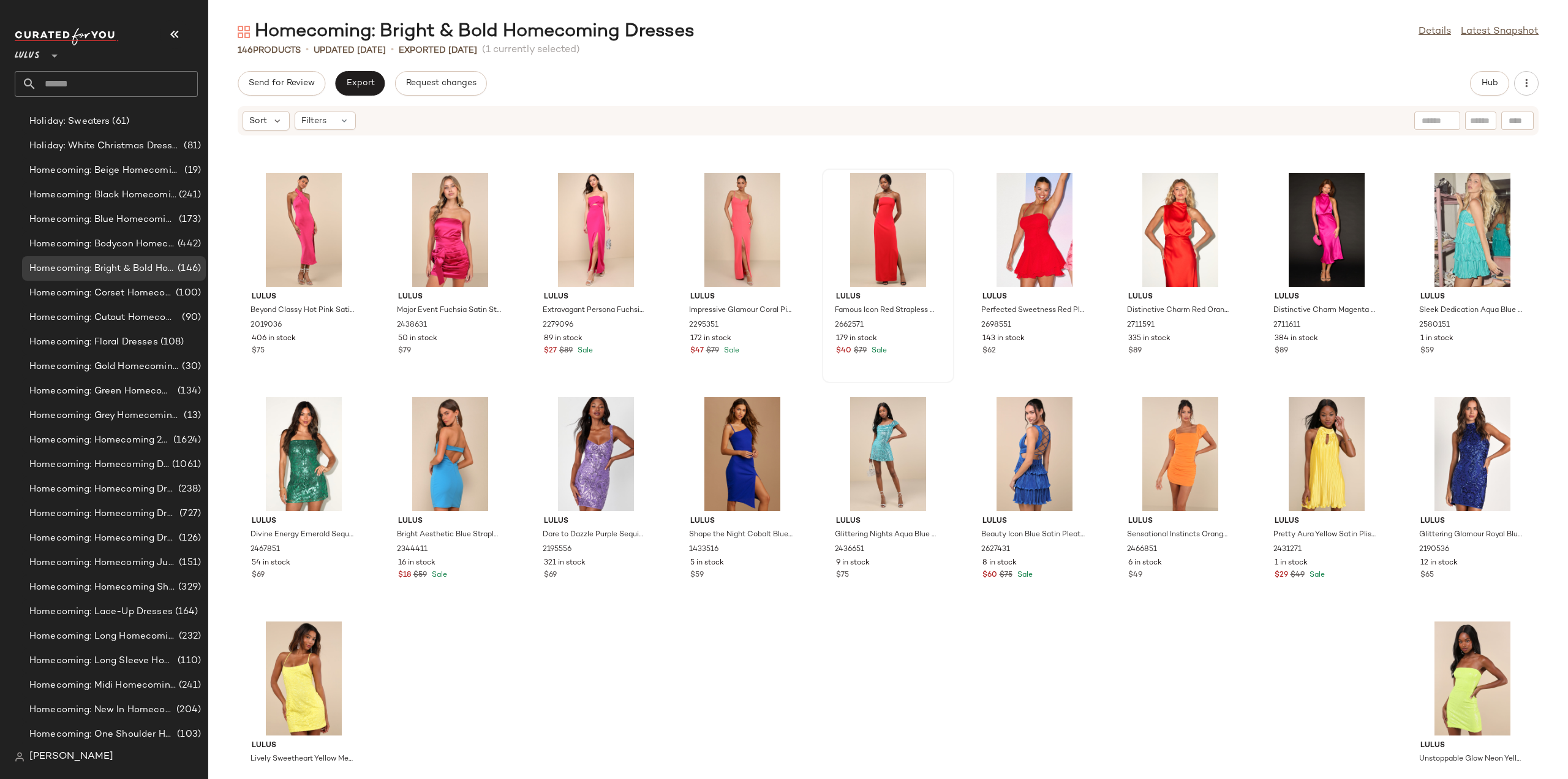
scroll to position [3186, 0]
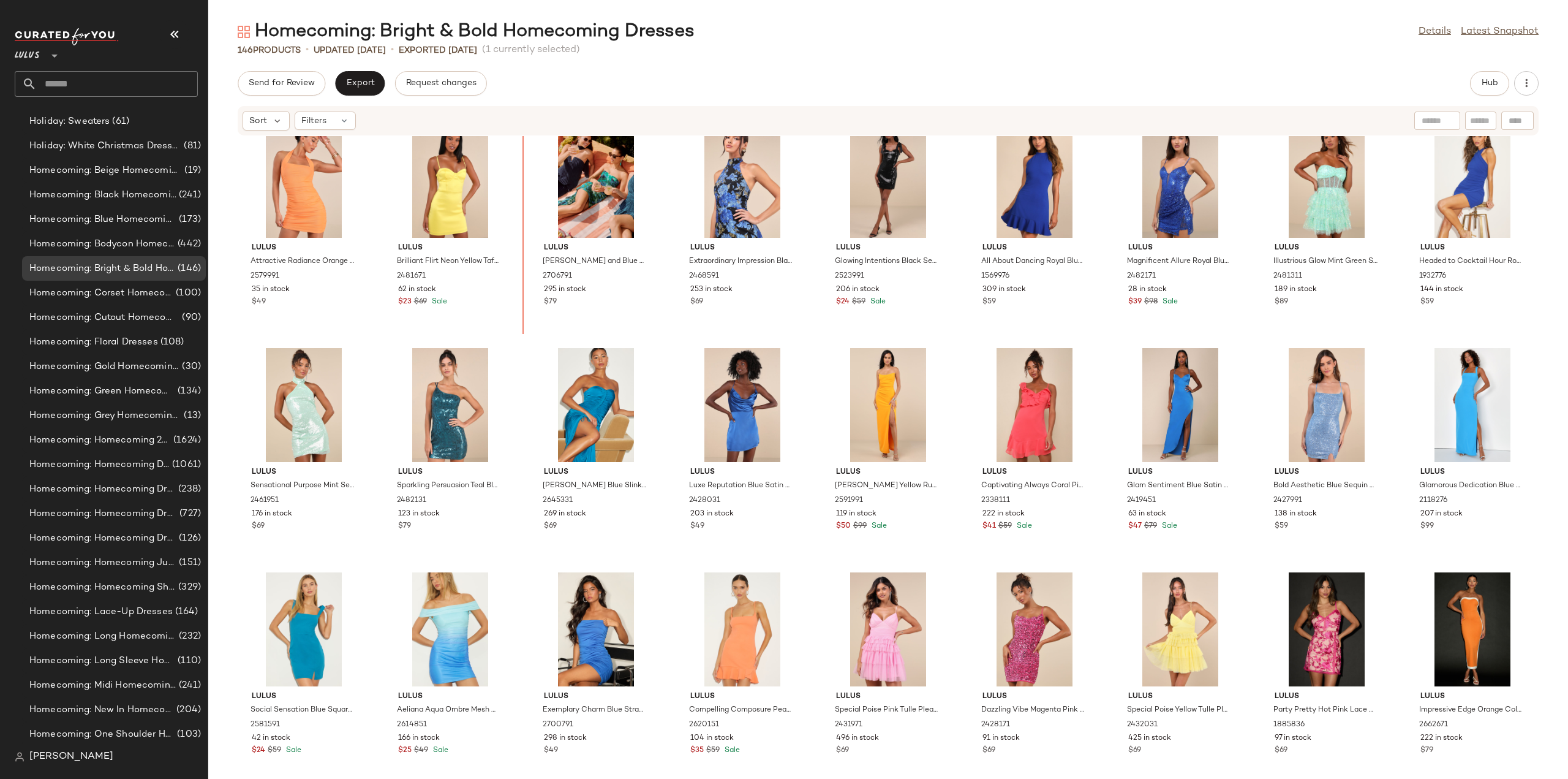
scroll to position [1774, 0]
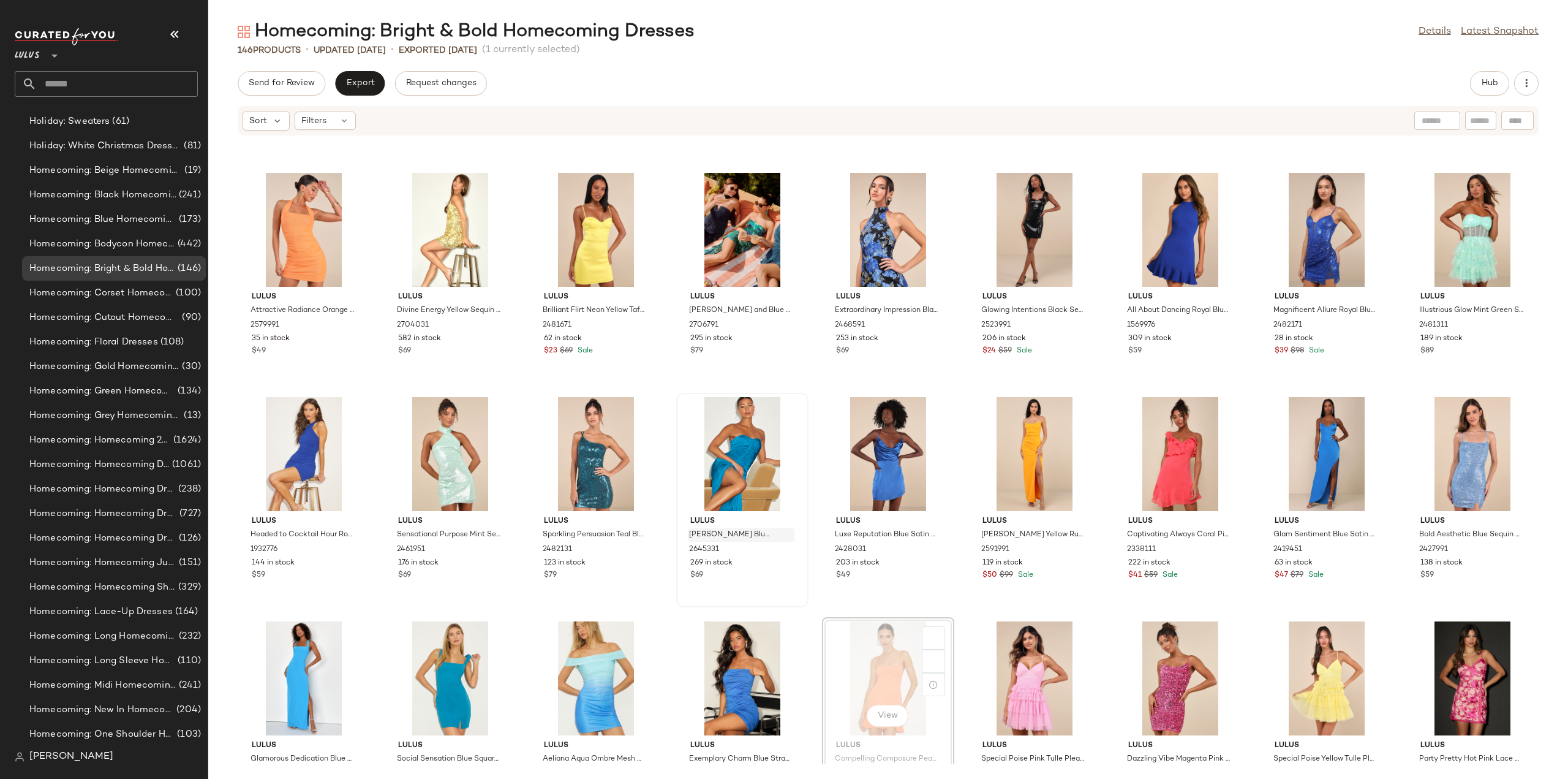
scroll to position [1774, 0]
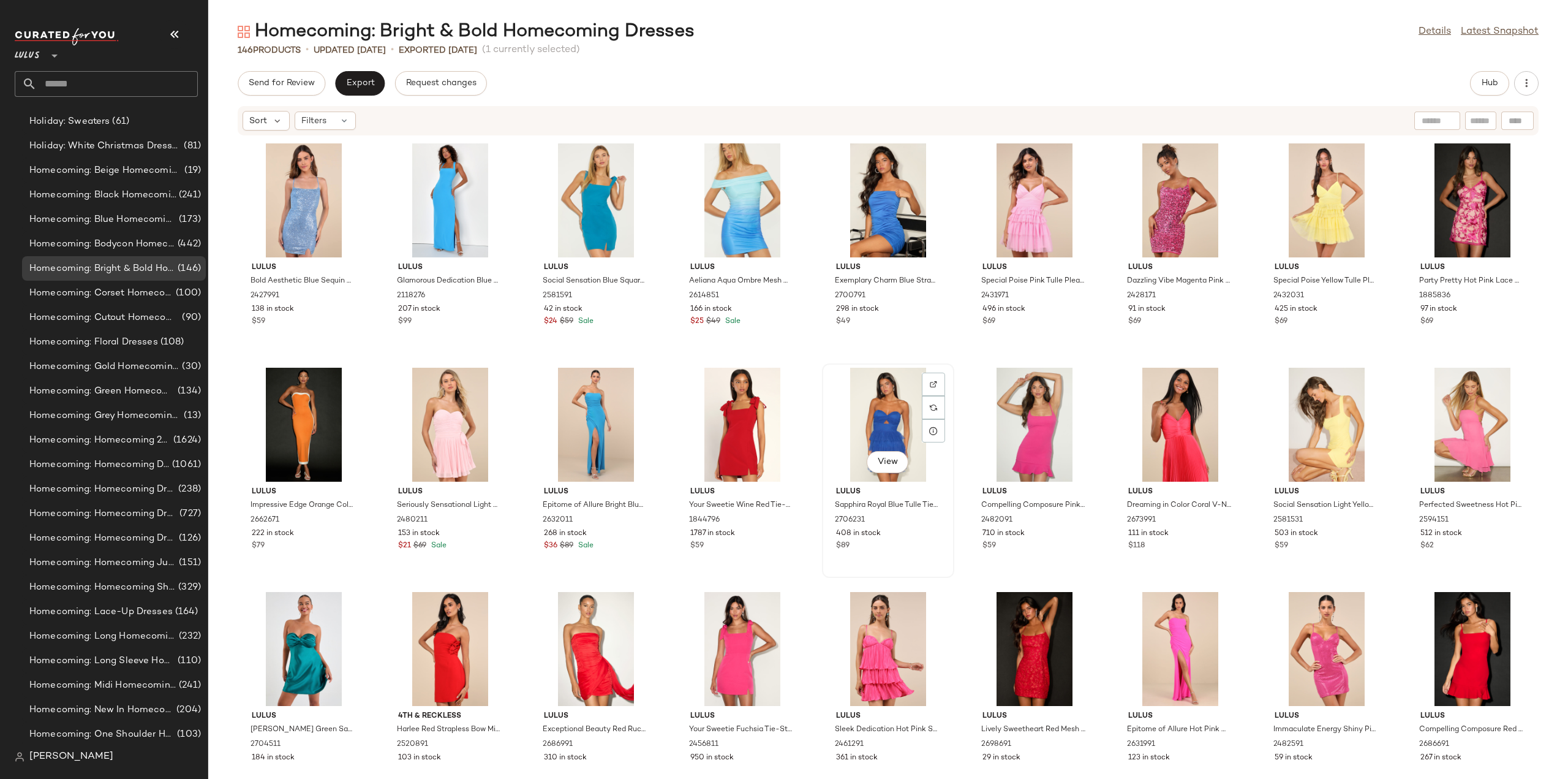
scroll to position [2326, 0]
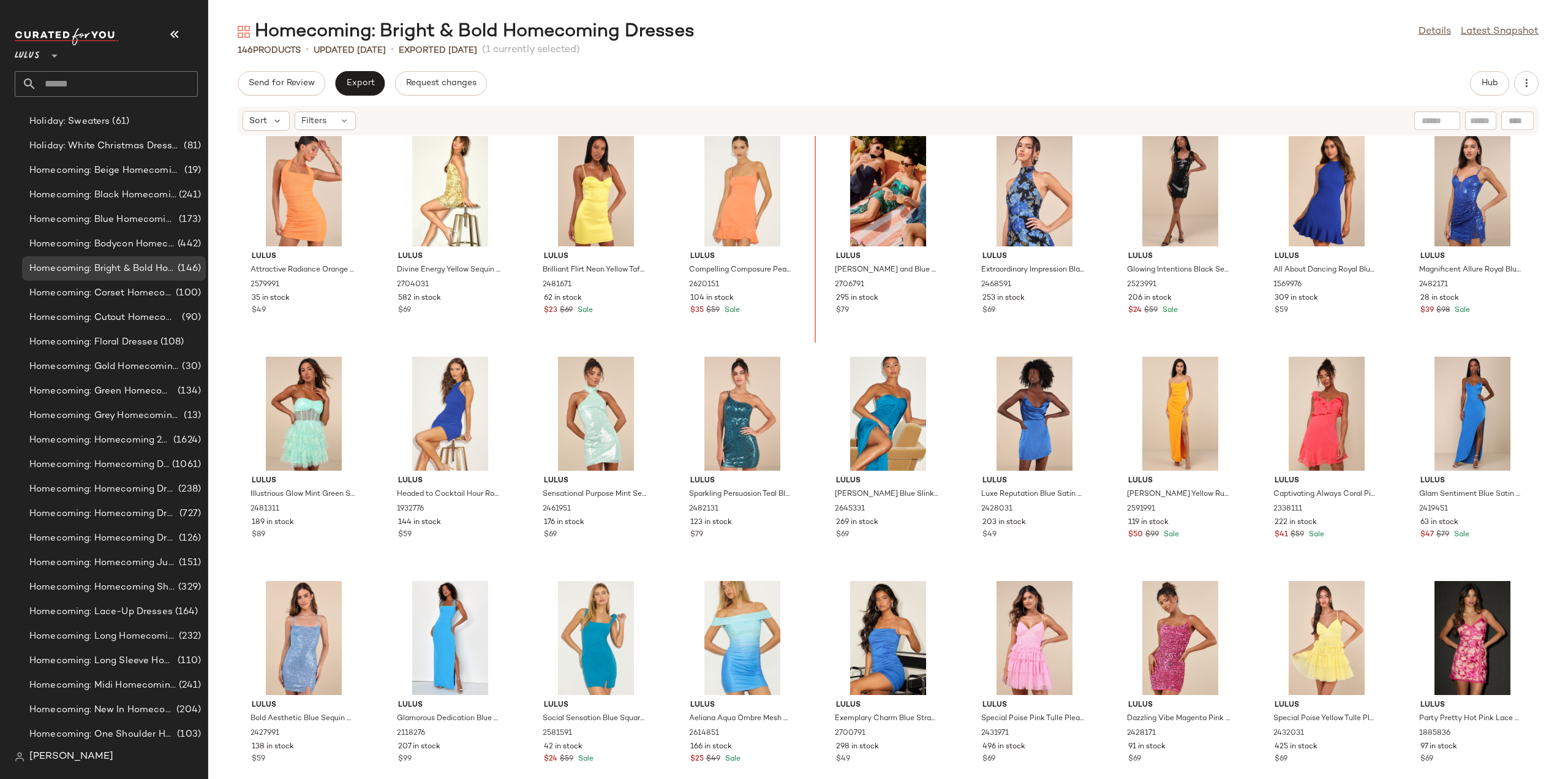
scroll to position [1810, 0]
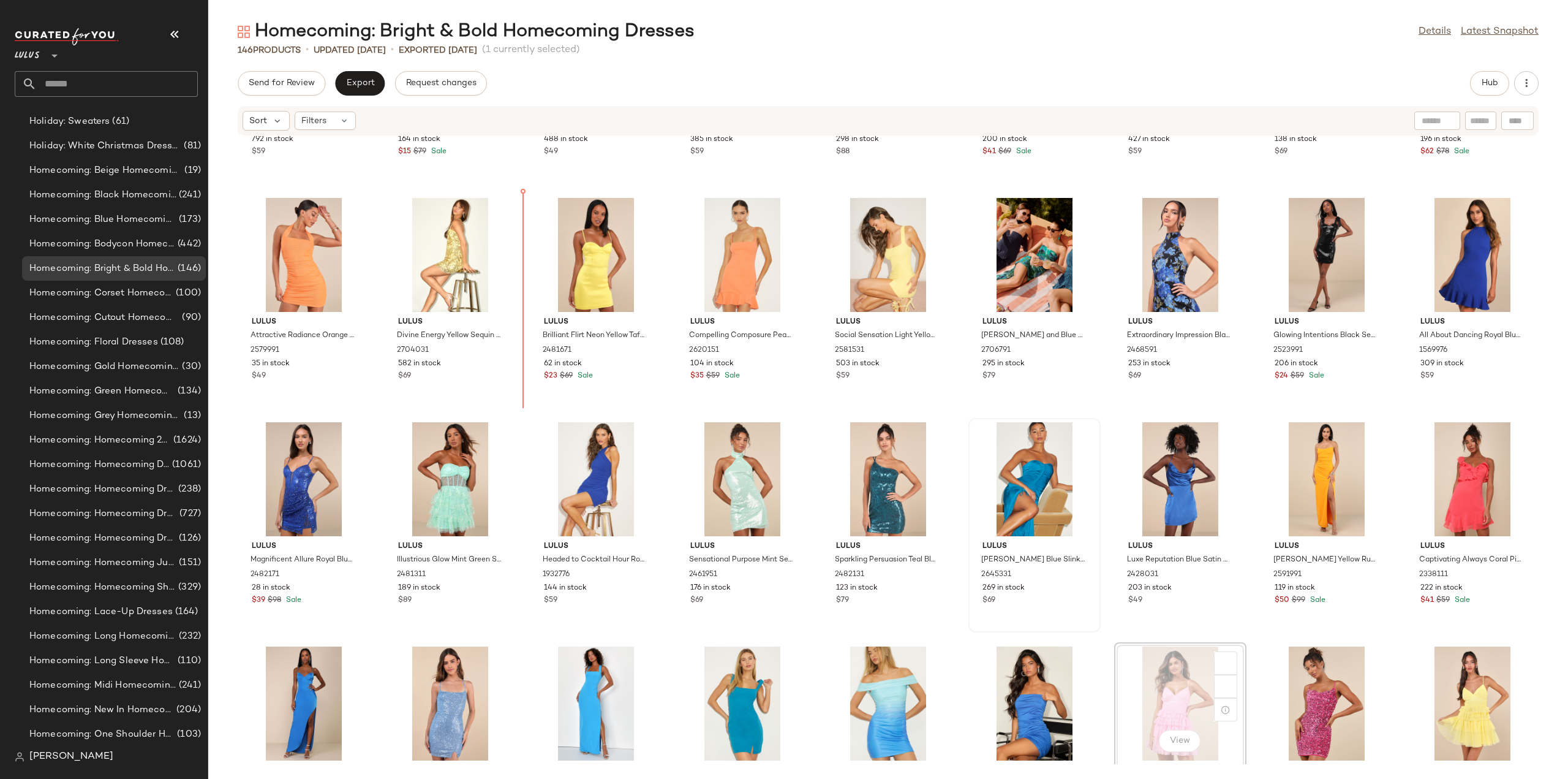
scroll to position [1750, 0]
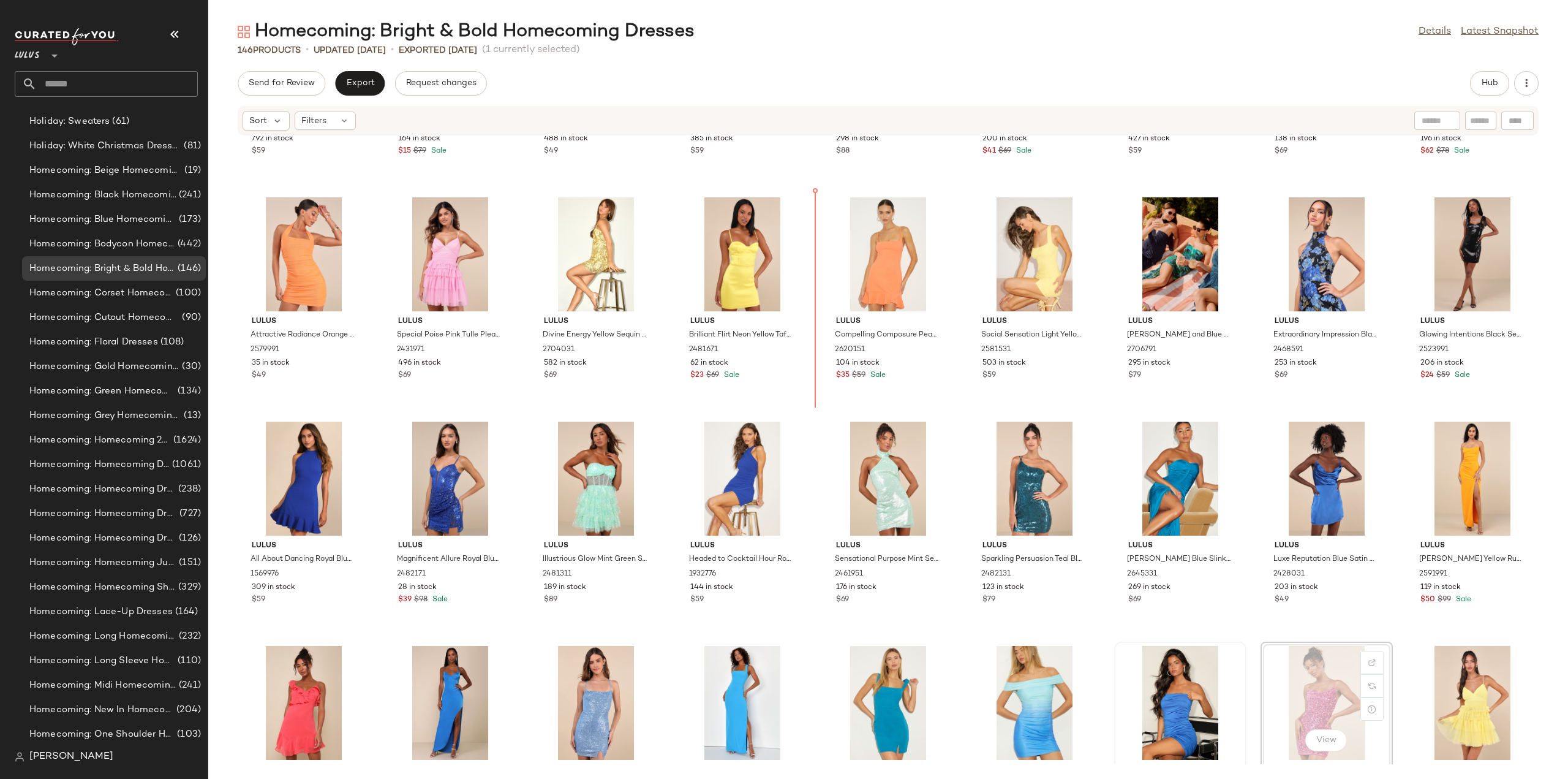
scroll to position [1750, 0]
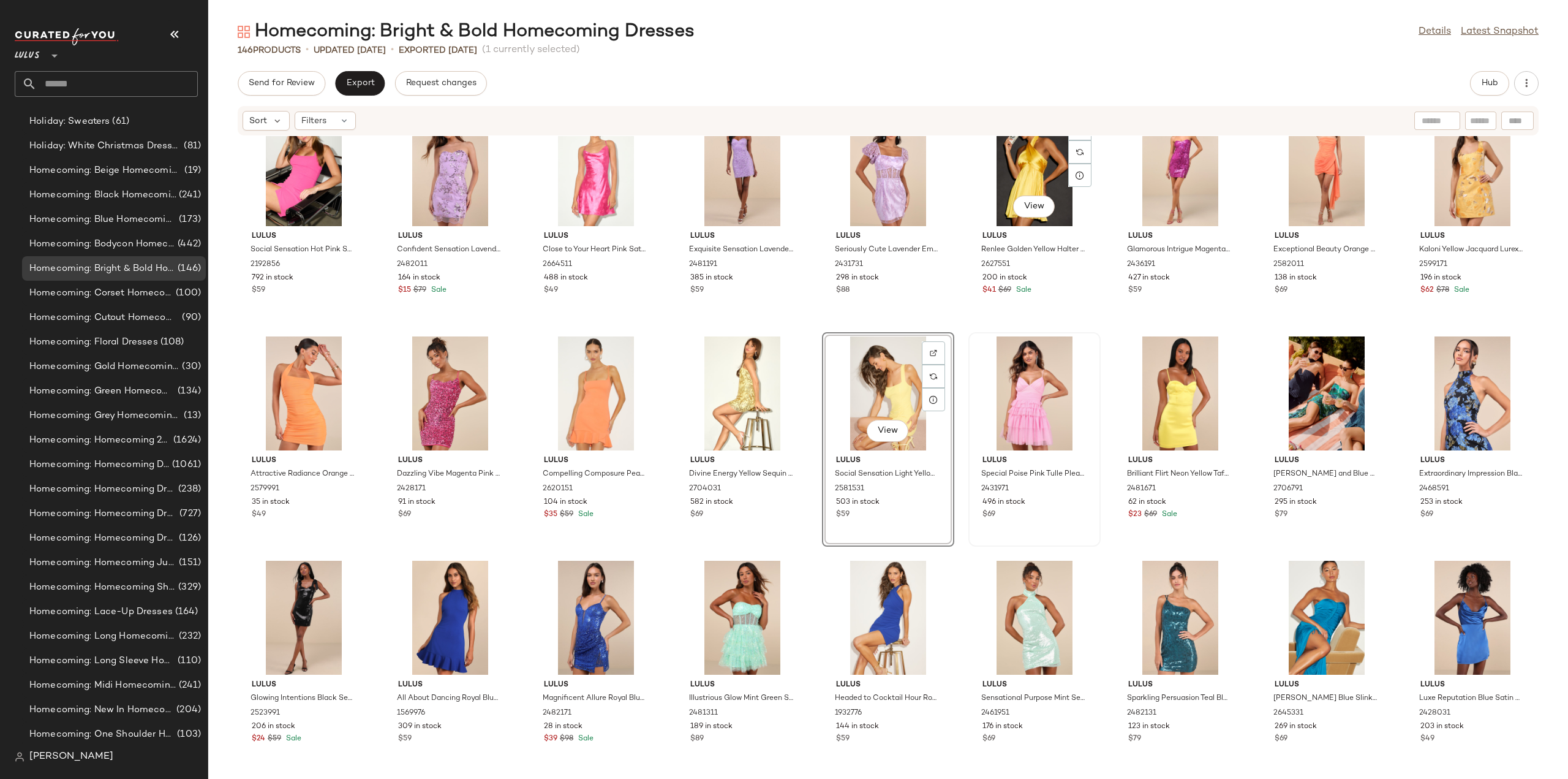
scroll to position [1566, 0]
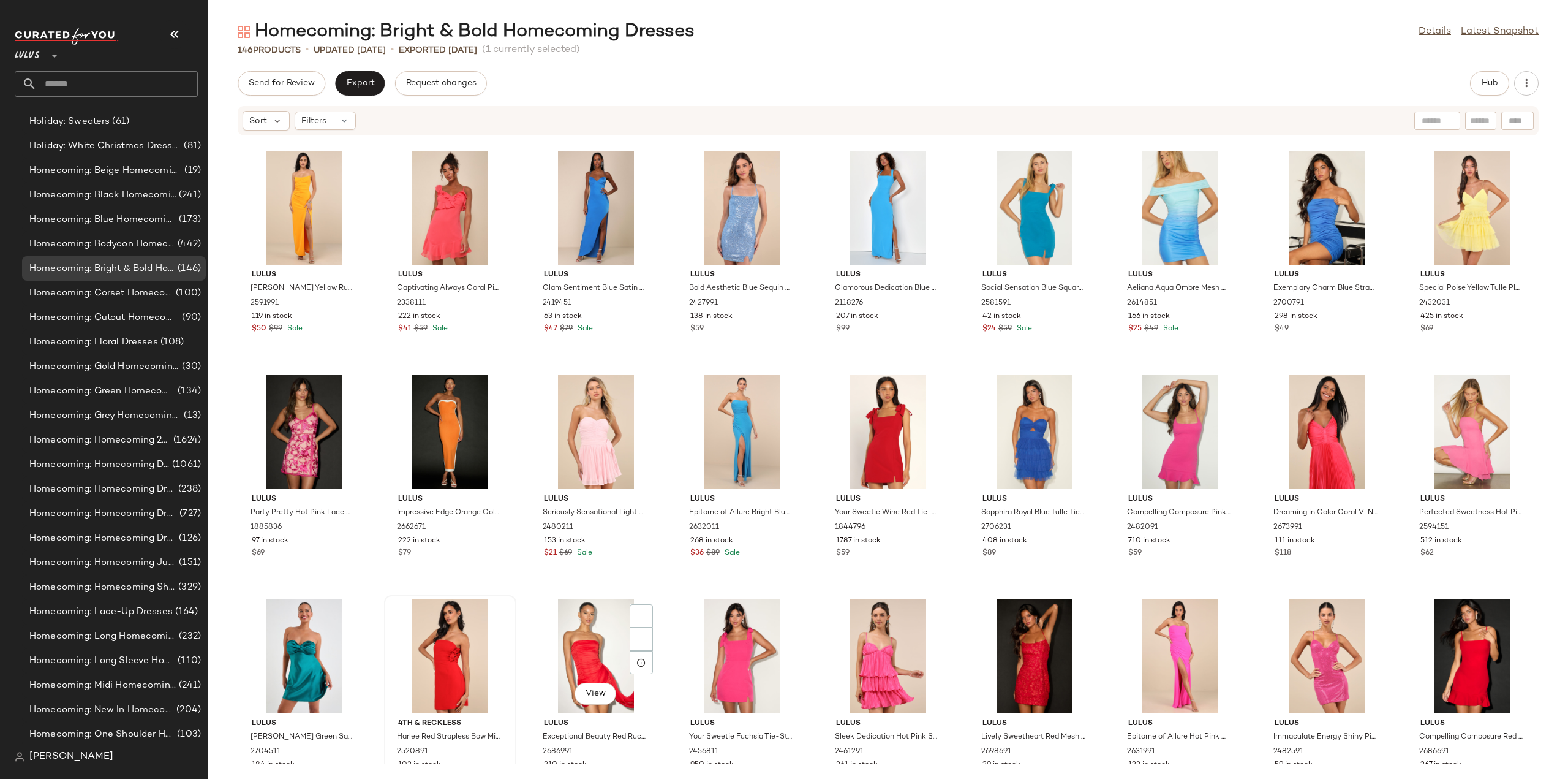
scroll to position [2267, 0]
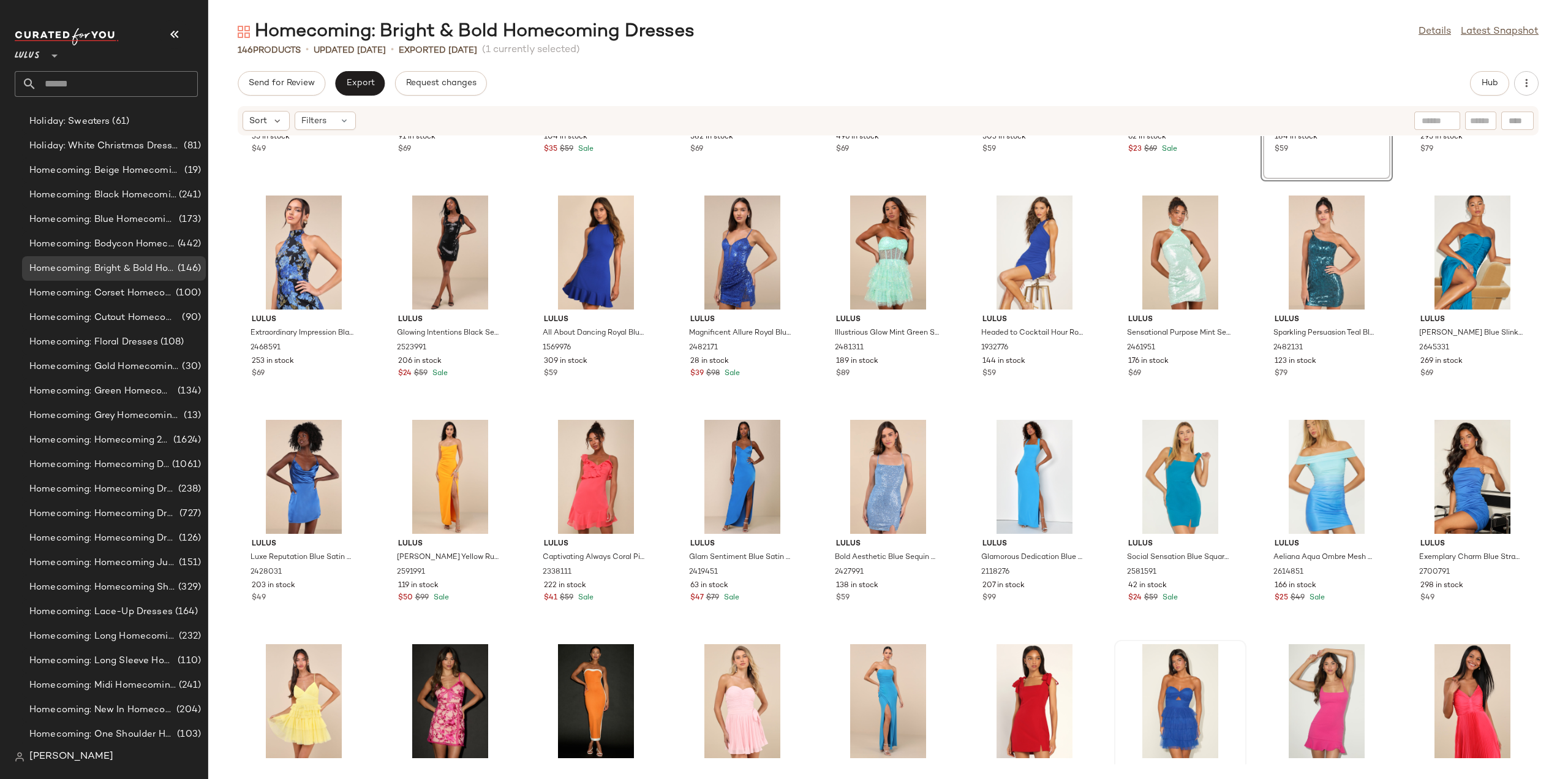
scroll to position [2172, 0]
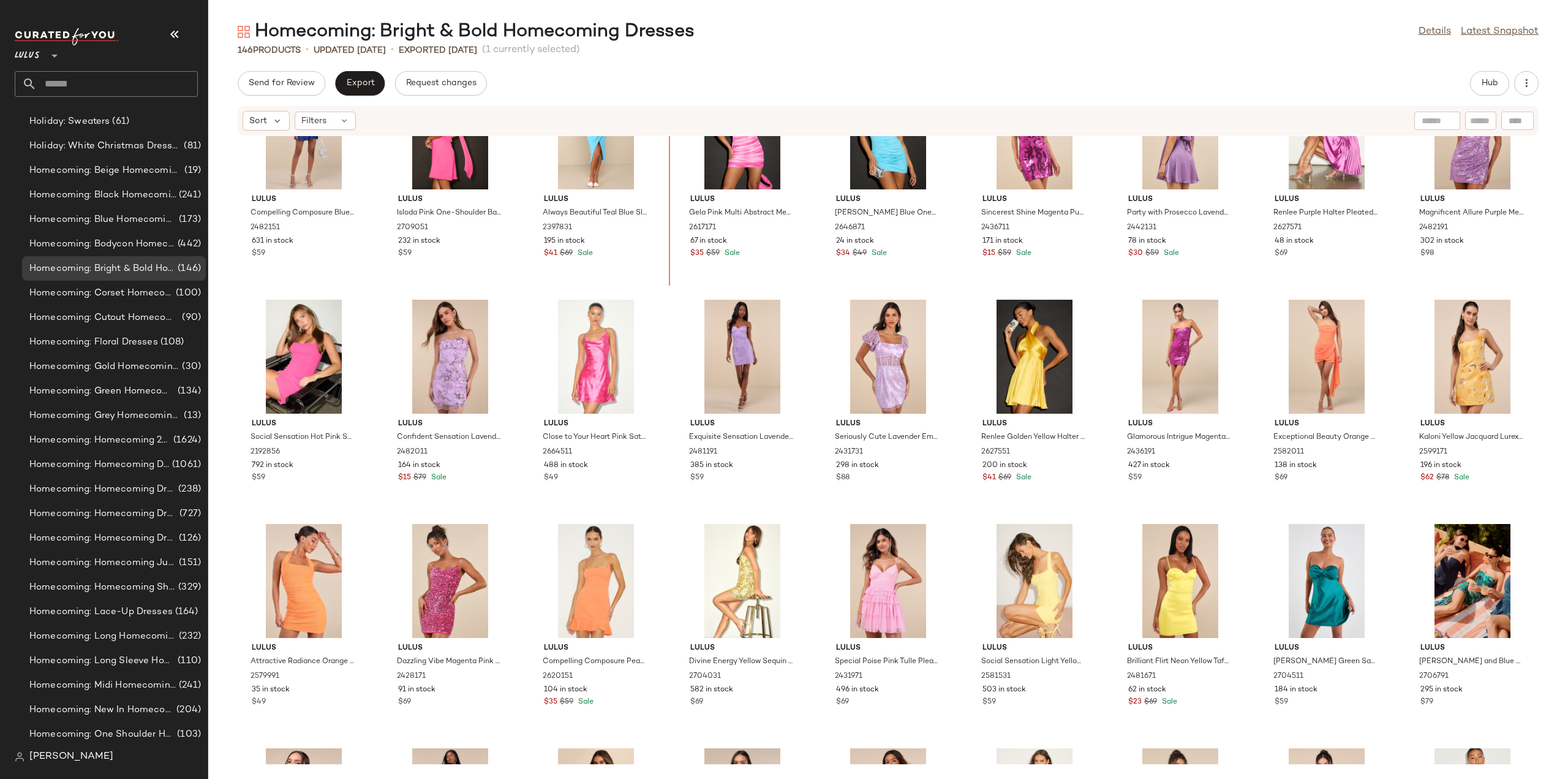
scroll to position [1416, 0]
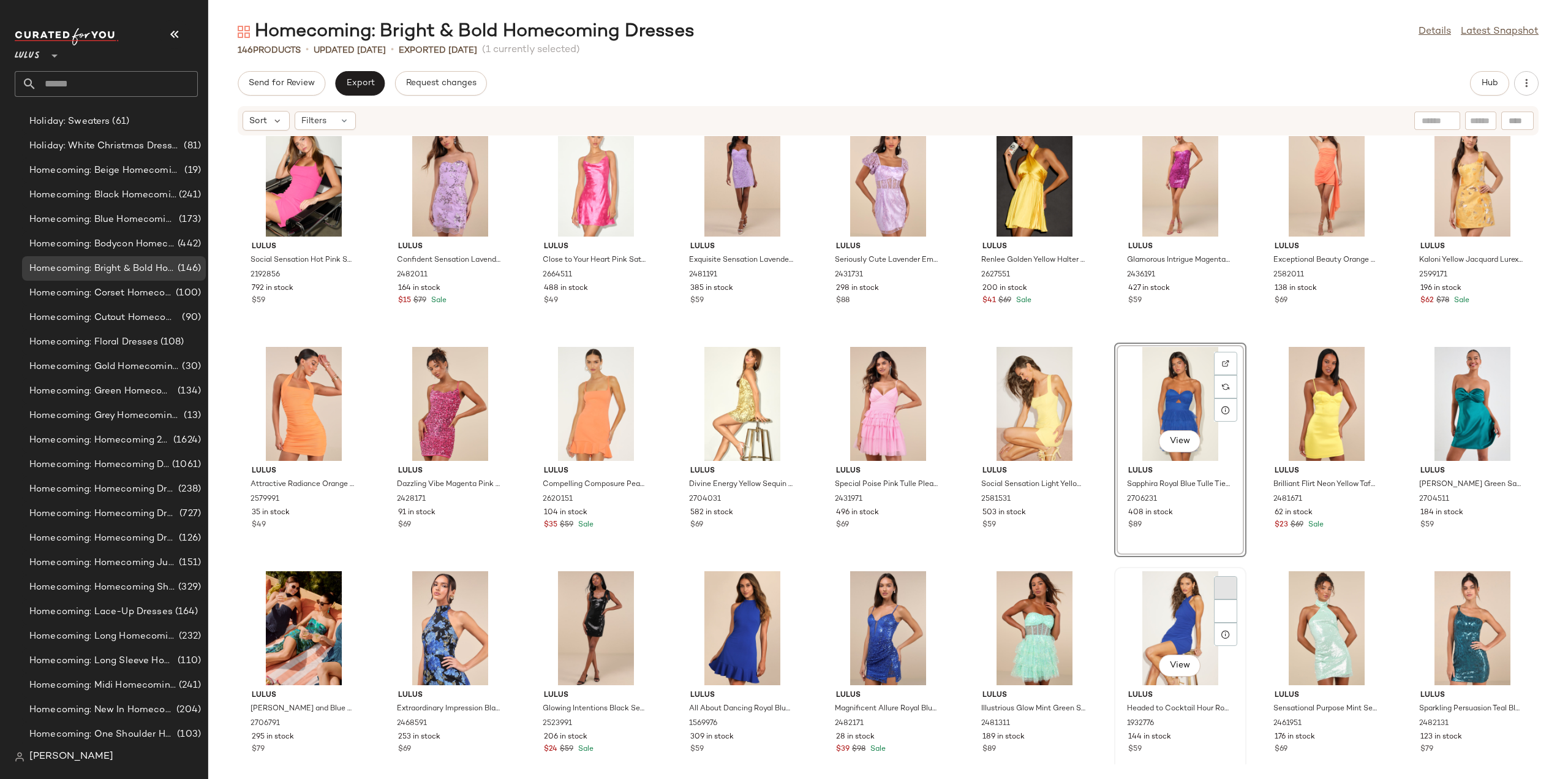
scroll to position [1661, 0]
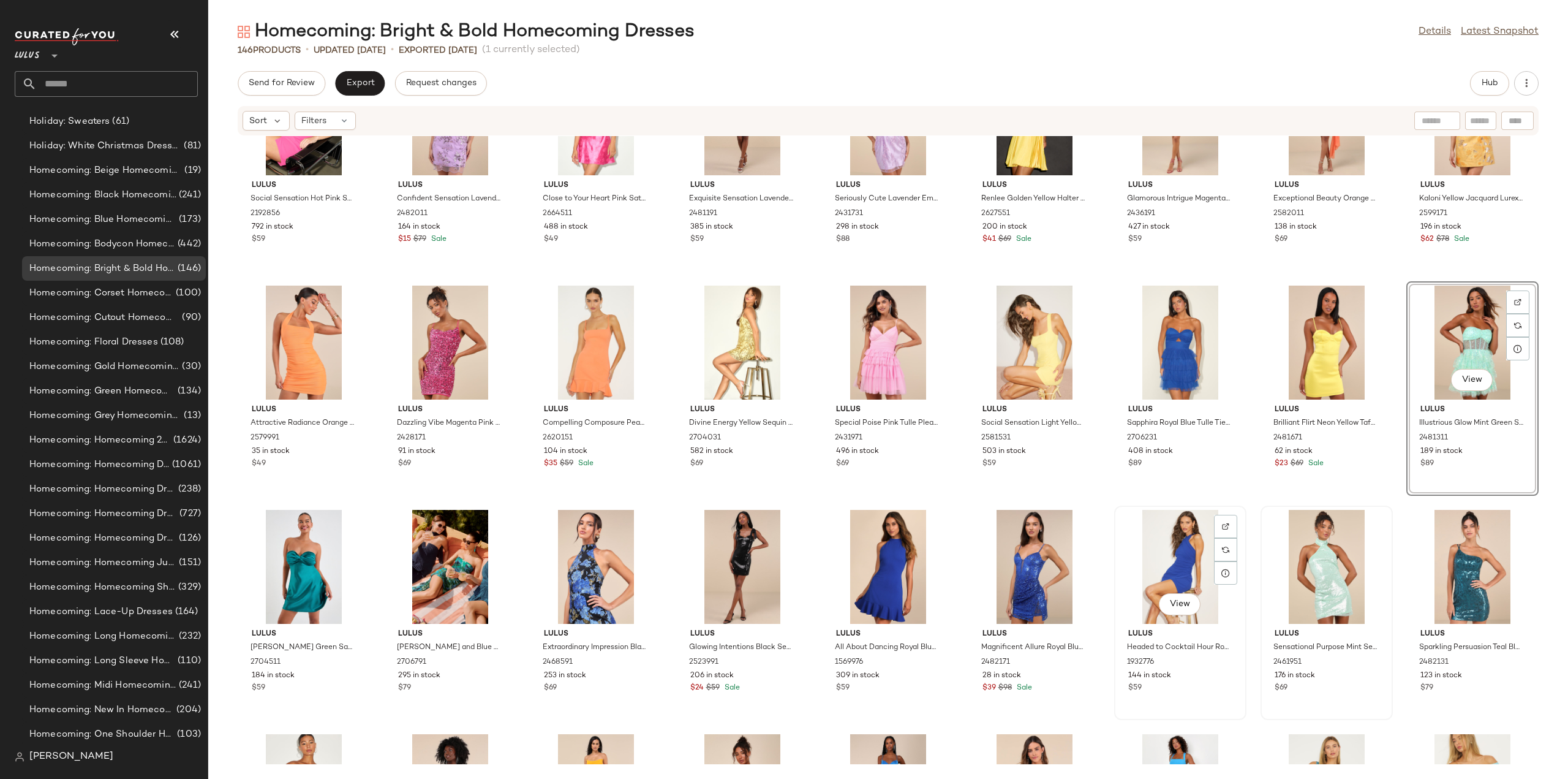
scroll to position [1723, 0]
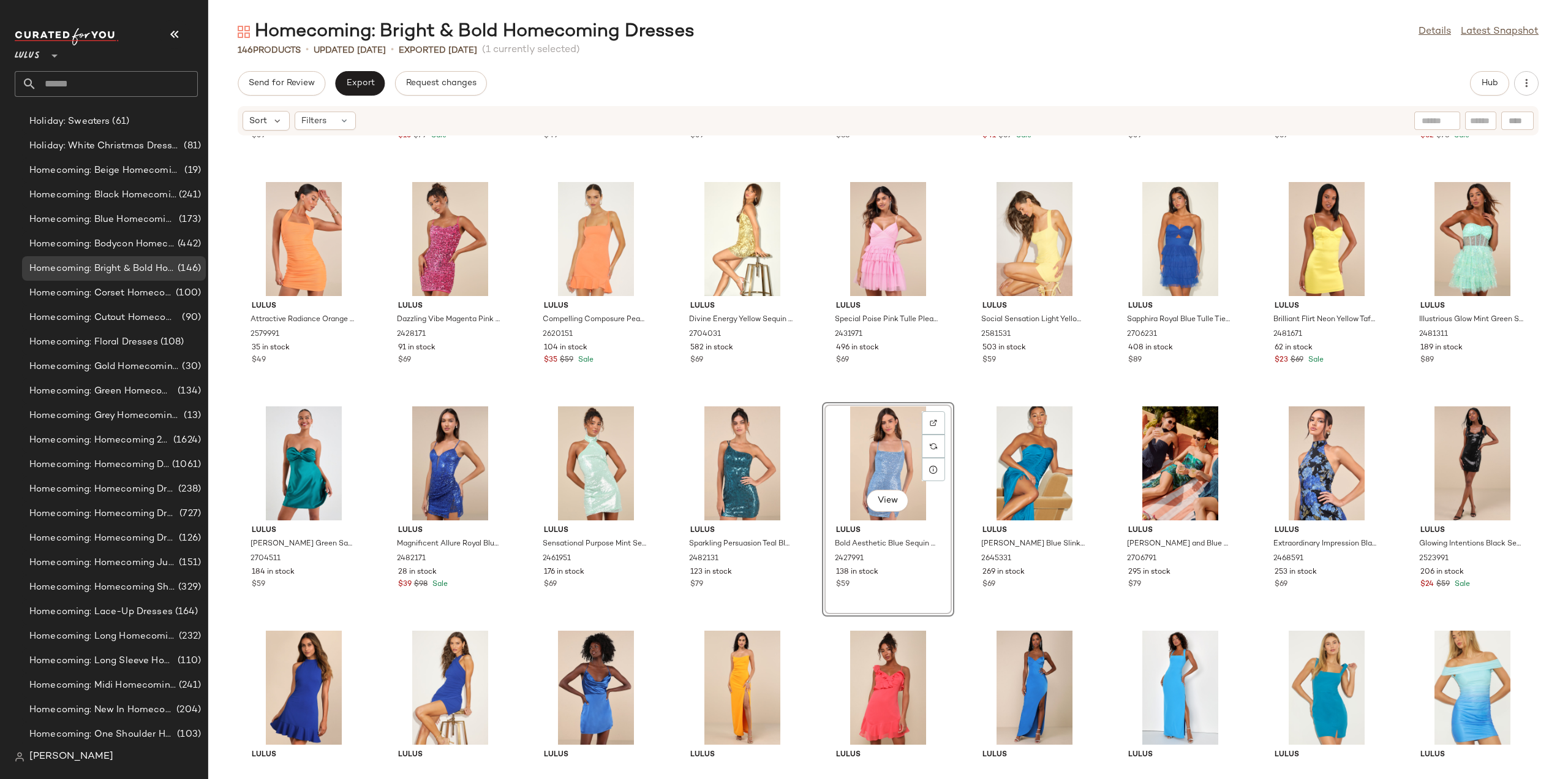
scroll to position [1784, 0]
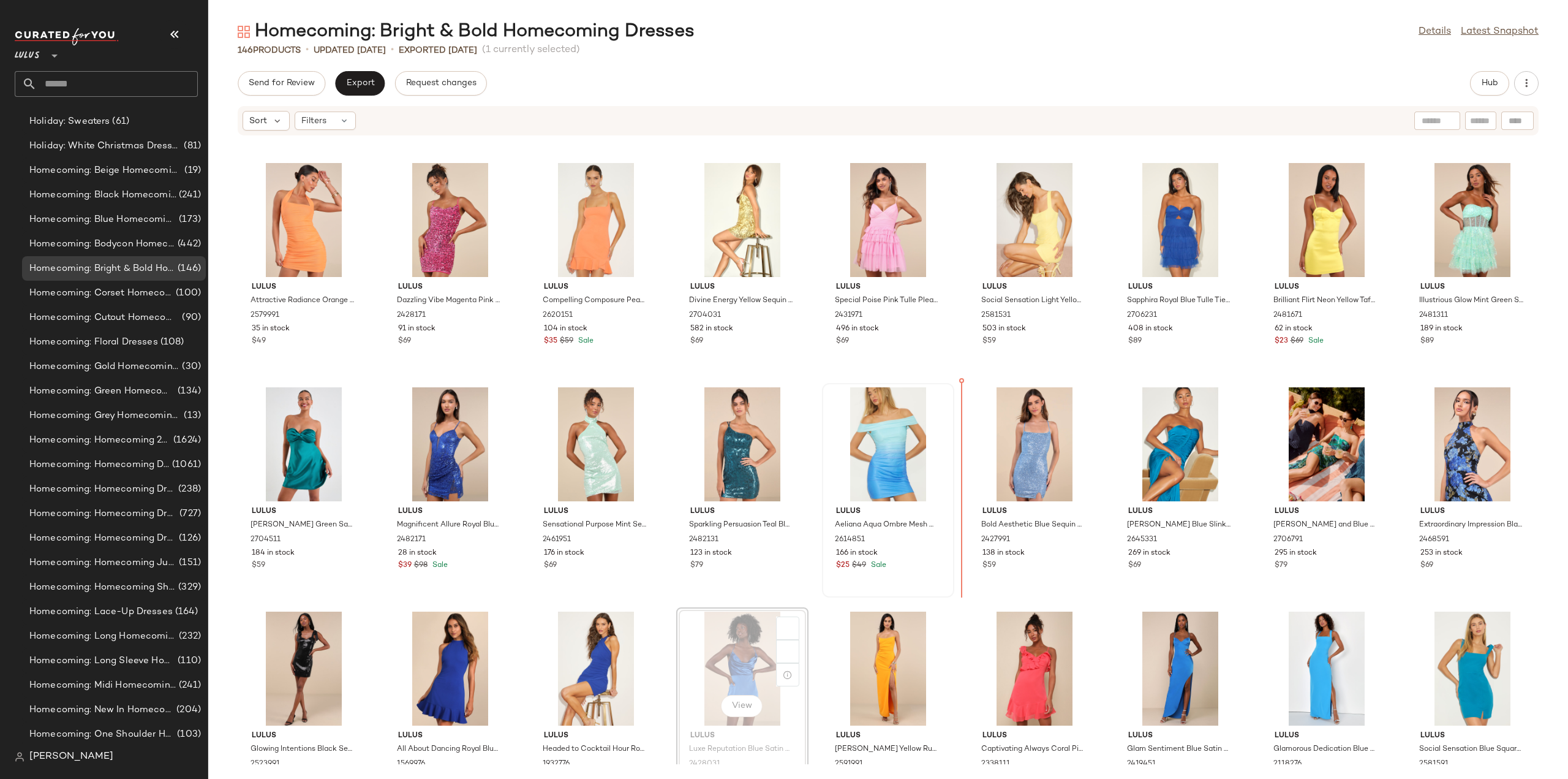
scroll to position [1784, 0]
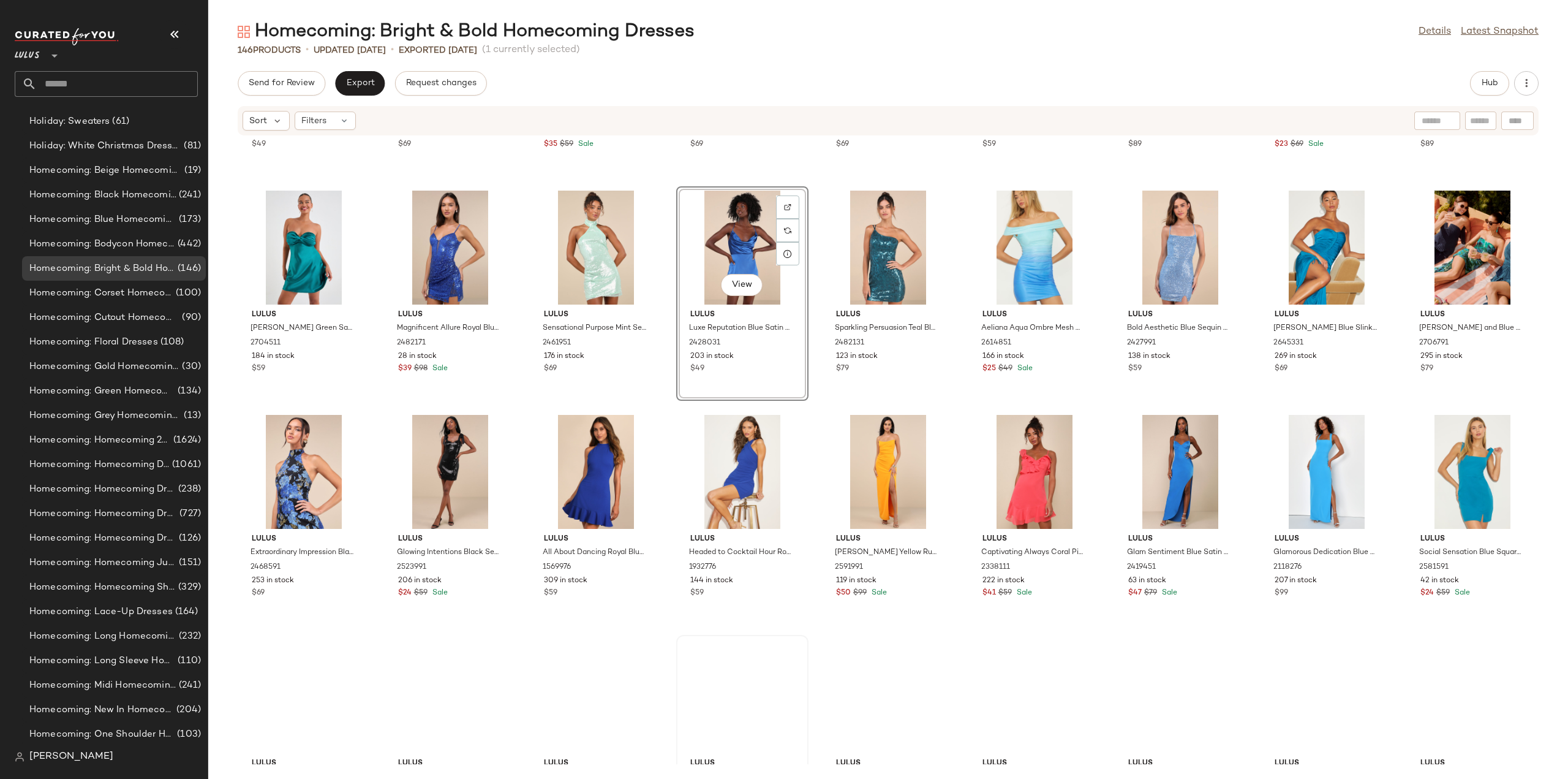
scroll to position [2030, 0]
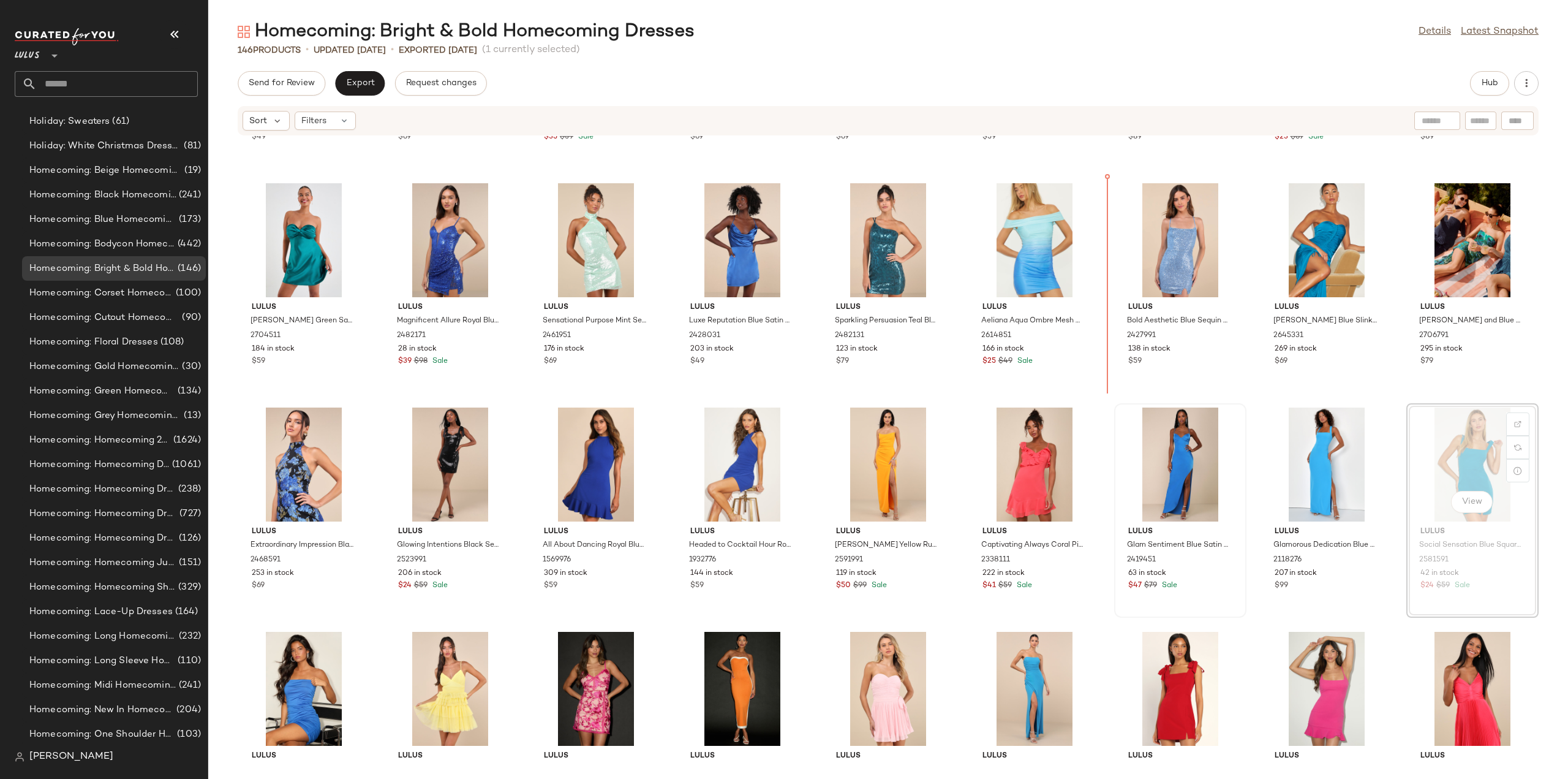
scroll to position [1975, 0]
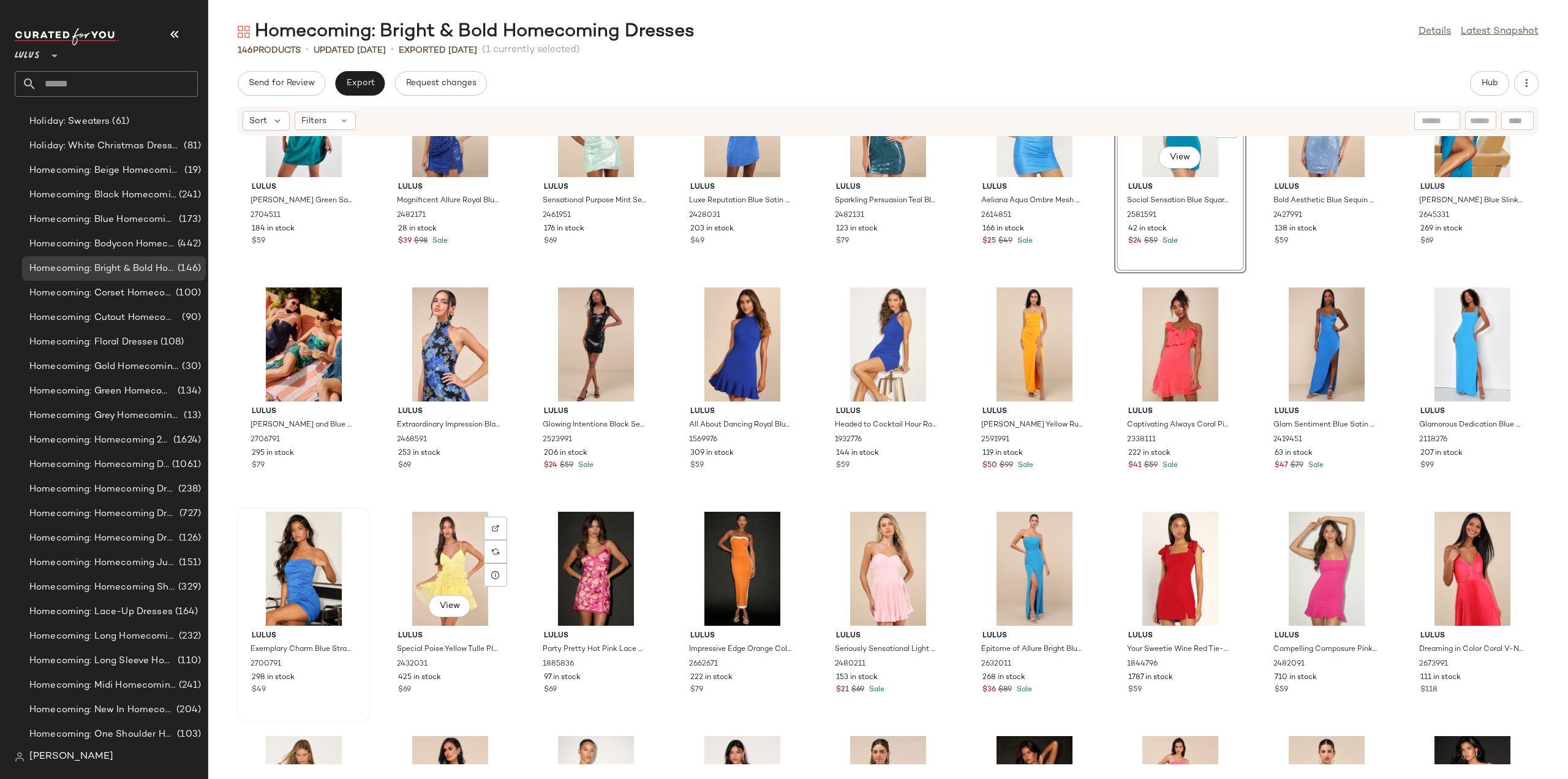
scroll to position [2083, 0]
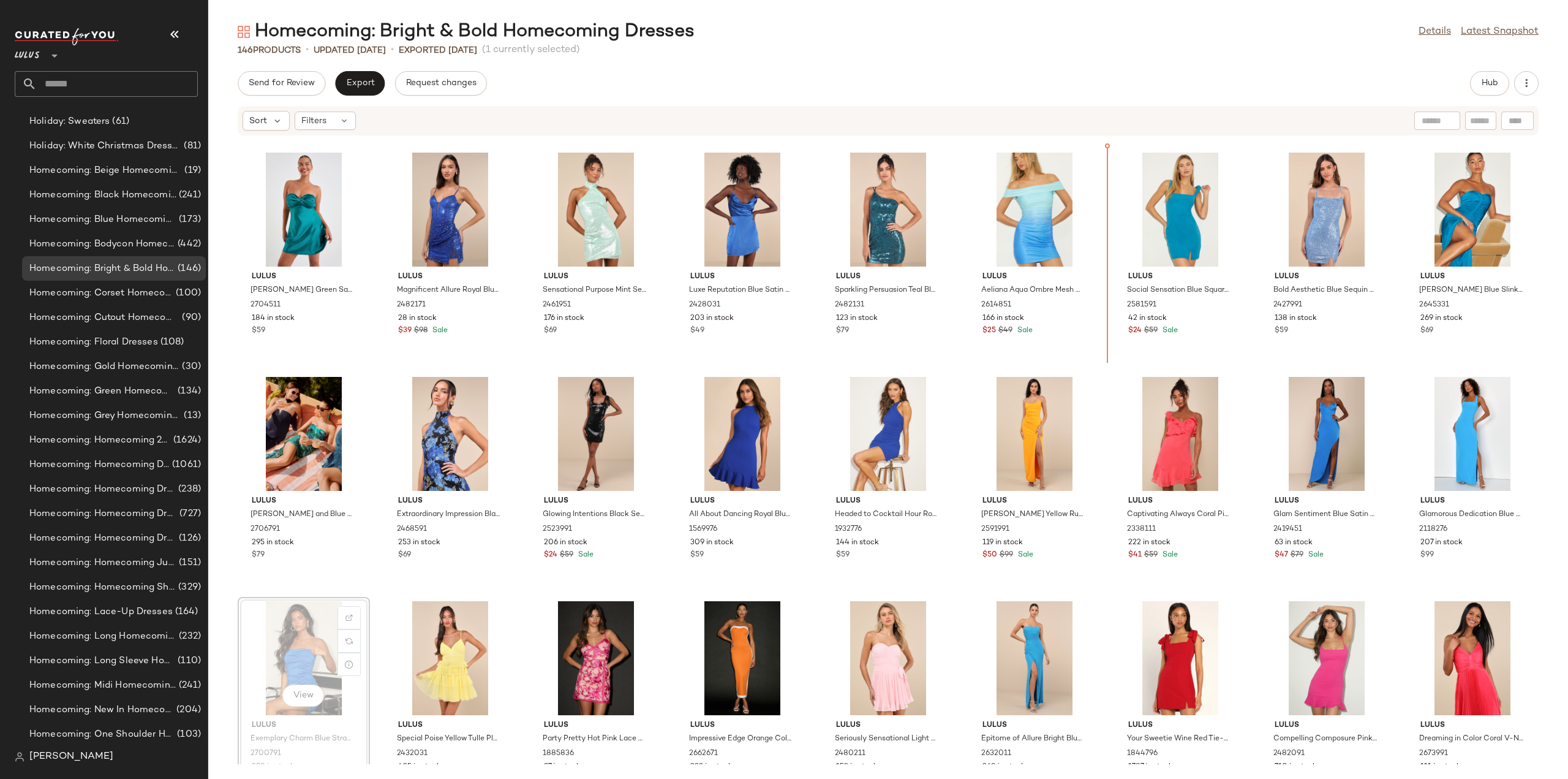
scroll to position [2004, 0]
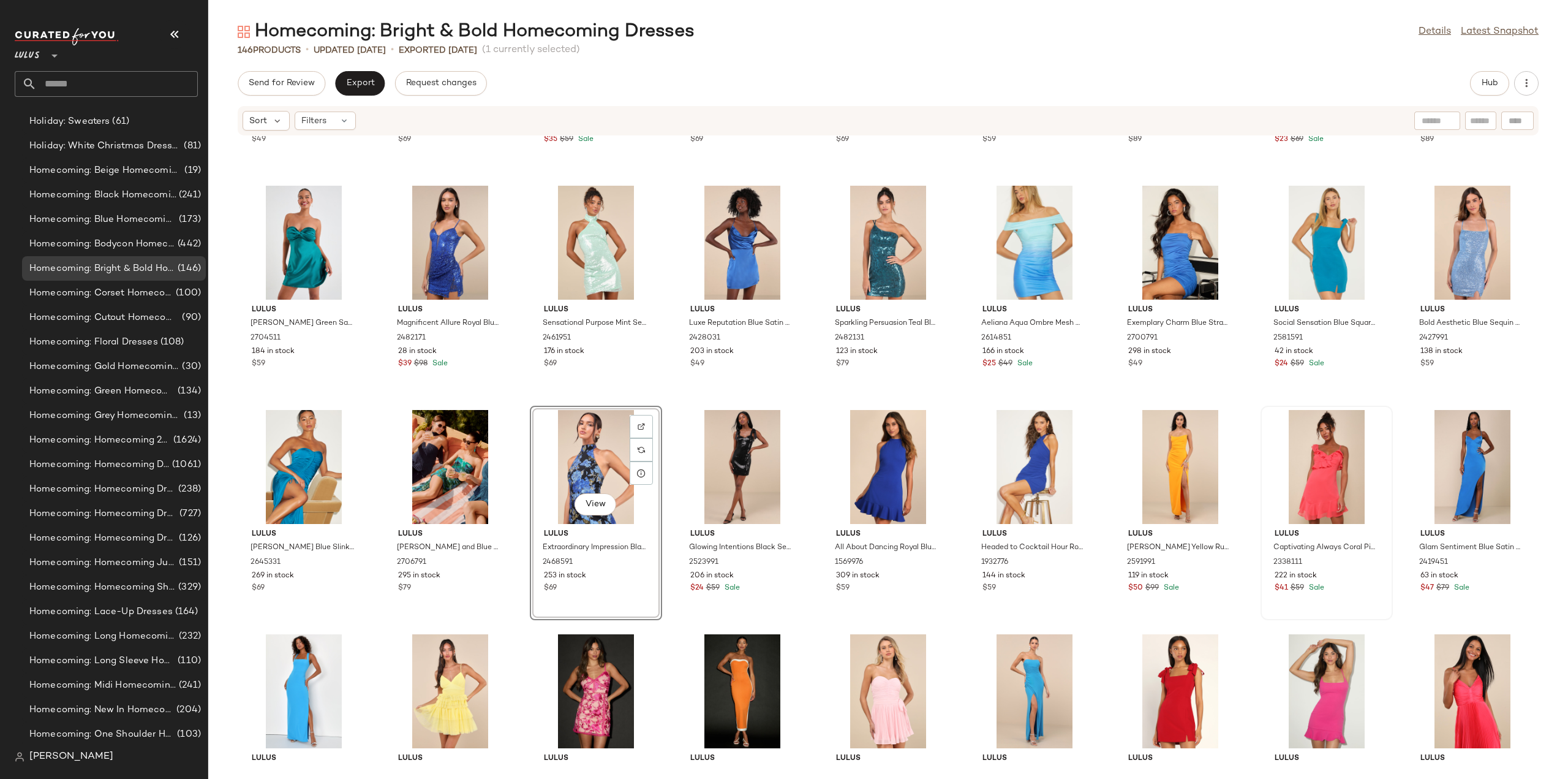
scroll to position [1985, 0]
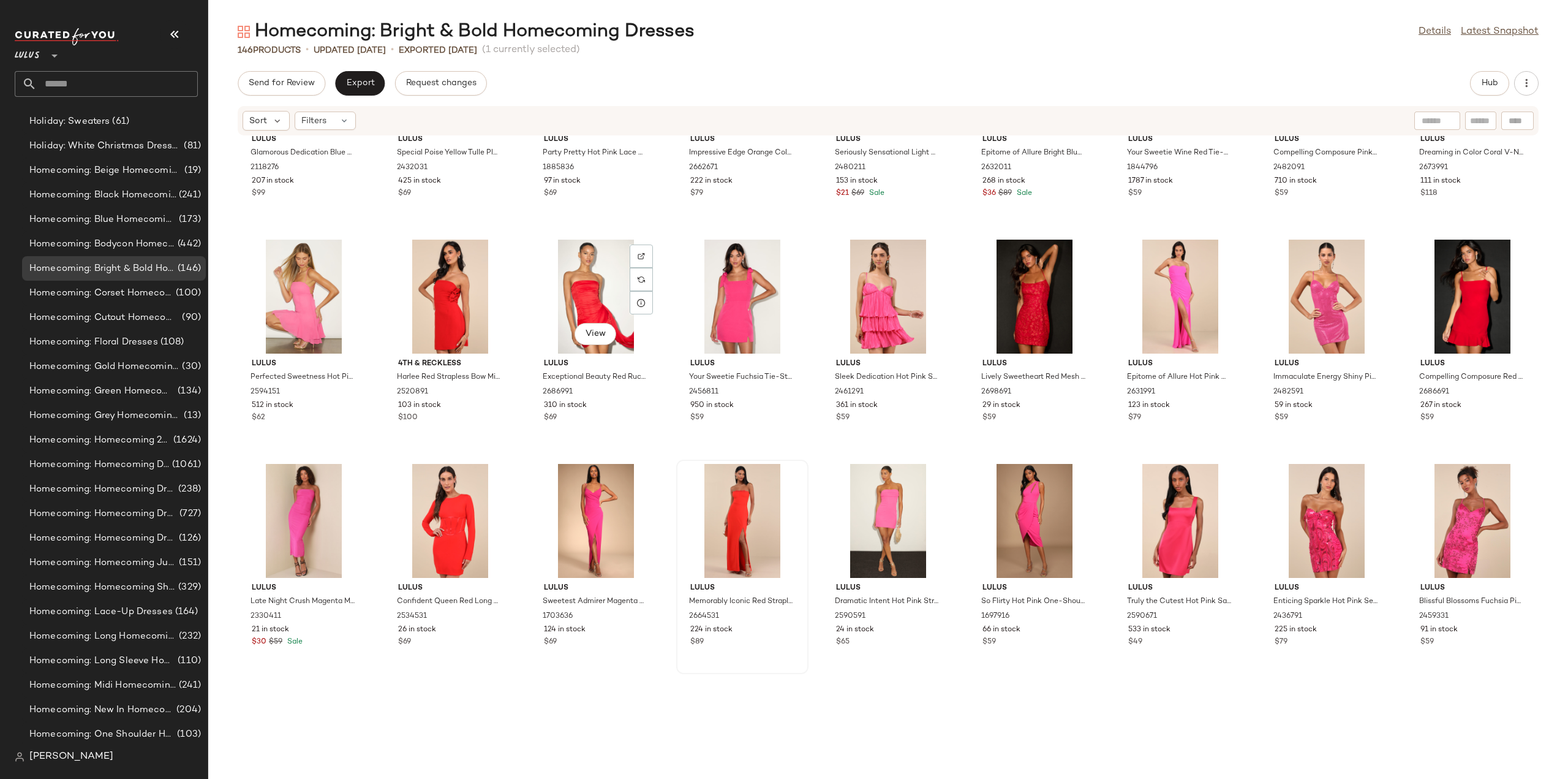
scroll to position [2659, 0]
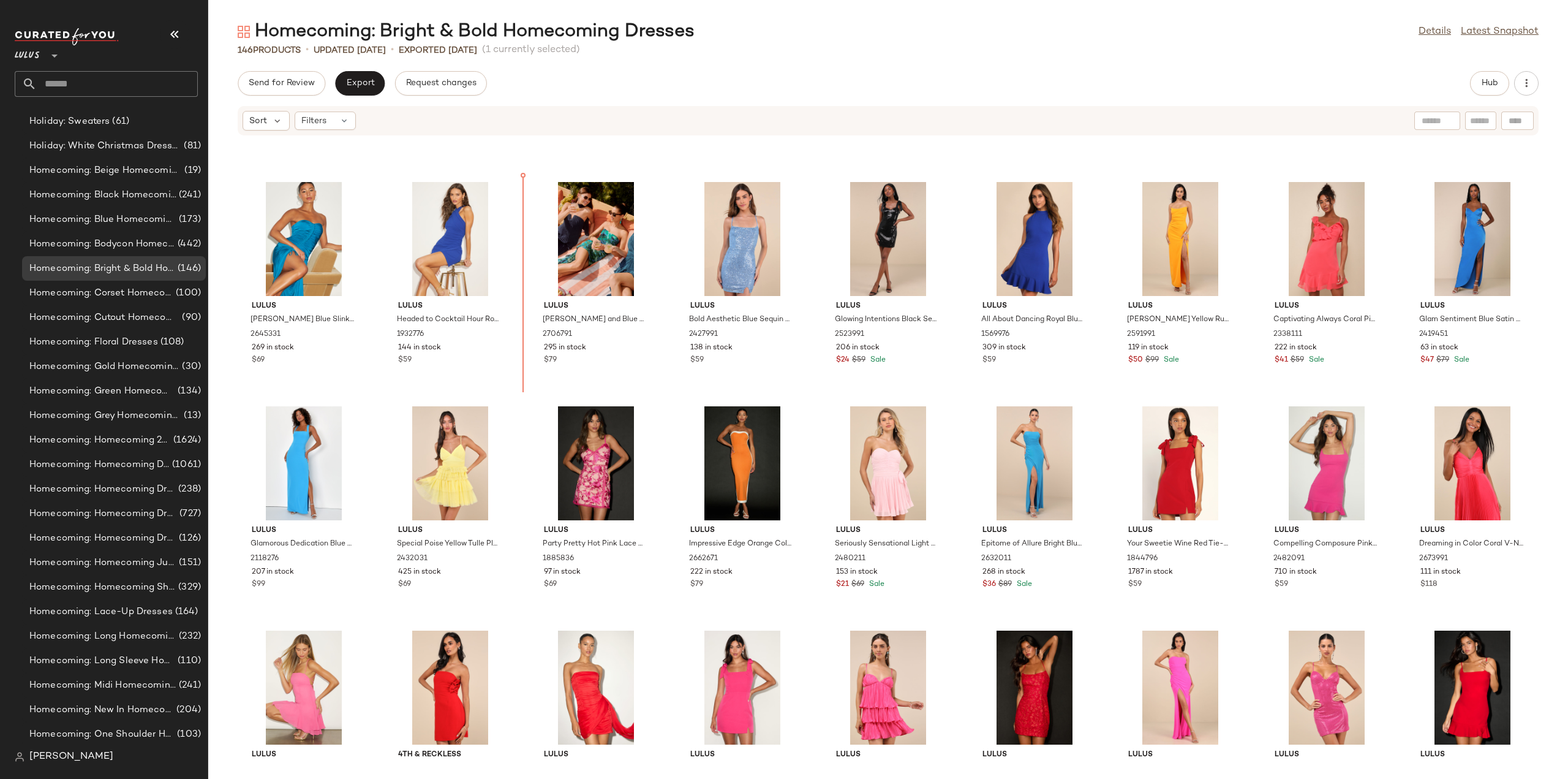
scroll to position [2185, 0]
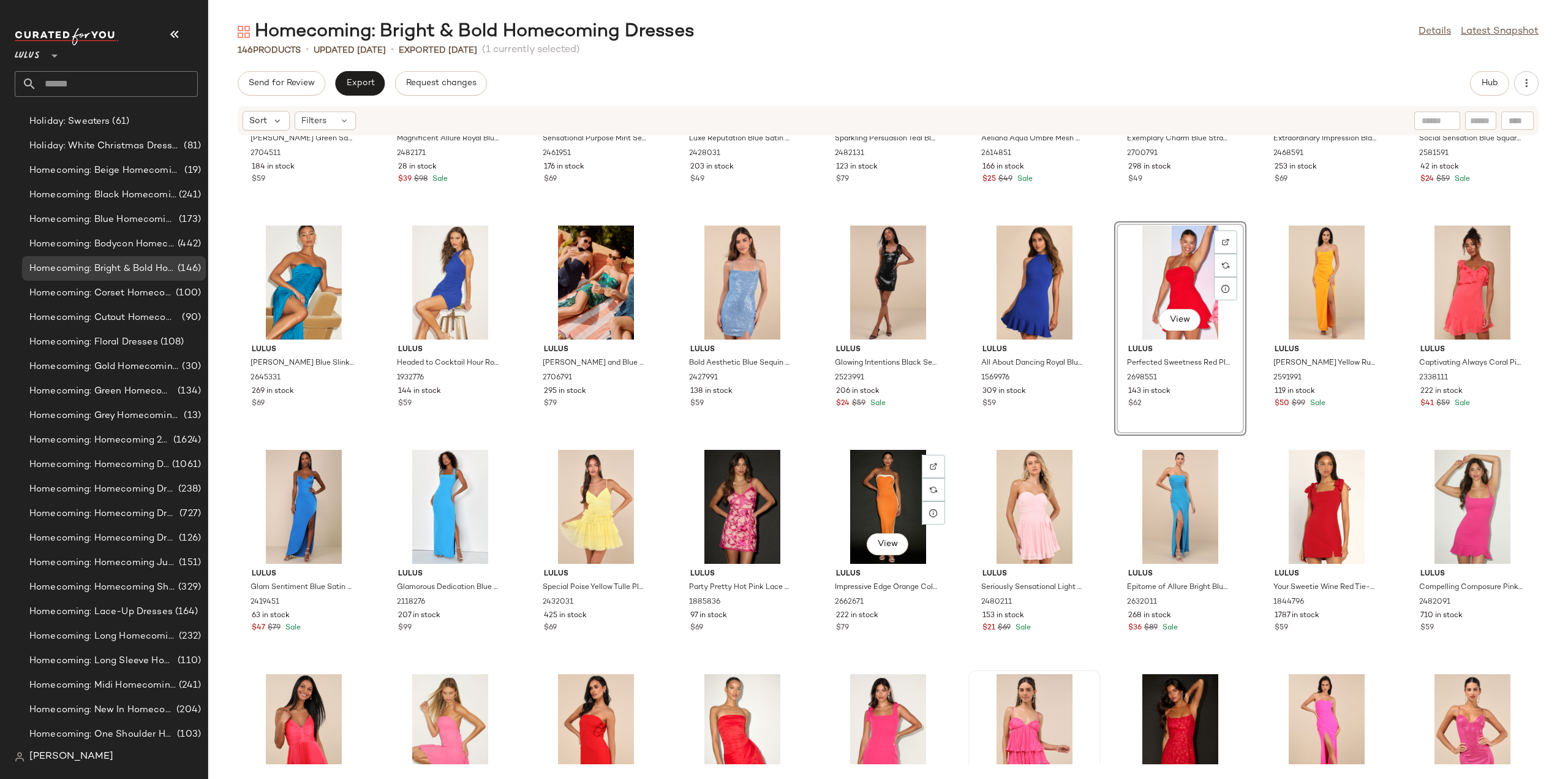
scroll to position [2247, 0]
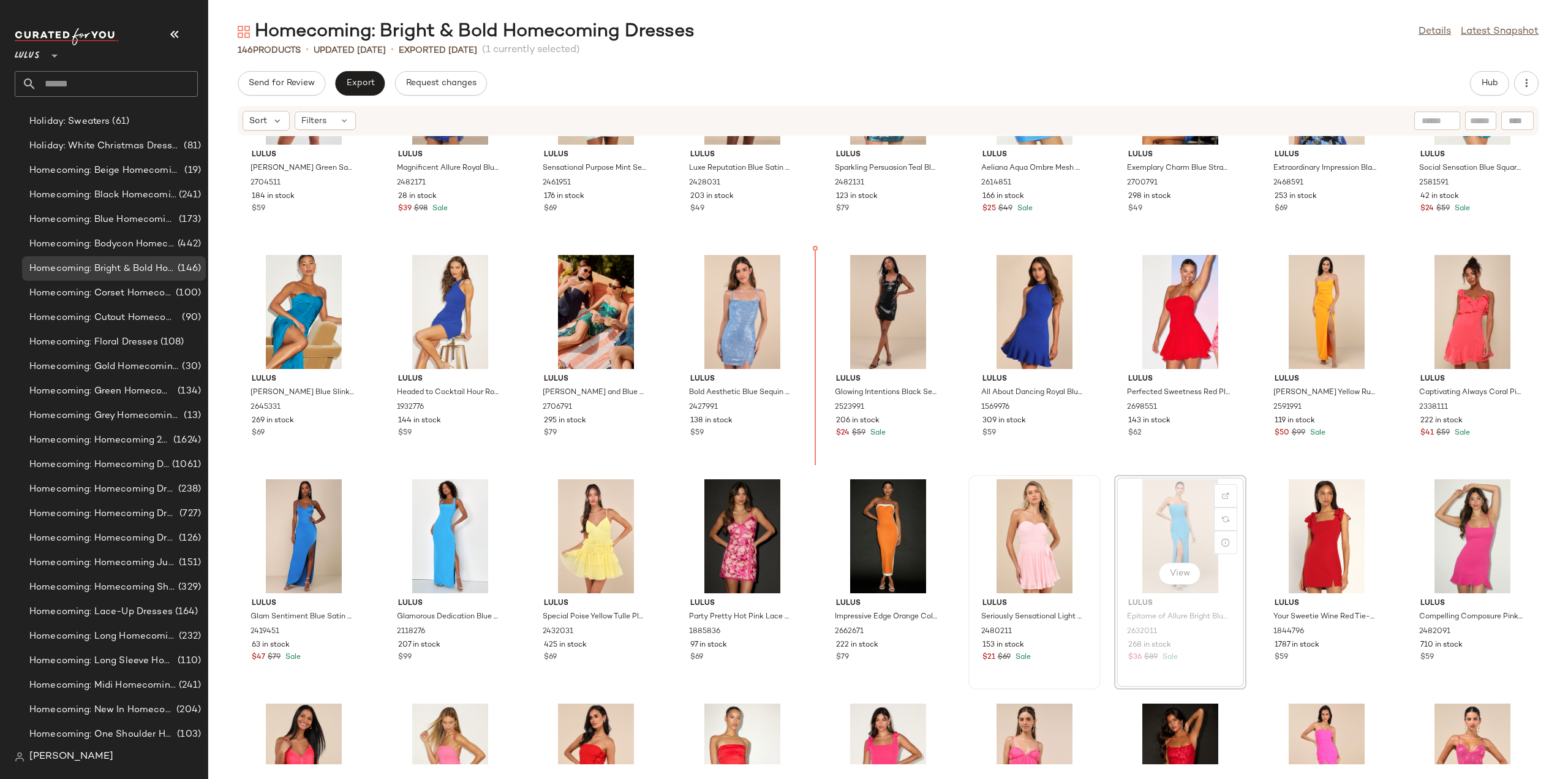
scroll to position [2138, 0]
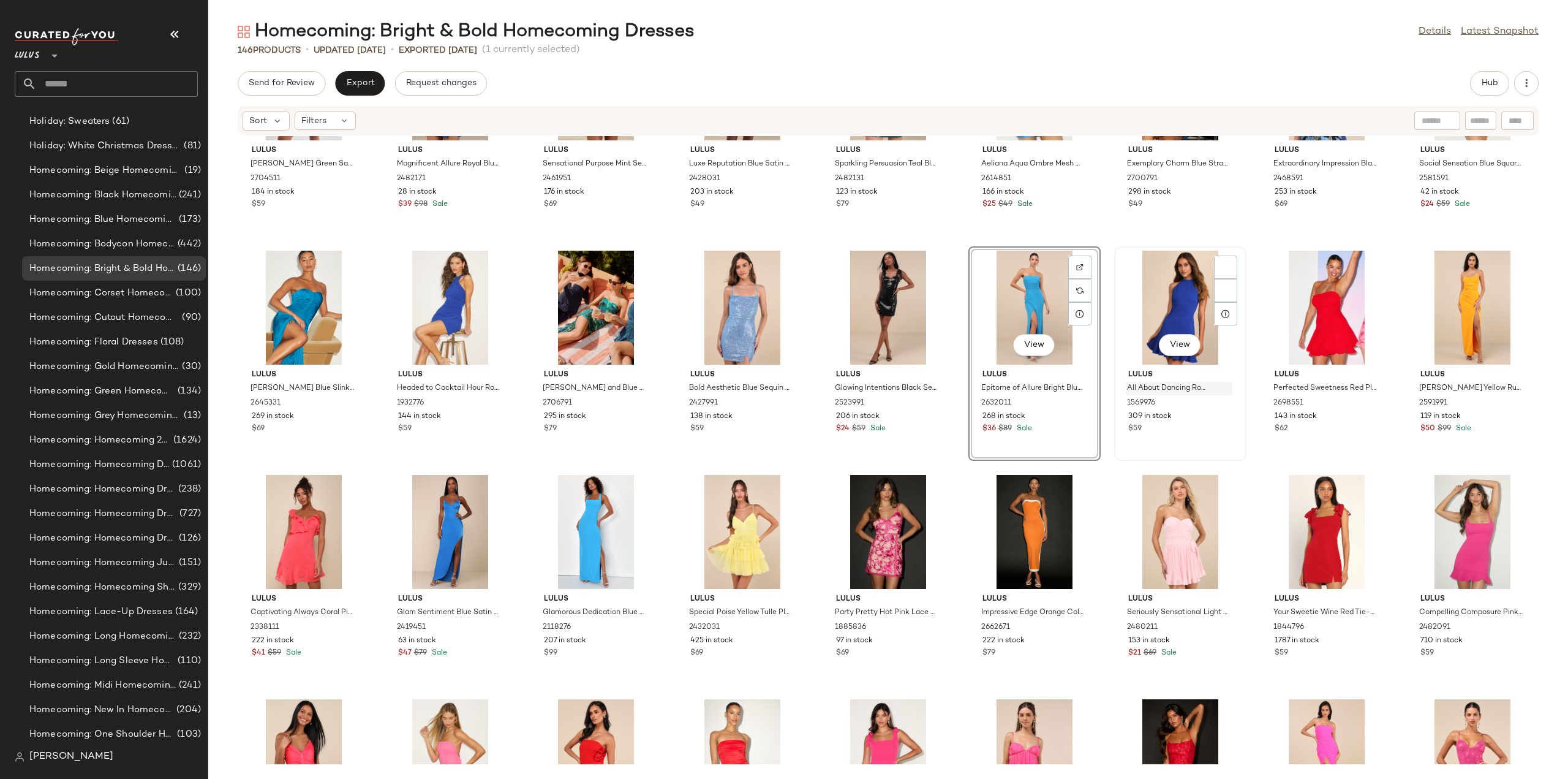
scroll to position [2145, 0]
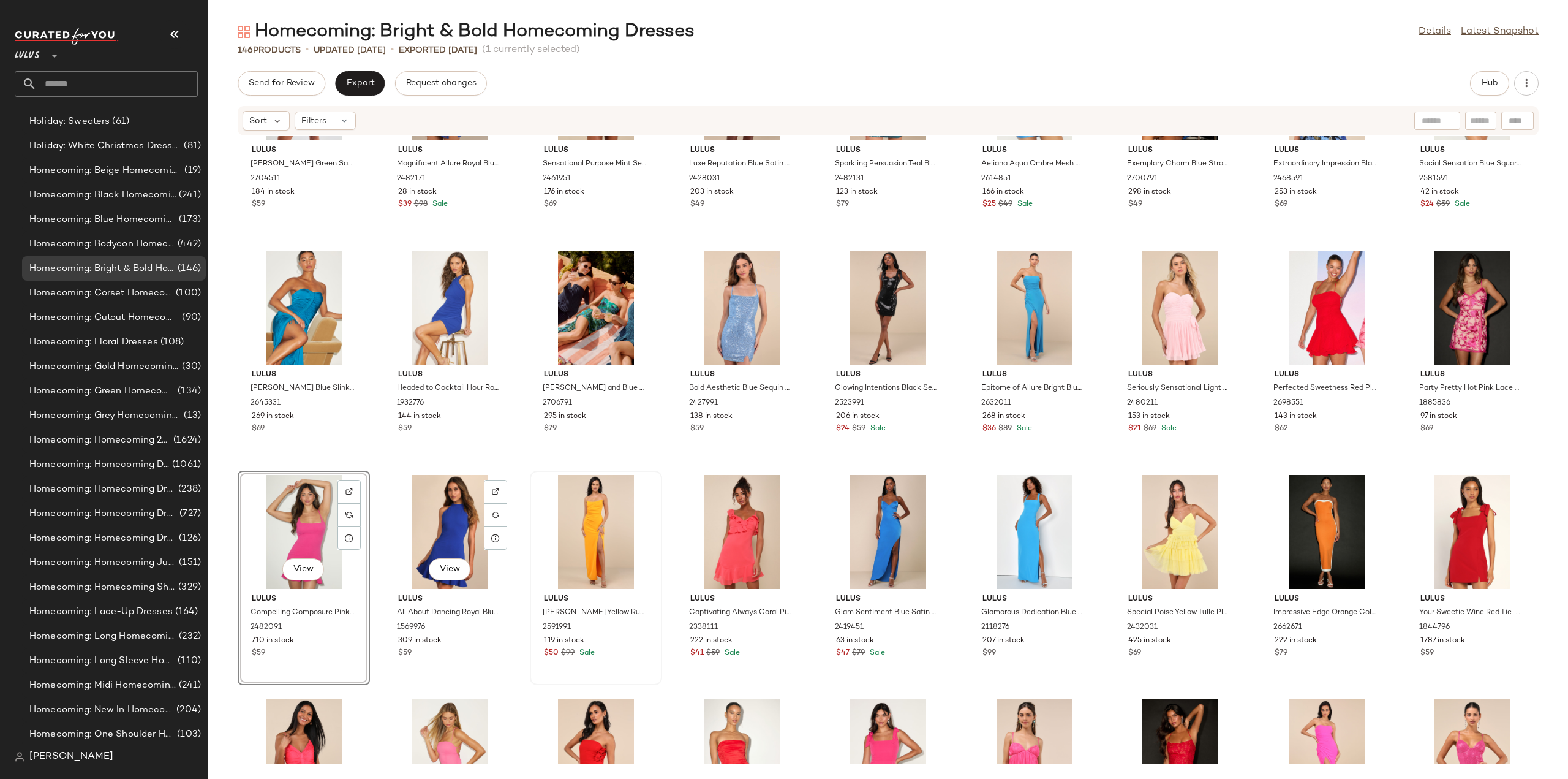
scroll to position [2206, 0]
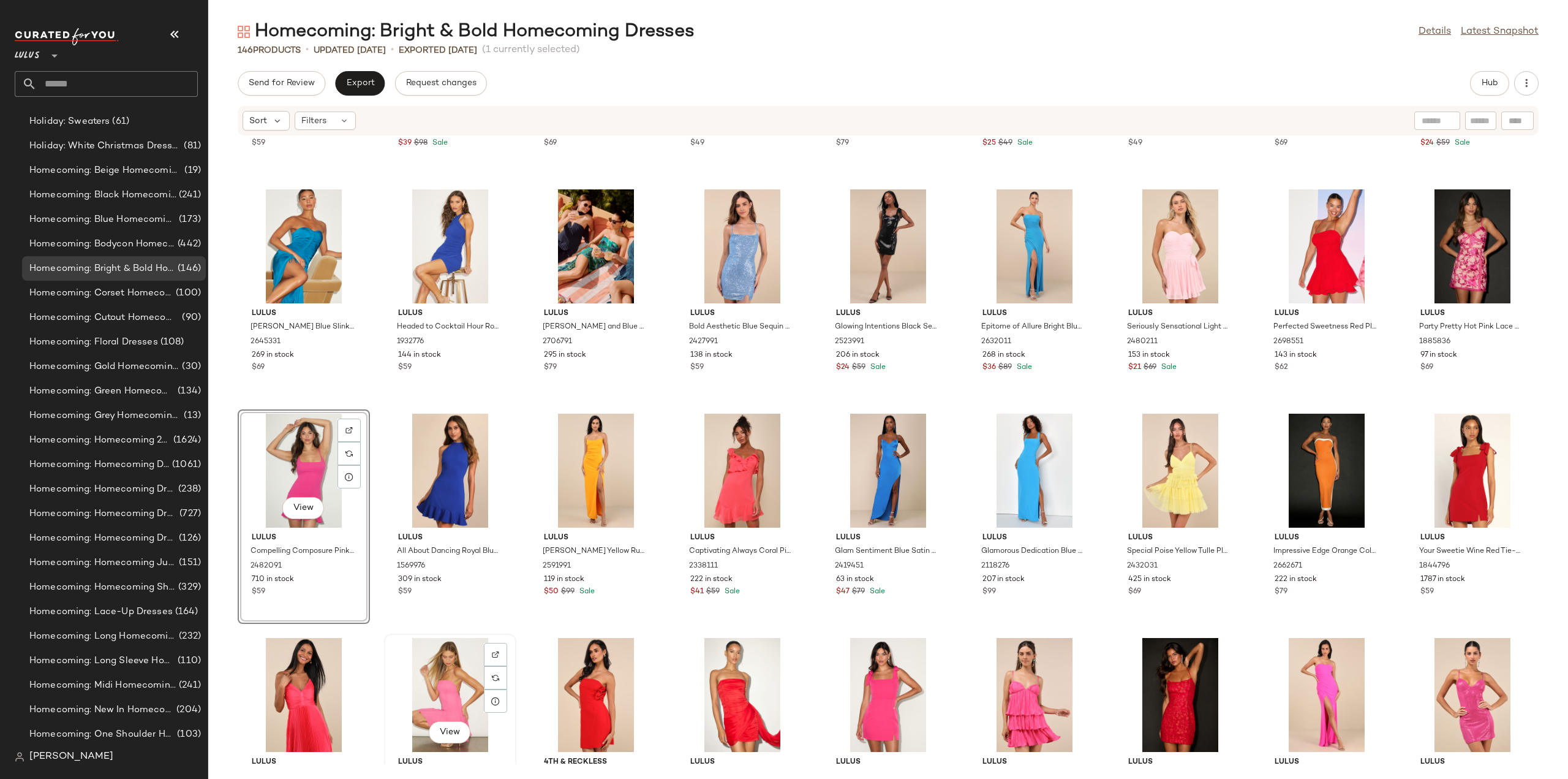
click at [453, 697] on div "View" at bounding box center [450, 695] width 124 height 114
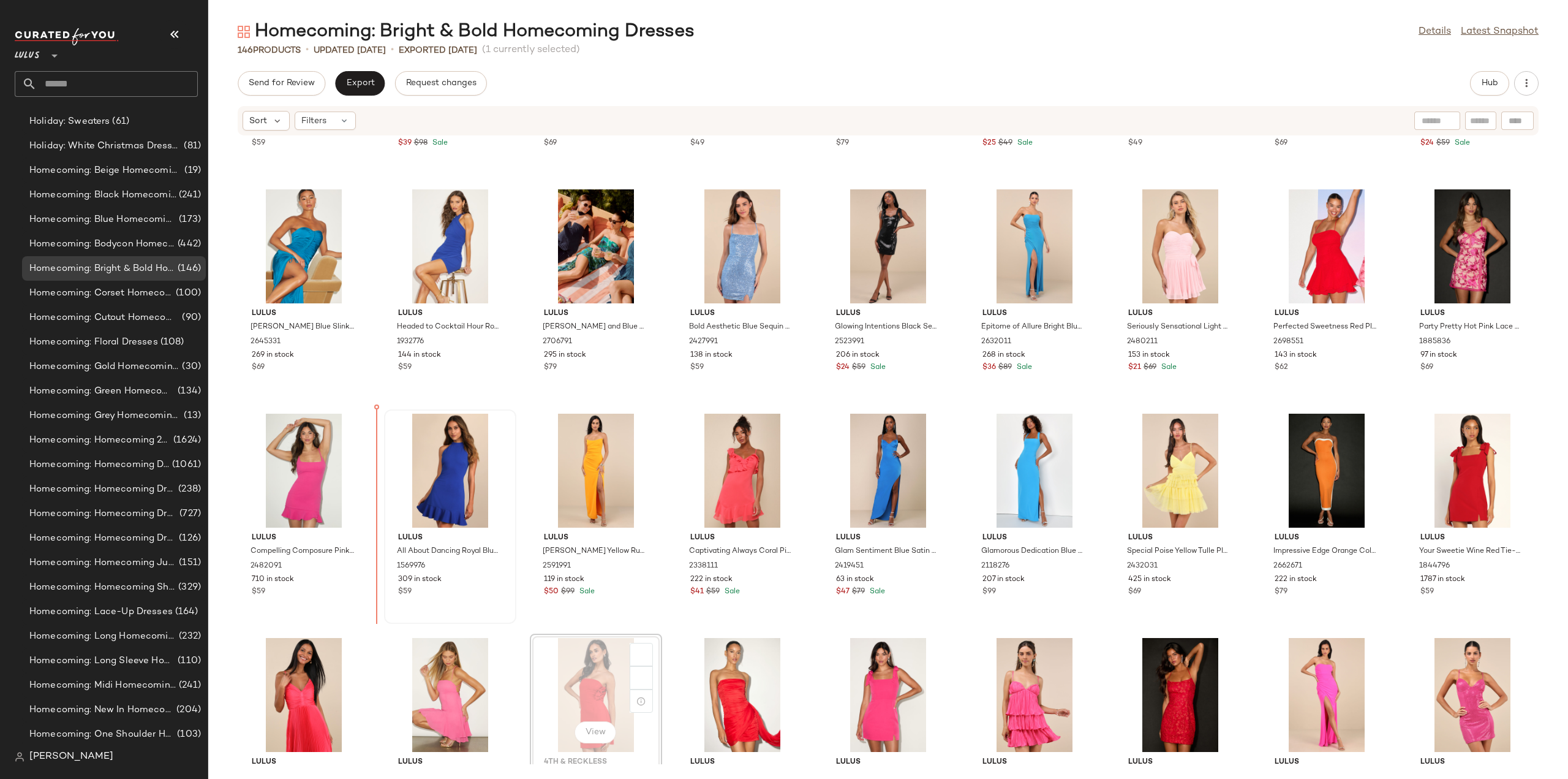
scroll to position [2207, 0]
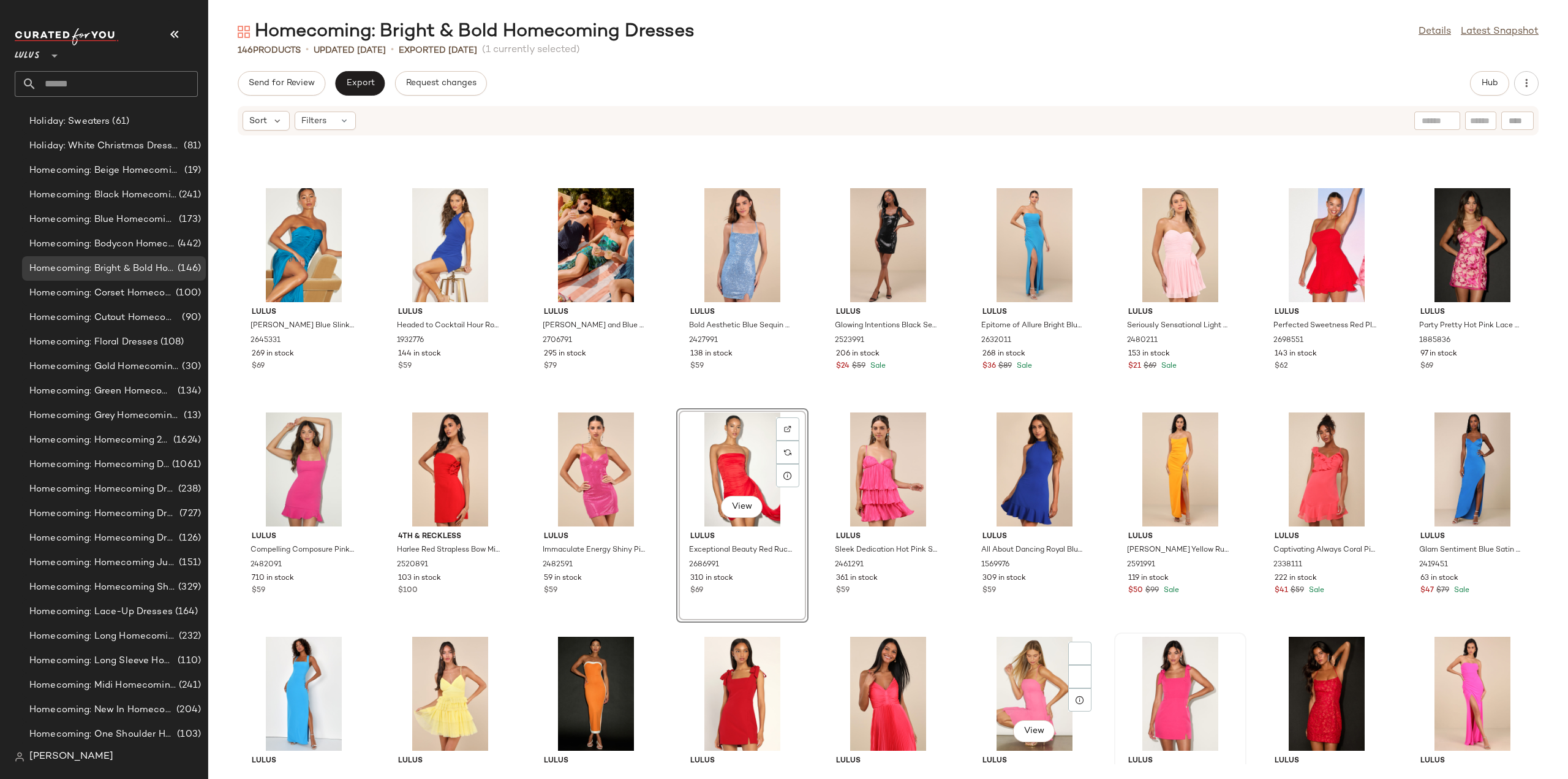
scroll to position [2391, 0]
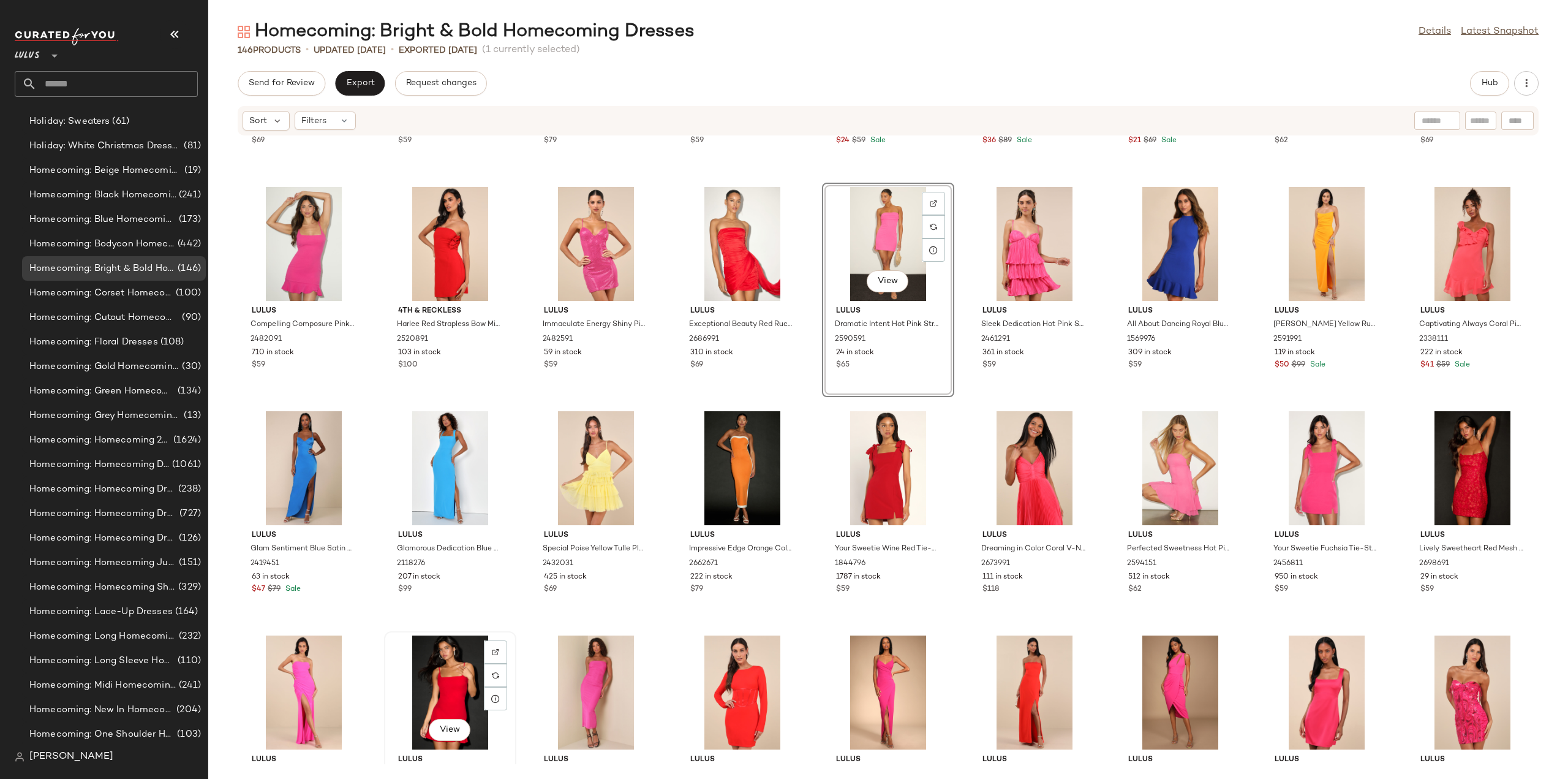
scroll to position [2452, 0]
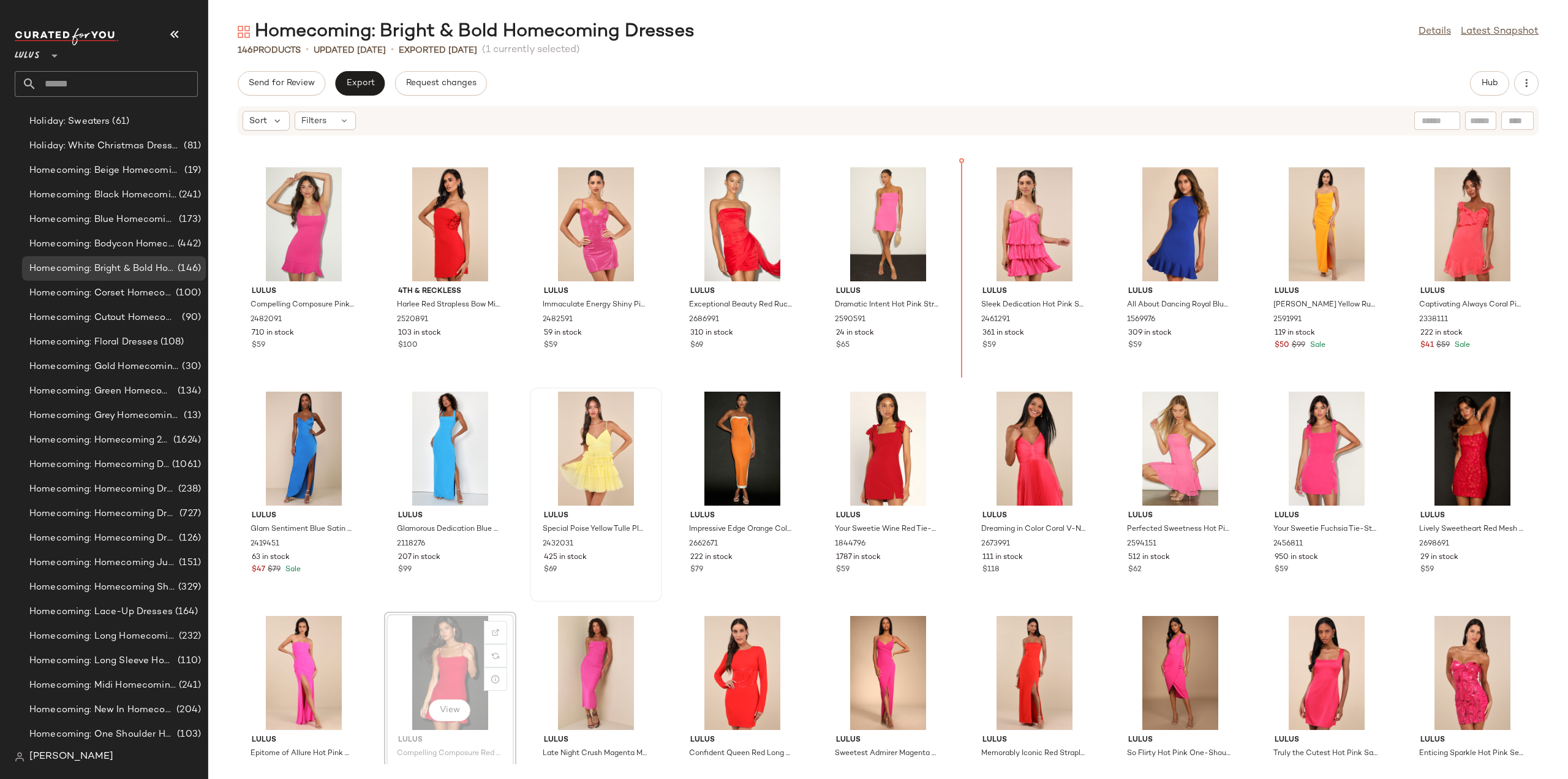
scroll to position [2446, 0]
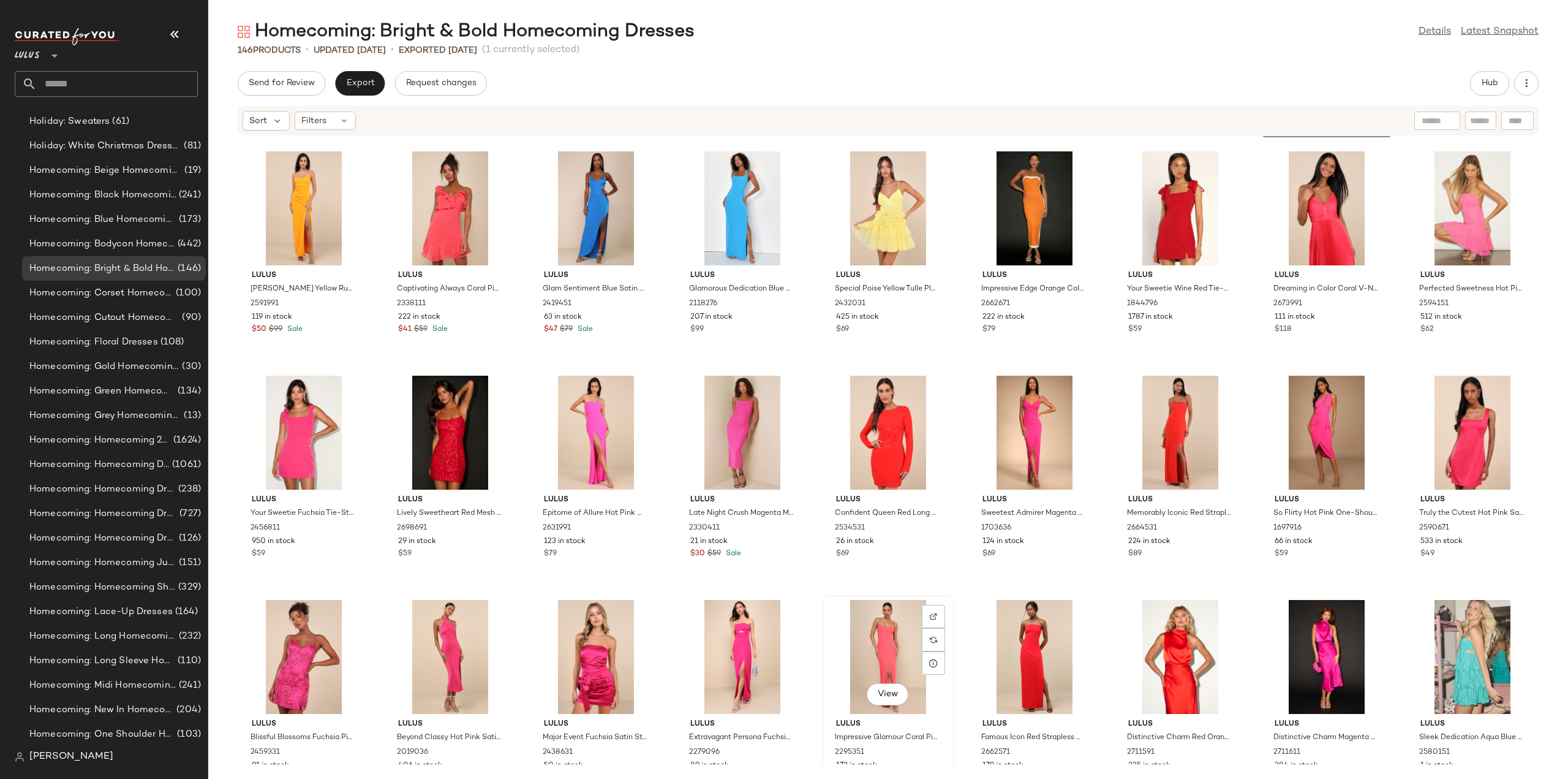
scroll to position [2753, 0]
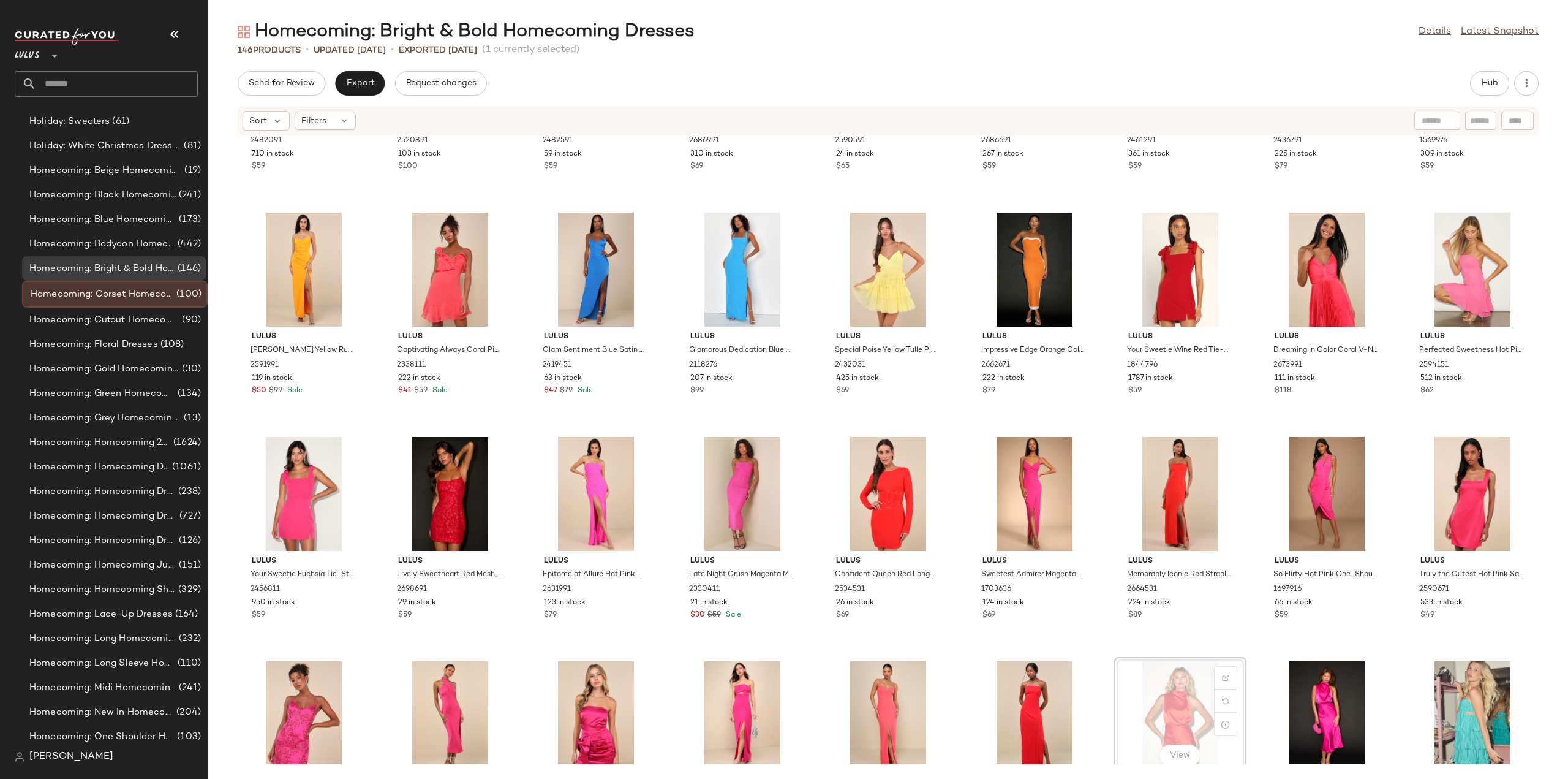
scroll to position [2631, 0]
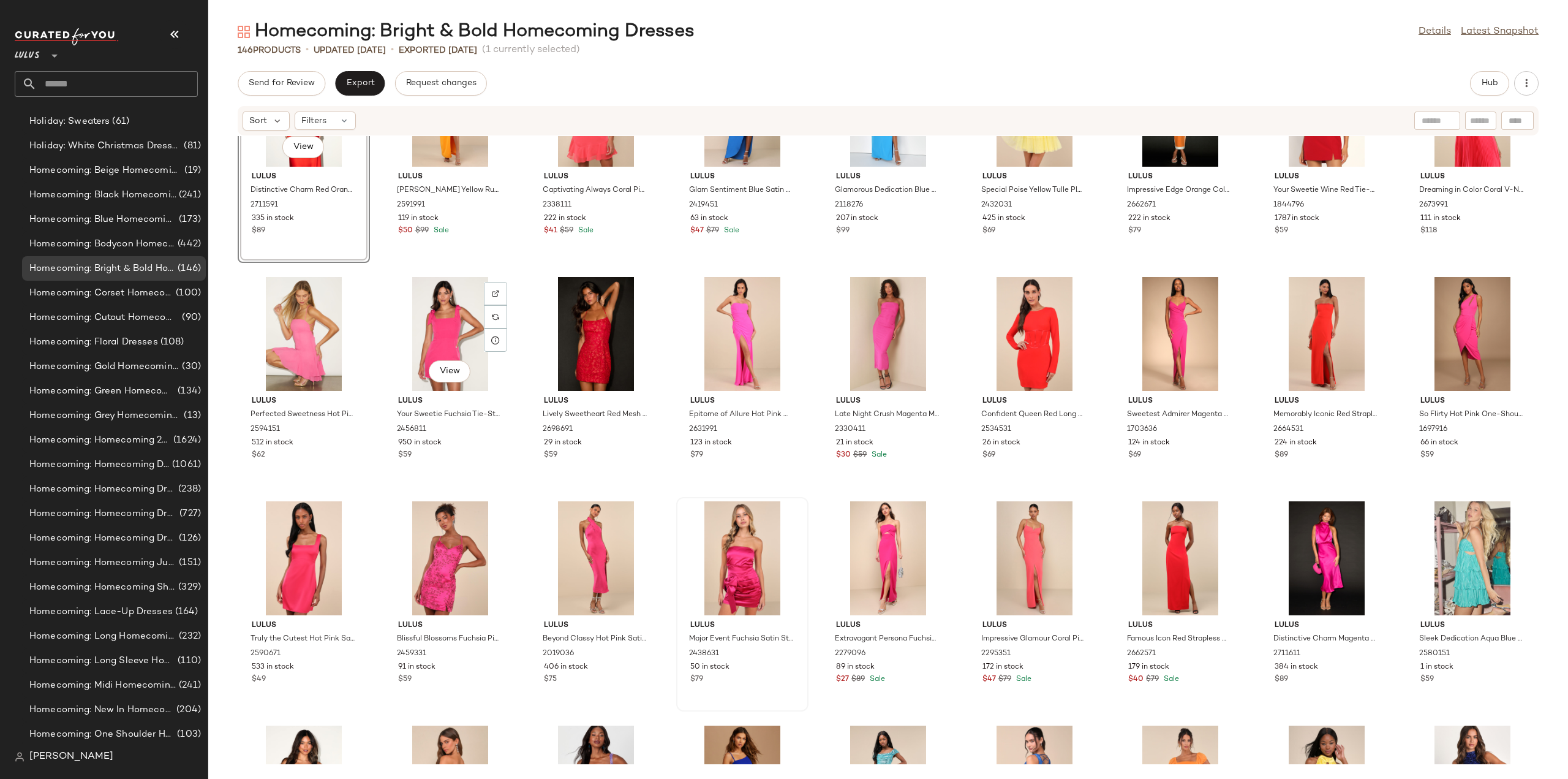
scroll to position [2938, 0]
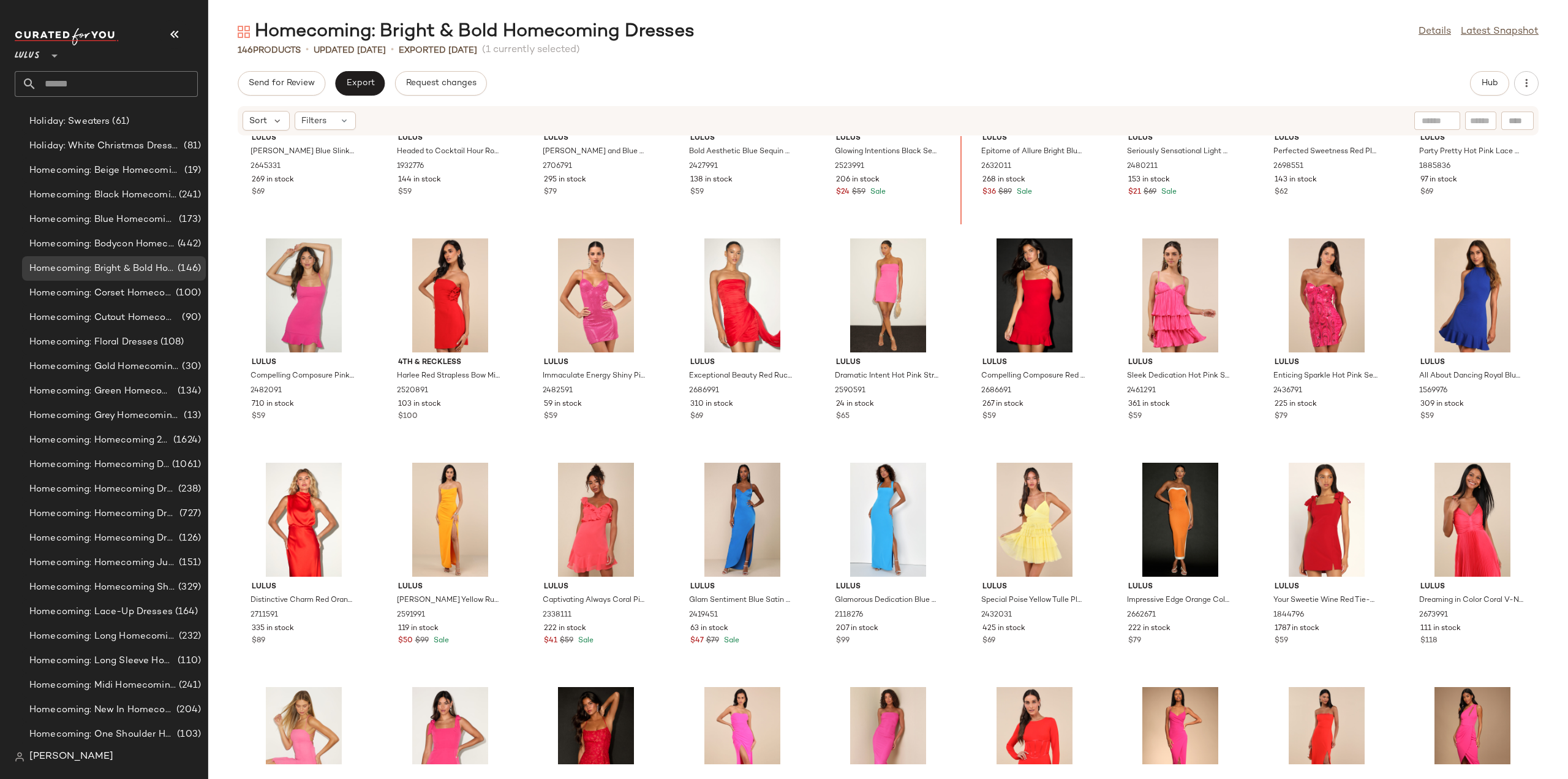
scroll to position [2367, 0]
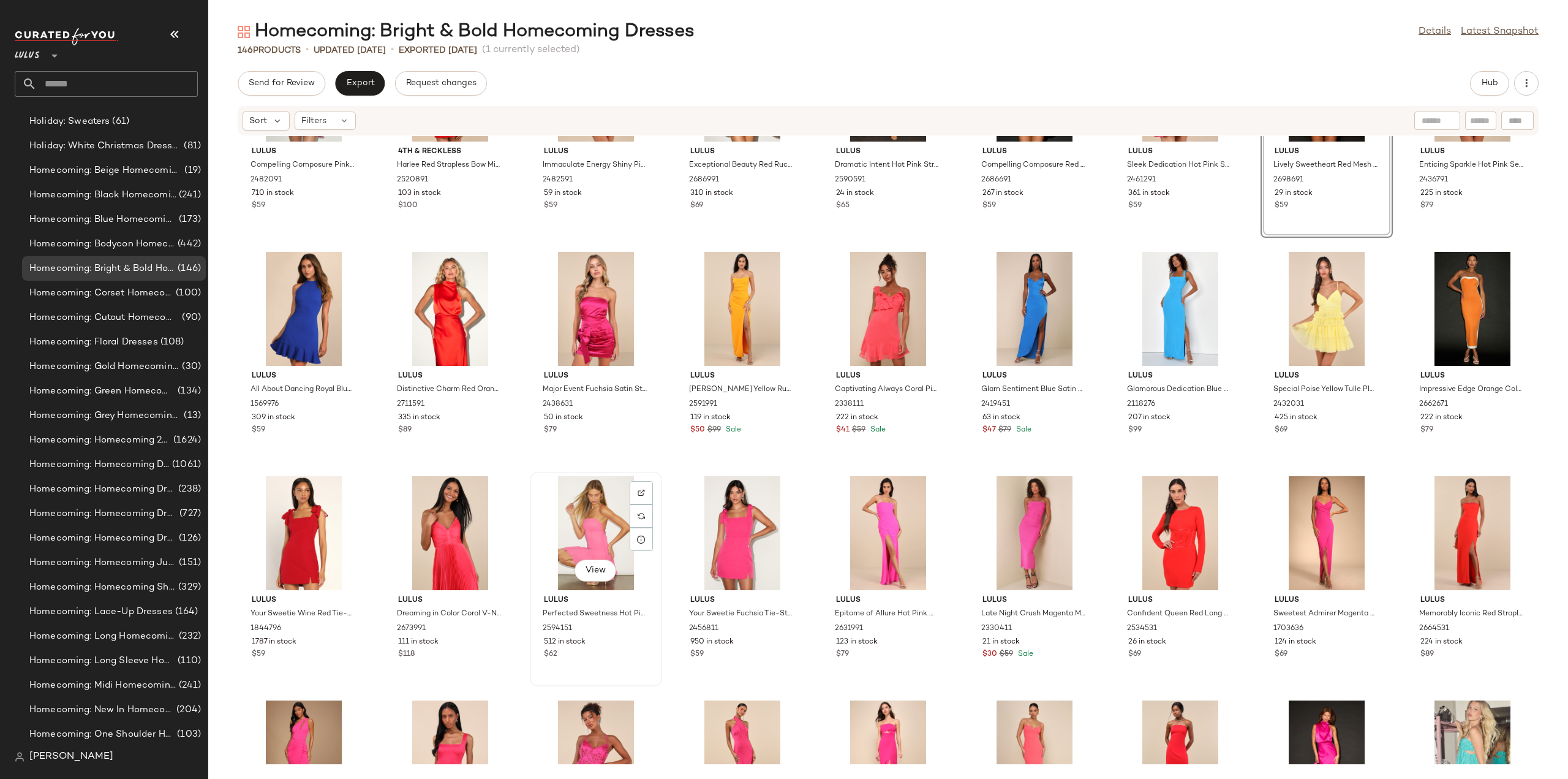
scroll to position [2610, 0]
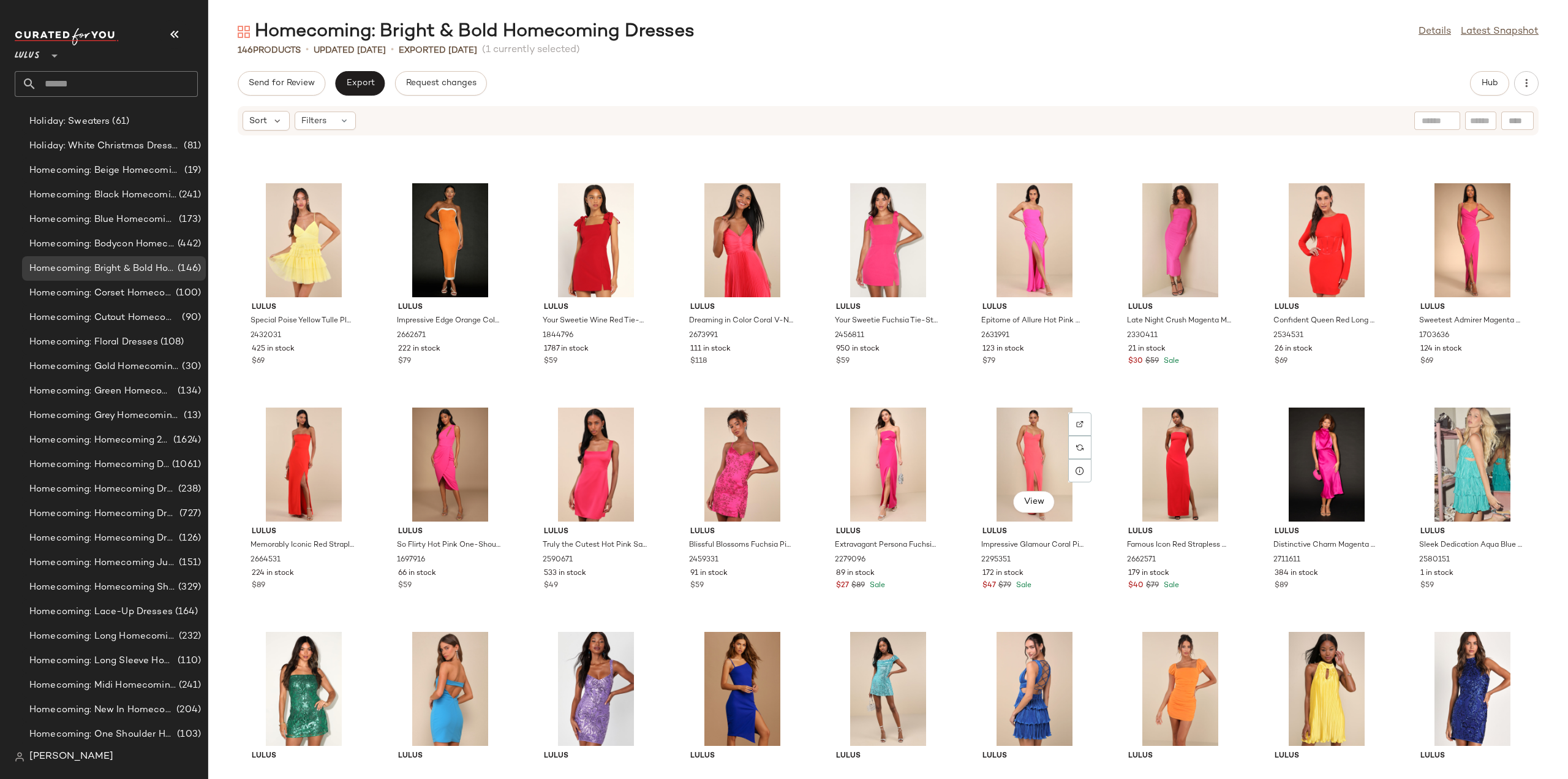
scroll to position [2880, 0]
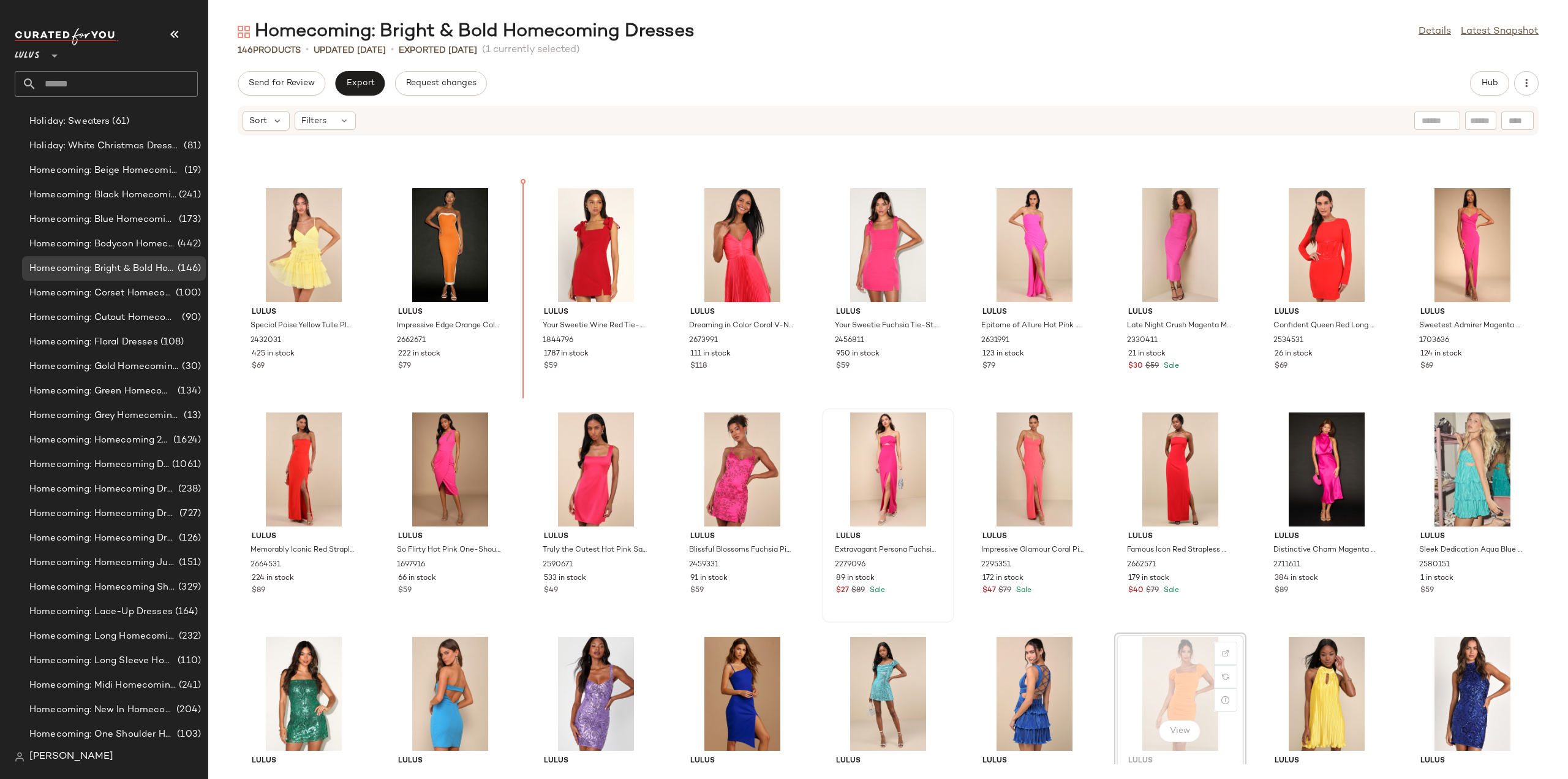
scroll to position [2882, 0]
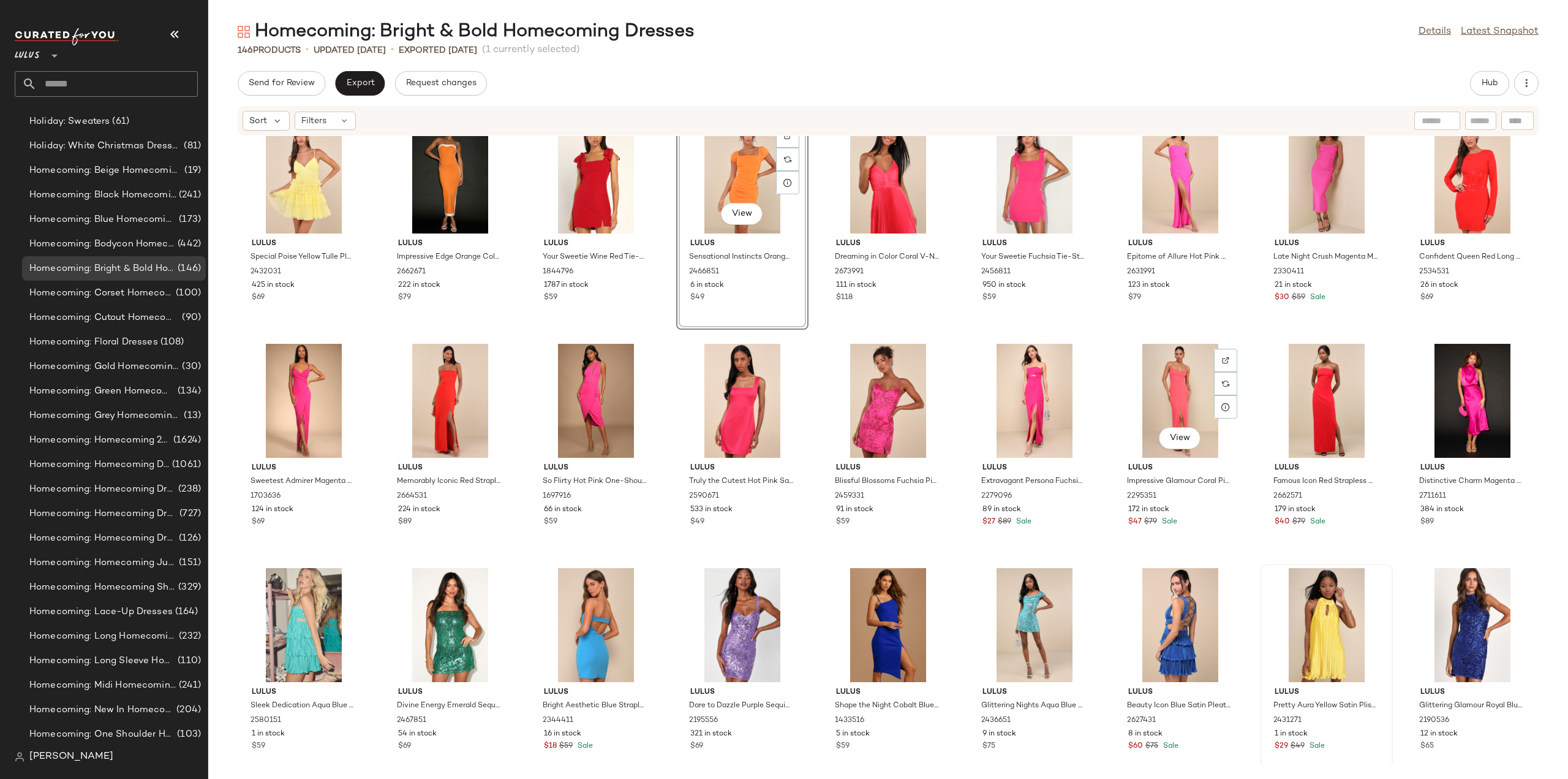
scroll to position [3004, 0]
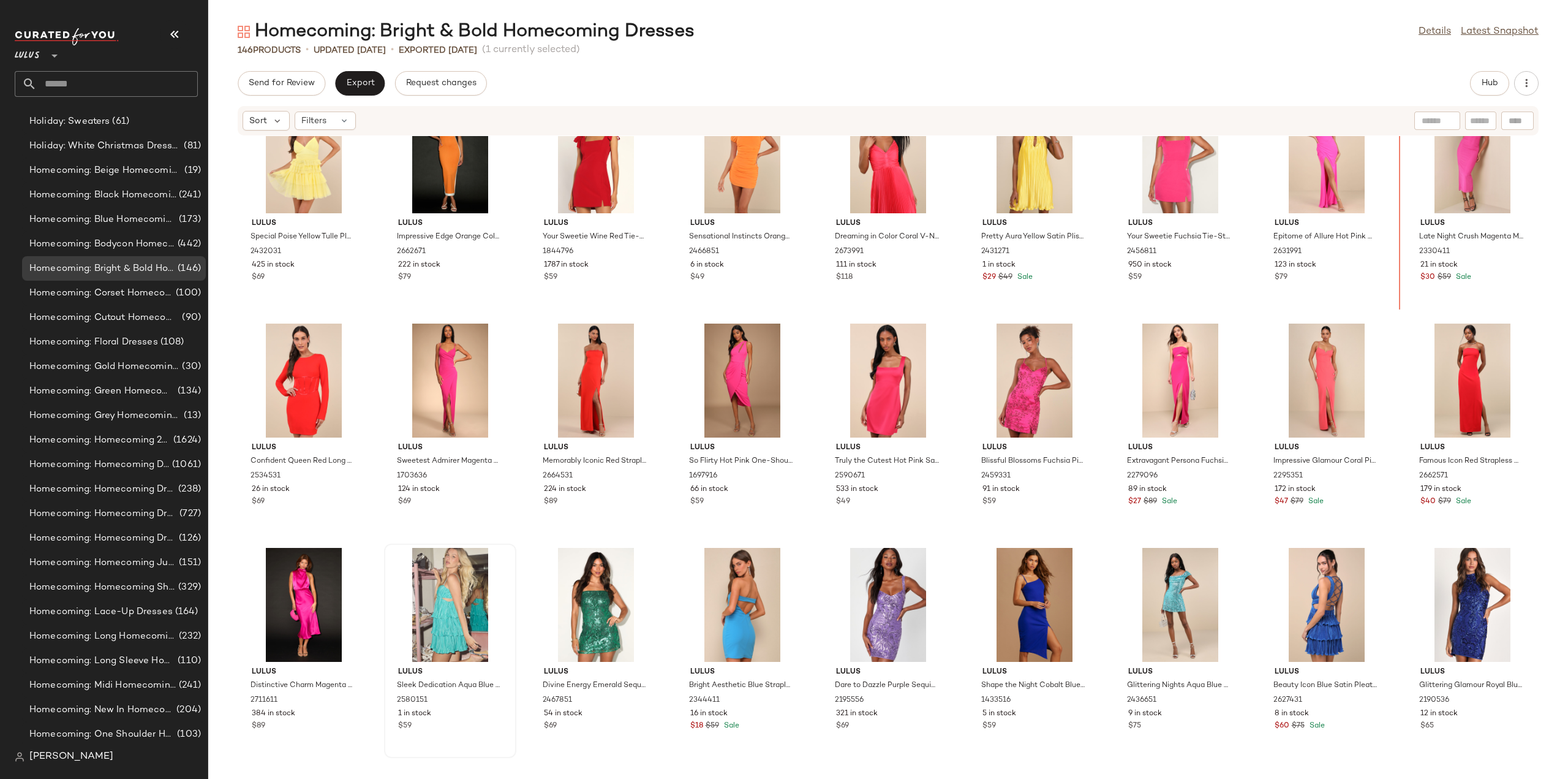
scroll to position [2935, 0]
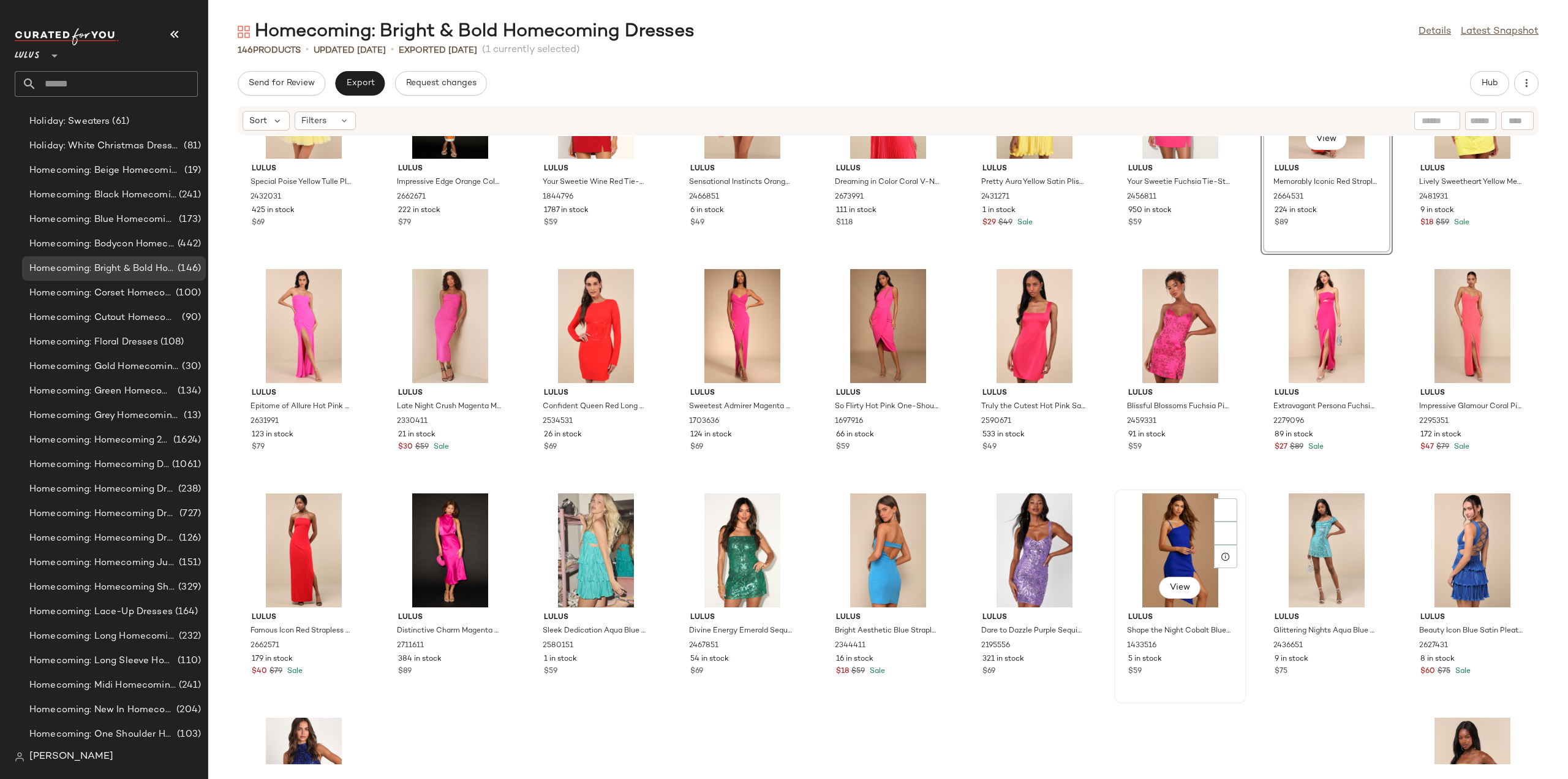
scroll to position [3078, 0]
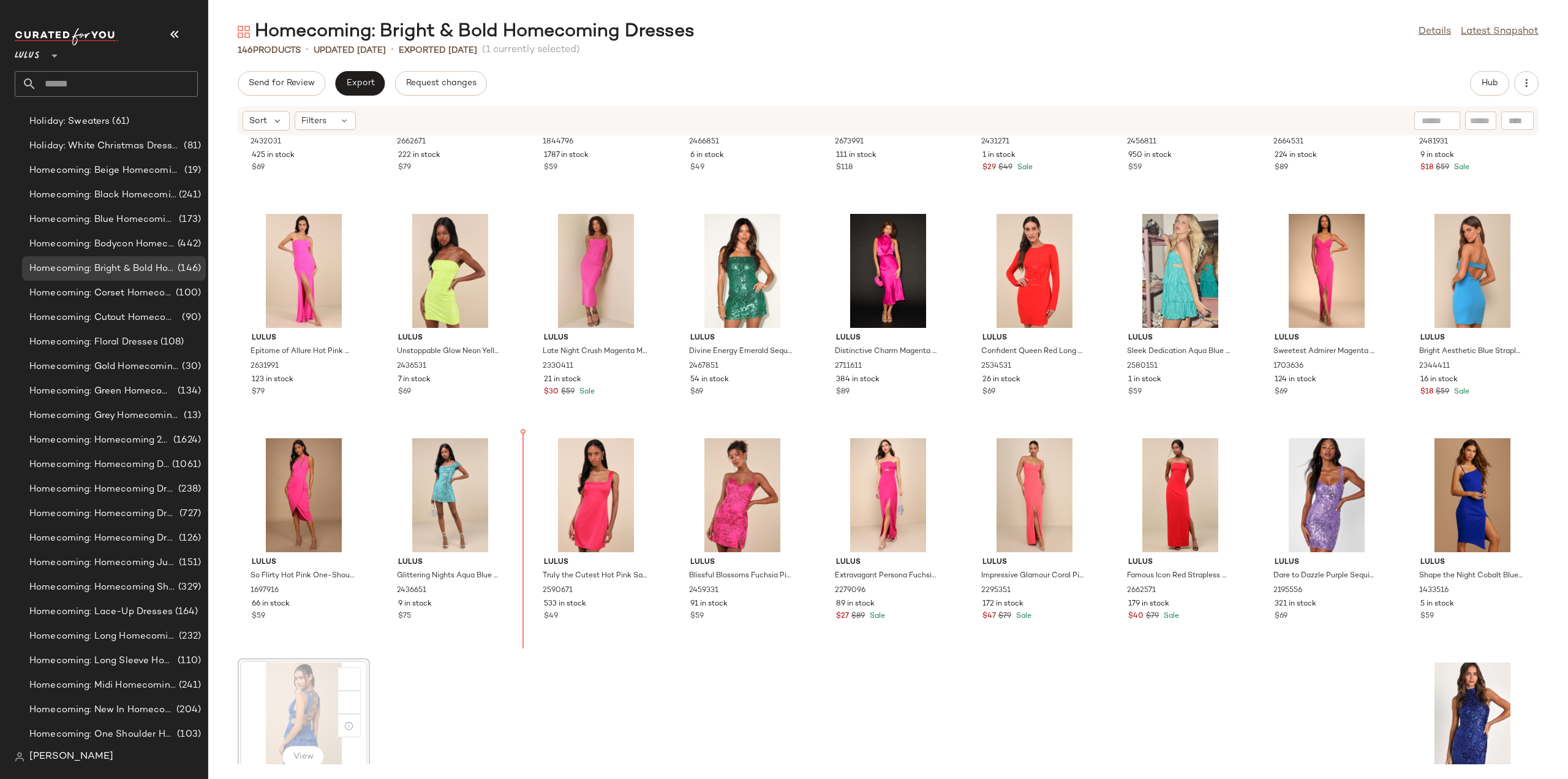
scroll to position [3080, 0]
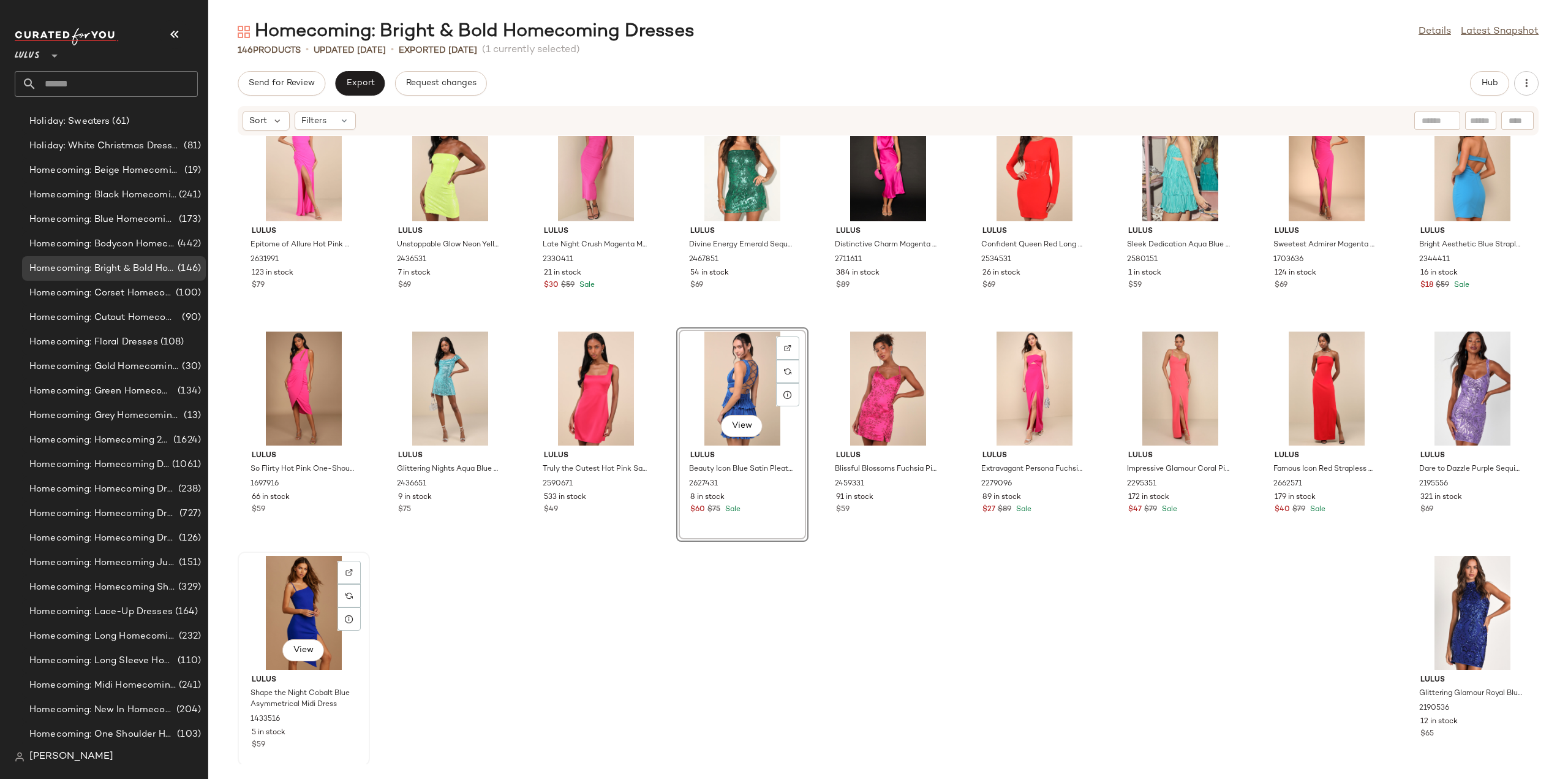
scroll to position [3186, 0]
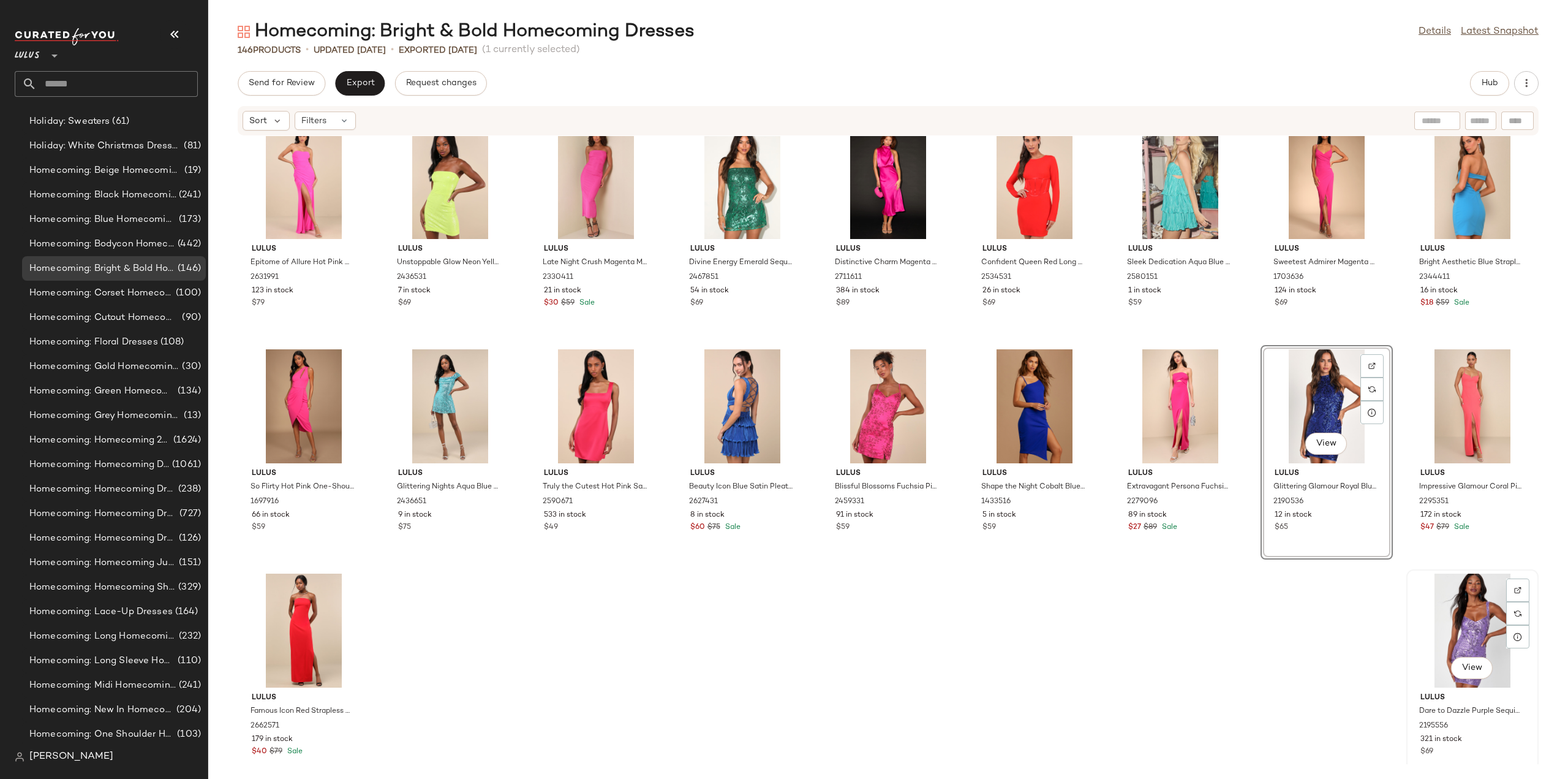
scroll to position [3186, 0]
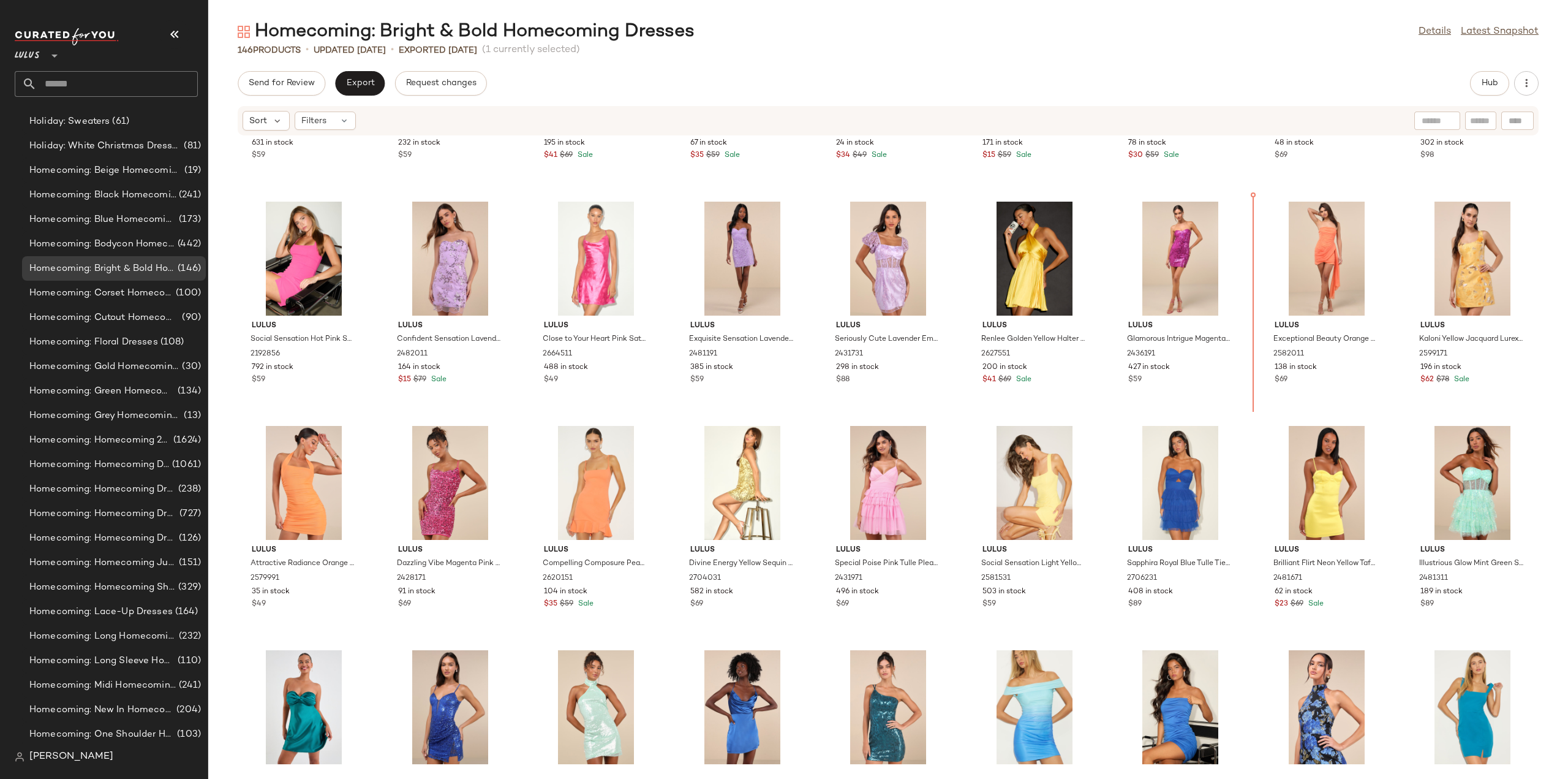
scroll to position [1521, 0]
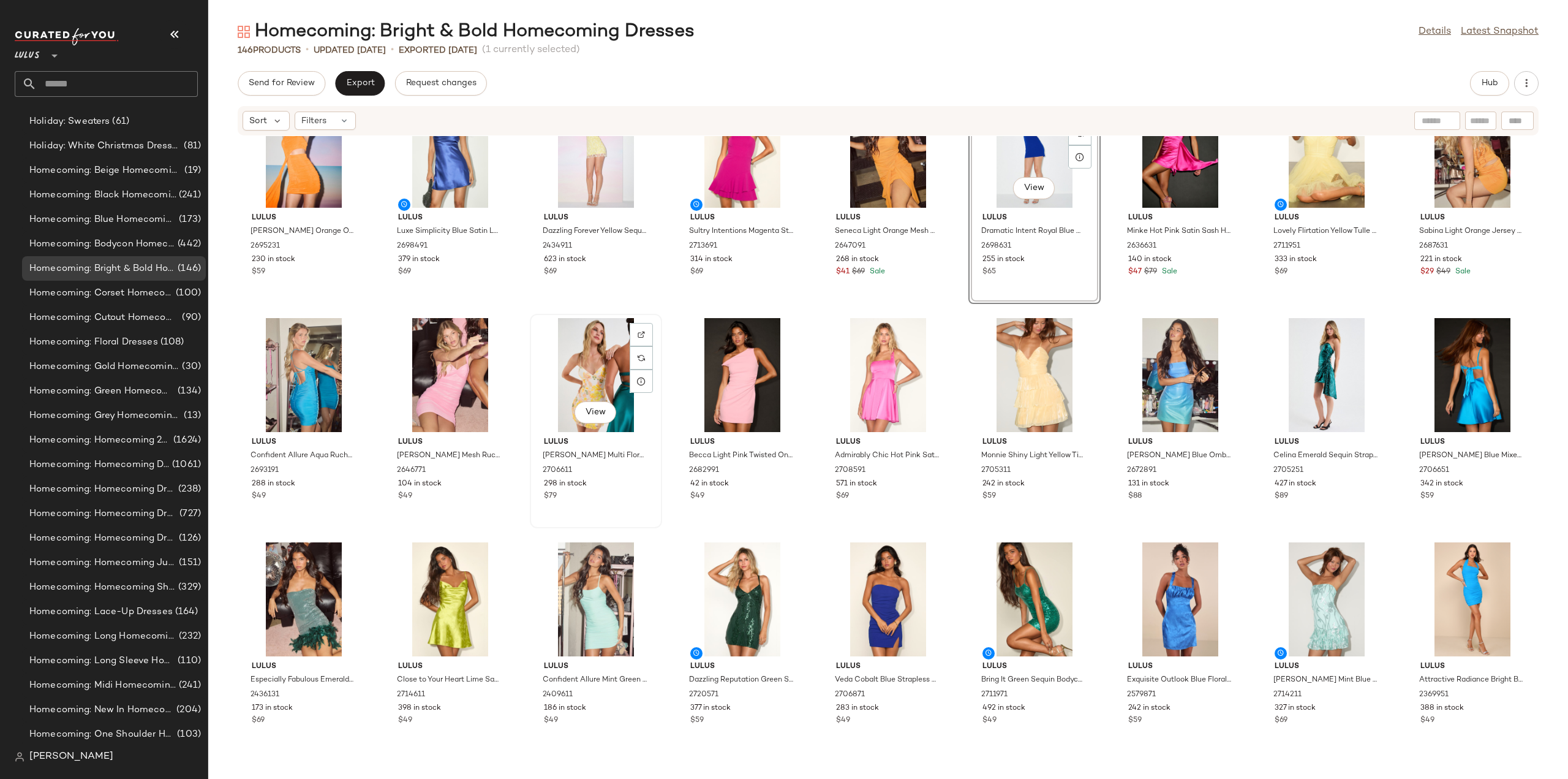
scroll to position [61, 0]
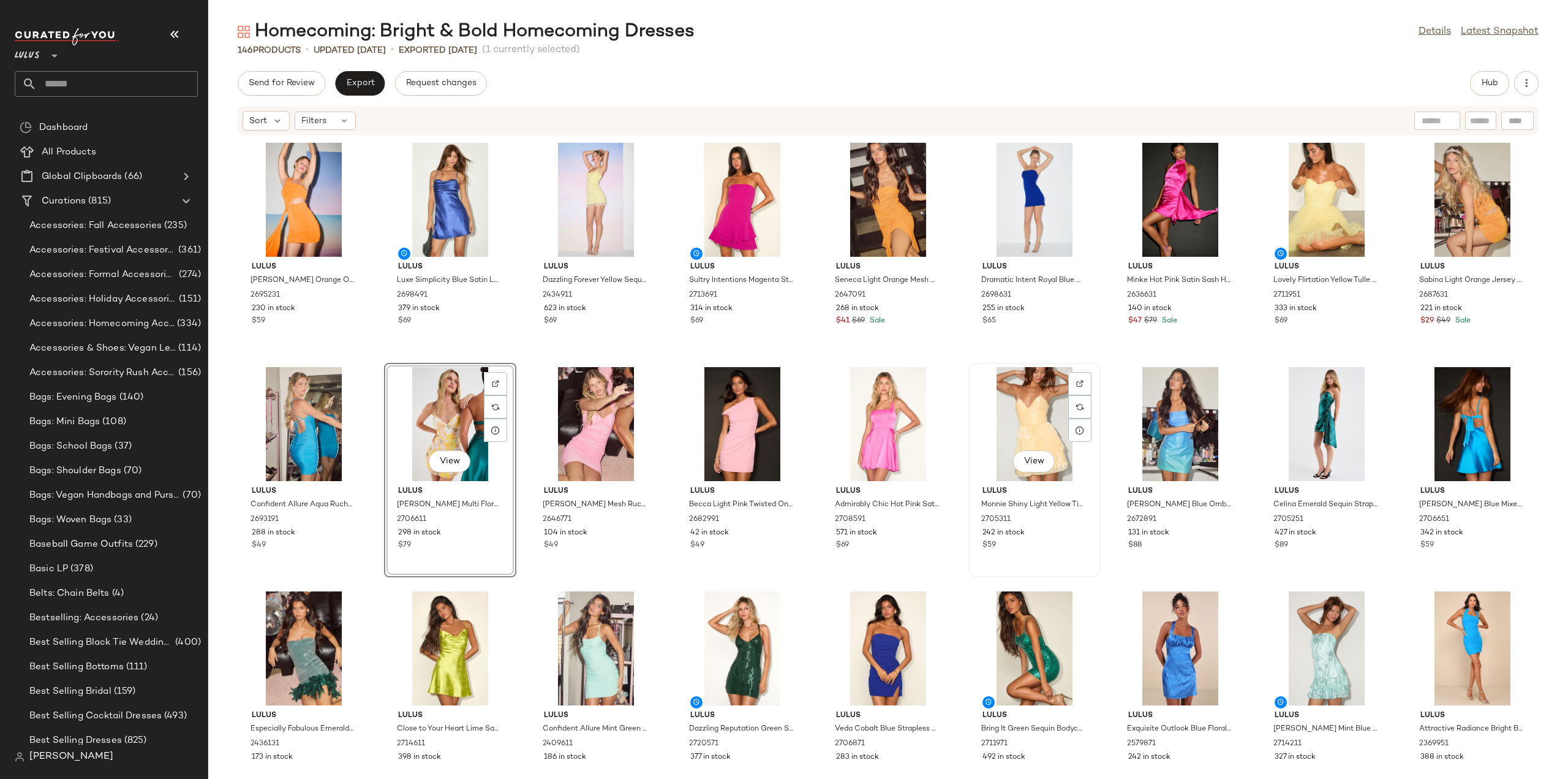
scroll to position [61, 0]
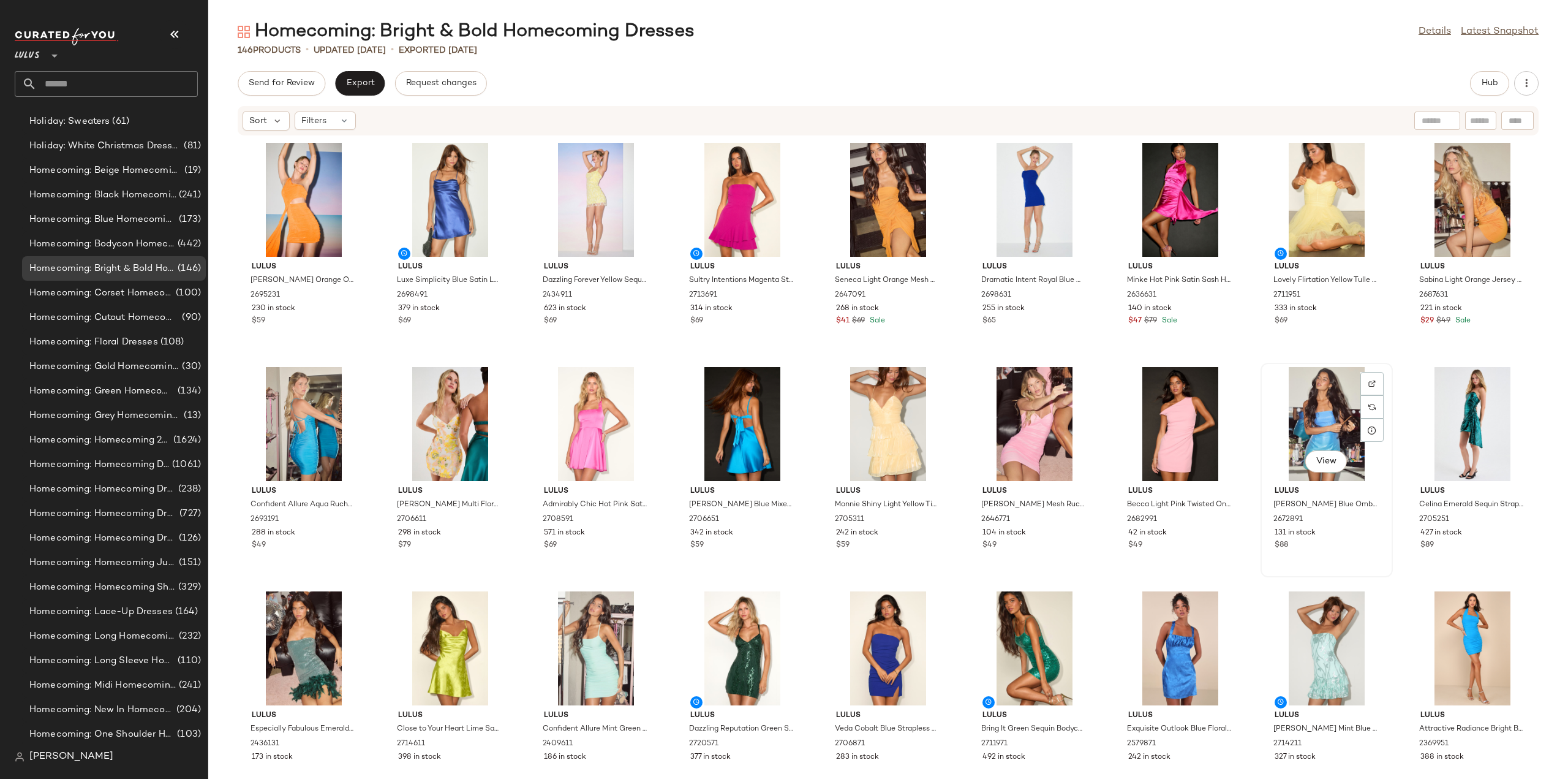
click at [1302, 422] on div "View" at bounding box center [1326, 424] width 124 height 114
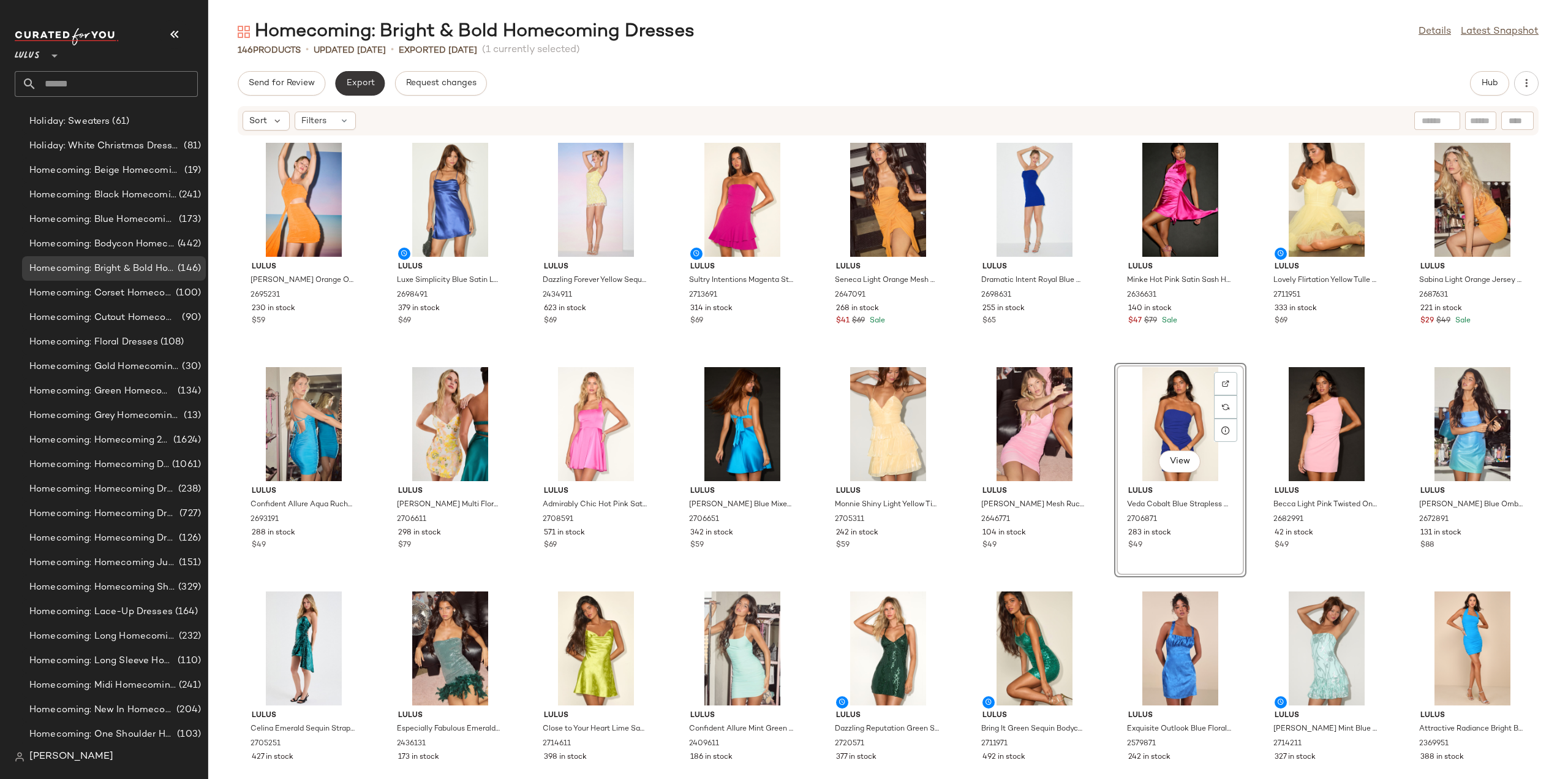
click at [350, 82] on span "Export" at bounding box center [360, 83] width 29 height 10
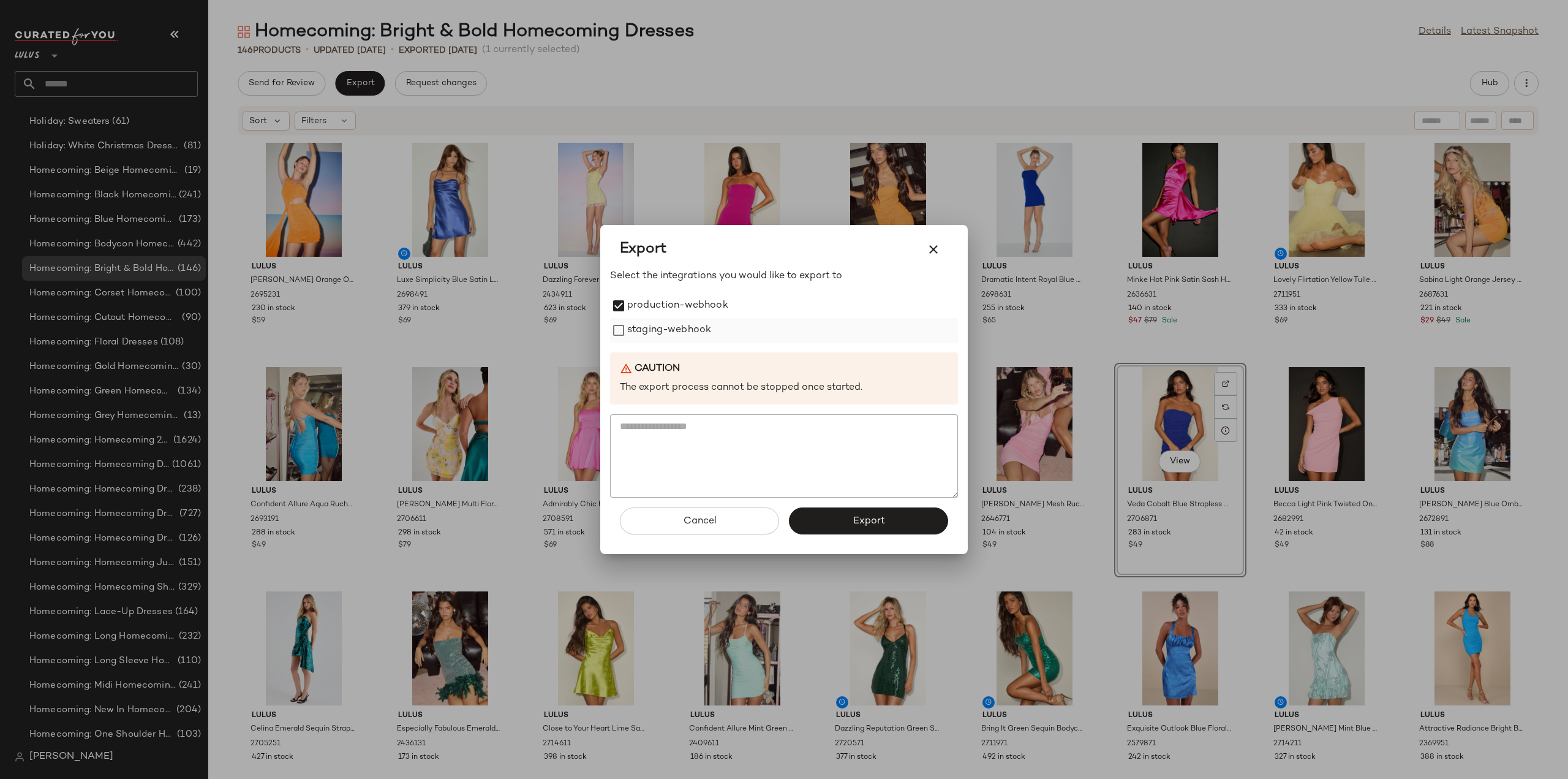
click at [629, 323] on label "staging-webhook" at bounding box center [669, 330] width 84 height 25
click at [852, 518] on span "Export" at bounding box center [868, 520] width 32 height 11
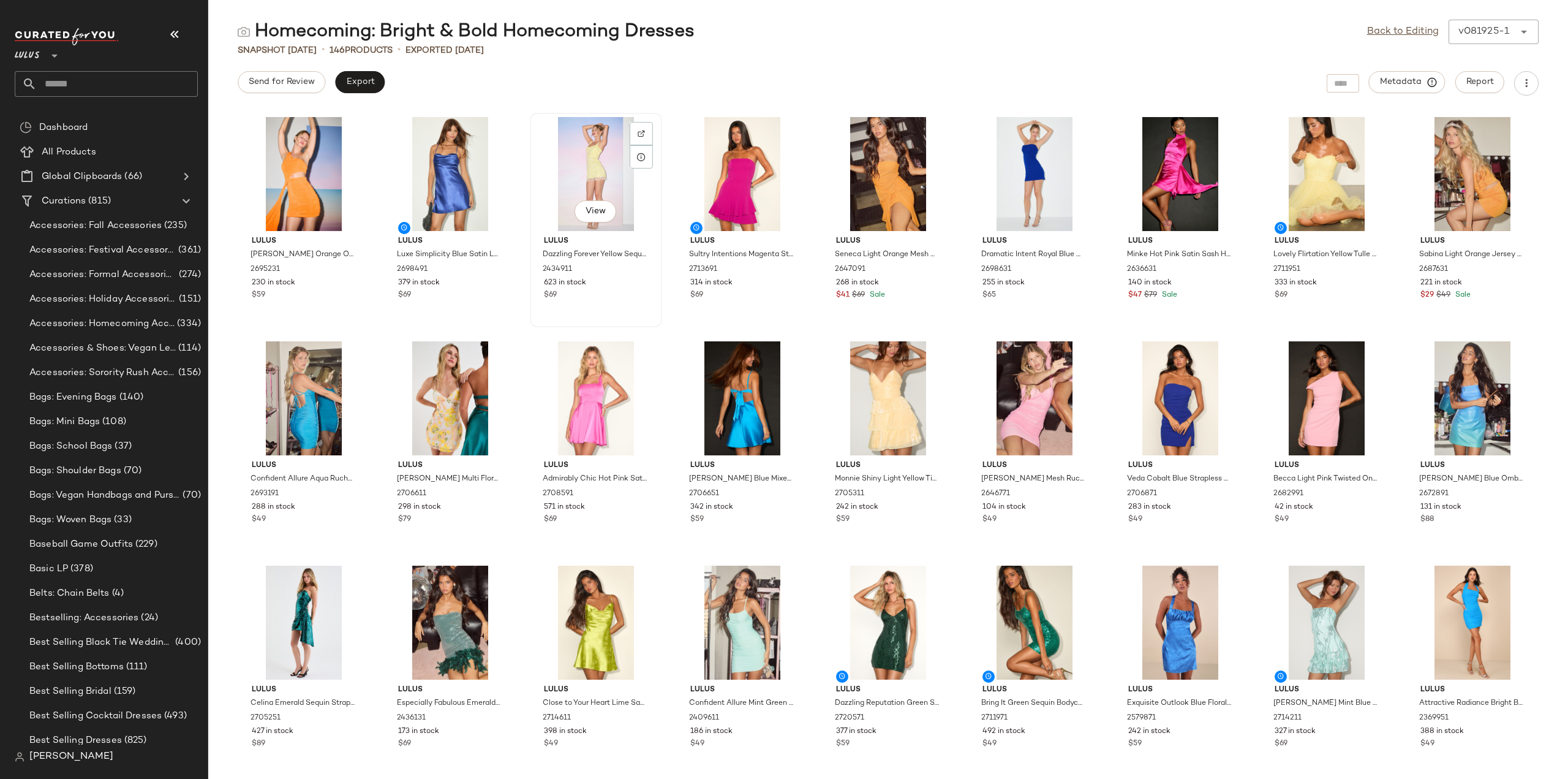
click at [606, 285] on div "623 in stock" at bounding box center [596, 283] width 104 height 11
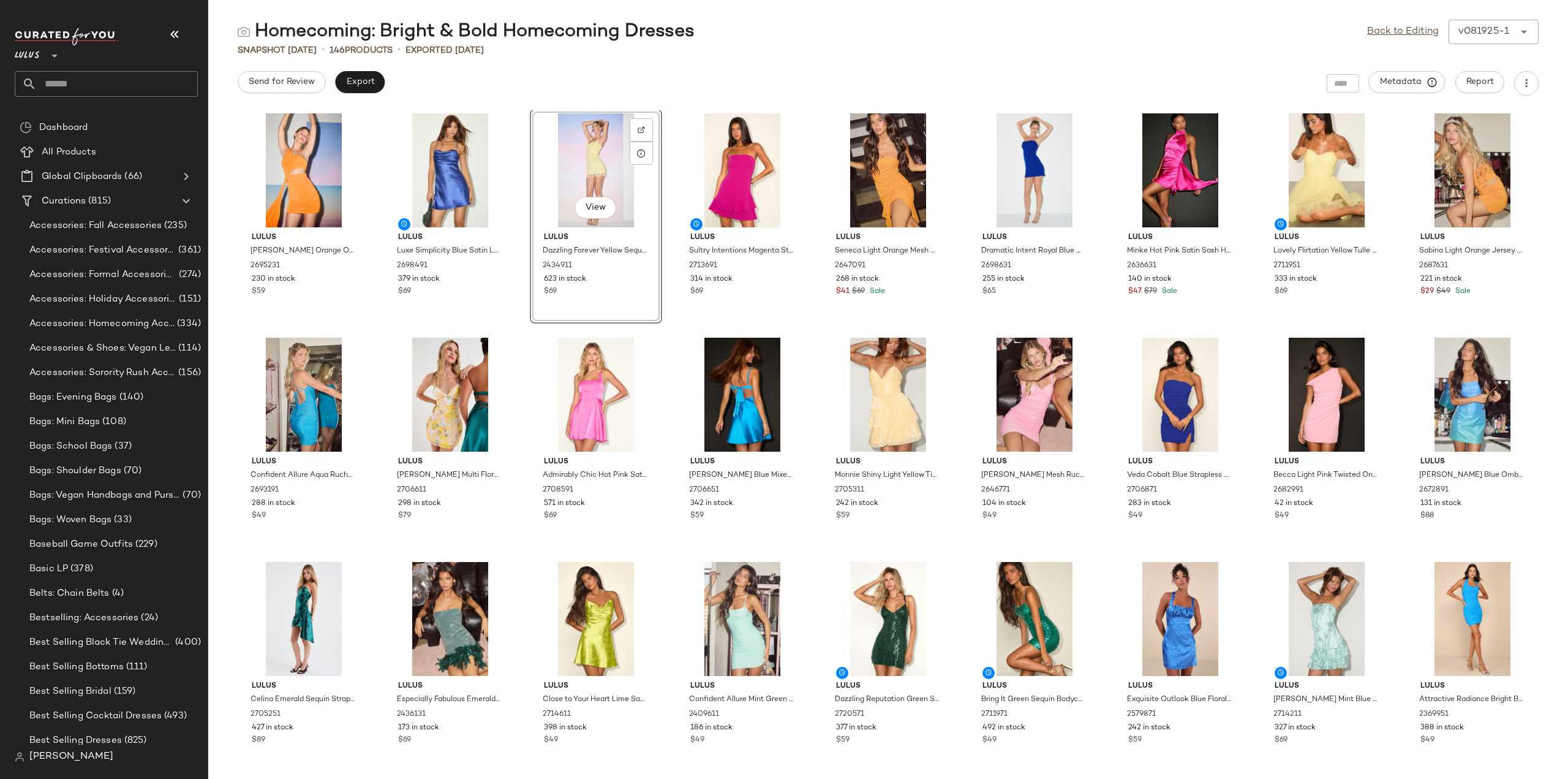
drag, startPoint x: 1385, startPoint y: 28, endPoint x: 1275, endPoint y: 53, distance: 112.8
click at [1384, 28] on link "Back to Editing" at bounding box center [1403, 32] width 72 height 15
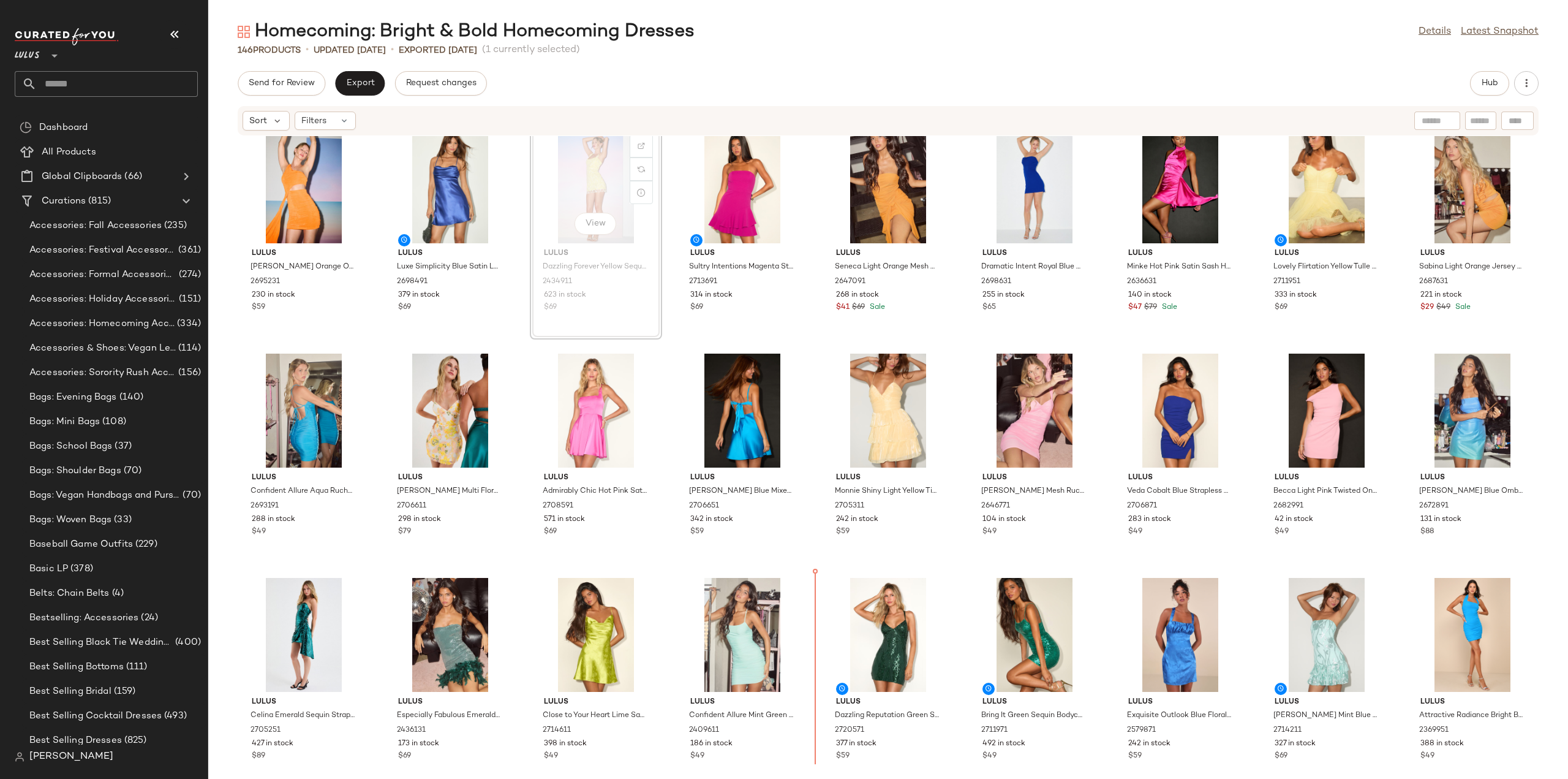
scroll to position [16, 0]
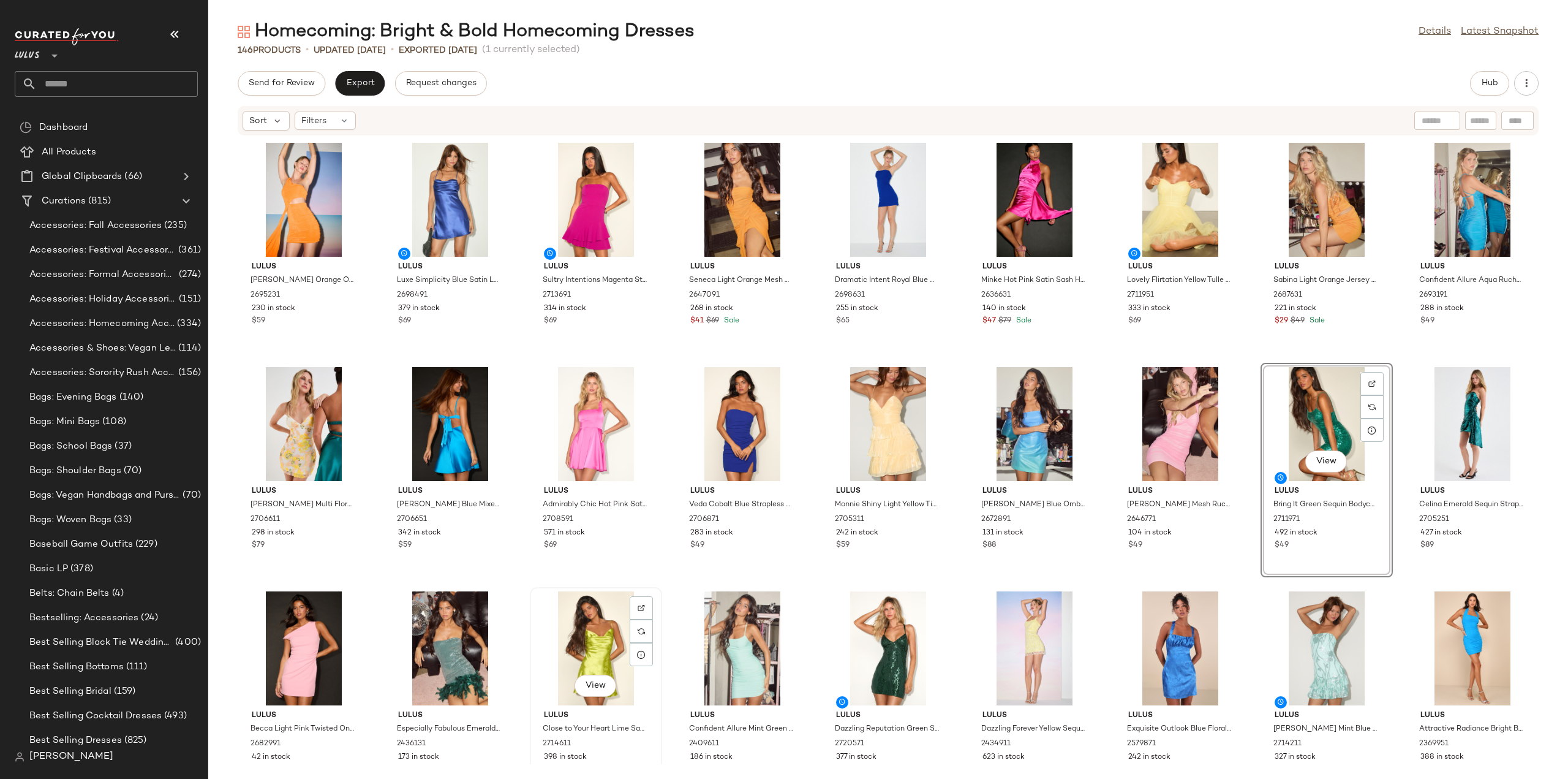
scroll to position [1, 0]
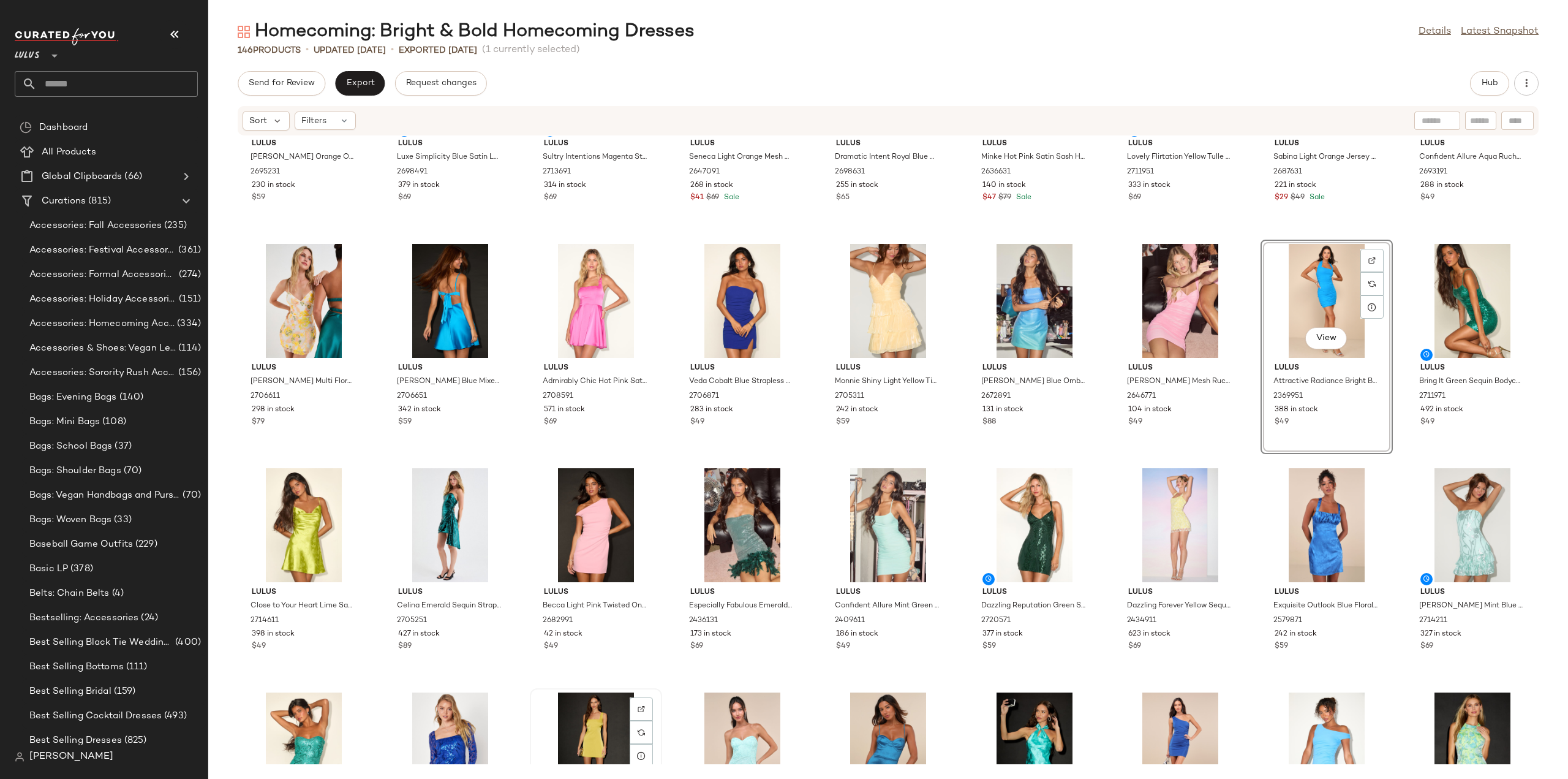
scroll to position [184, 0]
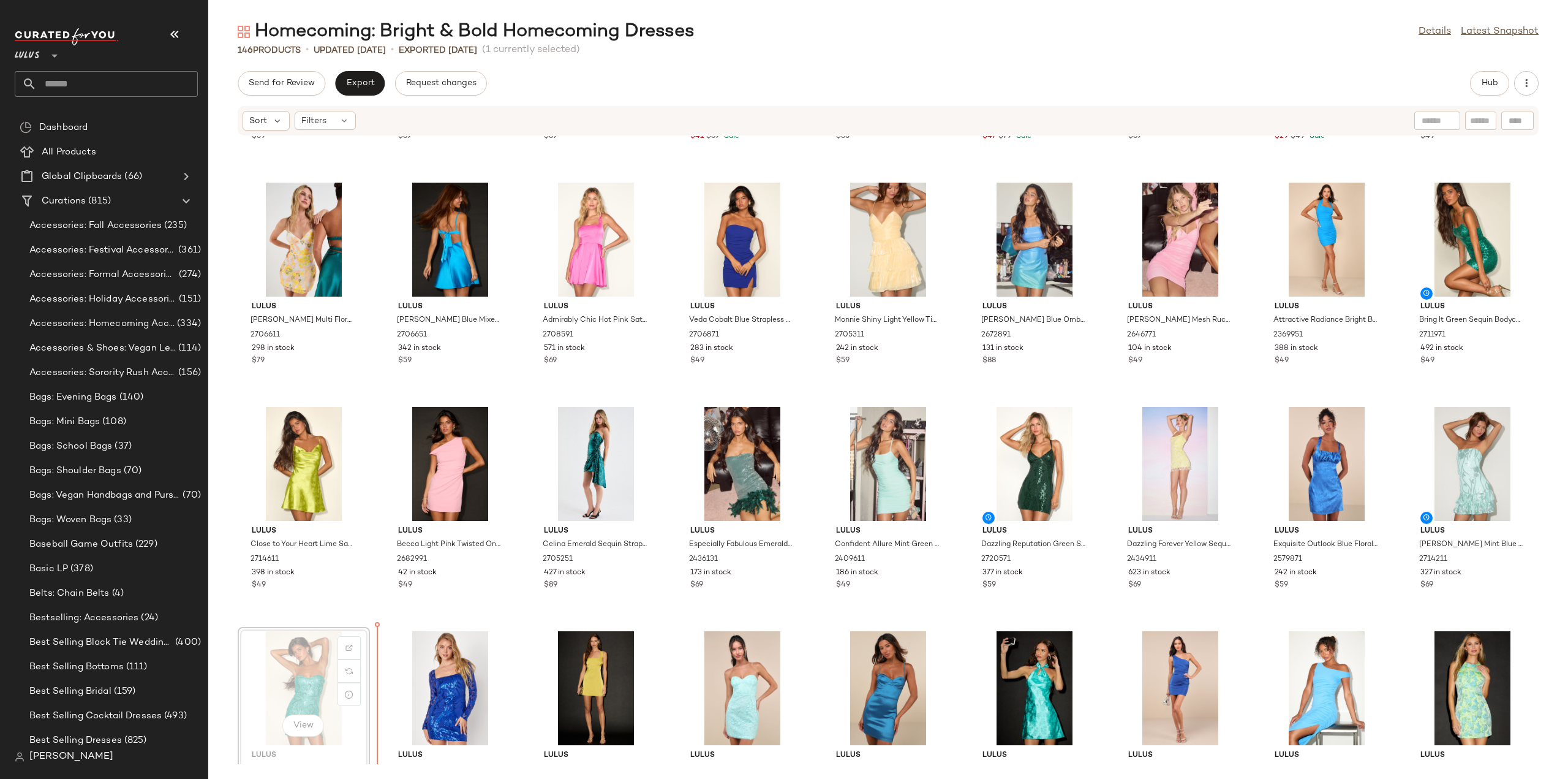
scroll to position [187, 0]
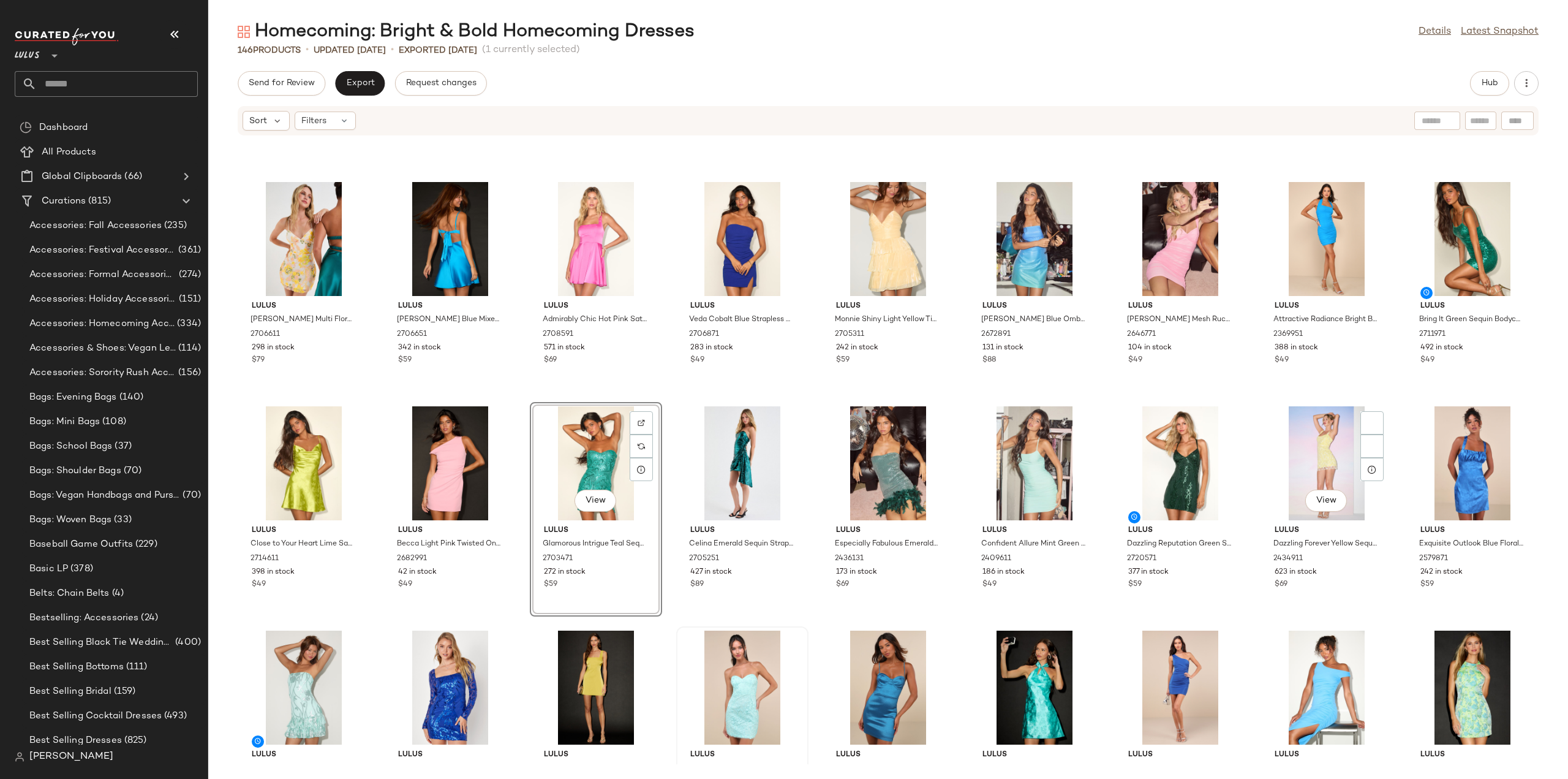
scroll to position [187, 0]
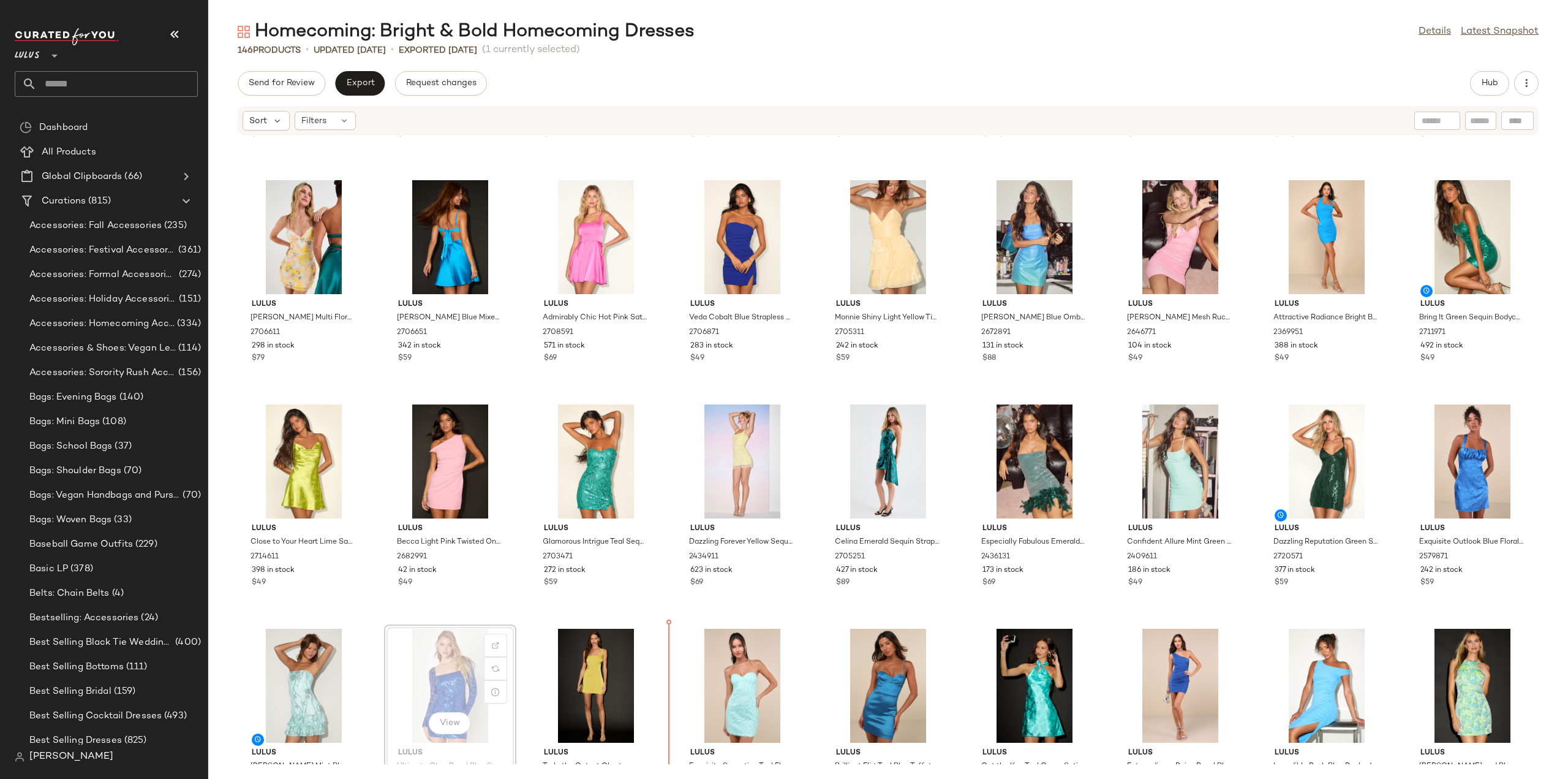
scroll to position [190, 0]
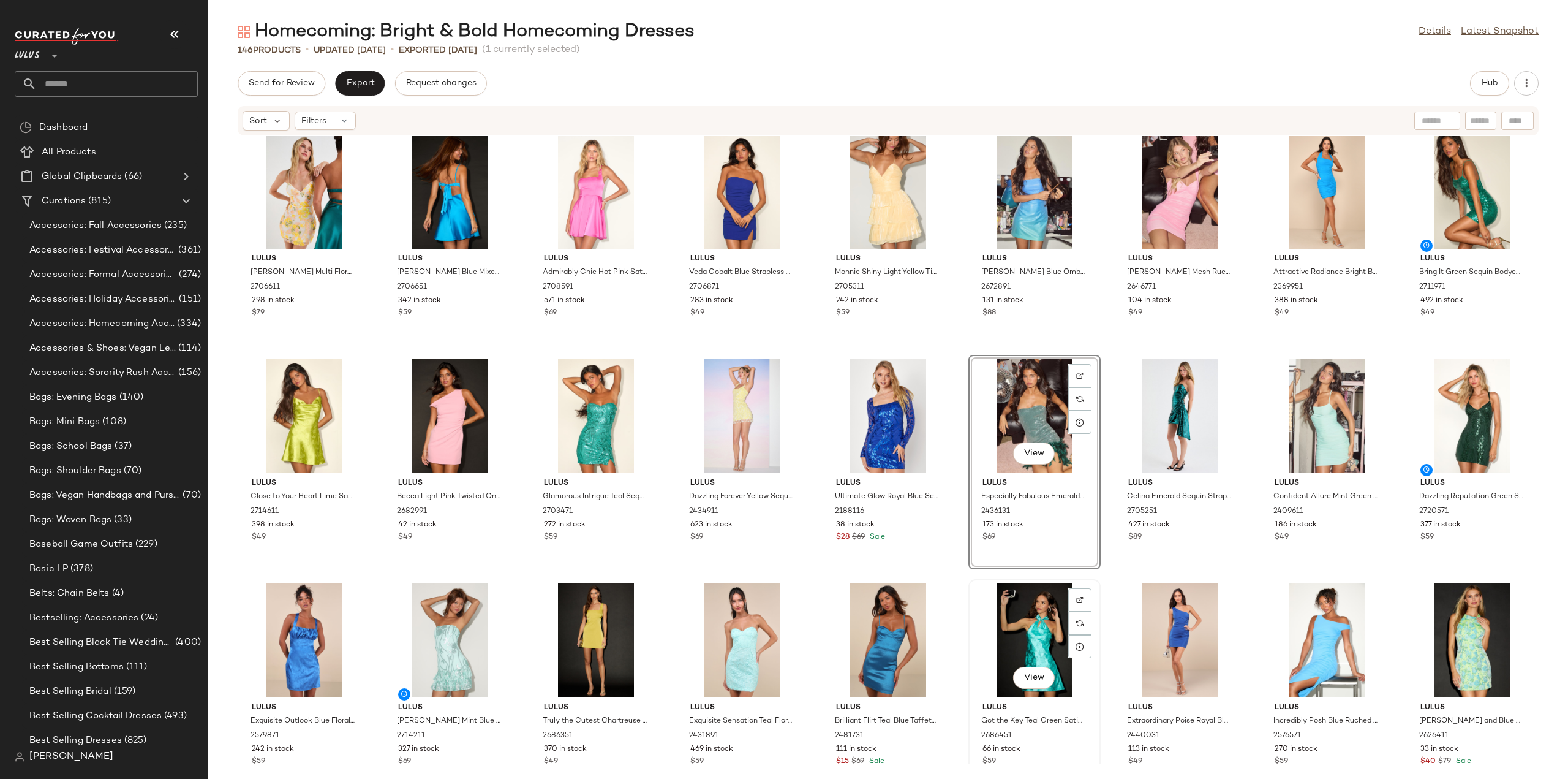
scroll to position [251, 0]
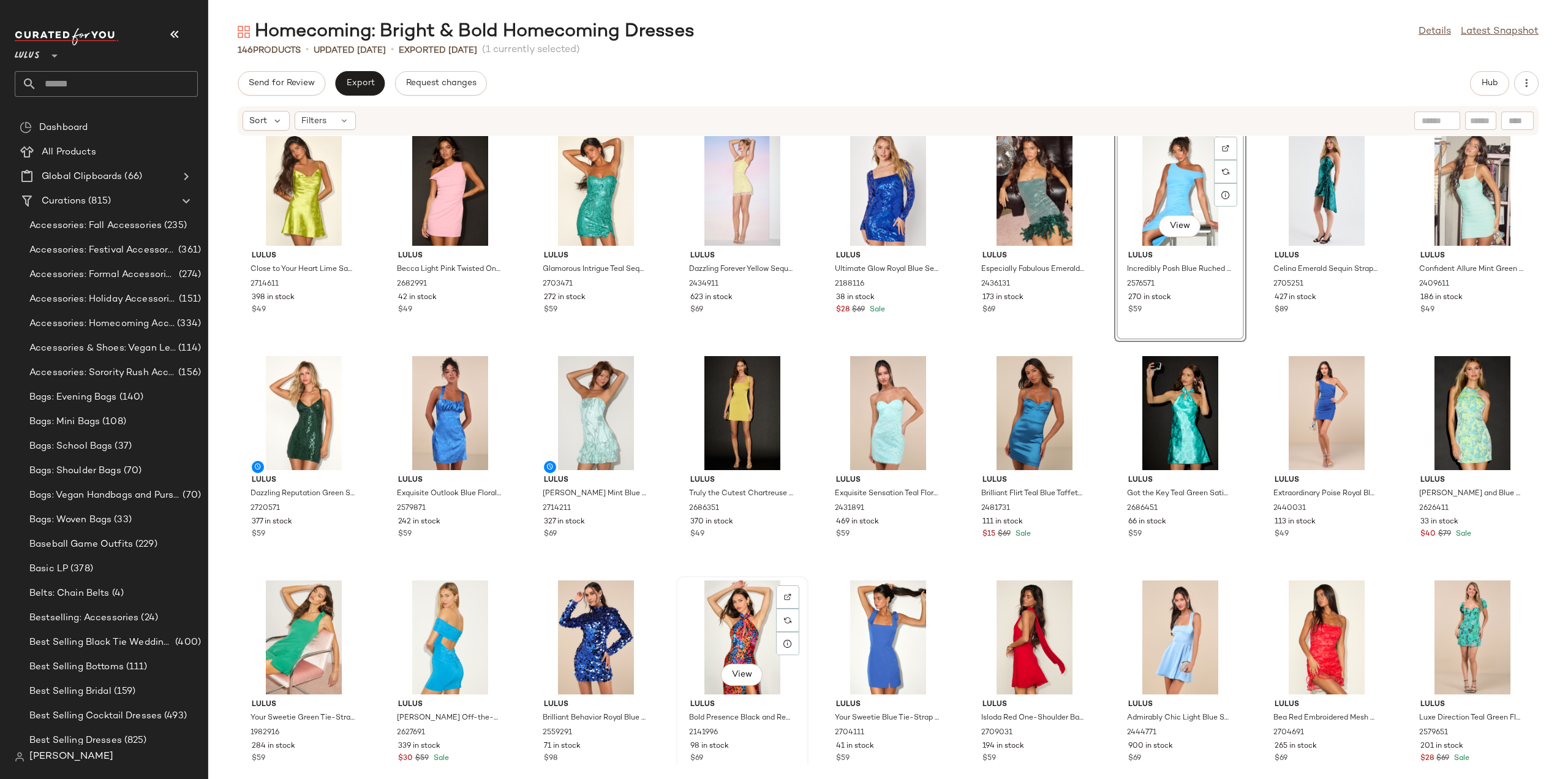
scroll to position [384, 0]
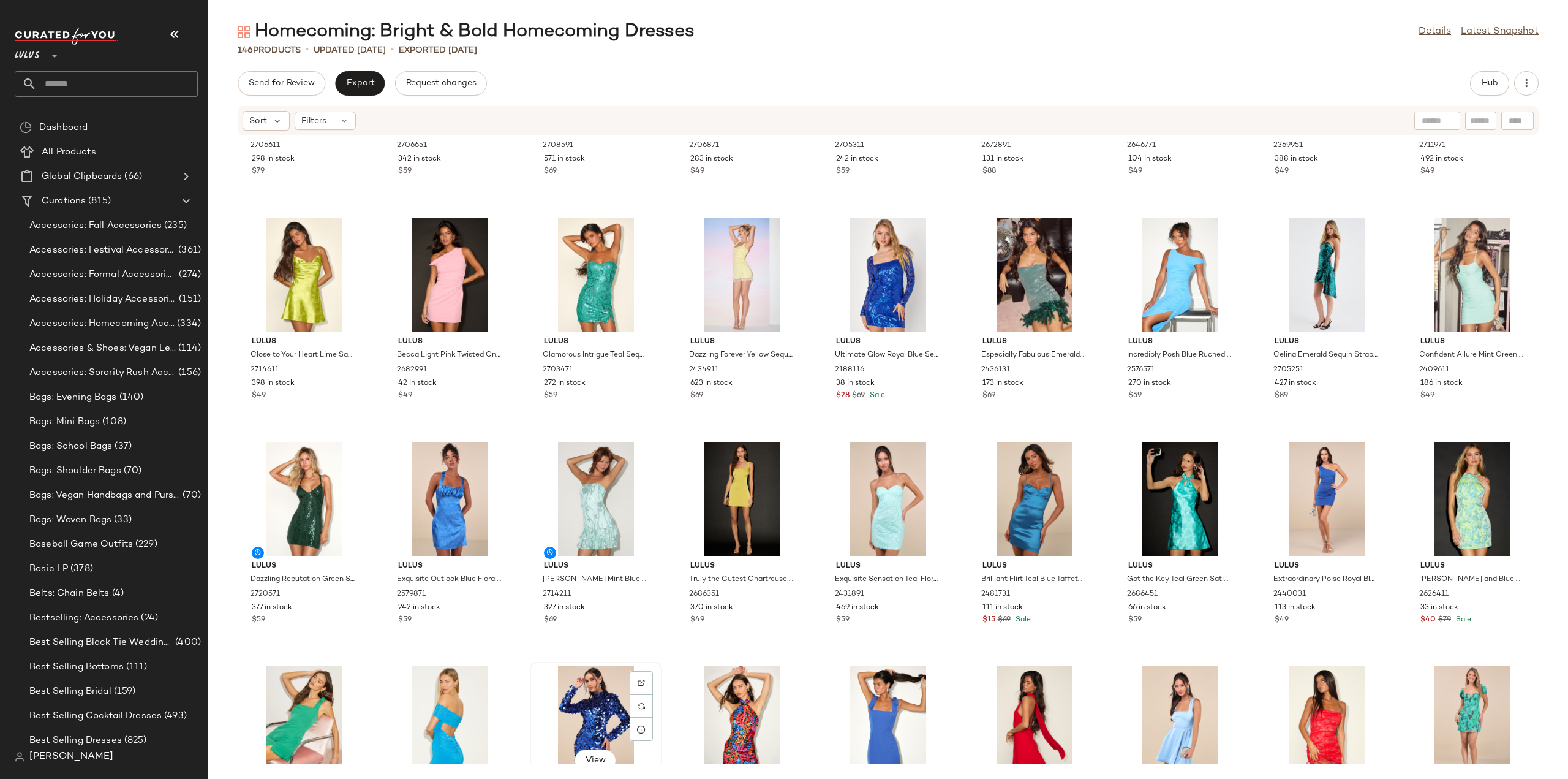
scroll to position [385, 0]
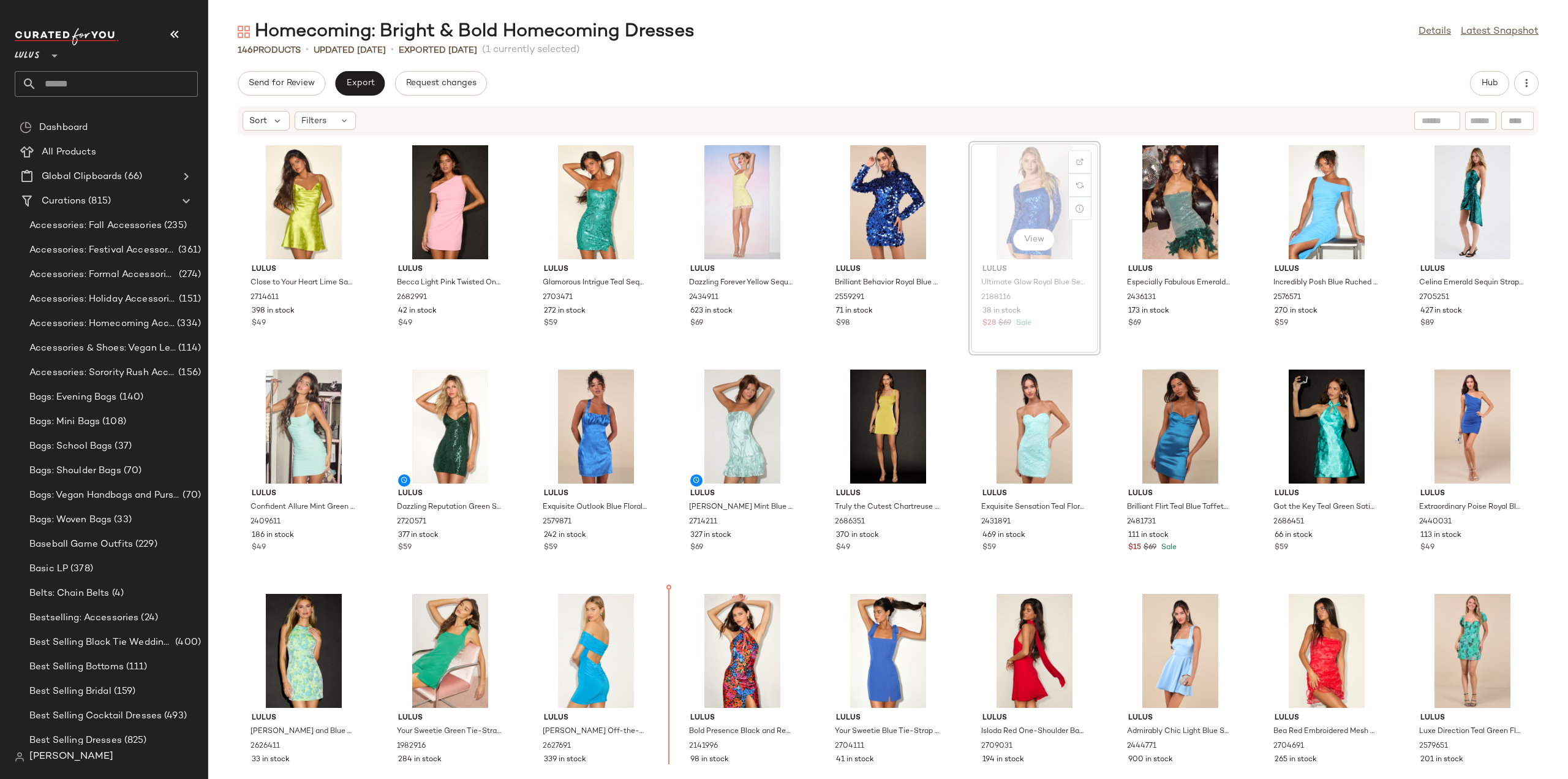
scroll to position [468, 0]
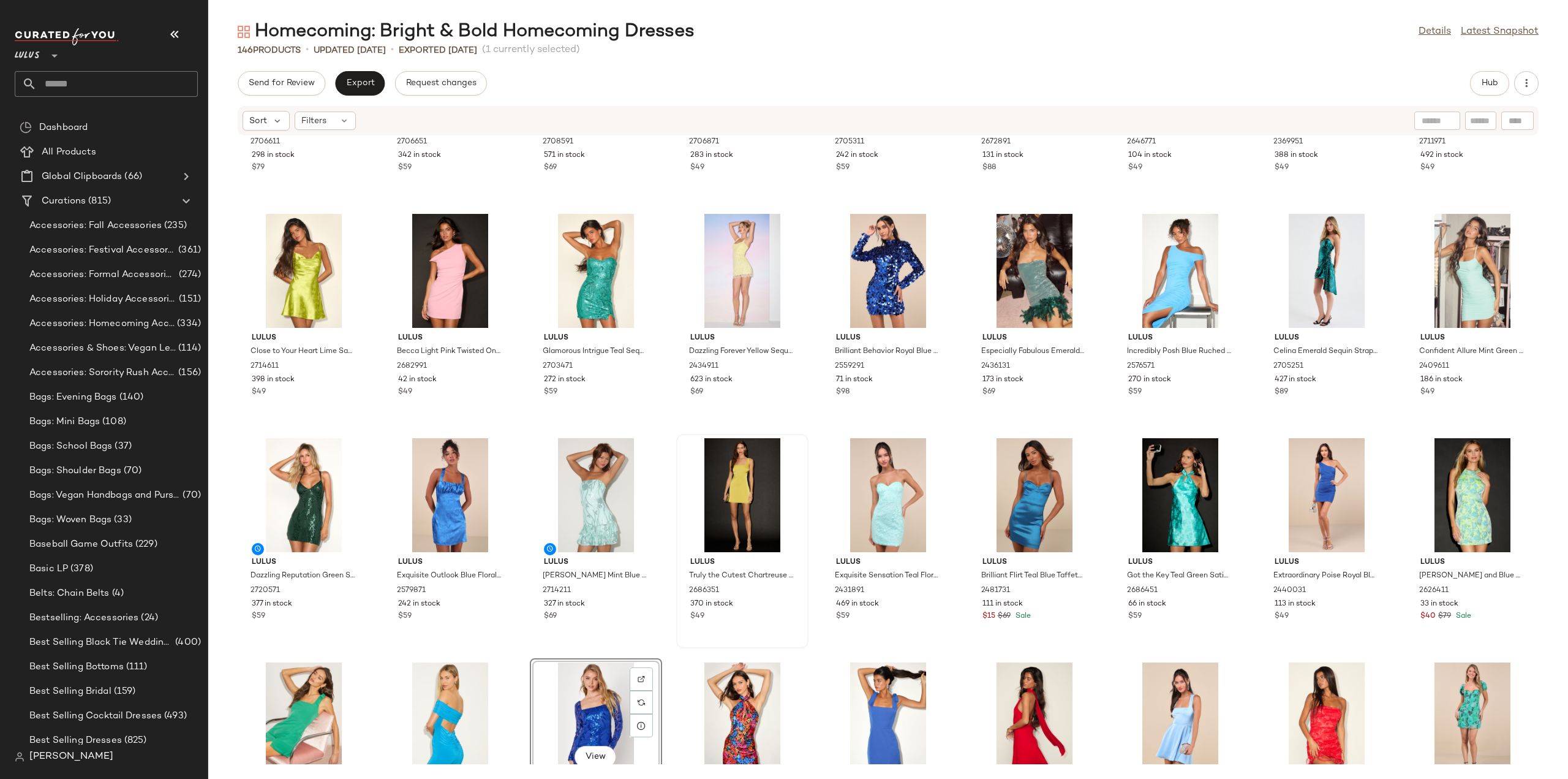
scroll to position [407, 0]
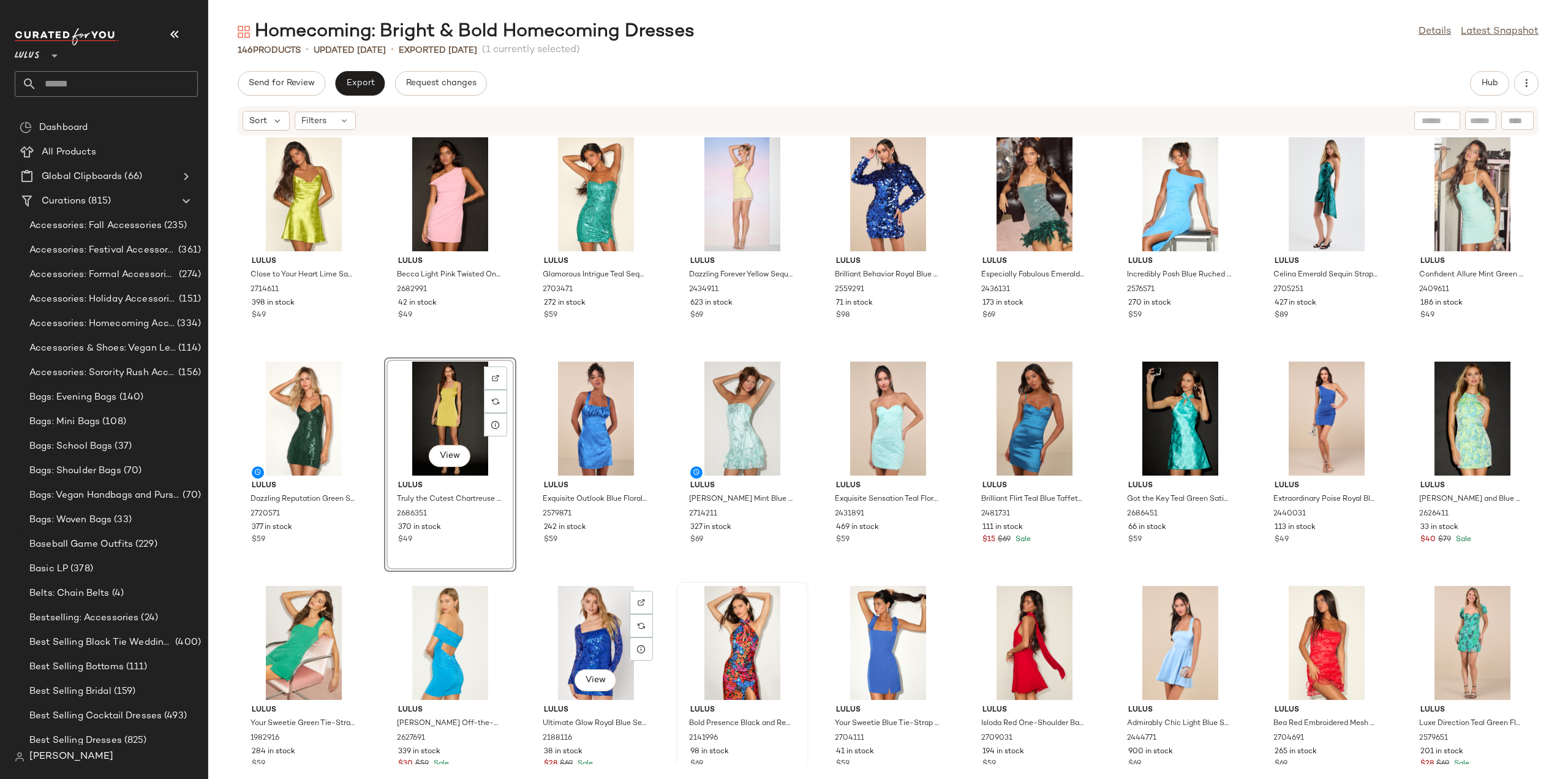
scroll to position [529, 0]
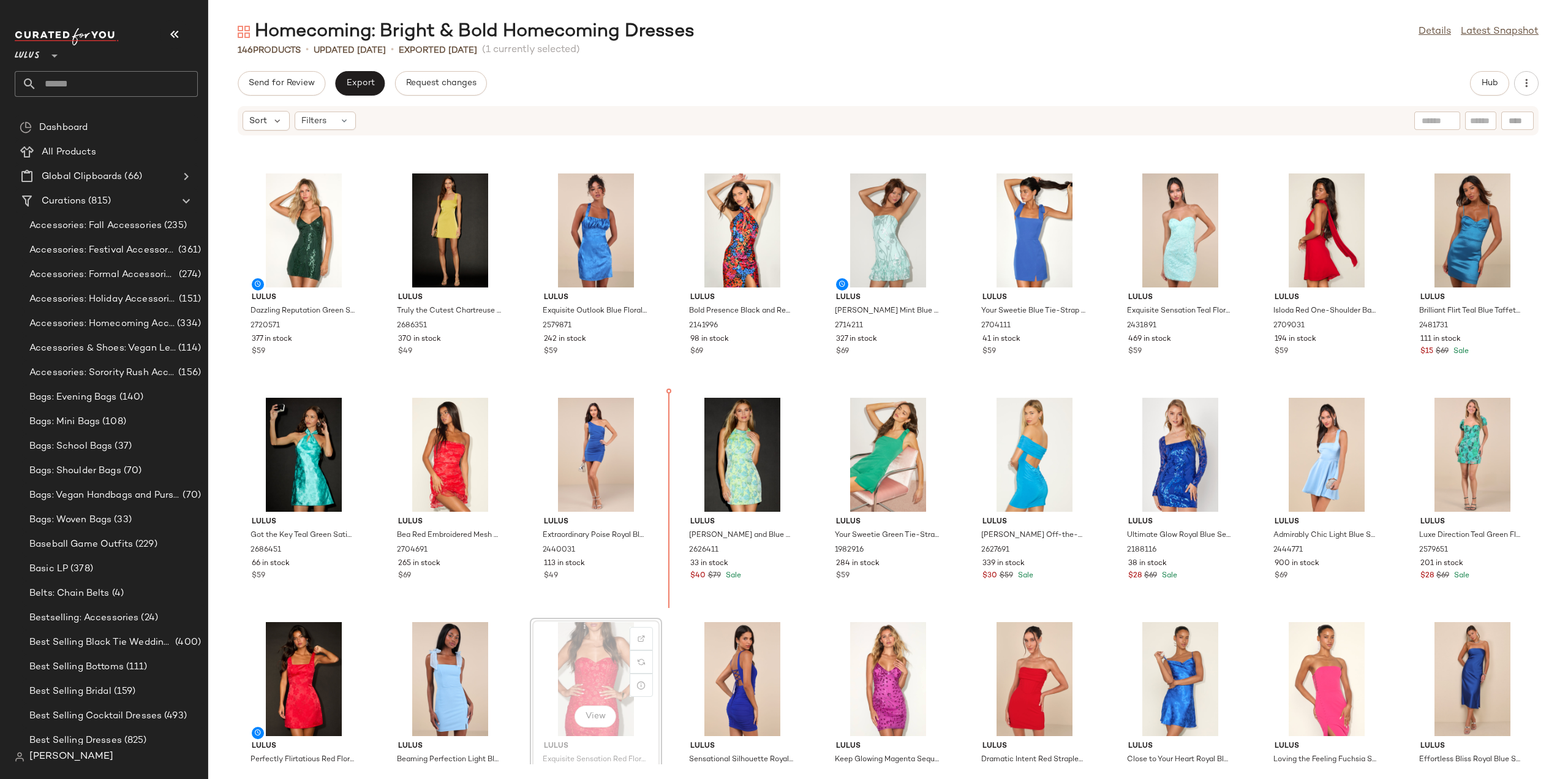
scroll to position [652, 0]
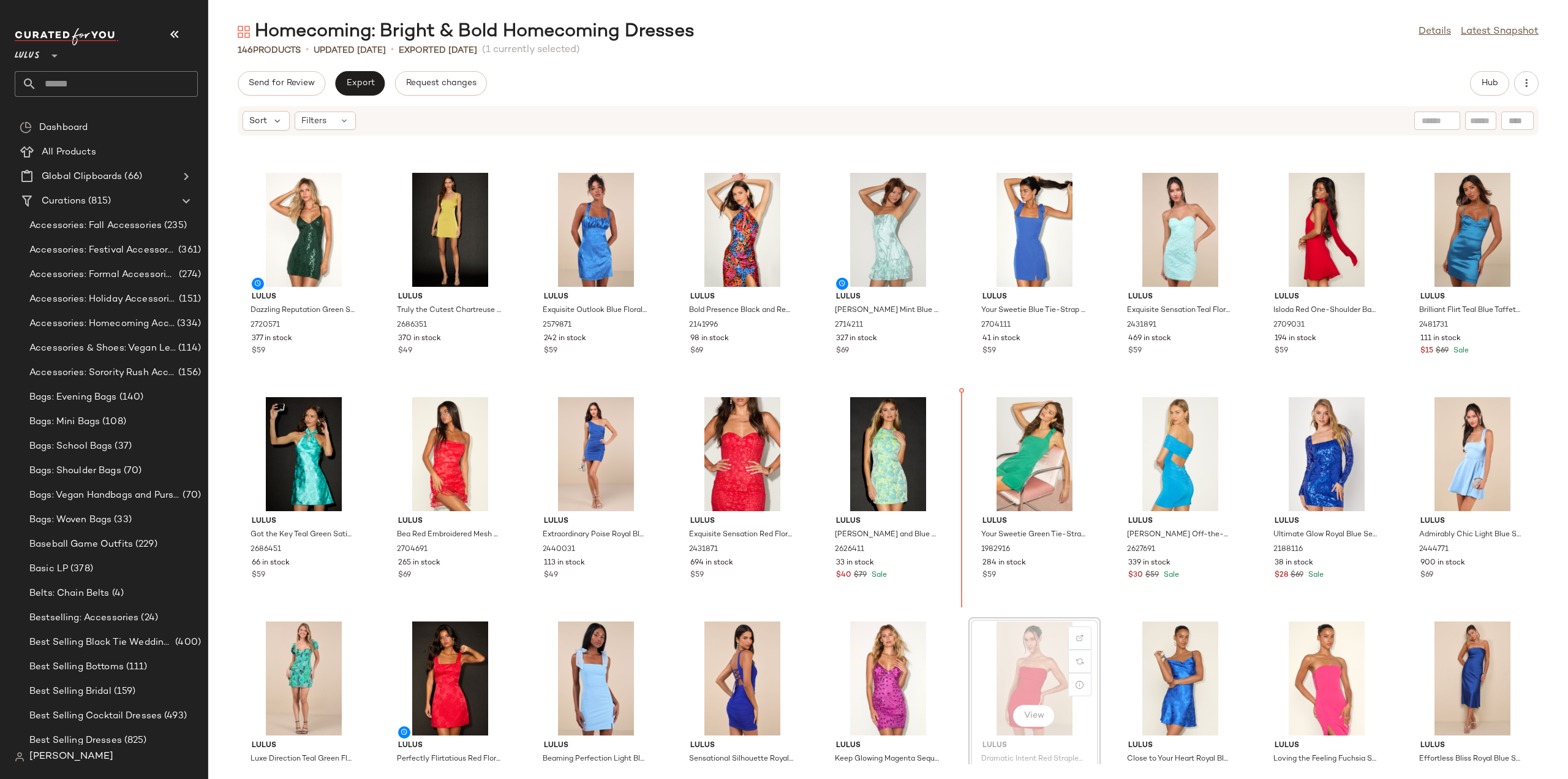
scroll to position [655, 0]
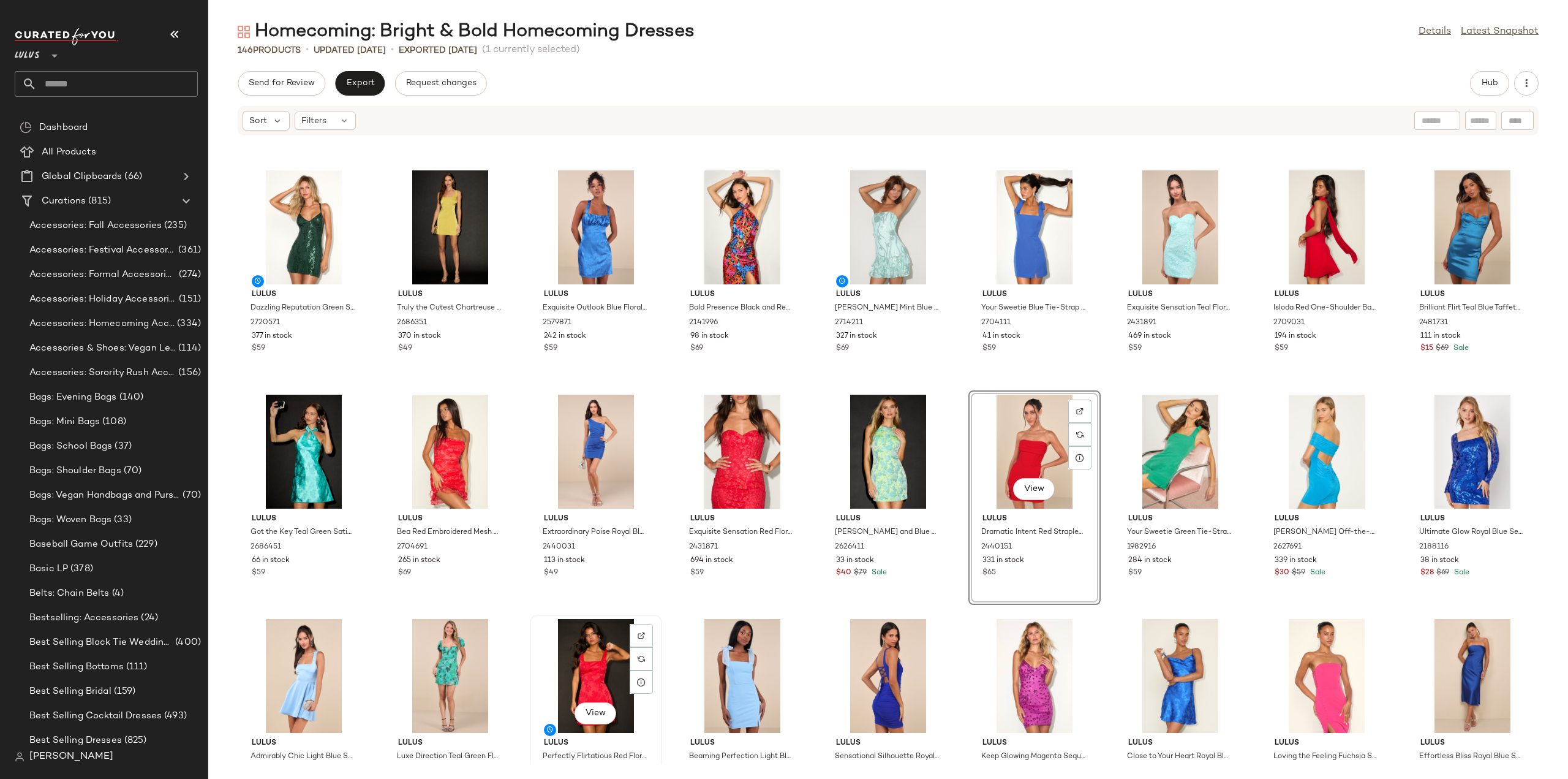
scroll to position [658, 0]
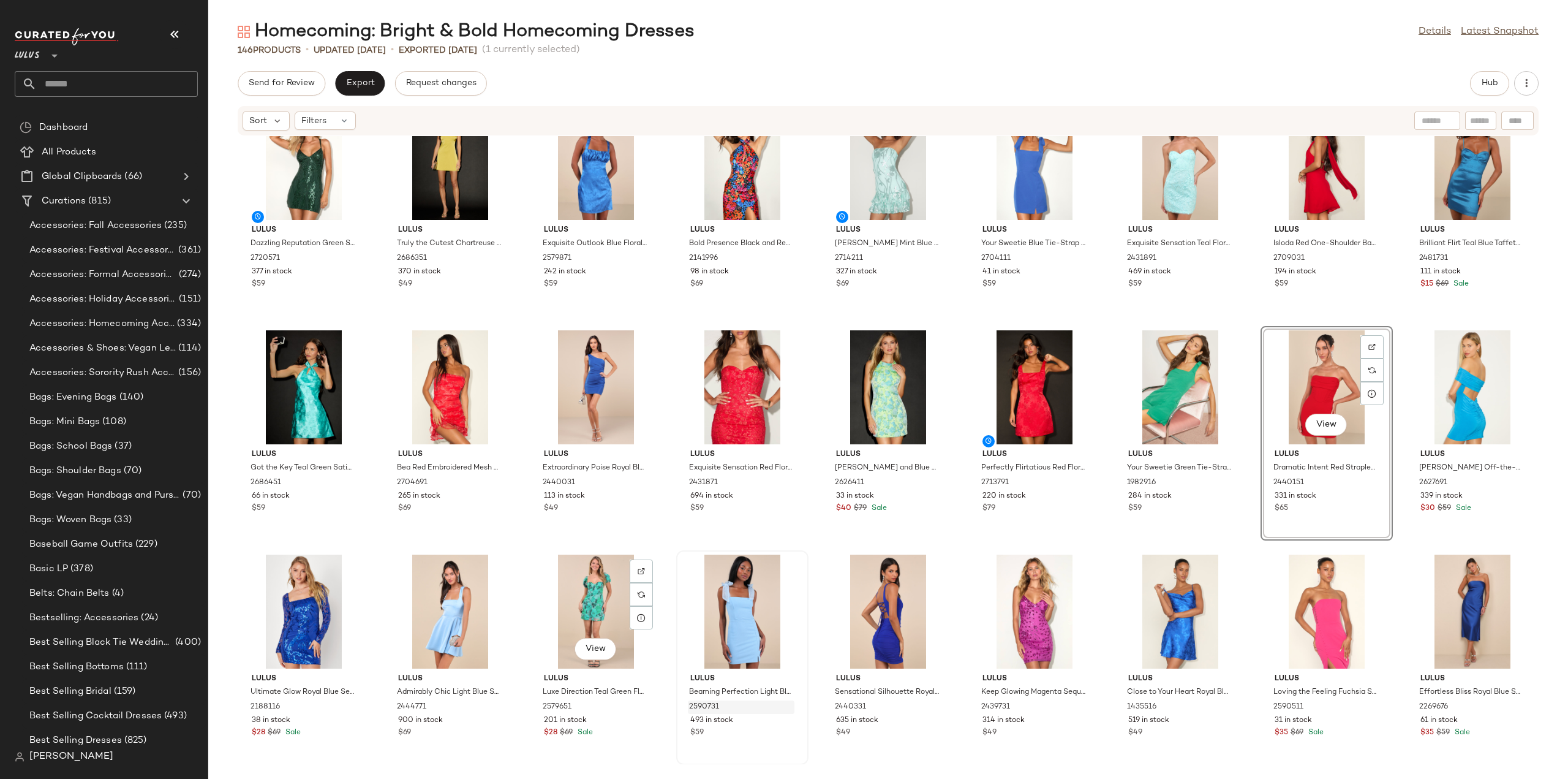
scroll to position [842, 0]
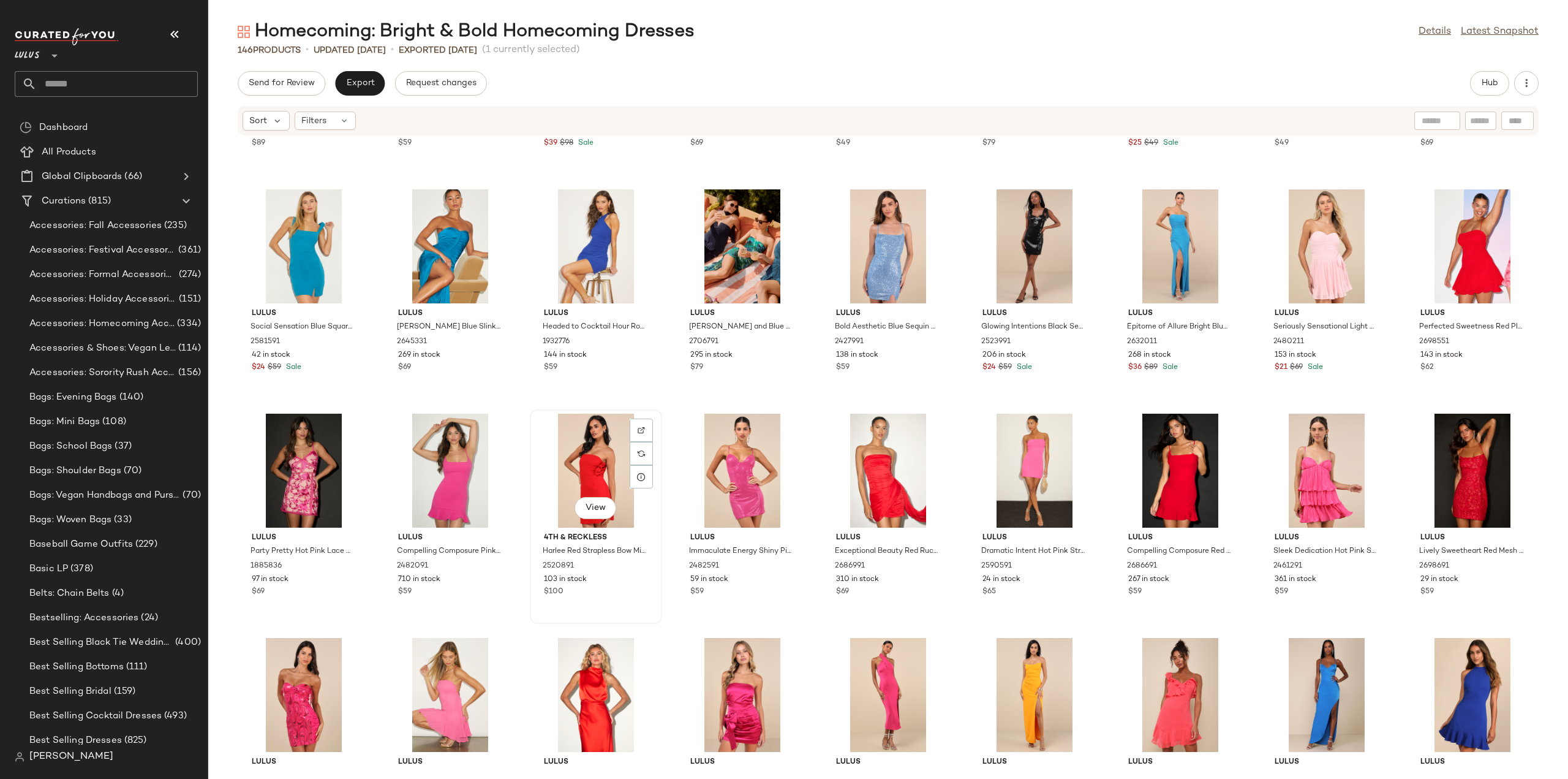
scroll to position [2390, 0]
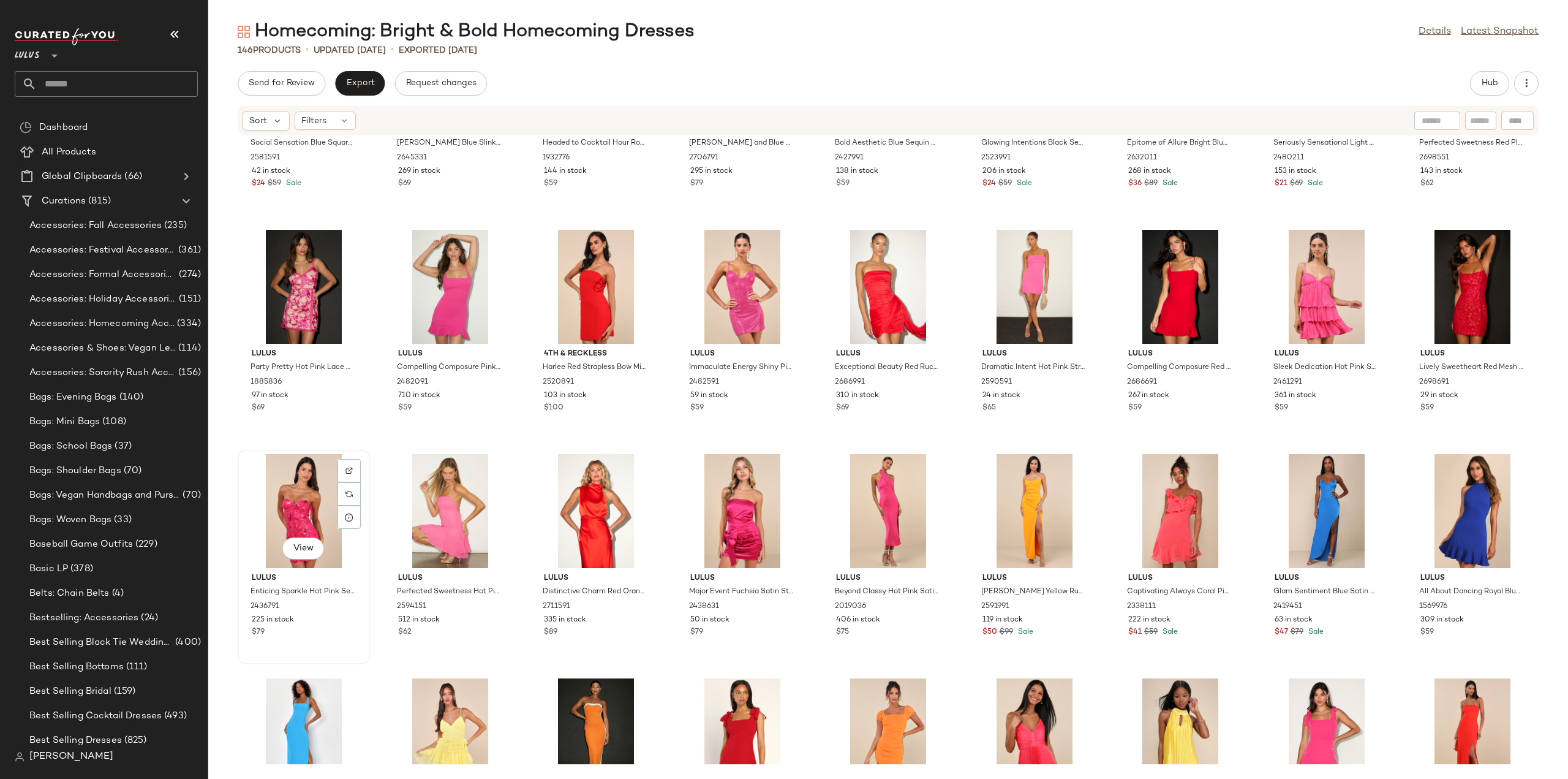
click at [287, 634] on div "$79" at bounding box center [304, 632] width 104 height 11
click at [861, 622] on span "406 in stock" at bounding box center [858, 620] width 44 height 11
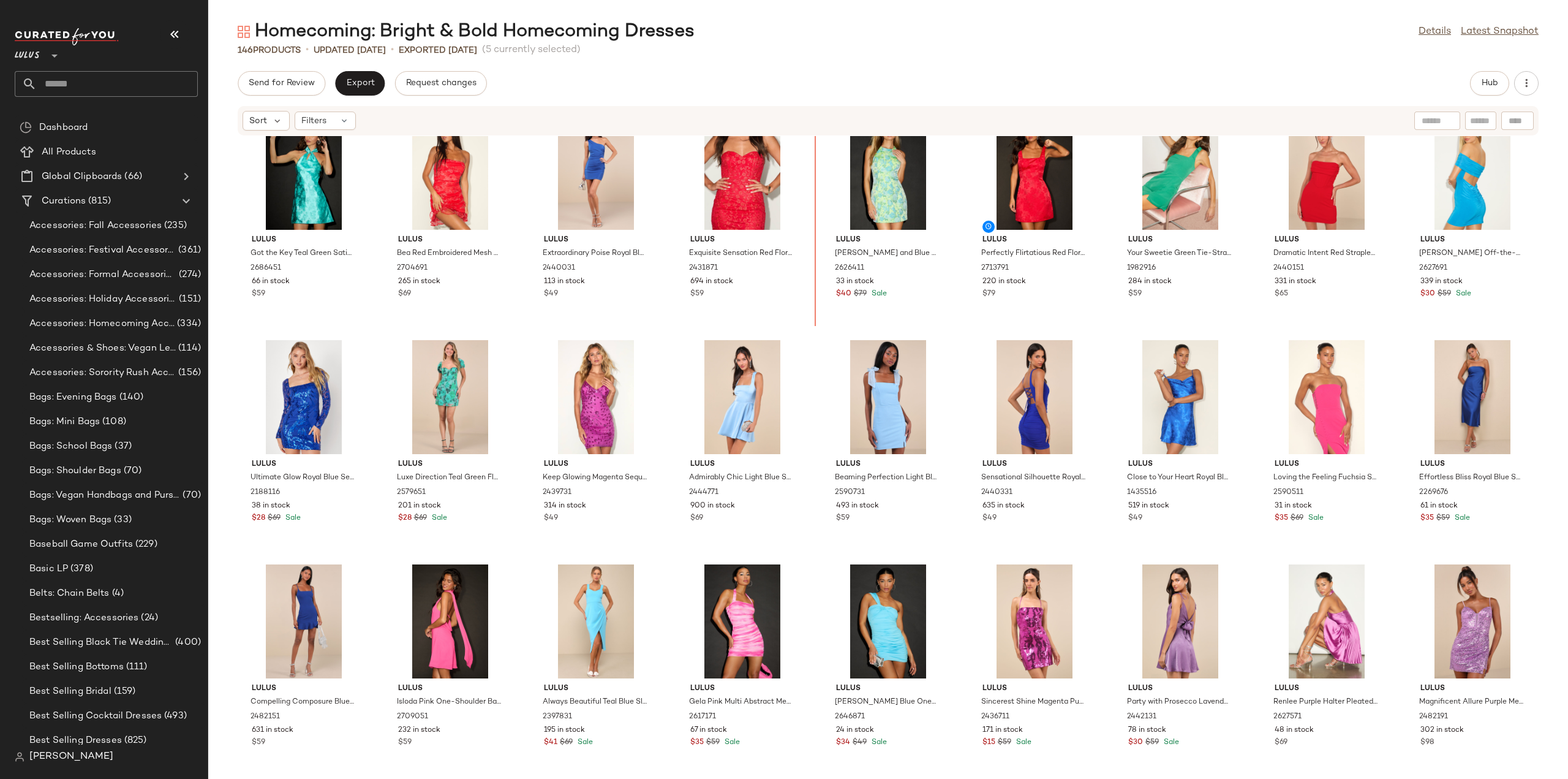
scroll to position [918, 0]
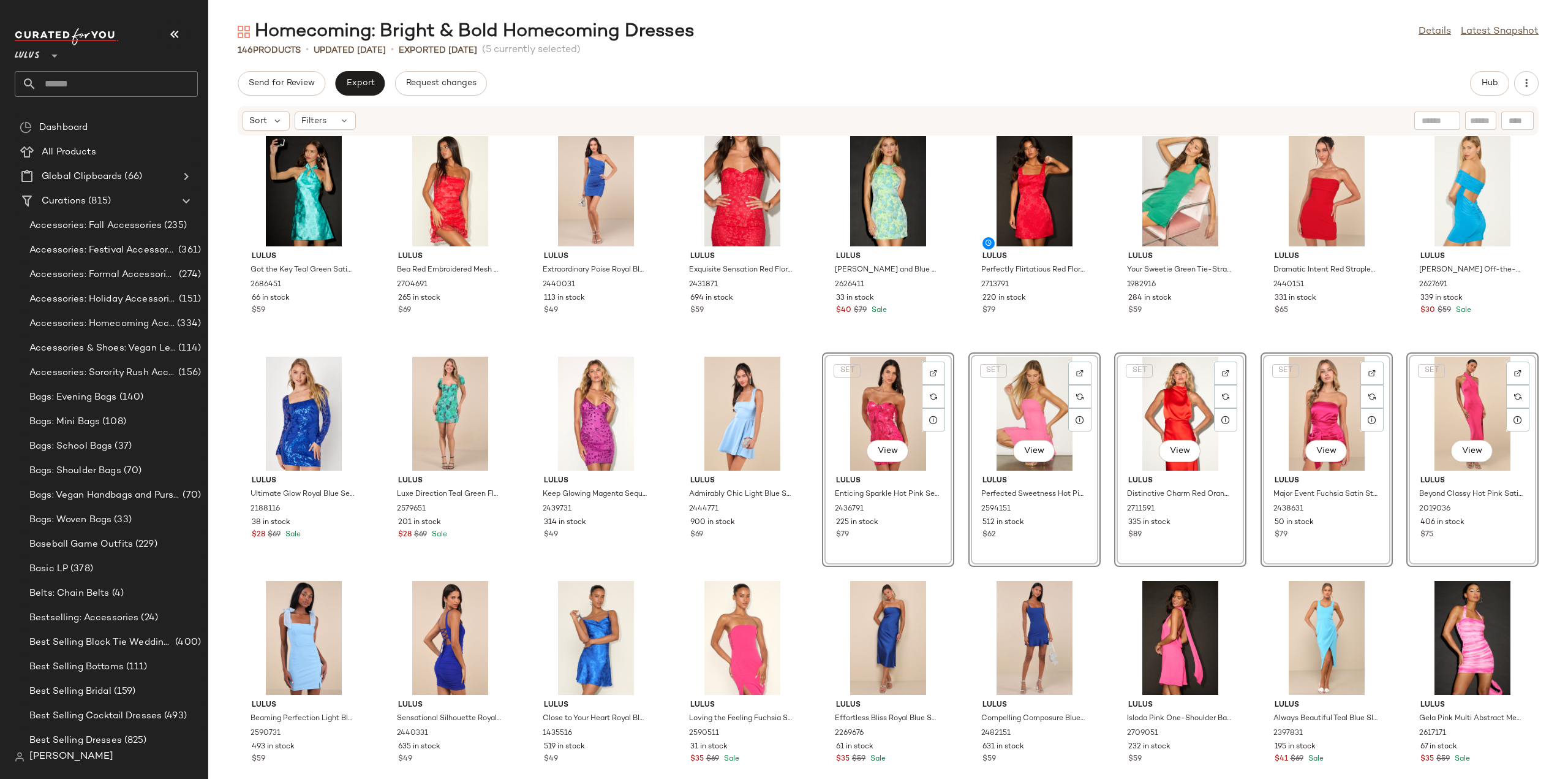
click at [960, 626] on div "Lulus Got the Key Teal Green Satin Floral Jacquard Halter Mini Dress 2686451 66…" at bounding box center [888, 450] width 1360 height 628
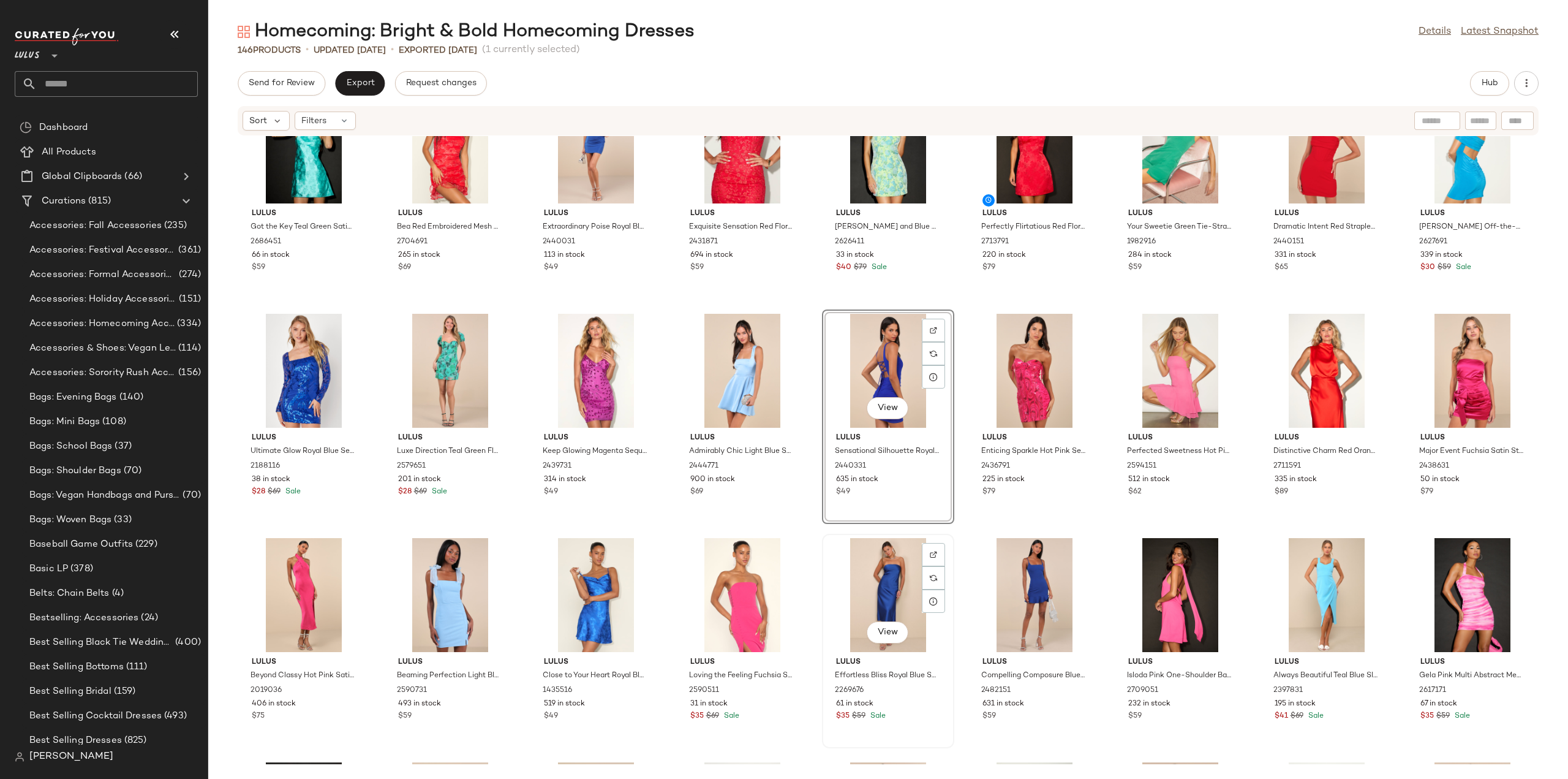
scroll to position [979, 0]
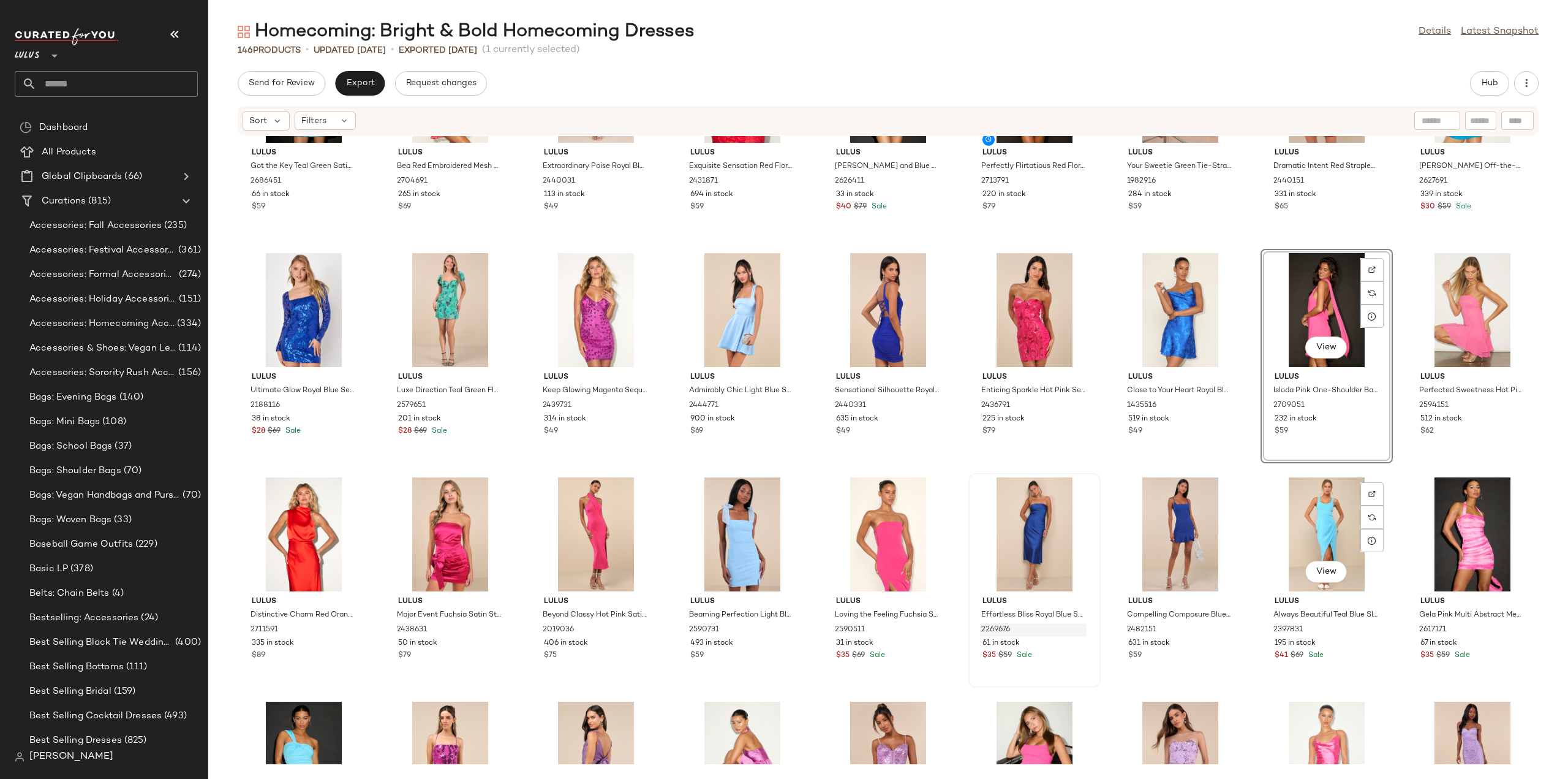
scroll to position [1040, 0]
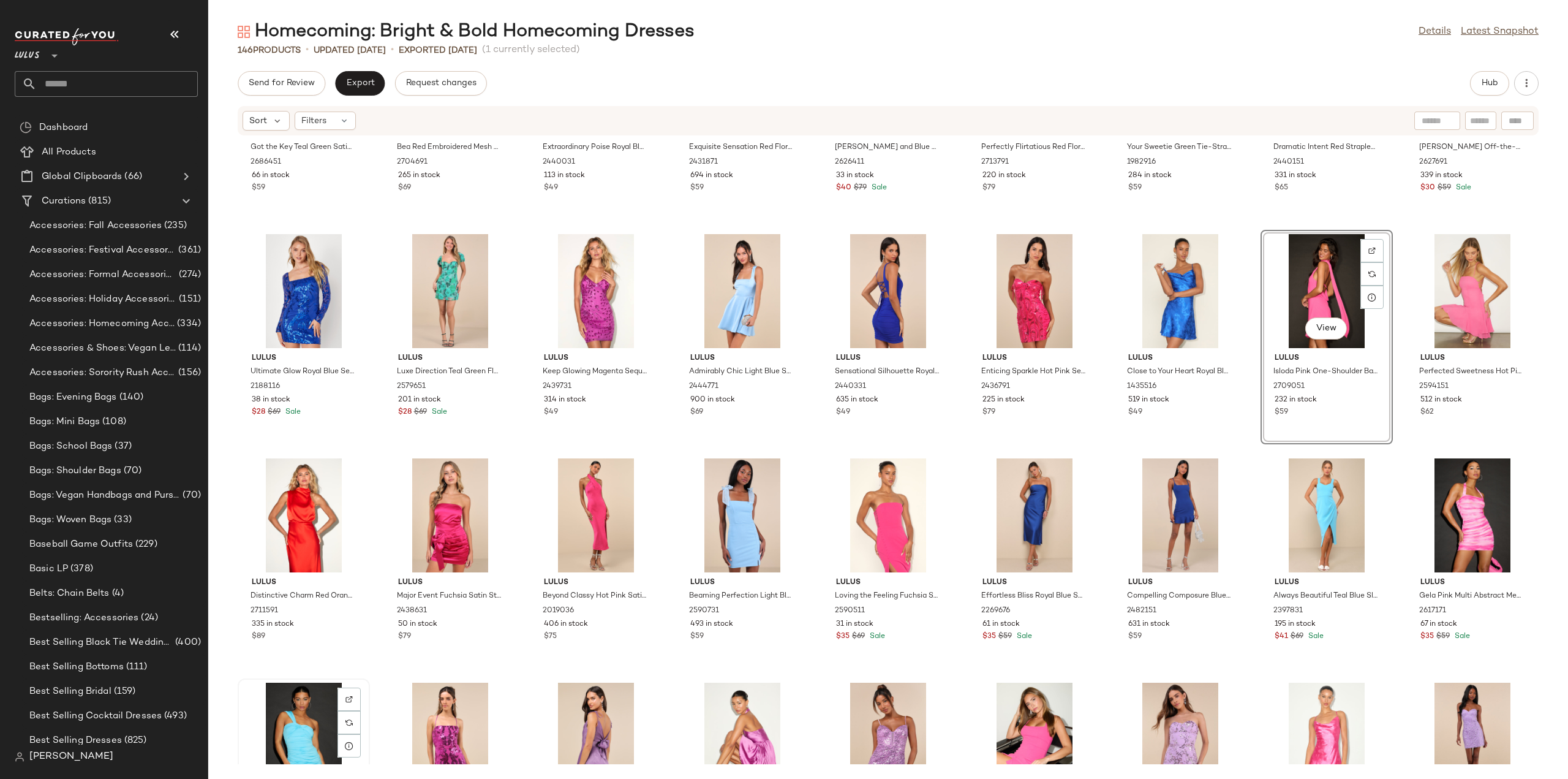
scroll to position [1043, 0]
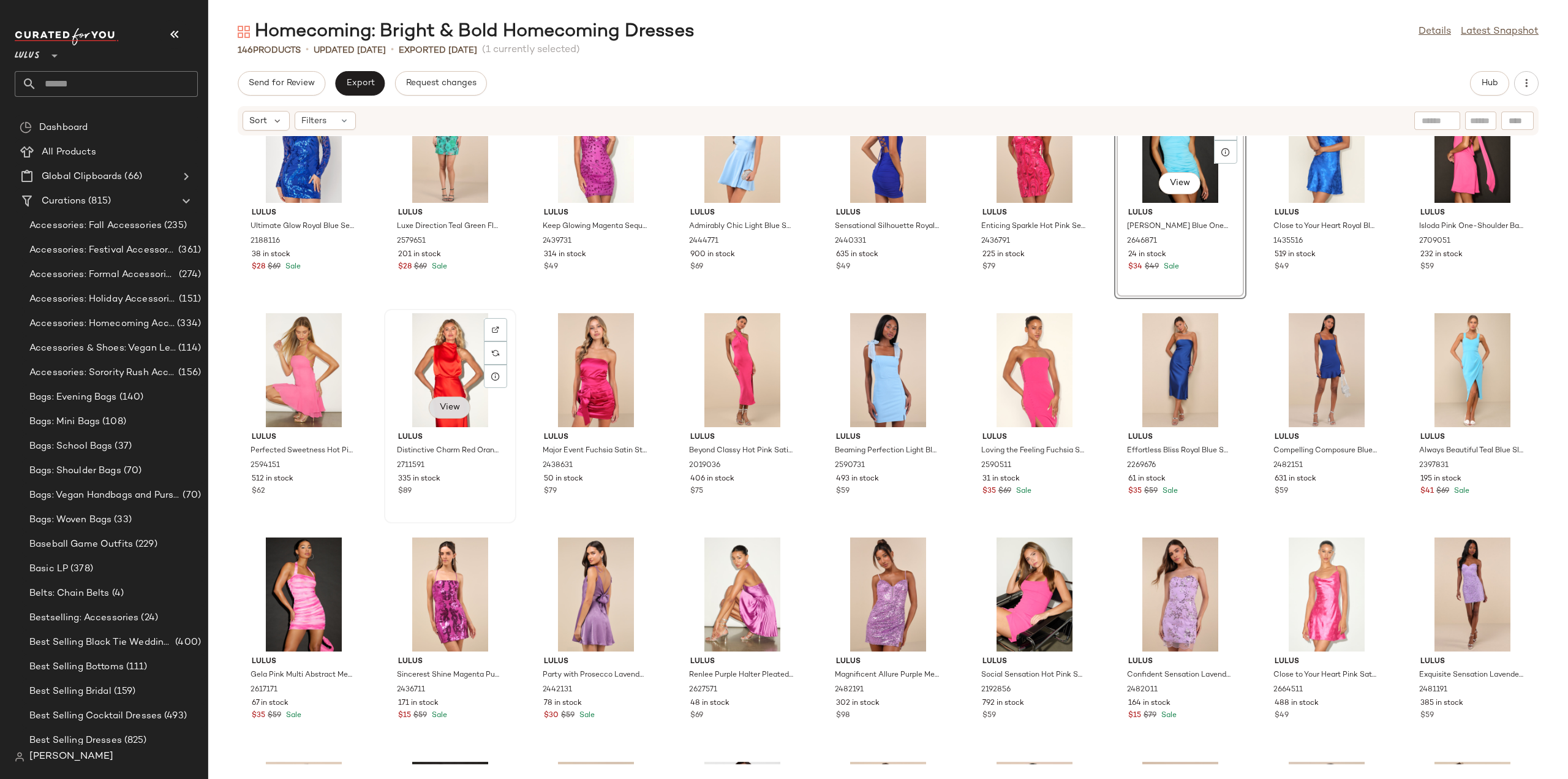
scroll to position [1227, 0]
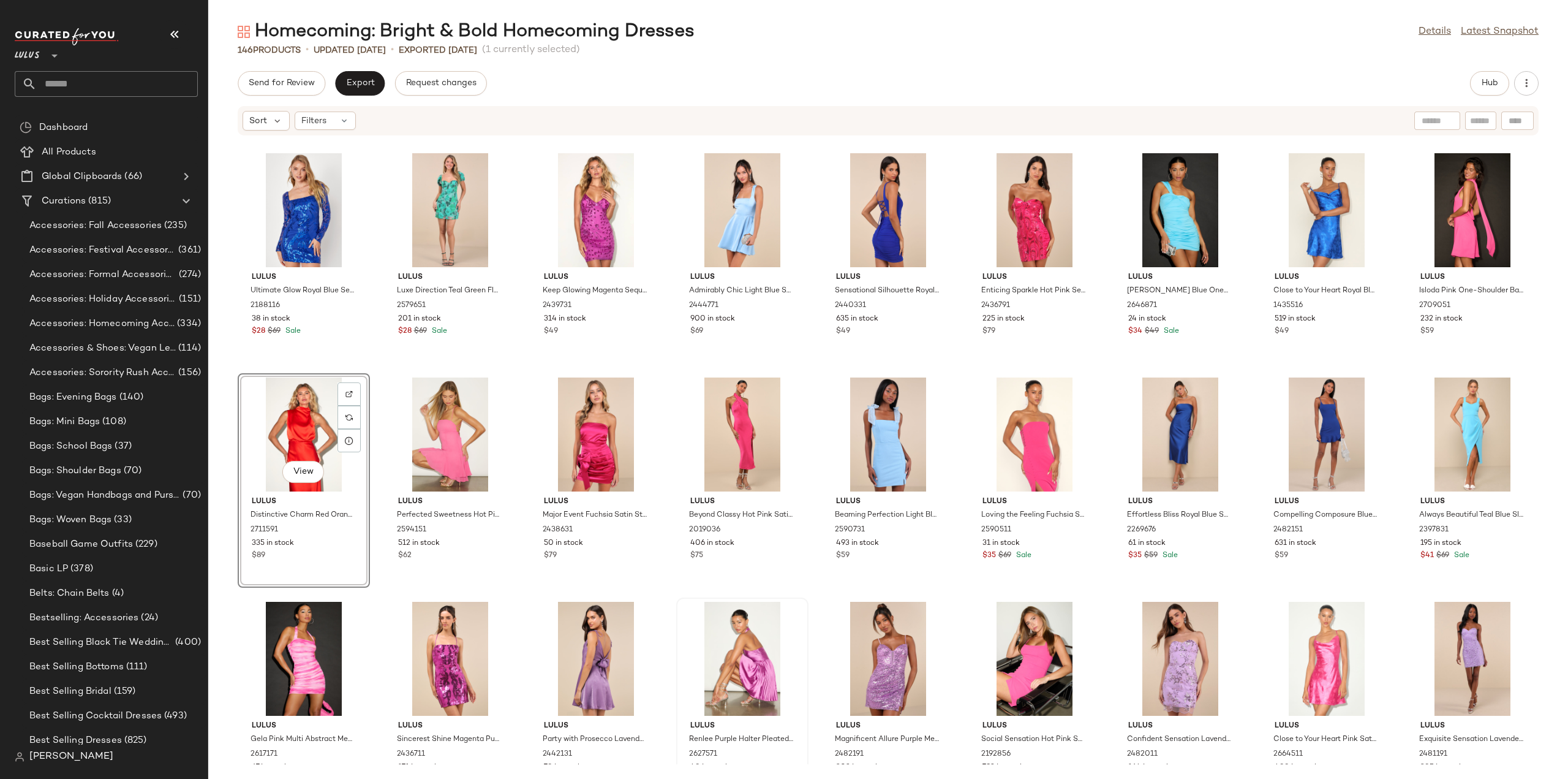
scroll to position [1165, 0]
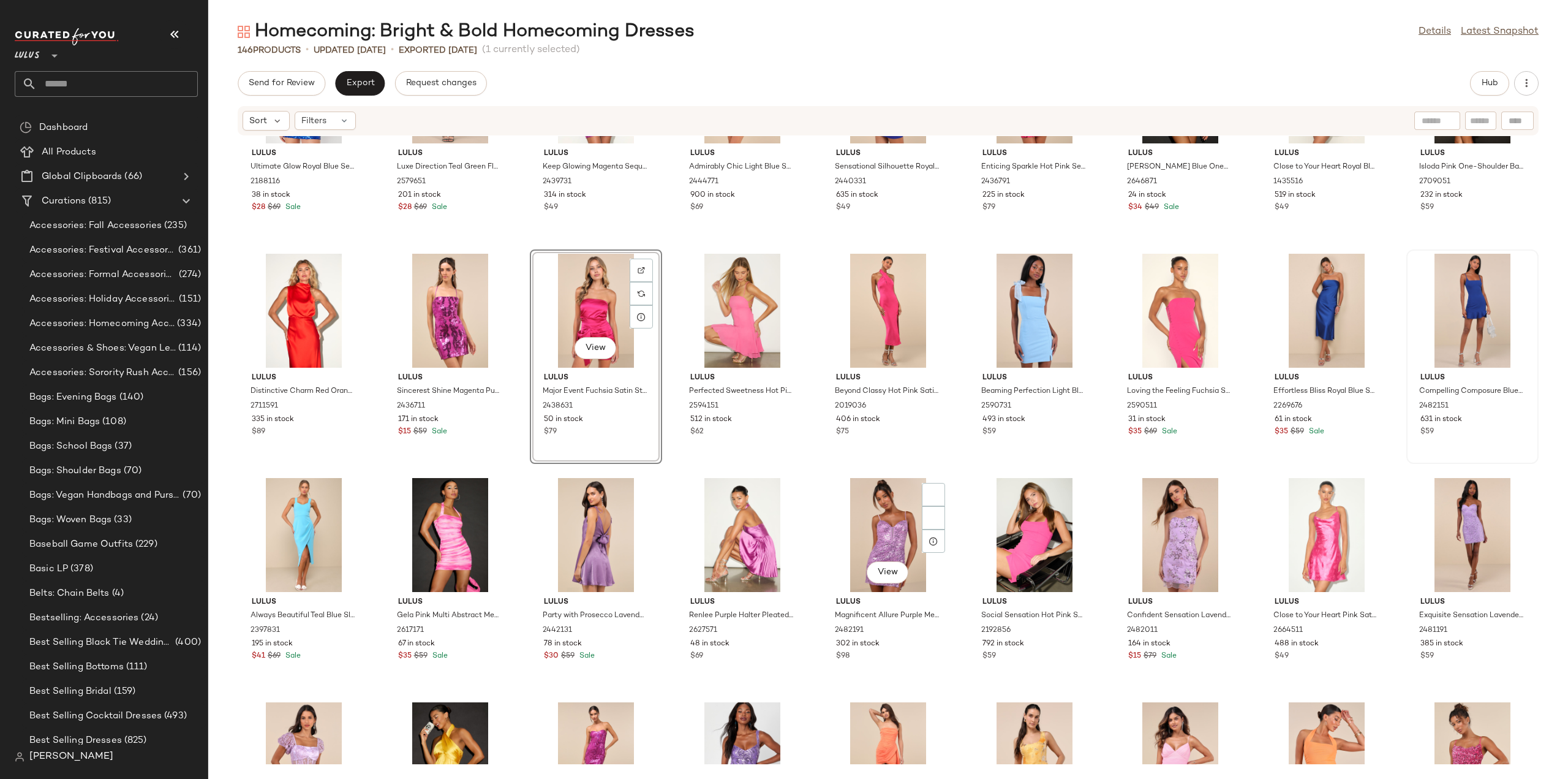
scroll to position [1227, 0]
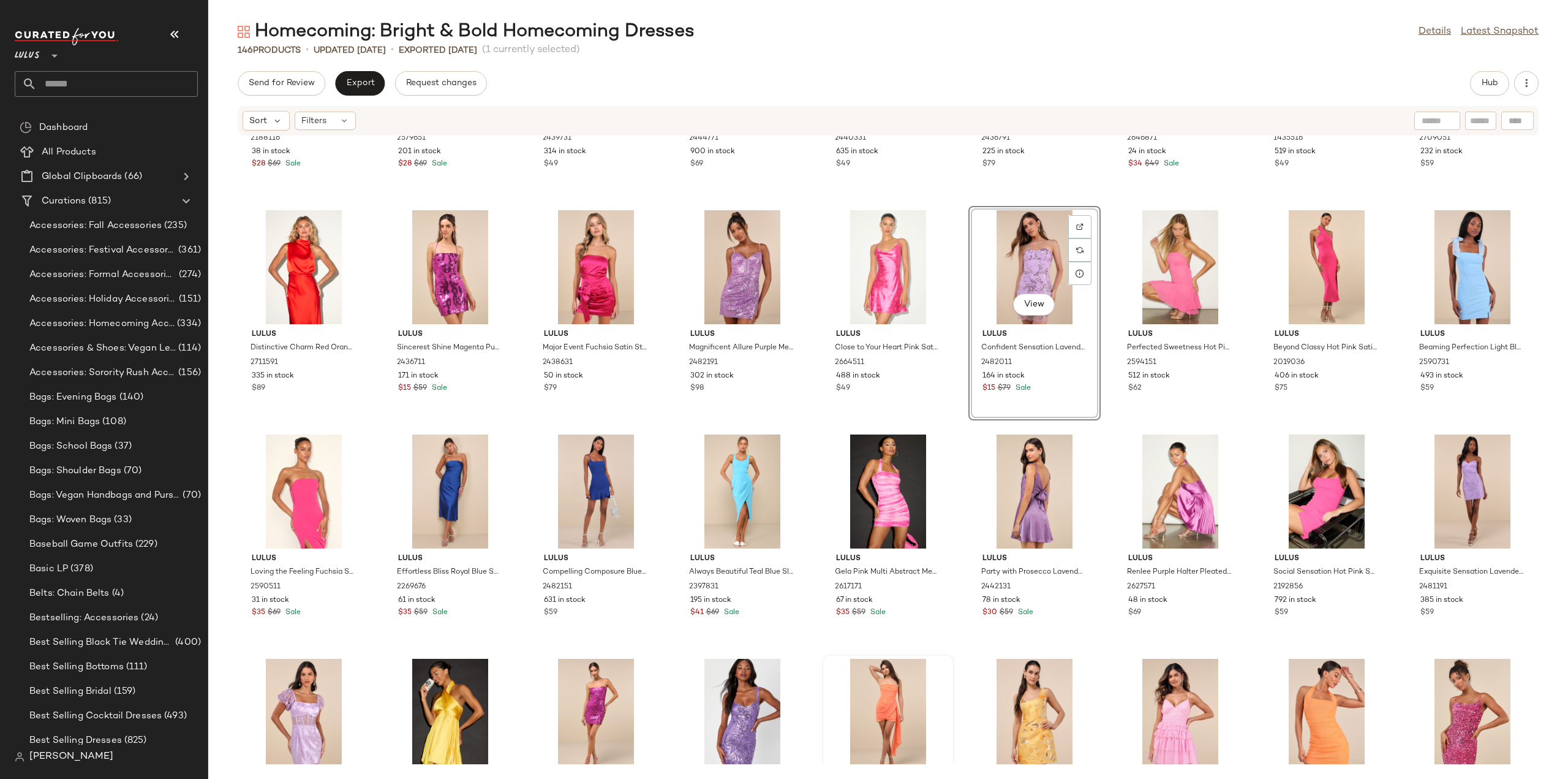
scroll to position [1349, 0]
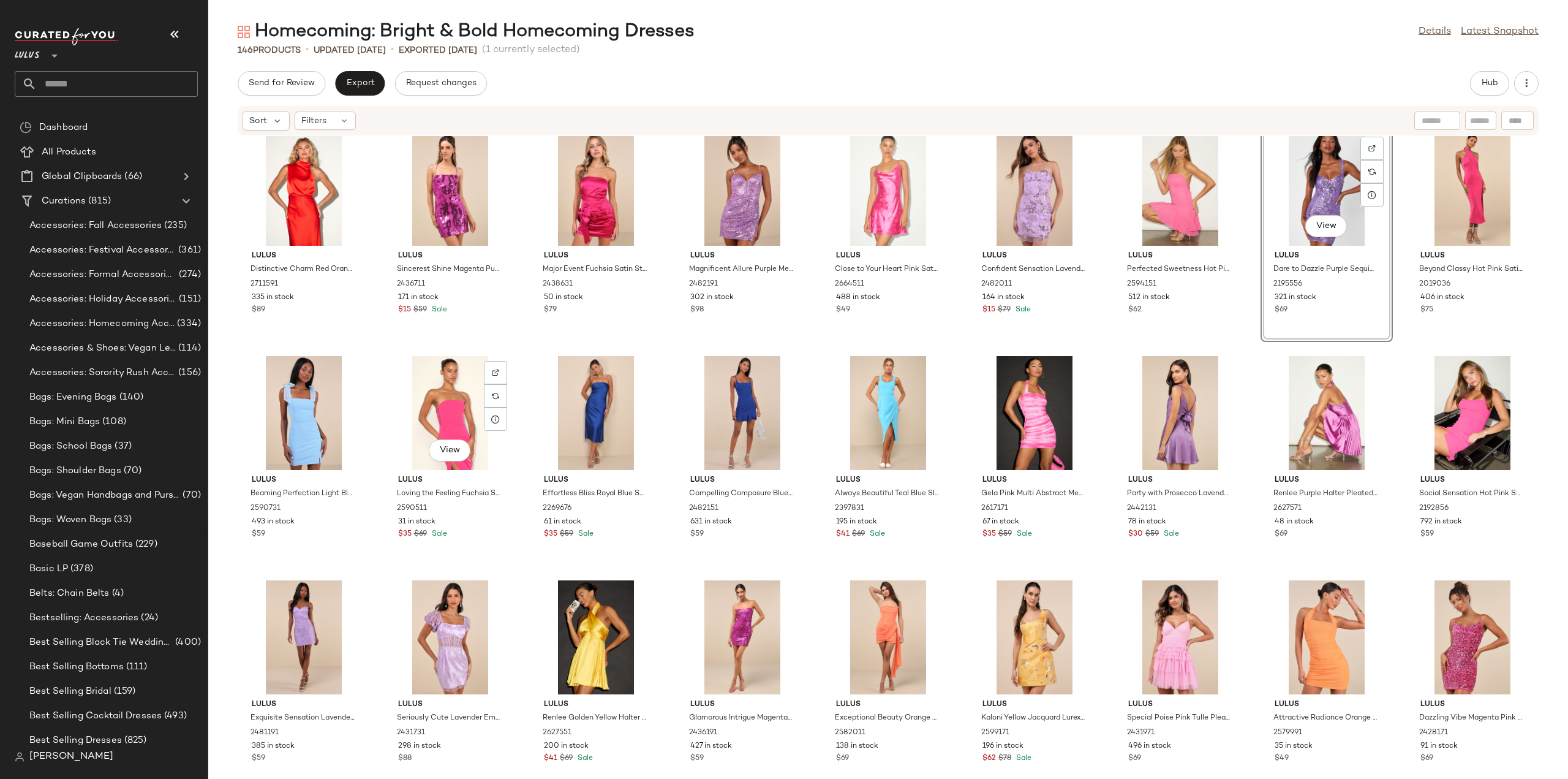
scroll to position [1411, 0]
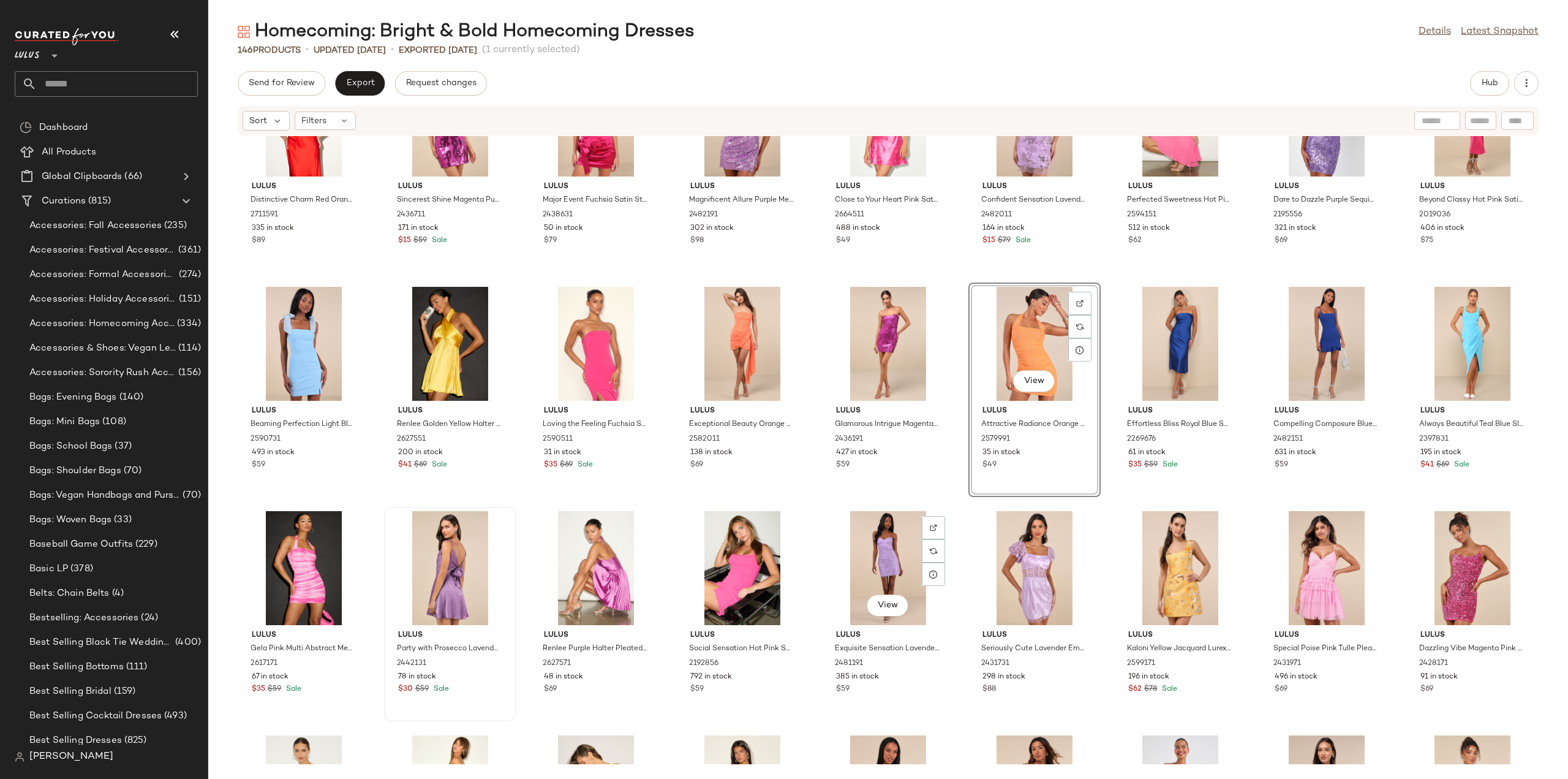
scroll to position [1472, 0]
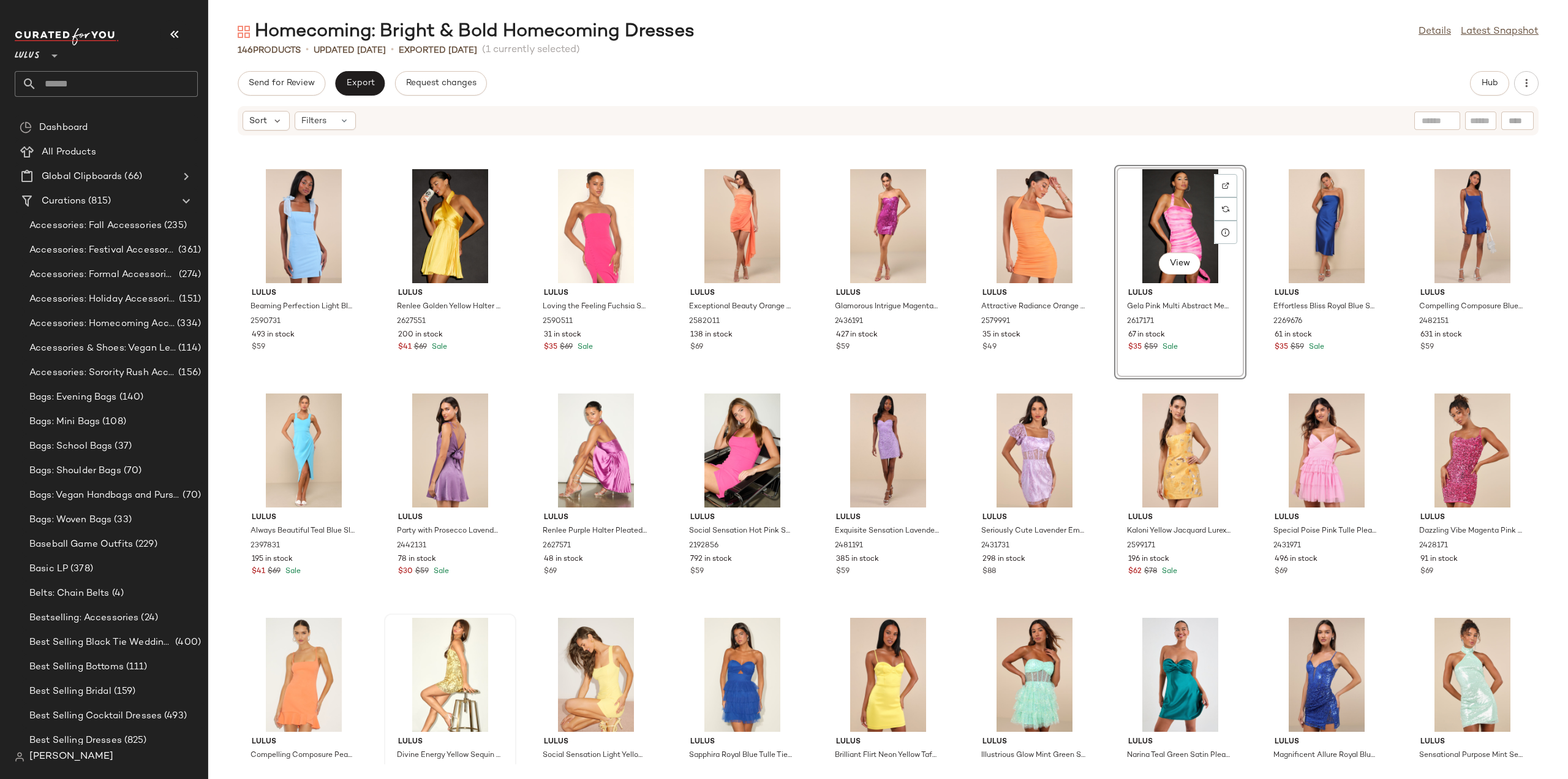
scroll to position [1594, 0]
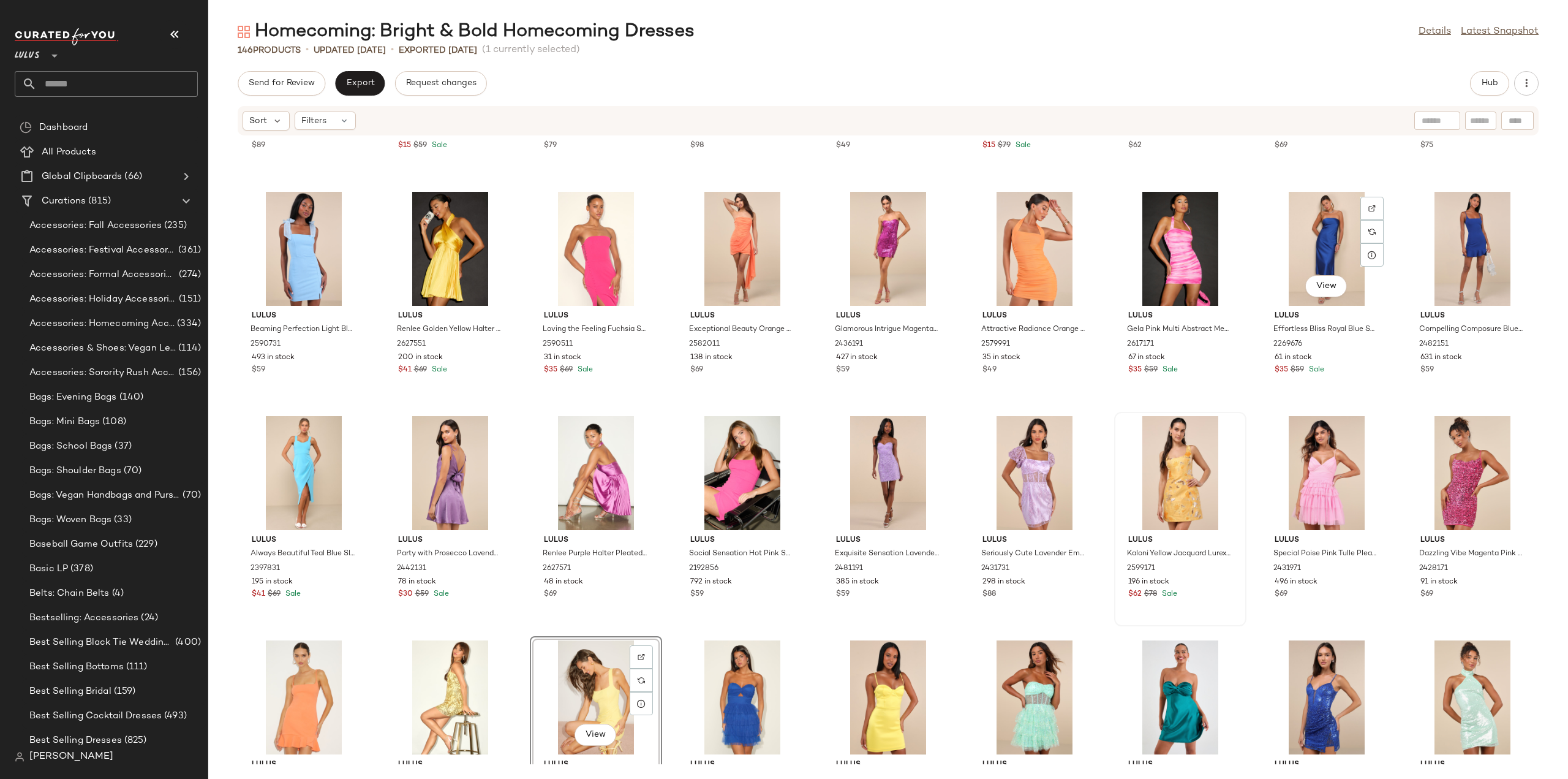
scroll to position [1530, 0]
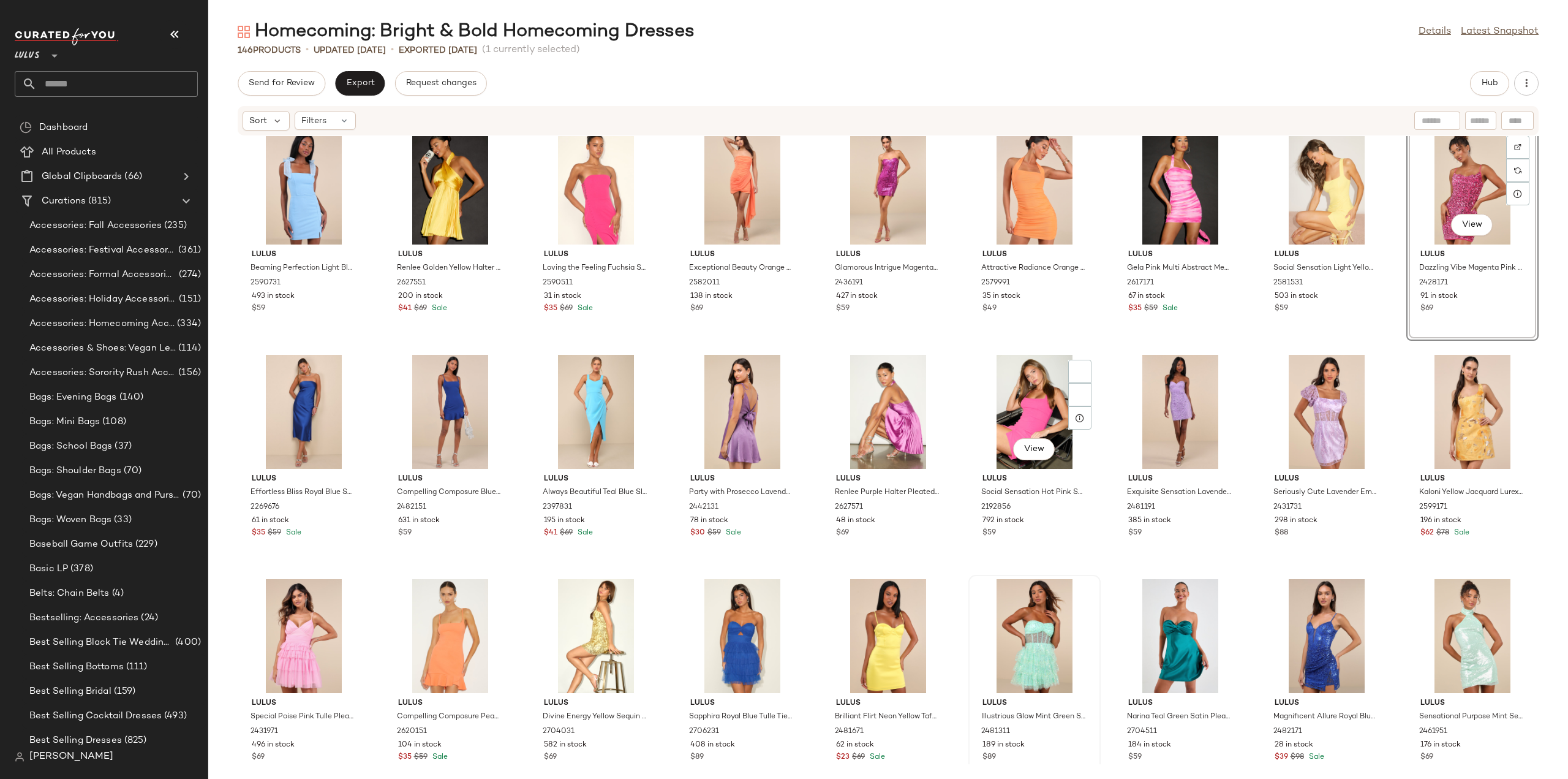
scroll to position [1652, 0]
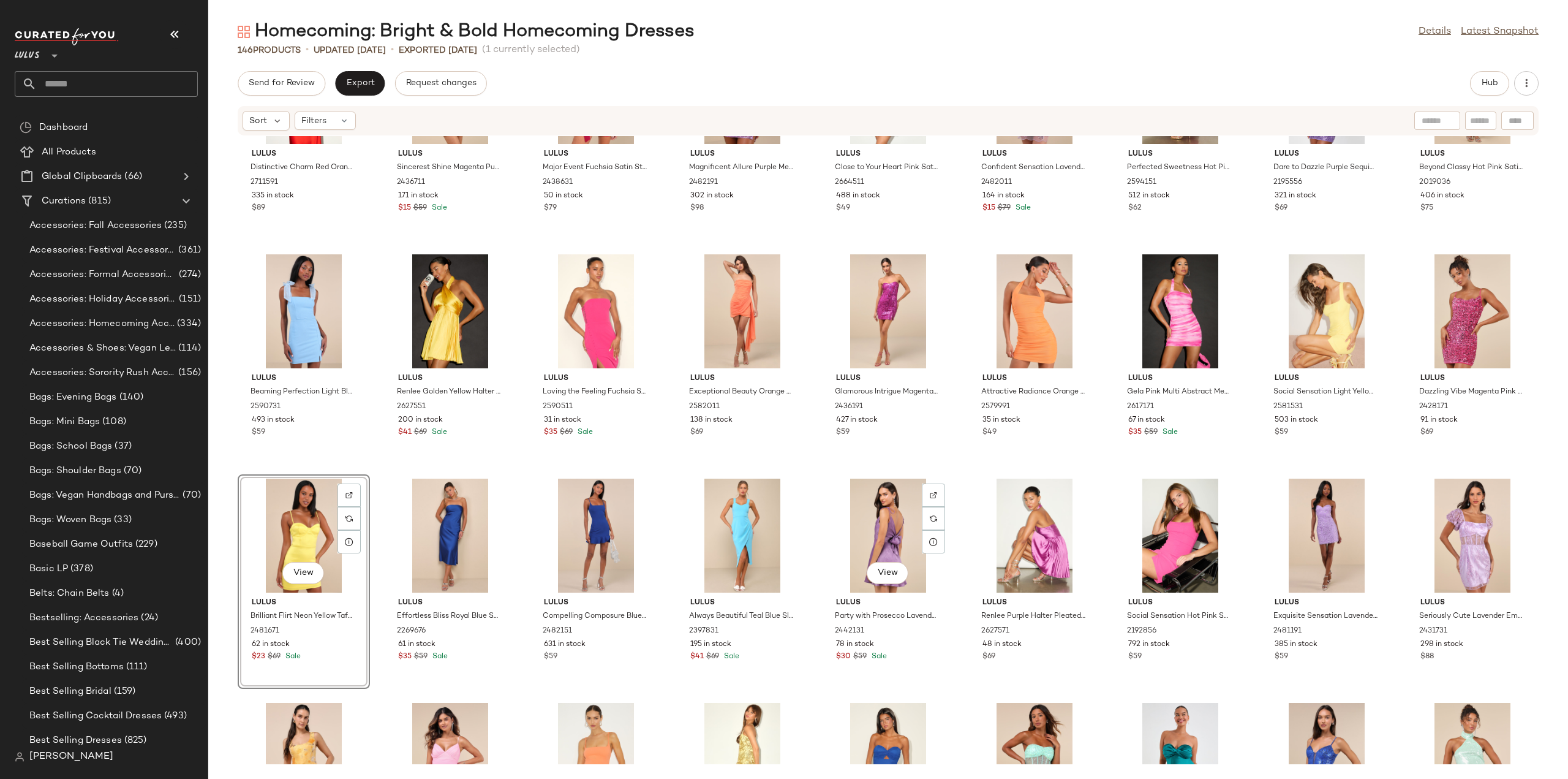
scroll to position [1591, 0]
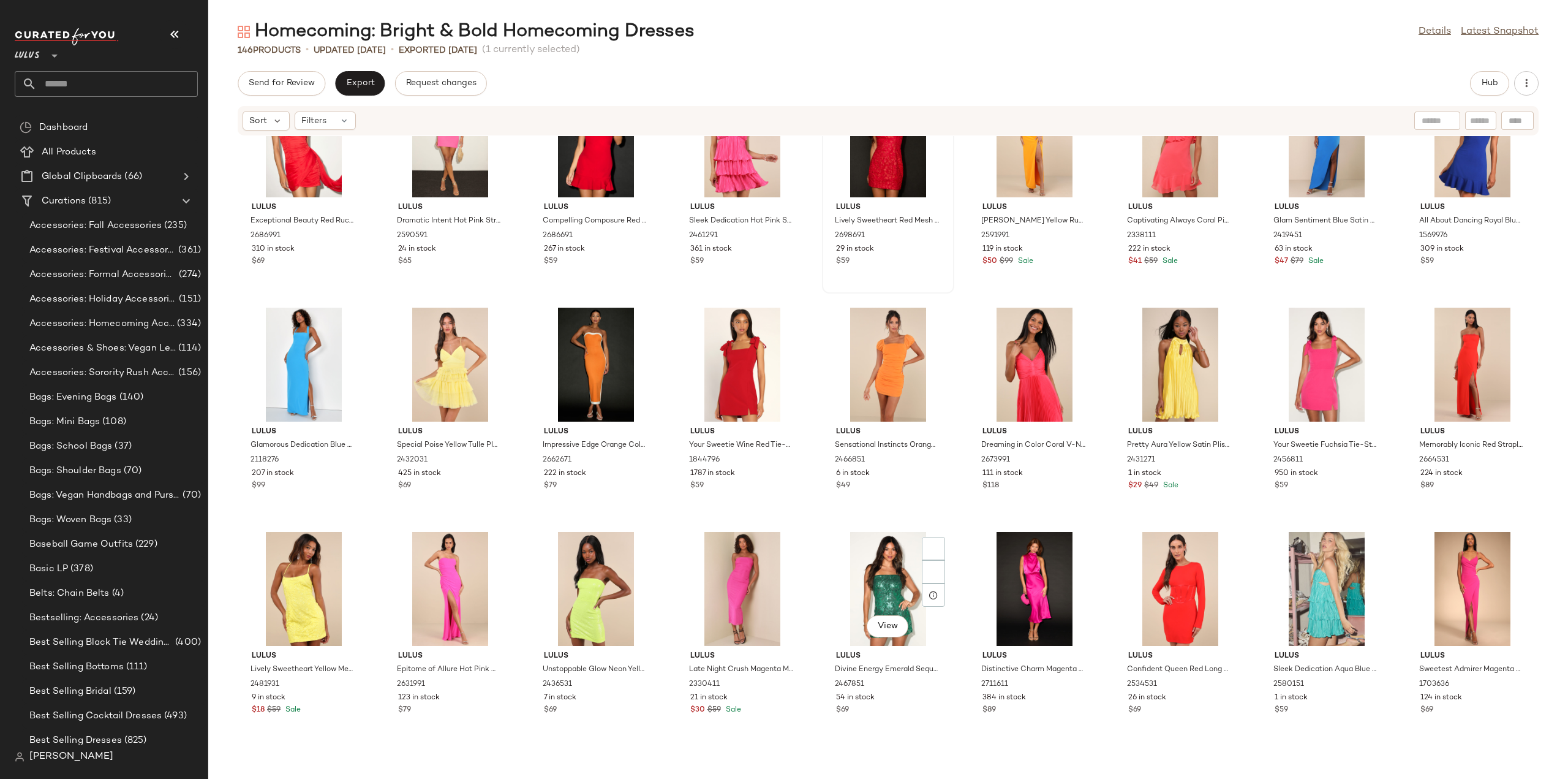
scroll to position [2939, 0]
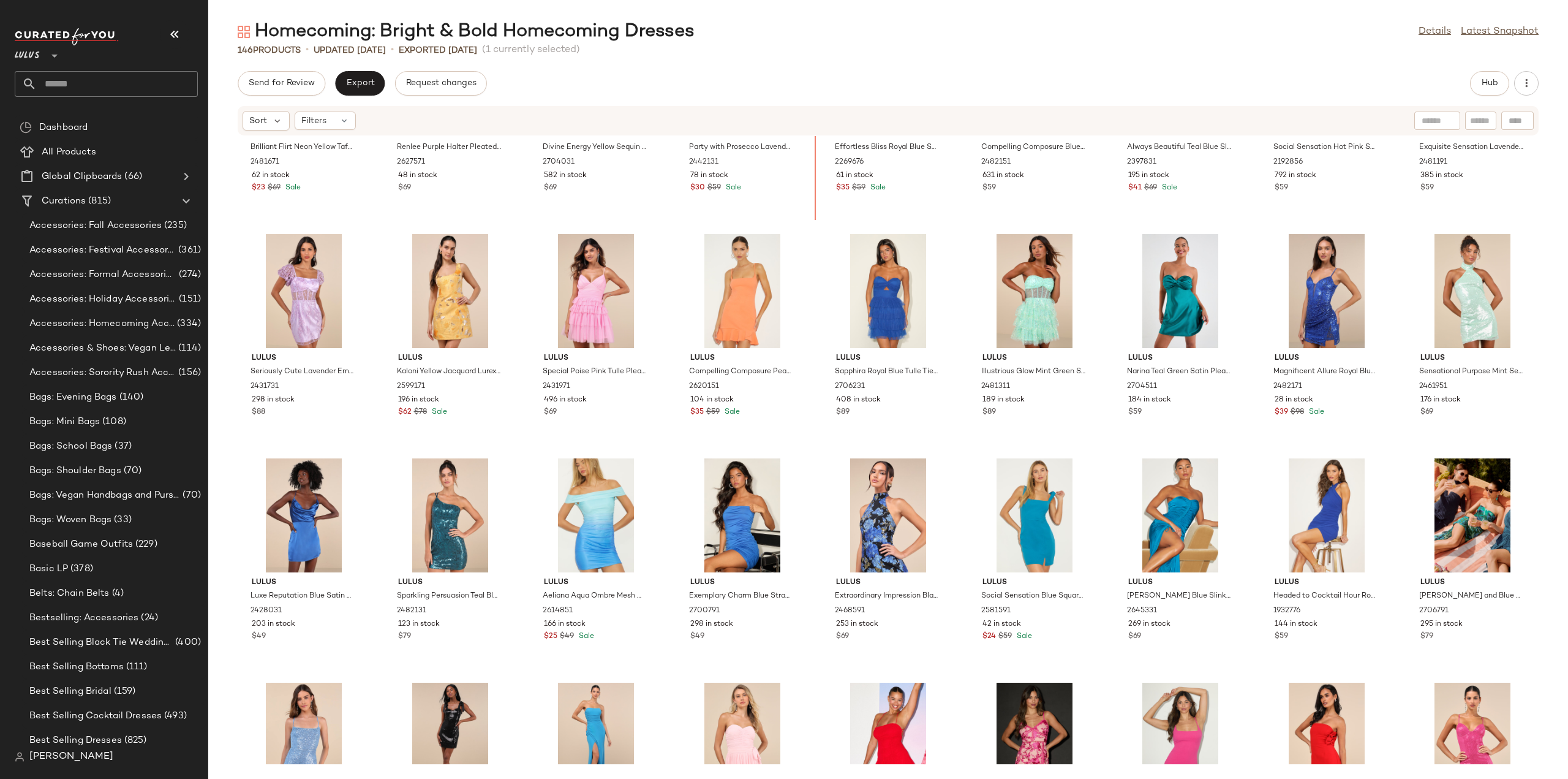
scroll to position [1910, 0]
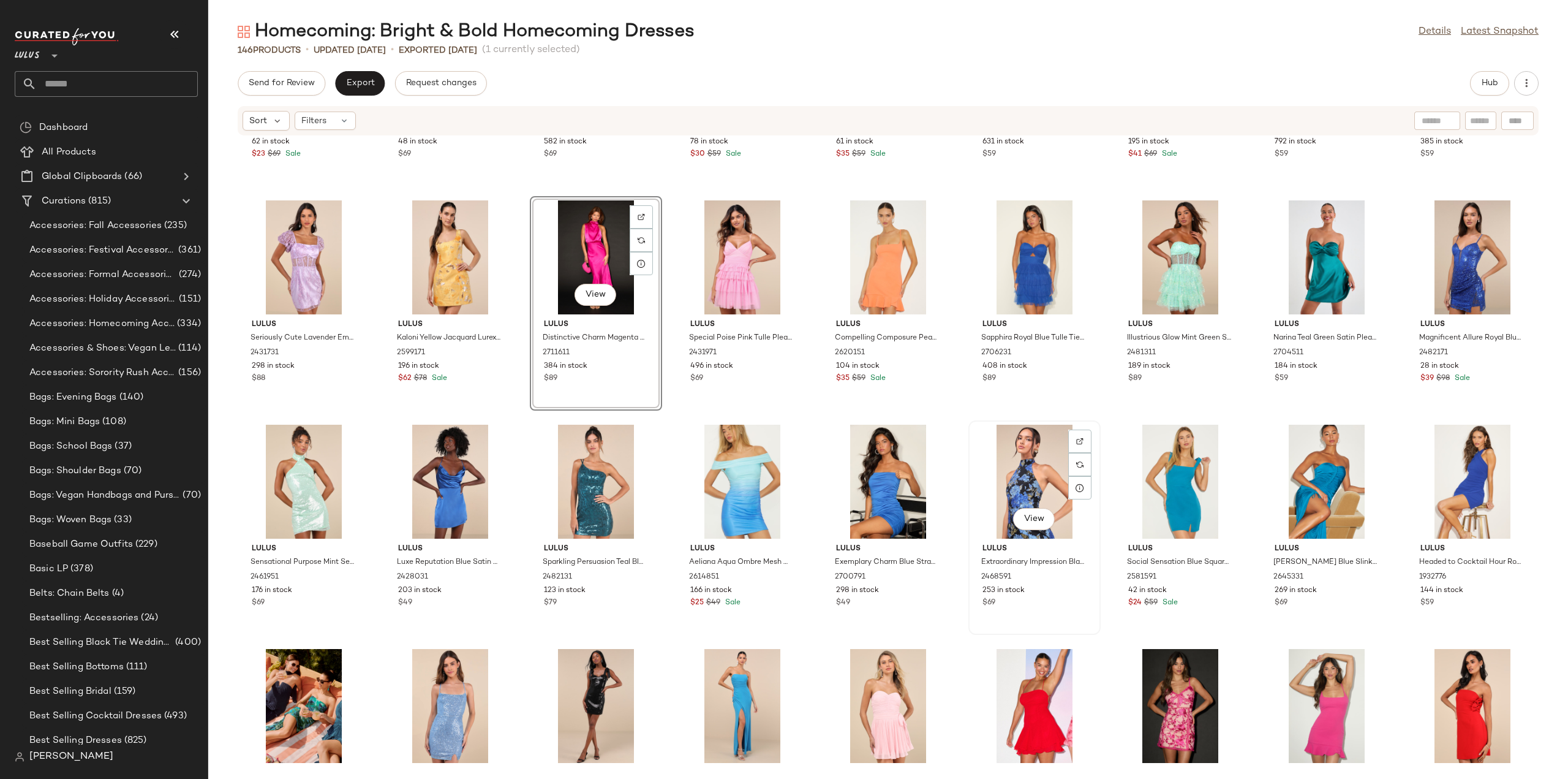
scroll to position [2032, 0]
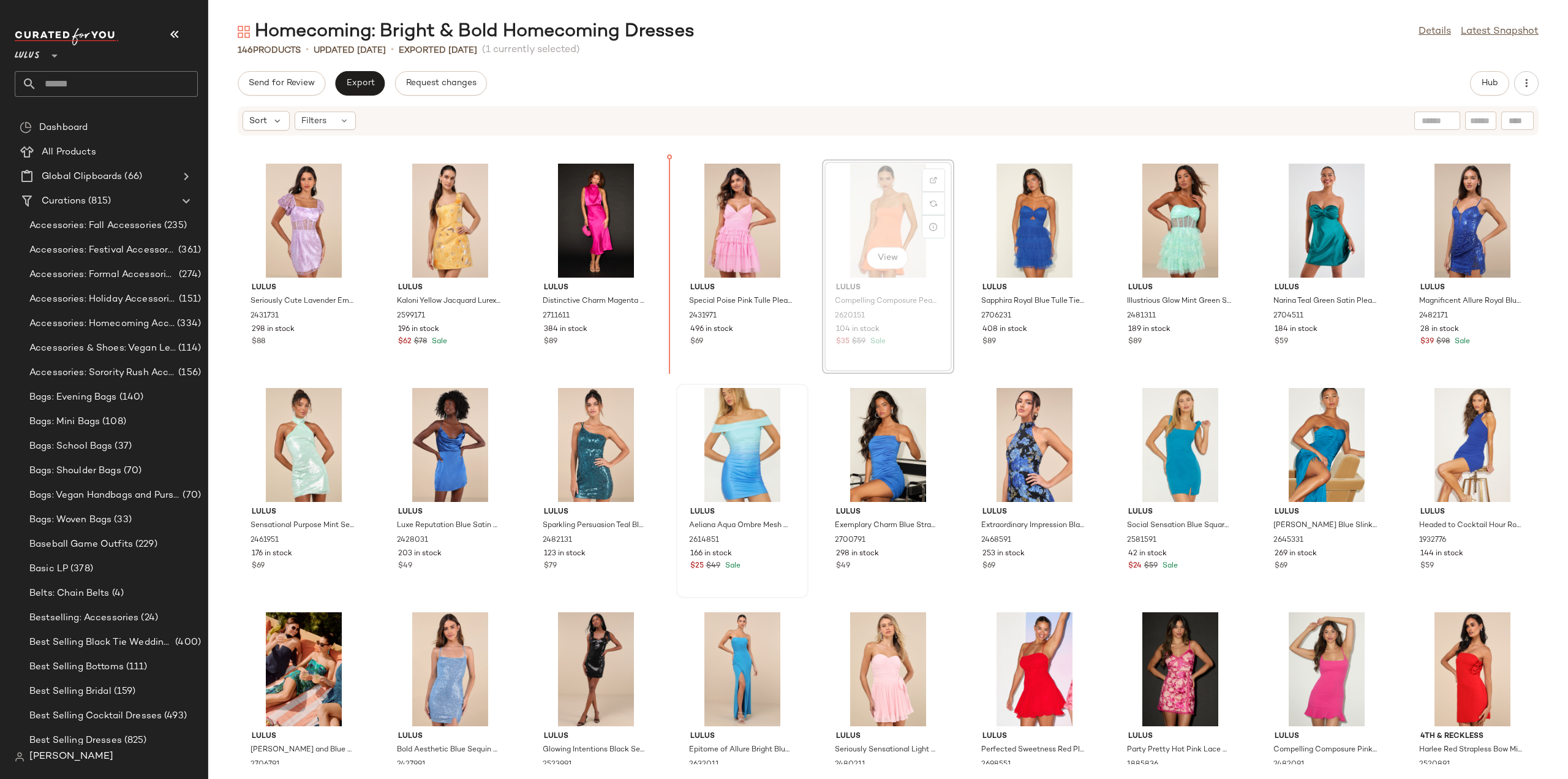
scroll to position [1989, 0]
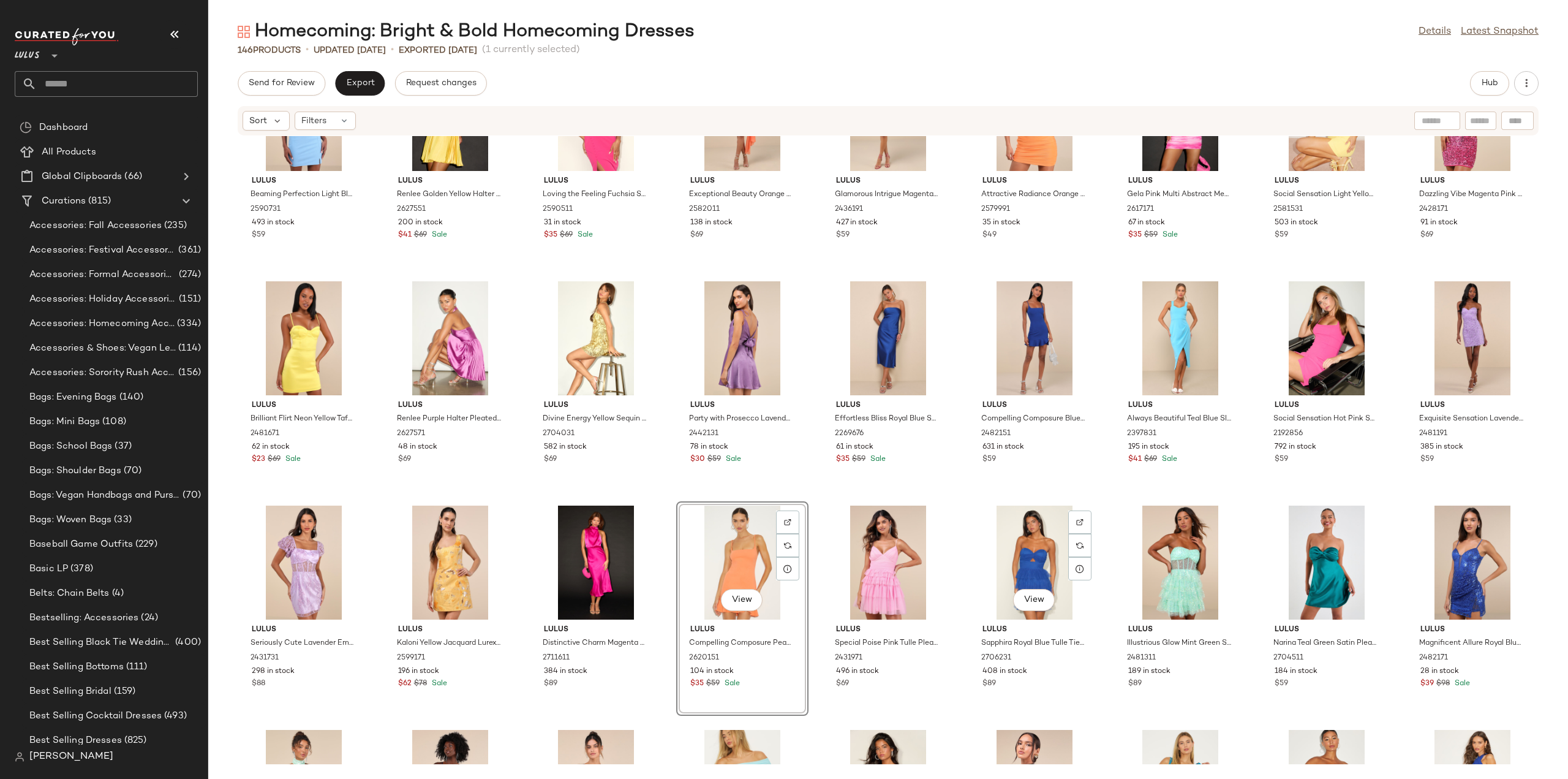
scroll to position [1716, 0]
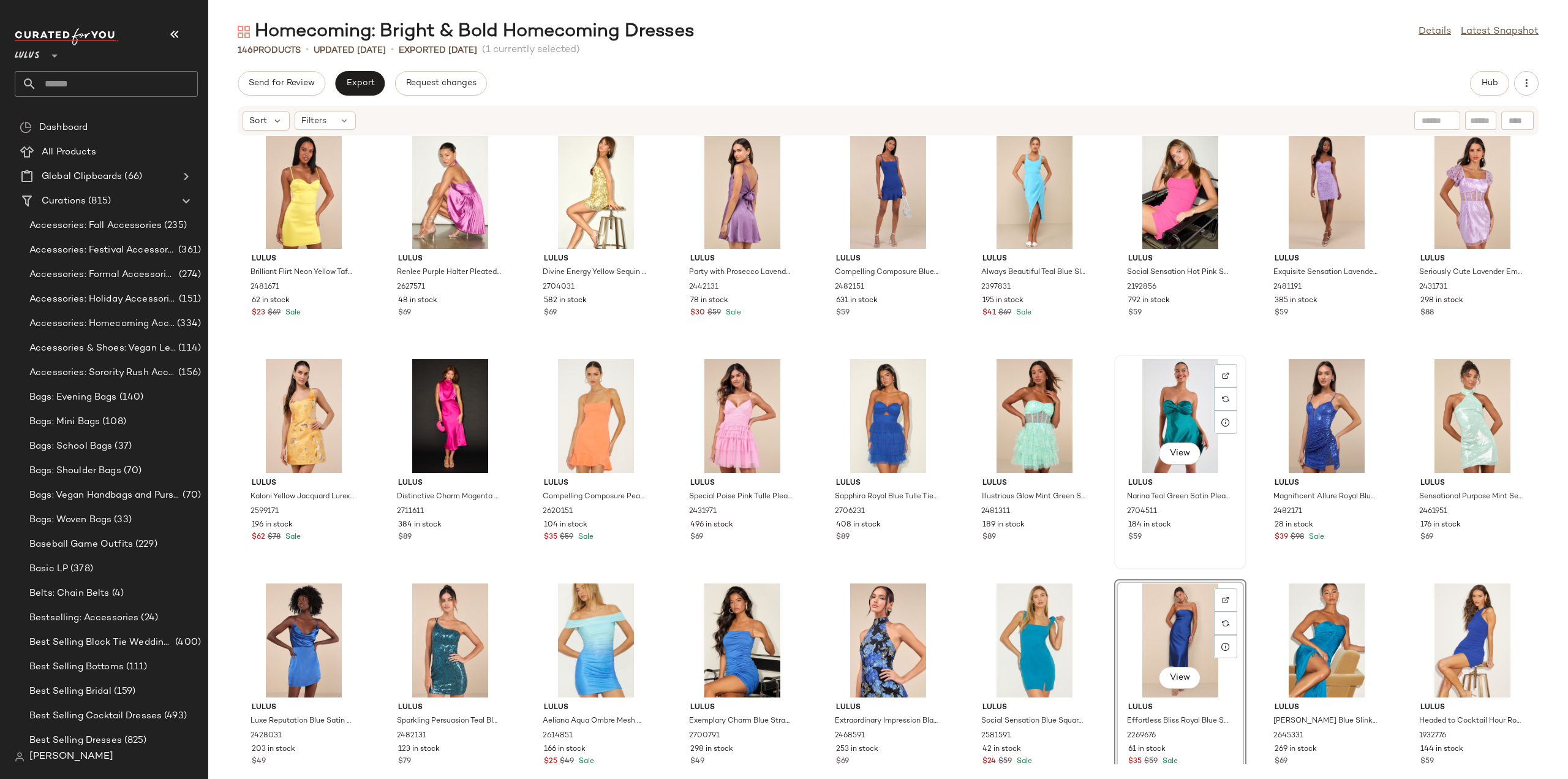
scroll to position [1567, 0]
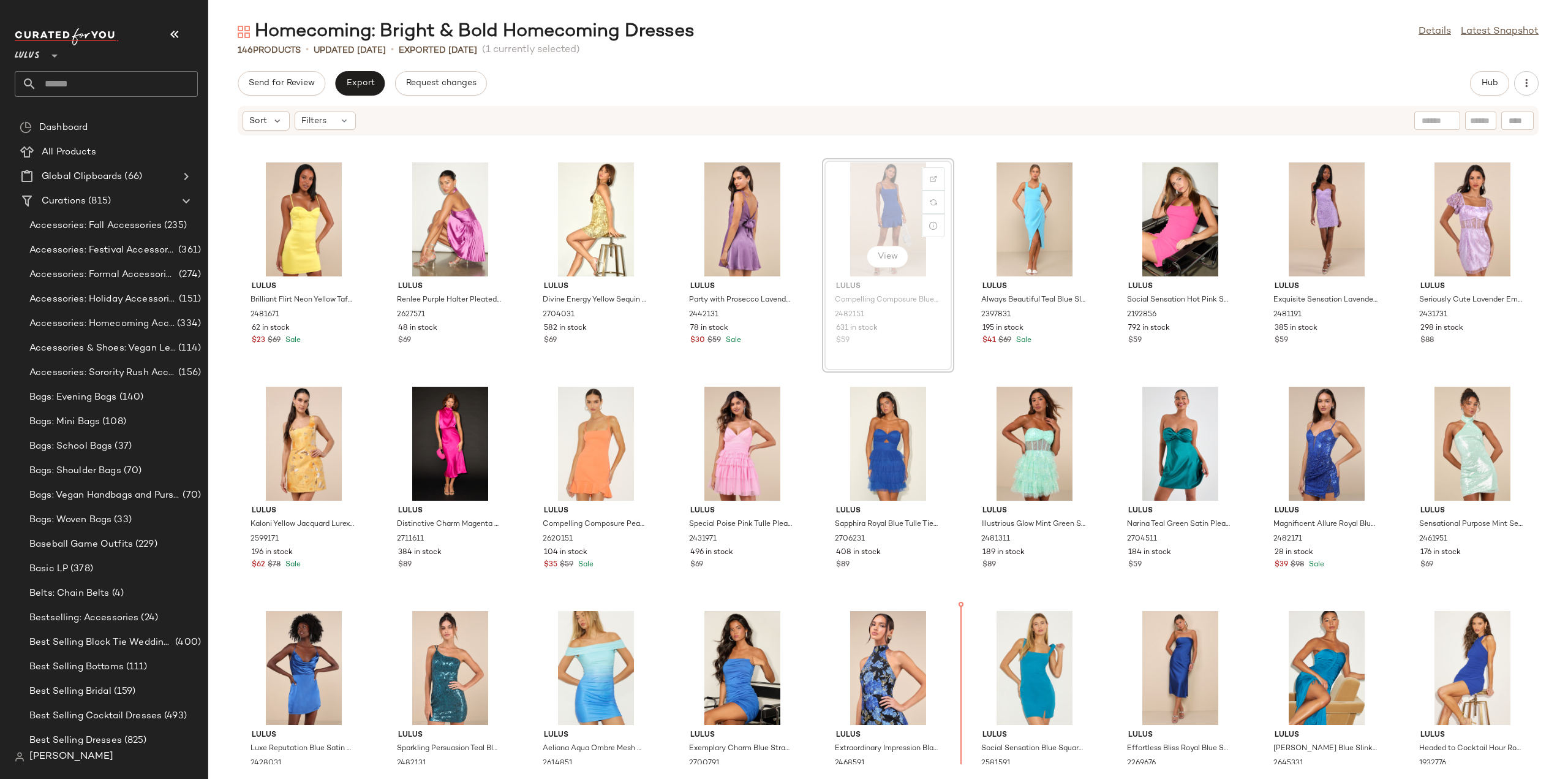
scroll to position [1786, 0]
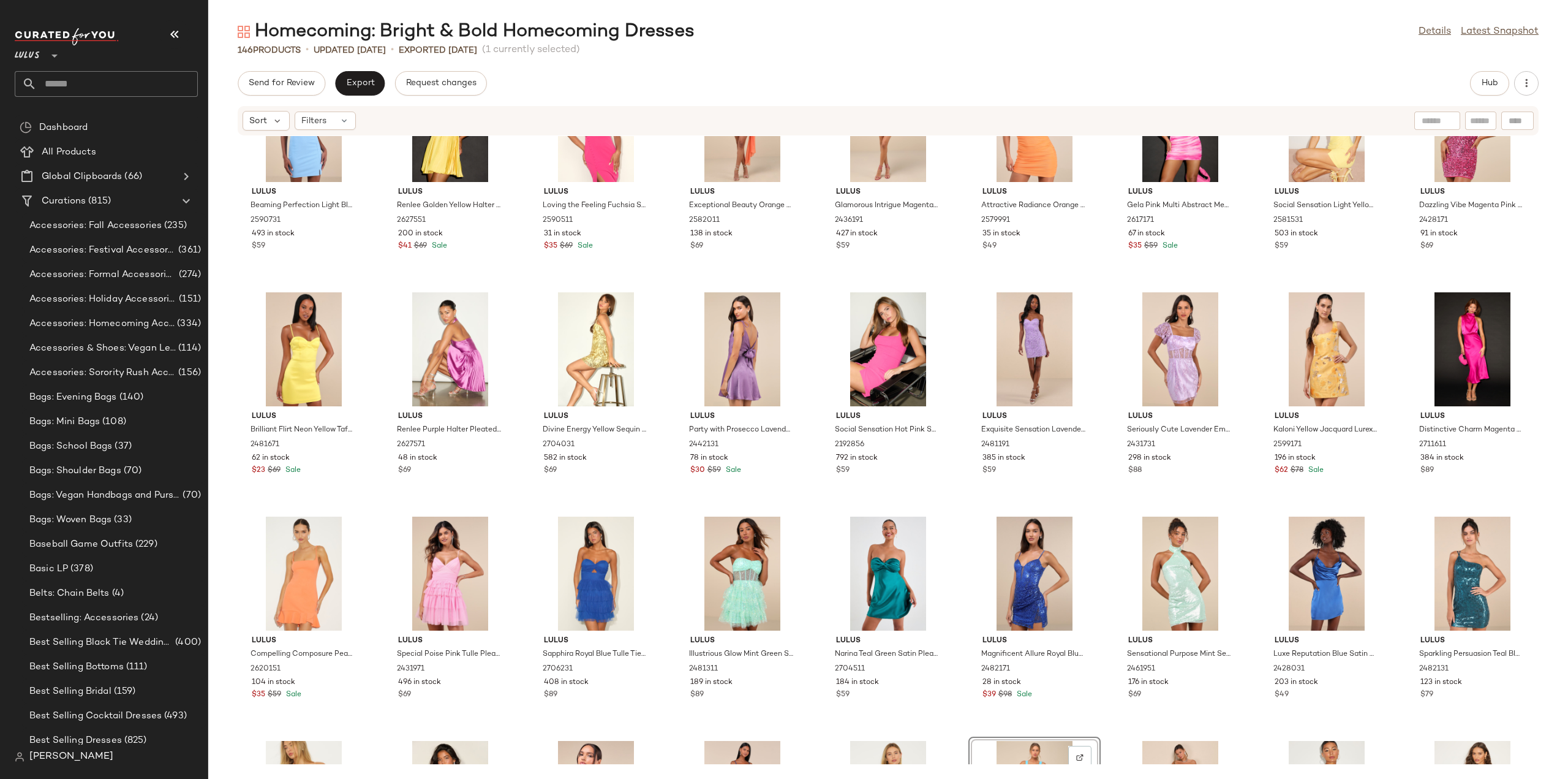
scroll to position [1532, 0]
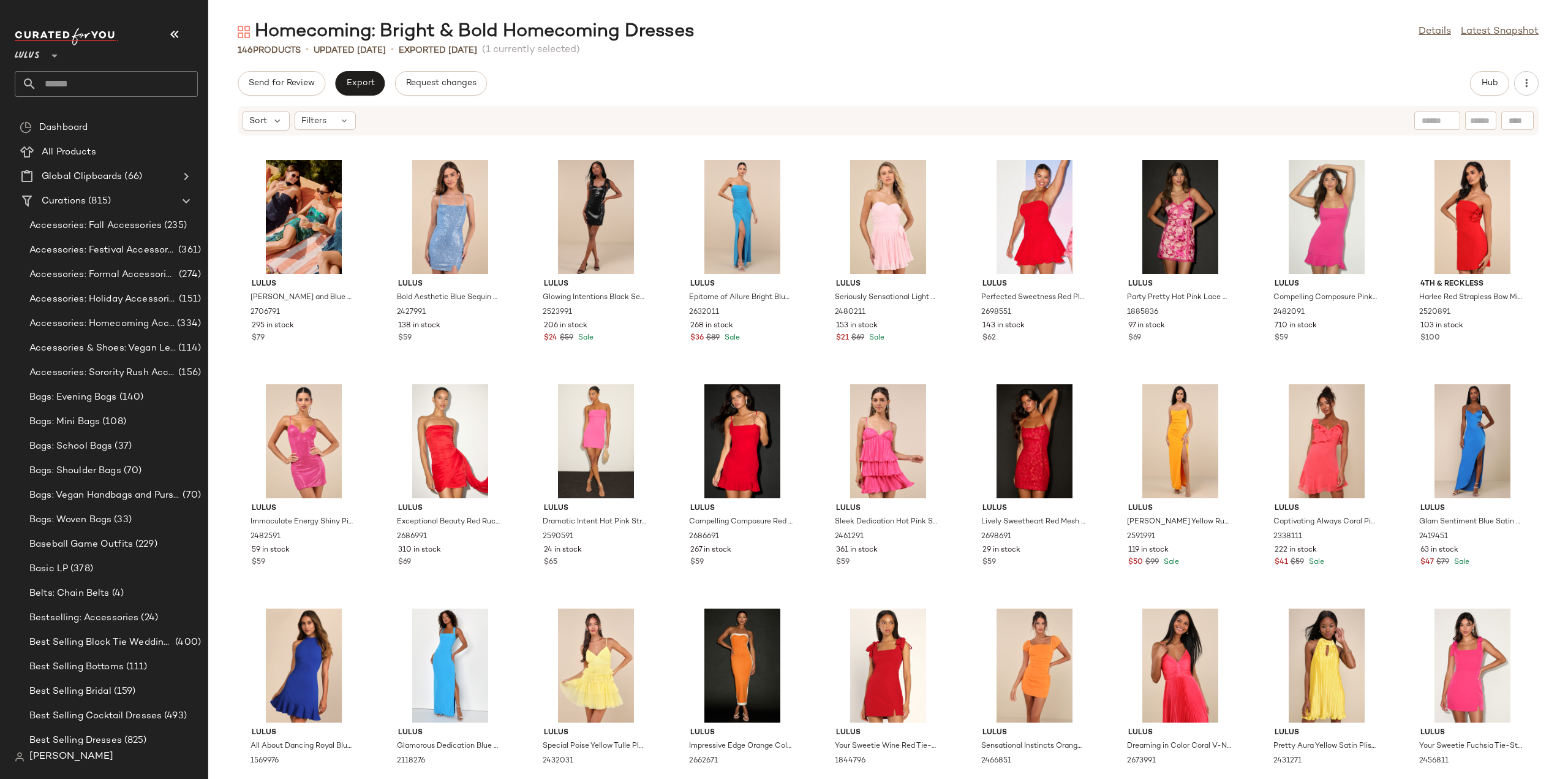
scroll to position [2512, 0]
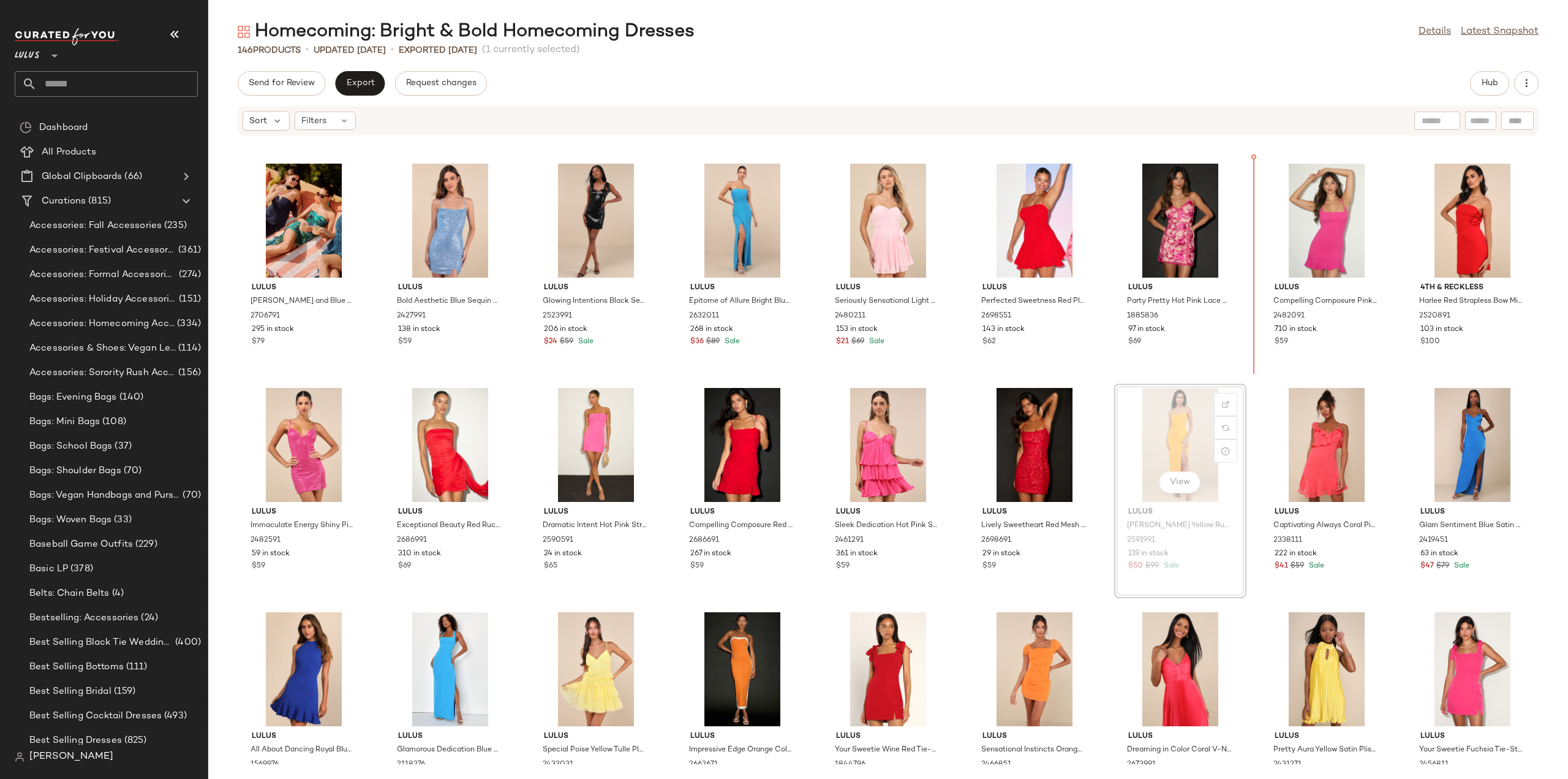
scroll to position [2426, 0]
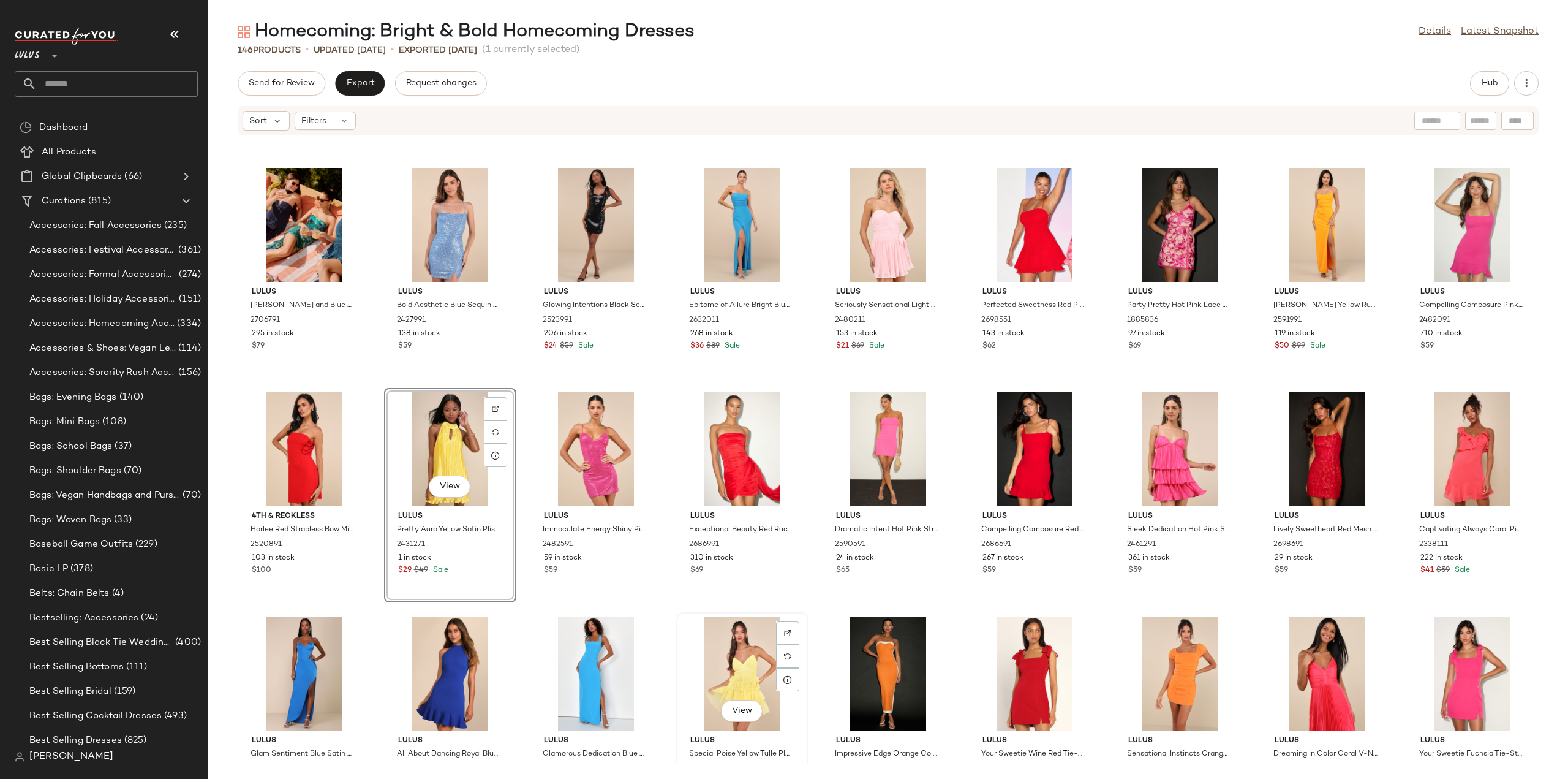
scroll to position [2489, 0]
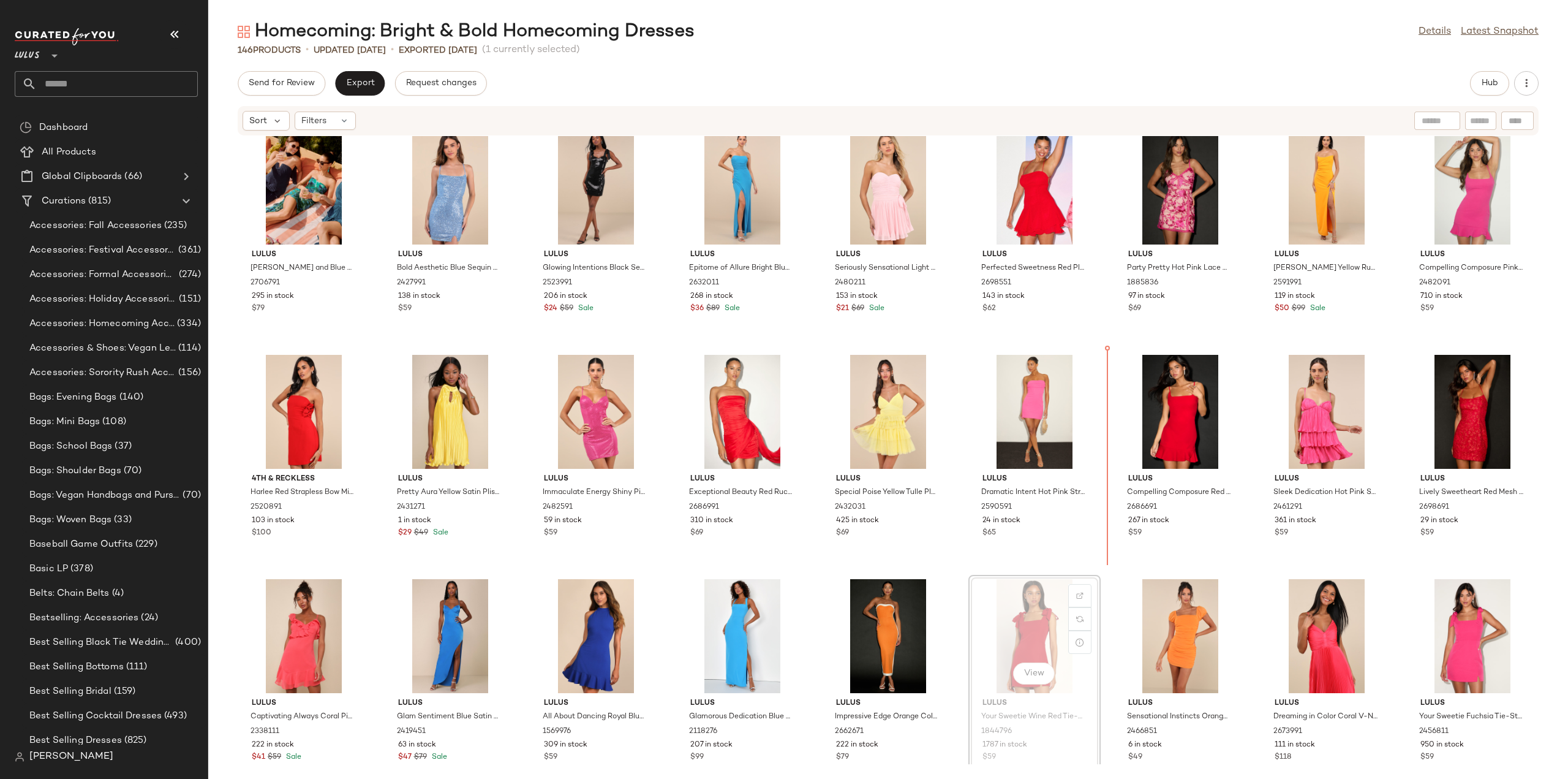
scroll to position [2511, 0]
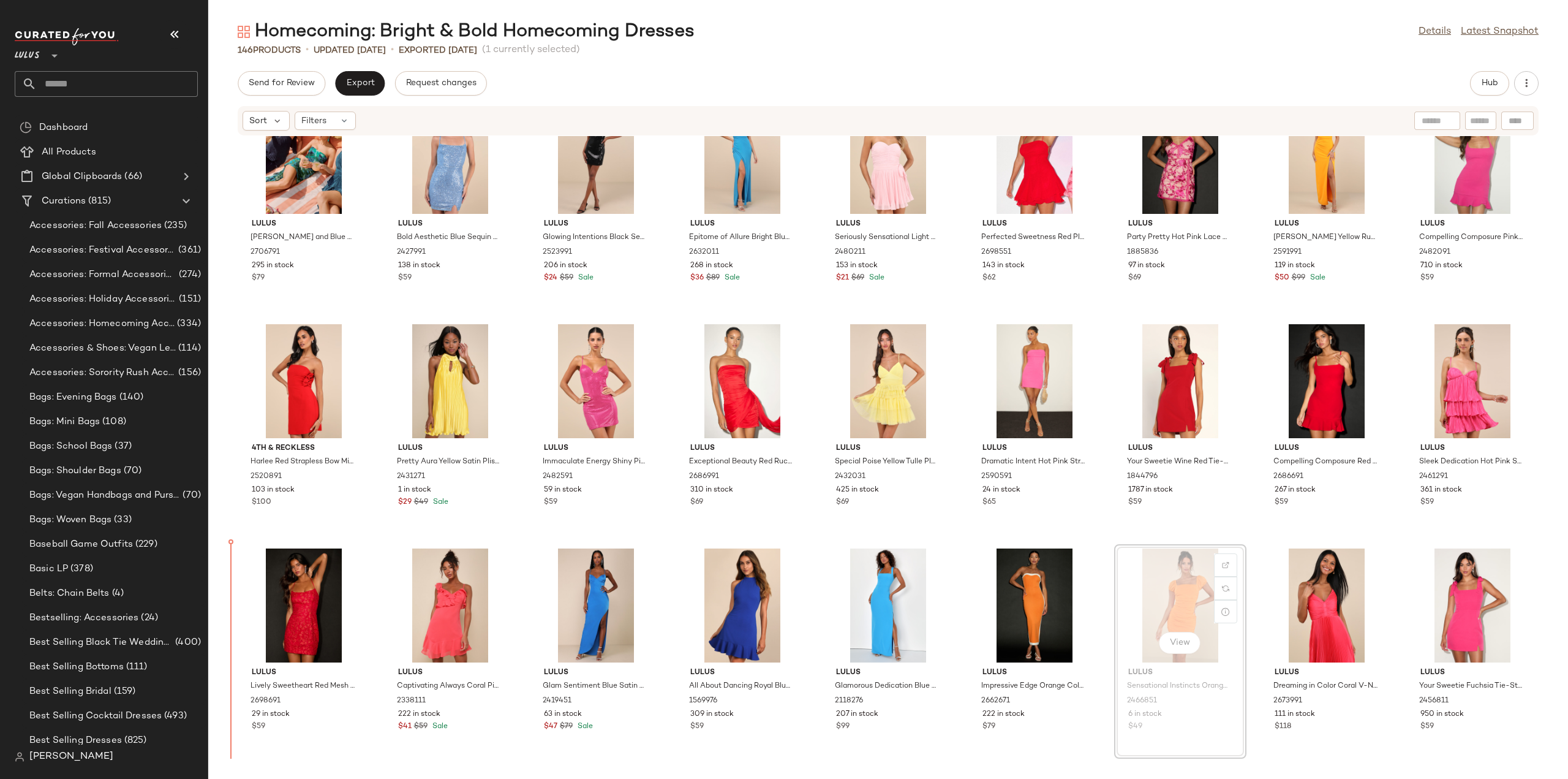
scroll to position [2526, 0]
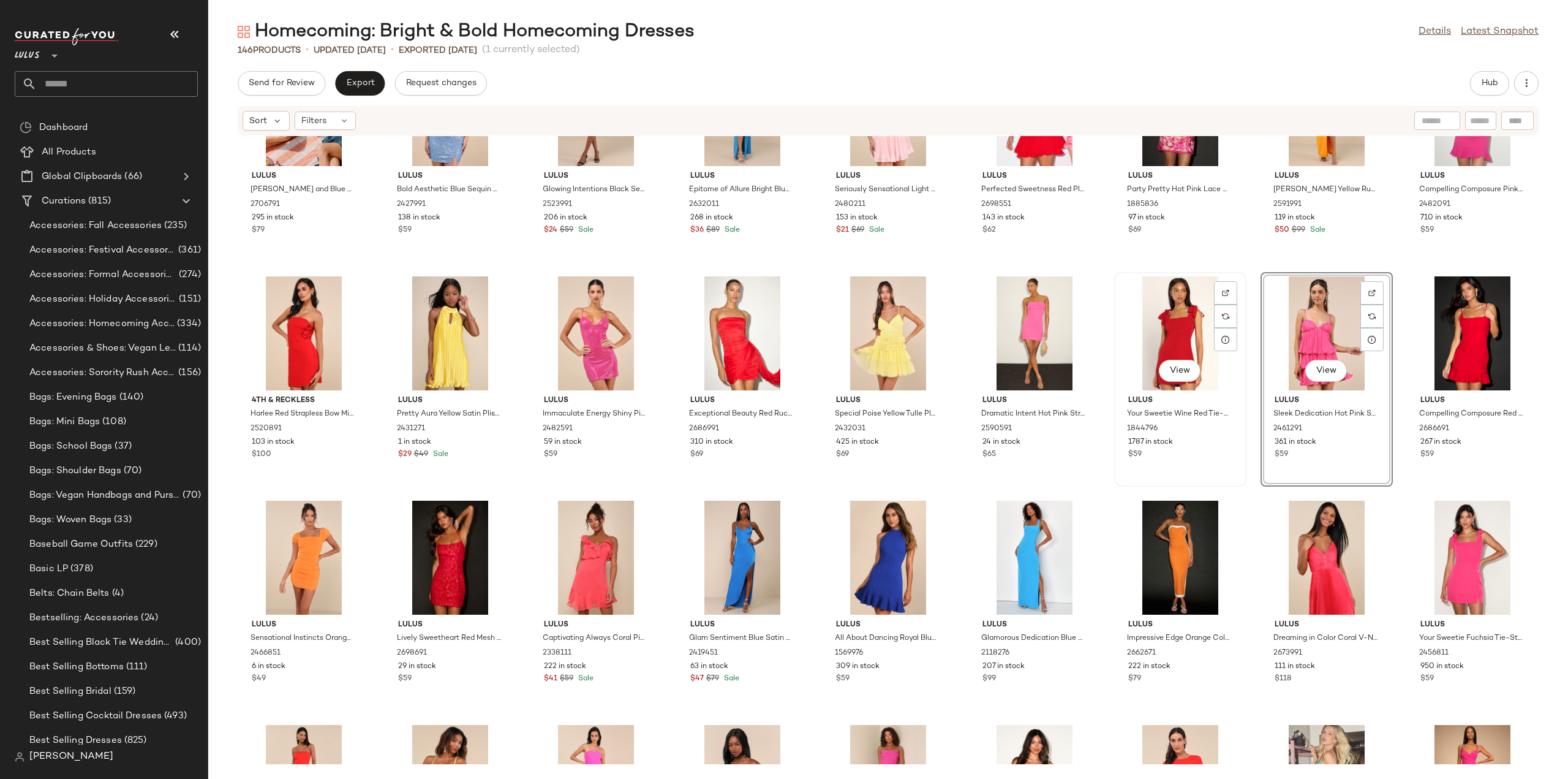
scroll to position [2587, 0]
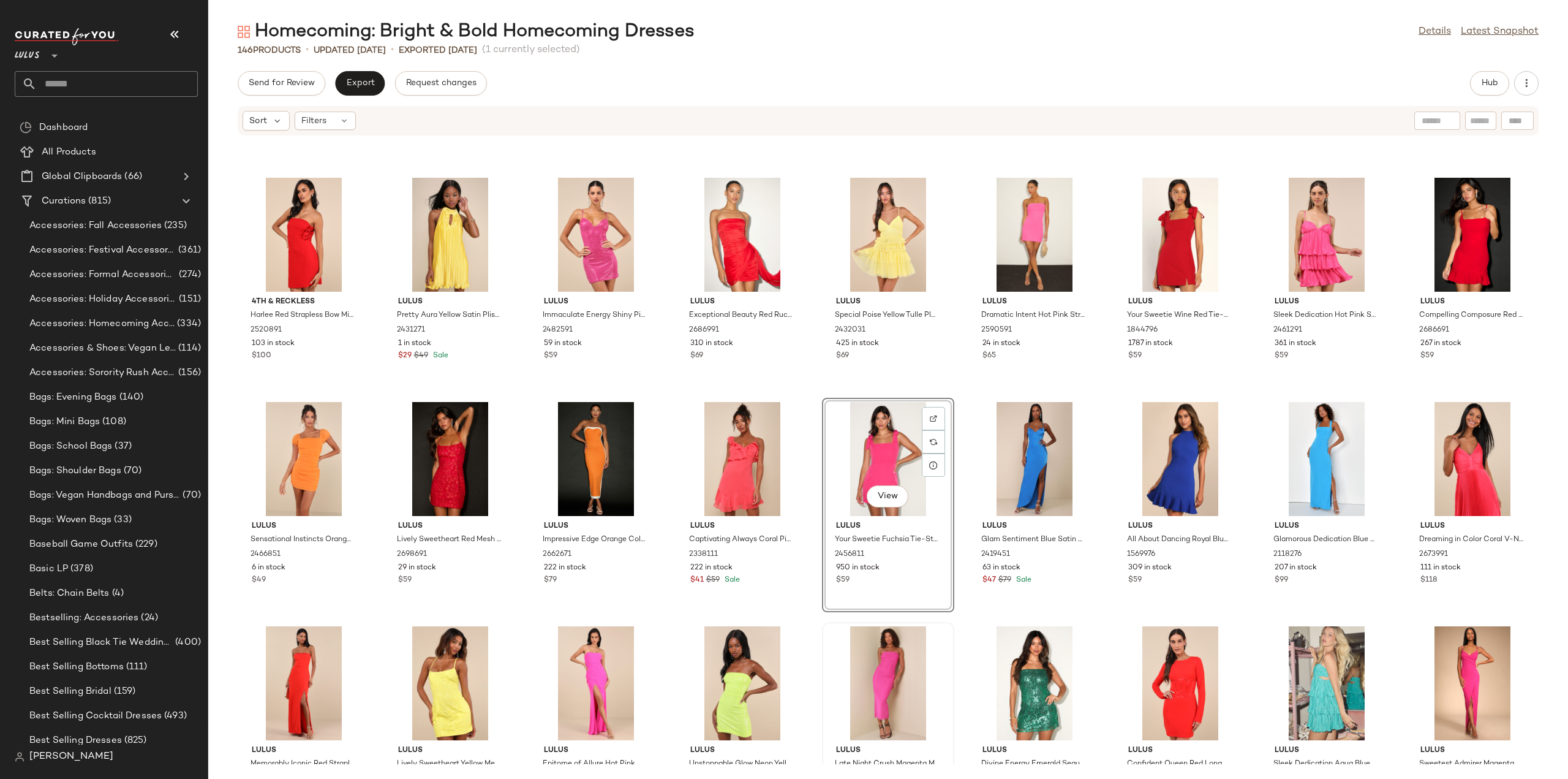
scroll to position [2709, 0]
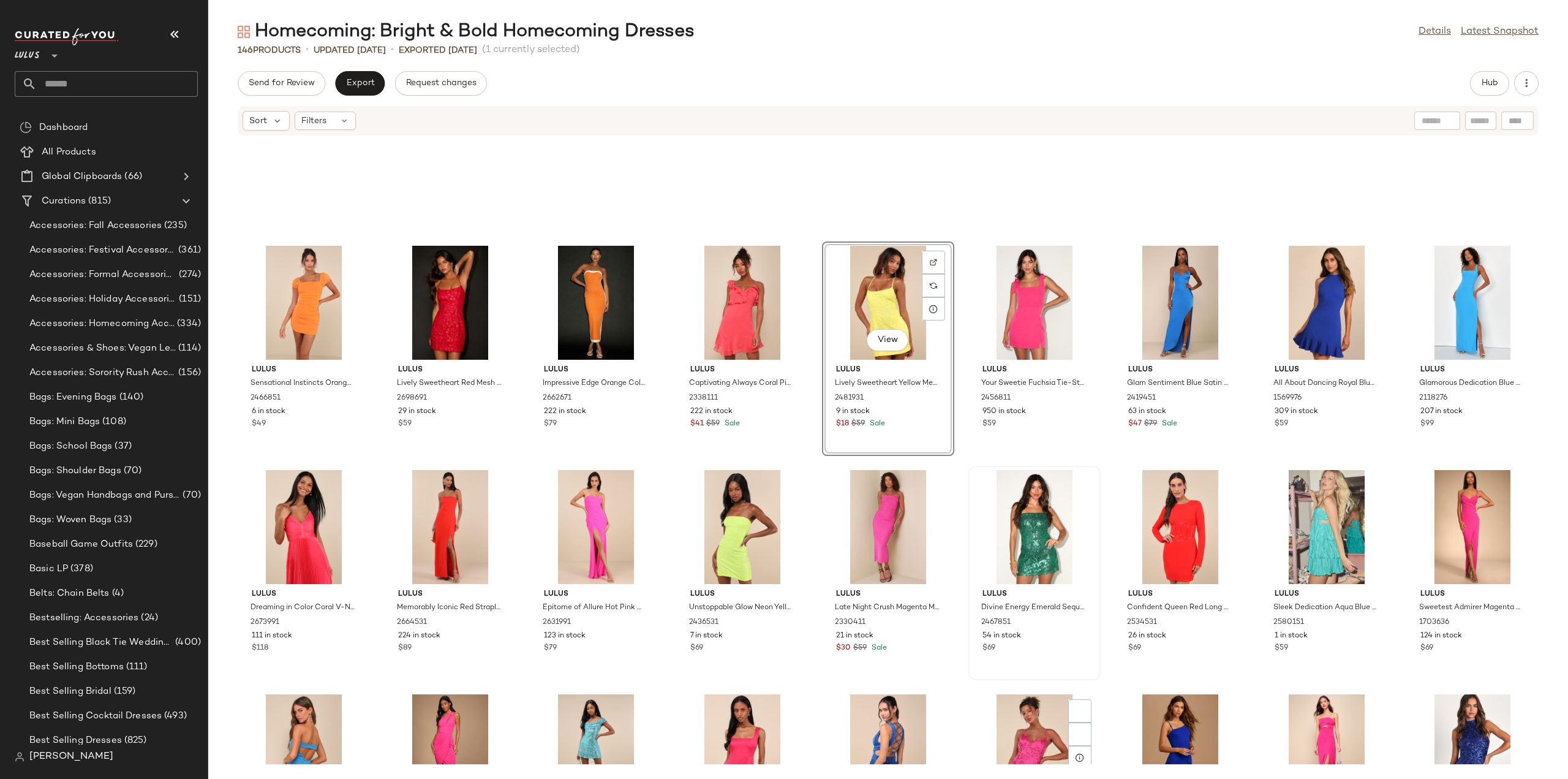
scroll to position [2819, 0]
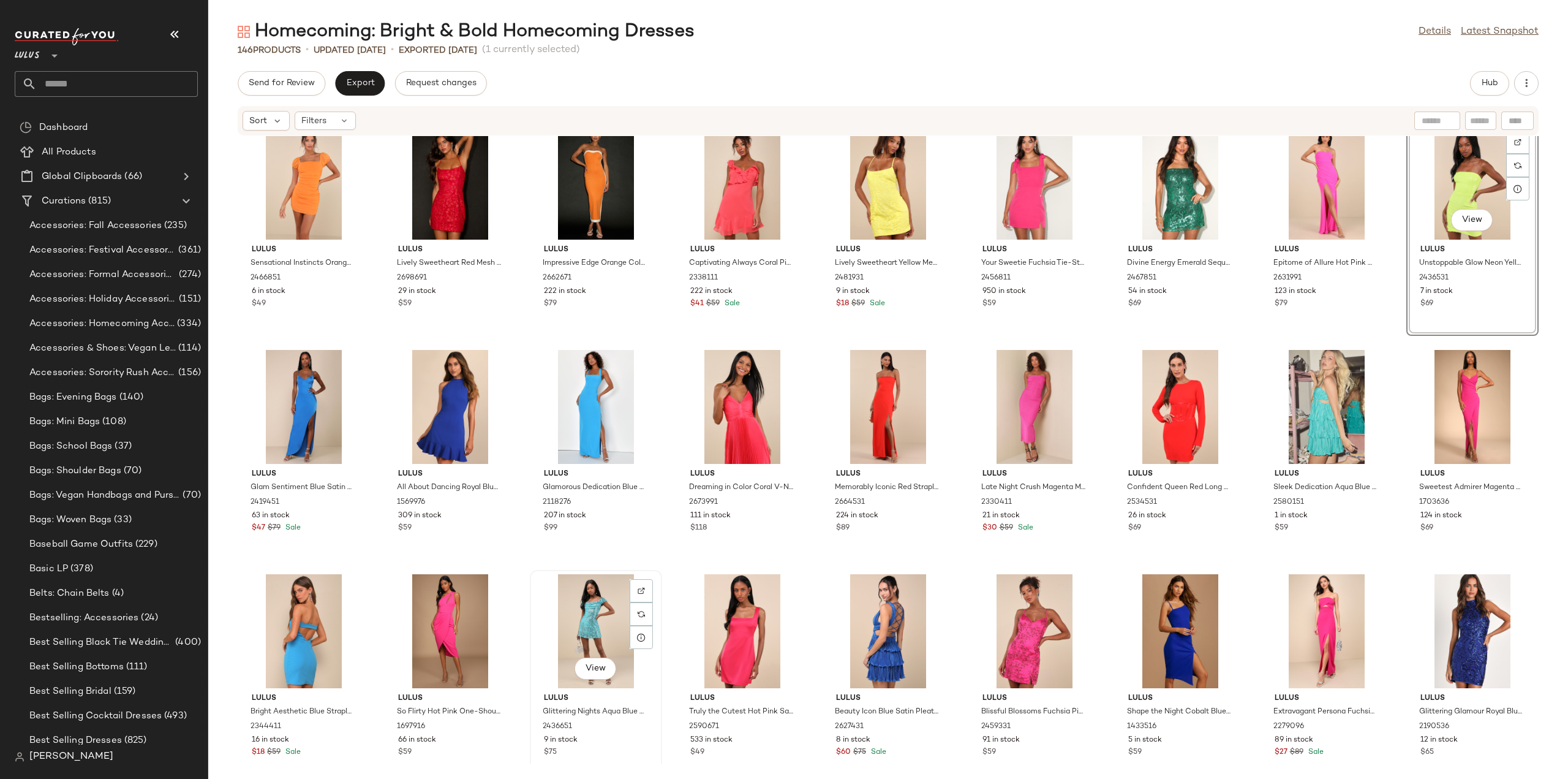
scroll to position [3064, 0]
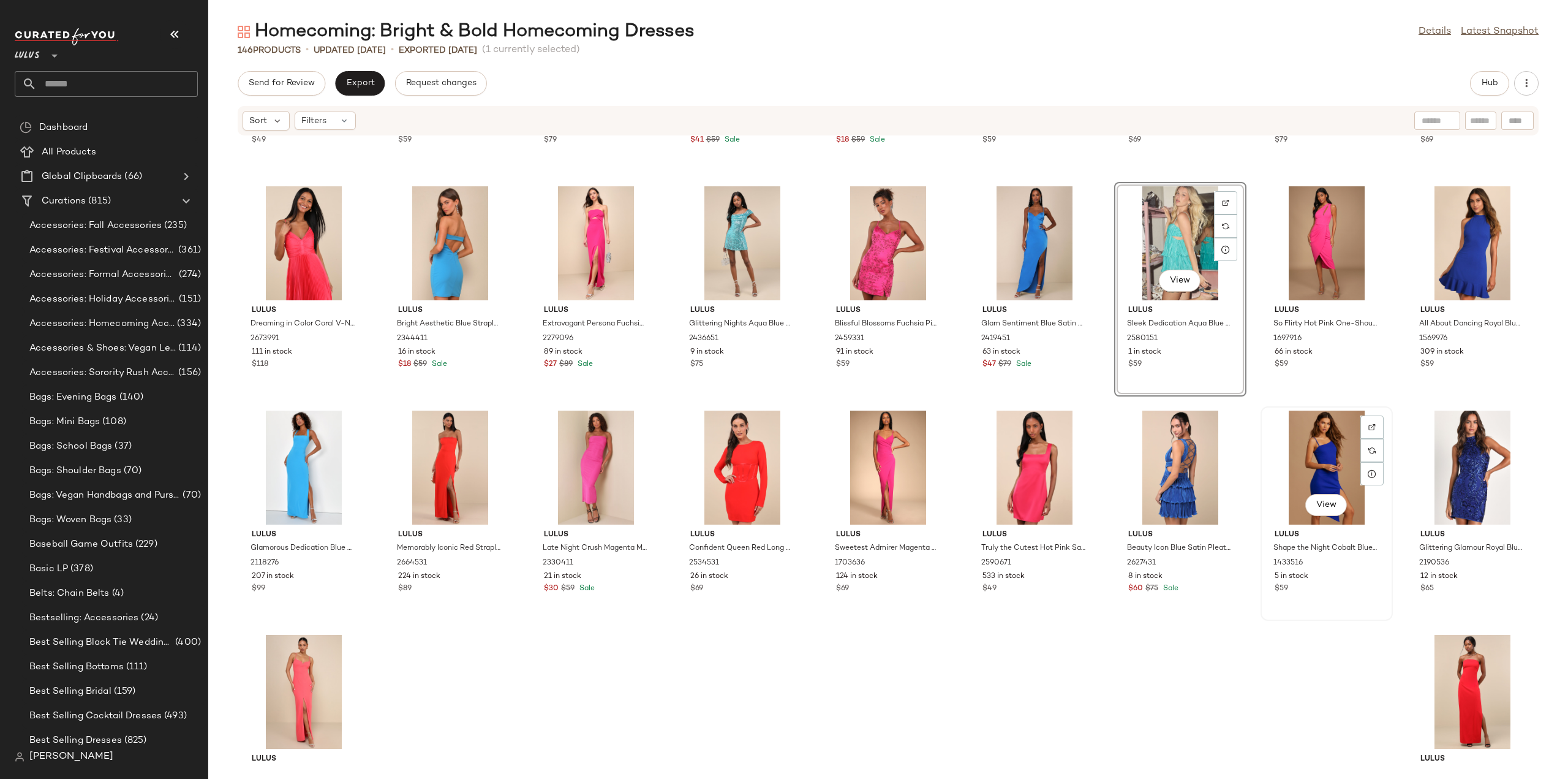
scroll to position [3125, 0]
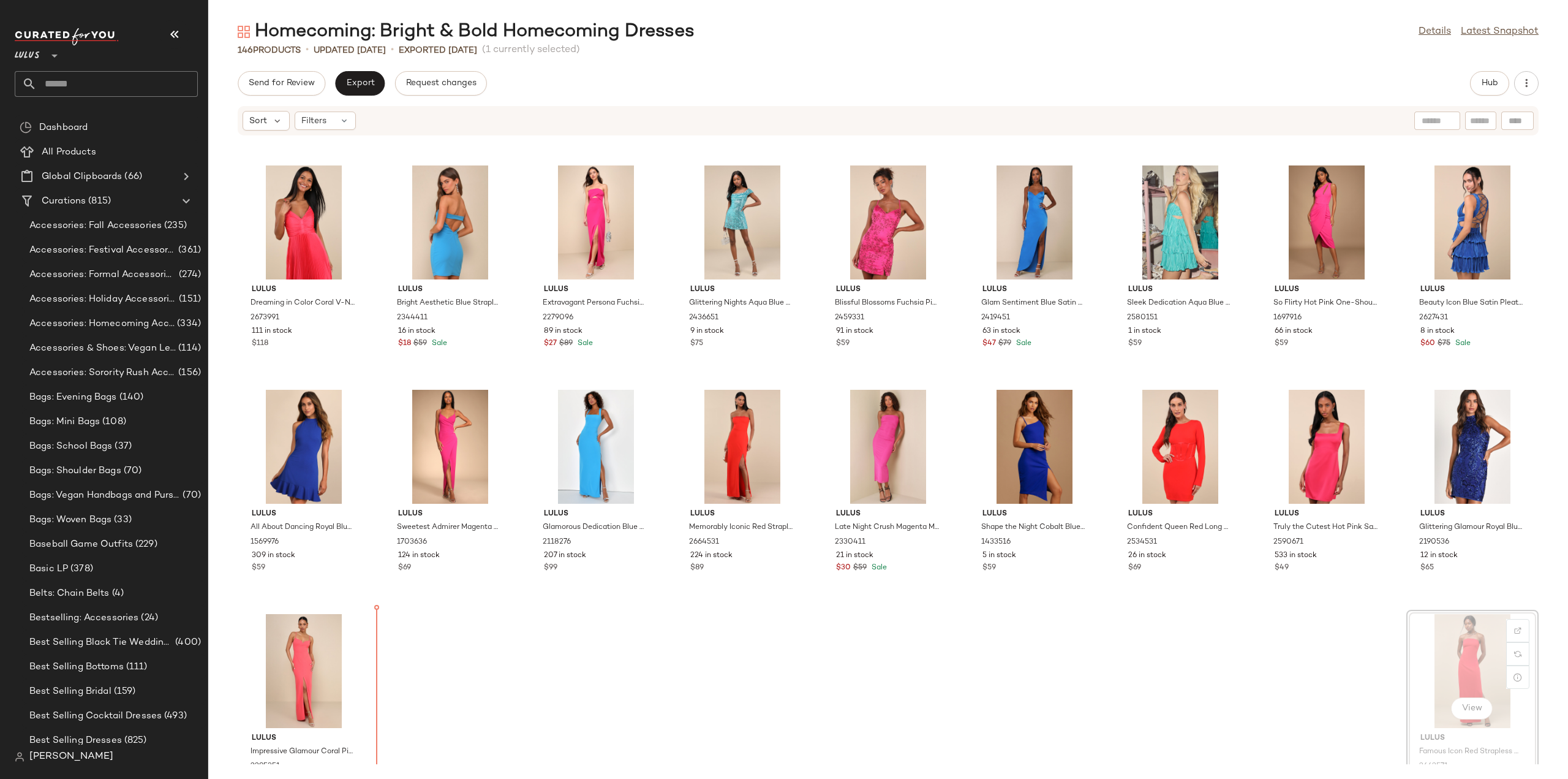
scroll to position [3186, 0]
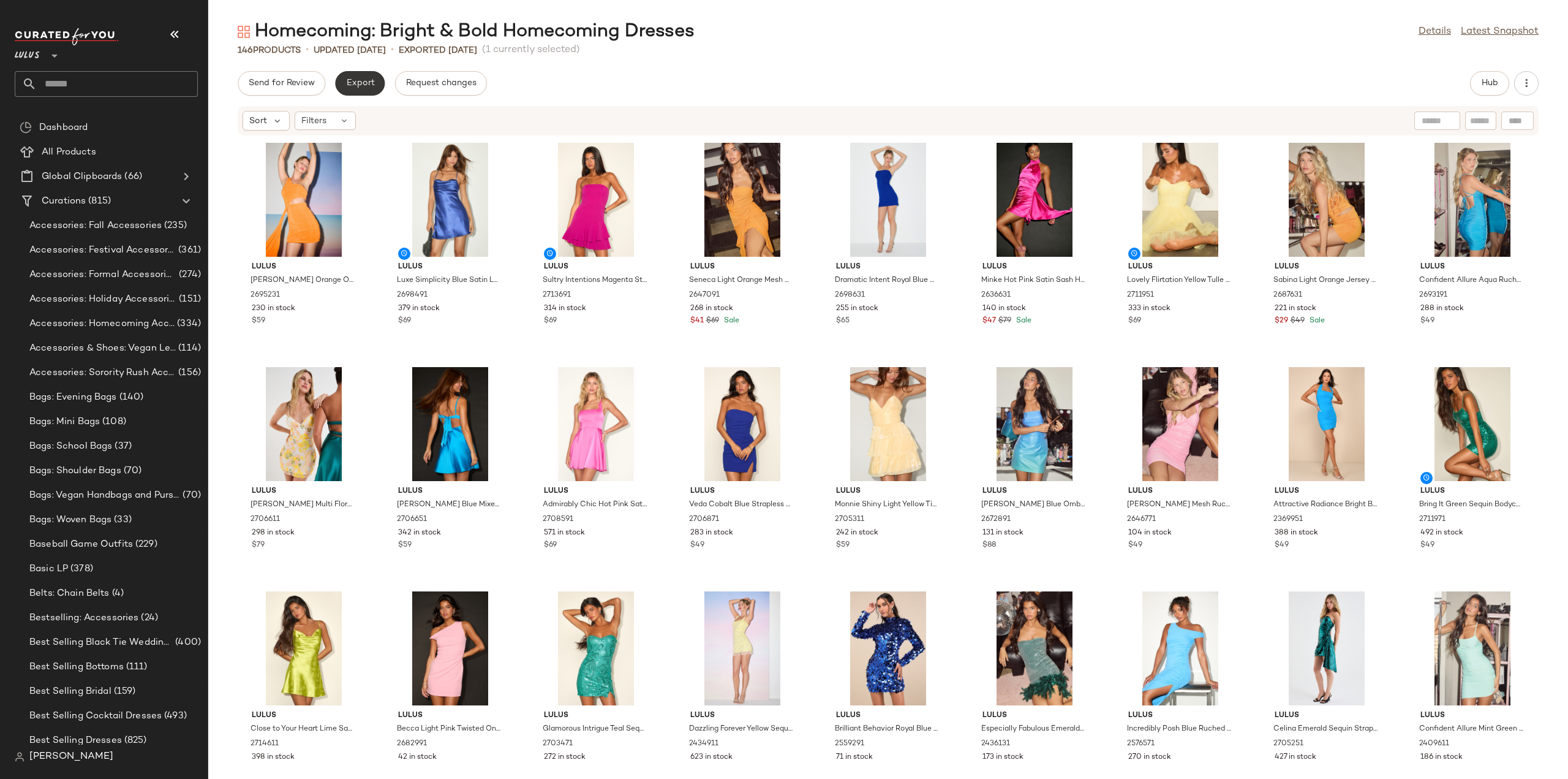
click at [354, 91] on button "Export" at bounding box center [360, 83] width 50 height 25
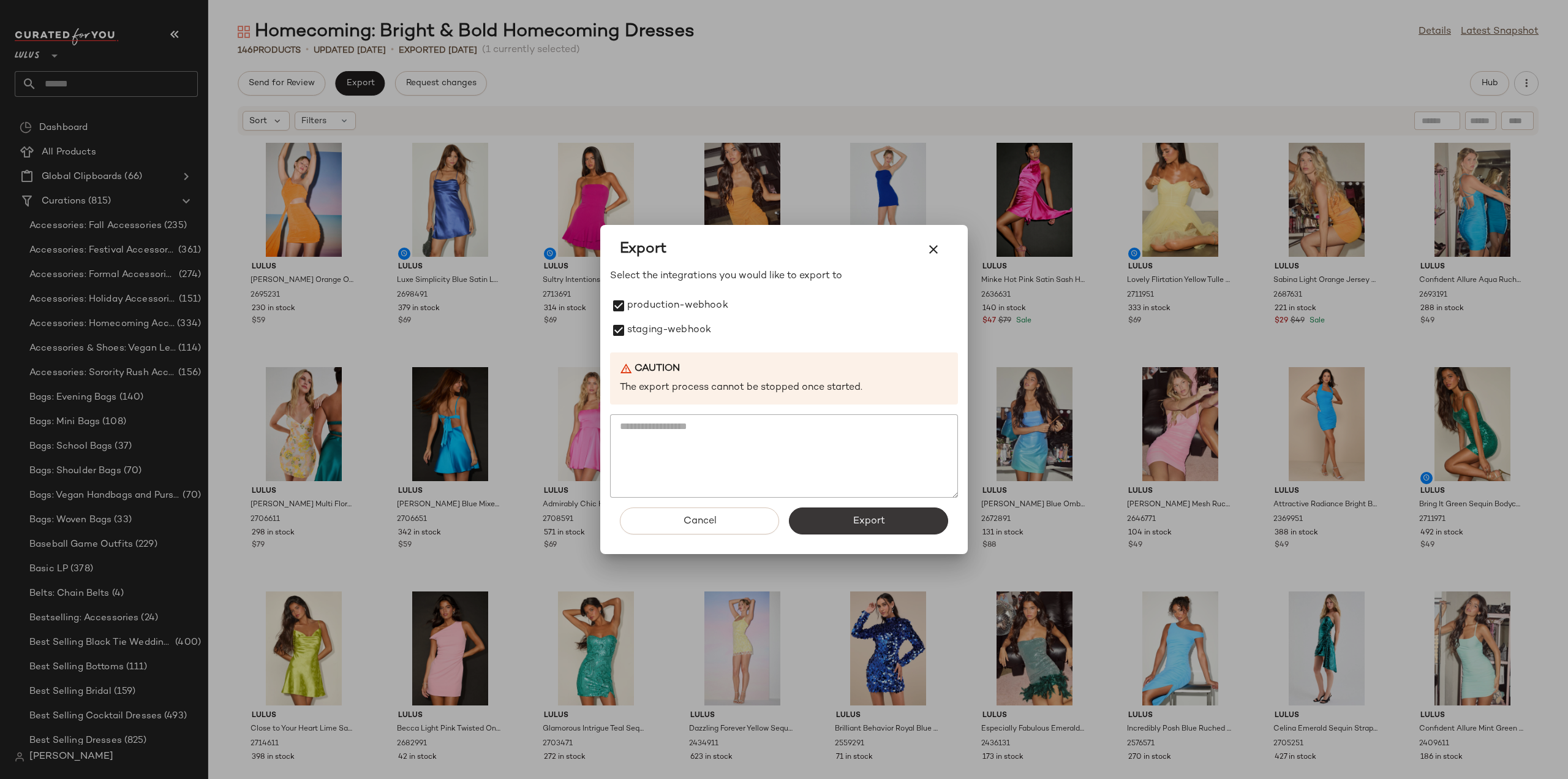
click at [878, 522] on span "Export" at bounding box center [868, 520] width 32 height 11
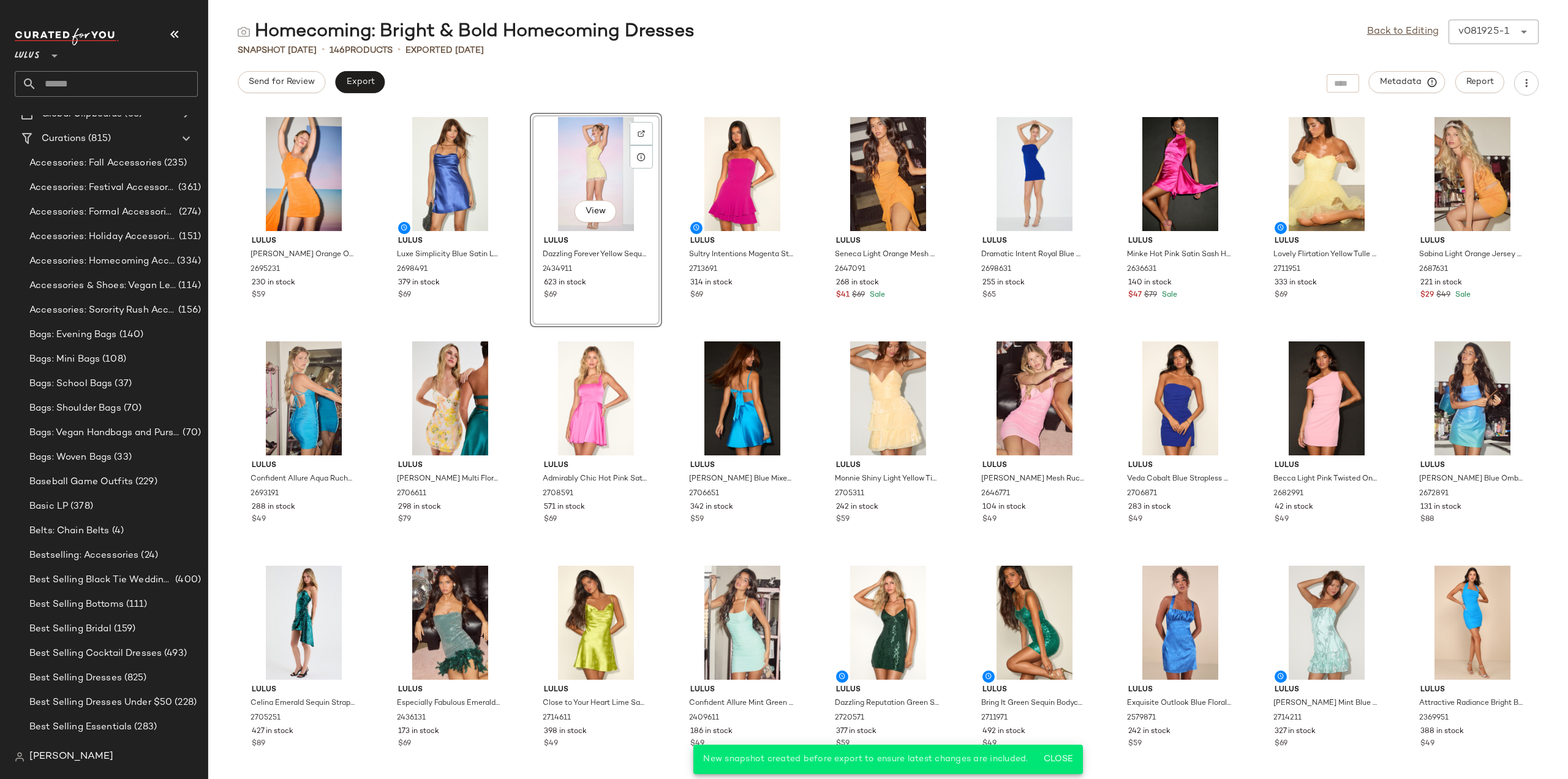
scroll to position [123, 0]
